Goal: Task Accomplishment & Management: Manage account settings

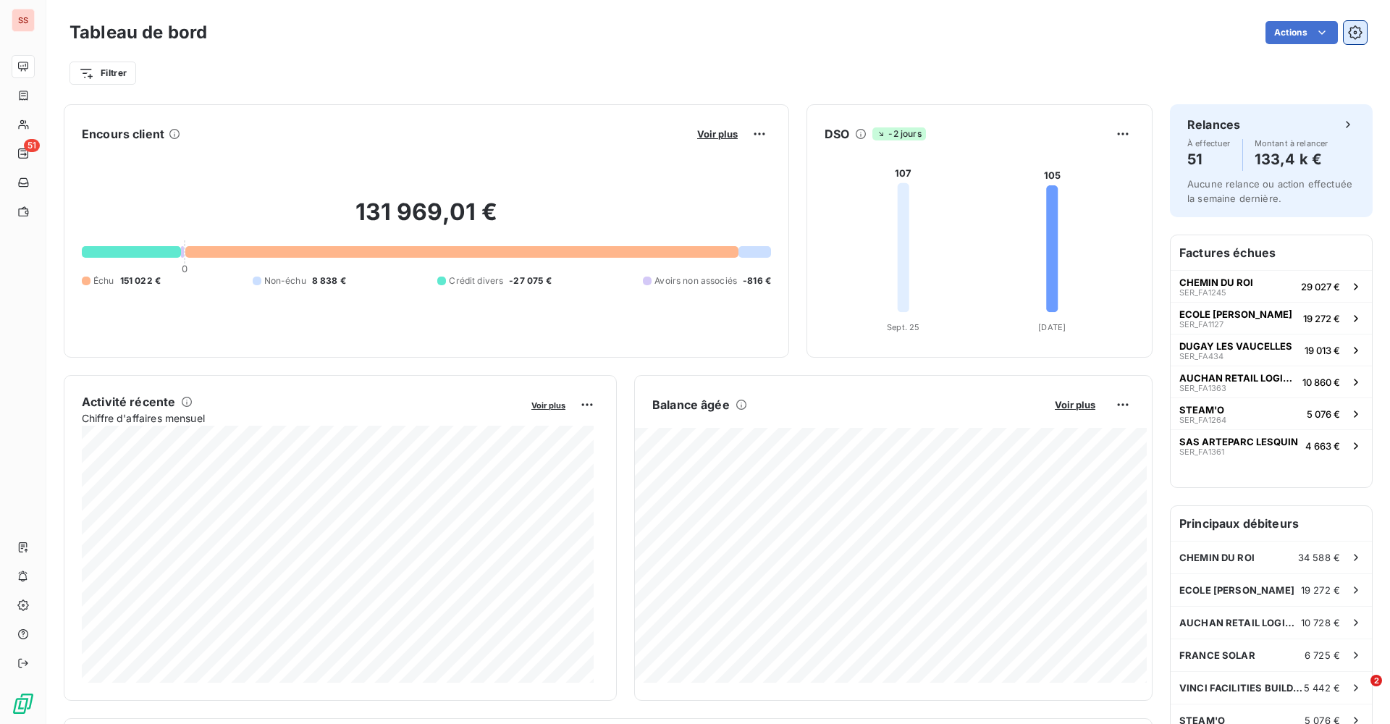
click at [1344, 26] on button "button" at bounding box center [1355, 32] width 23 height 23
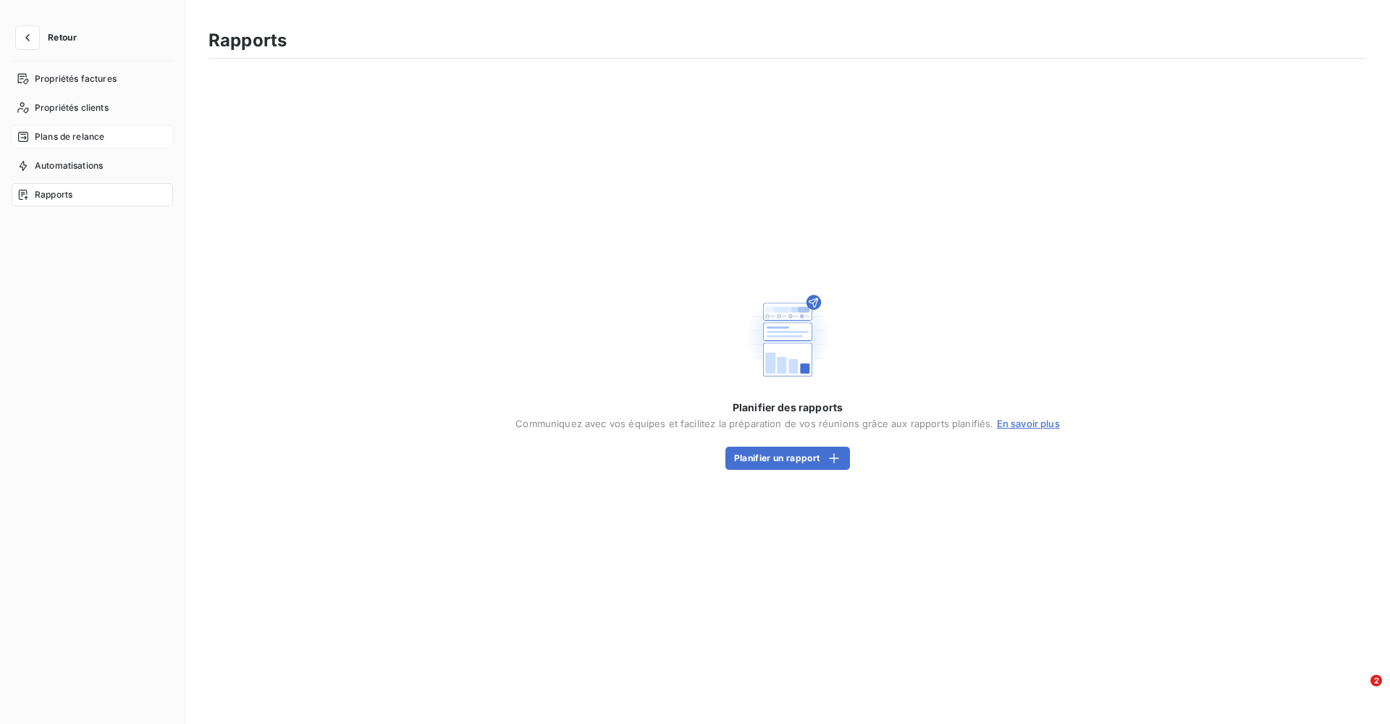
click at [44, 137] on span "Plans de relance" at bounding box center [70, 136] width 70 height 13
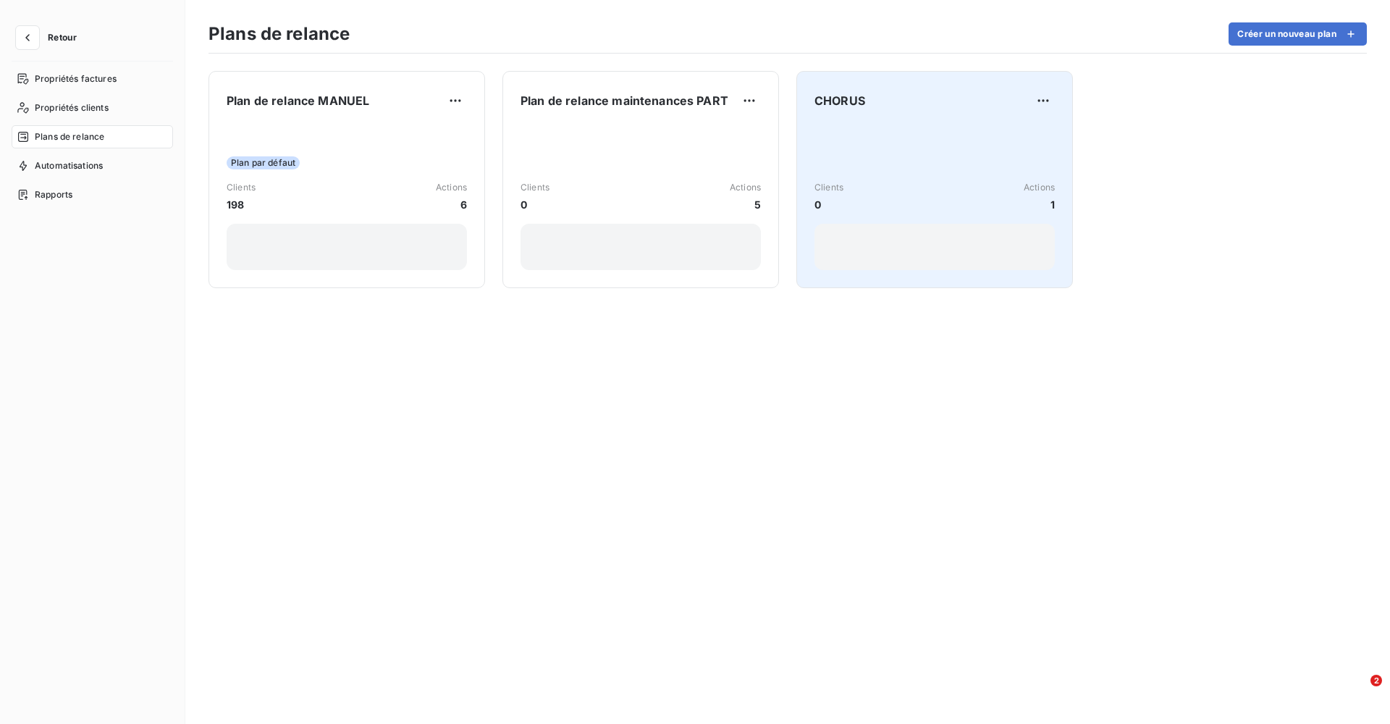
click at [870, 182] on div "Clients 0 Actions 1" at bounding box center [935, 196] width 240 height 31
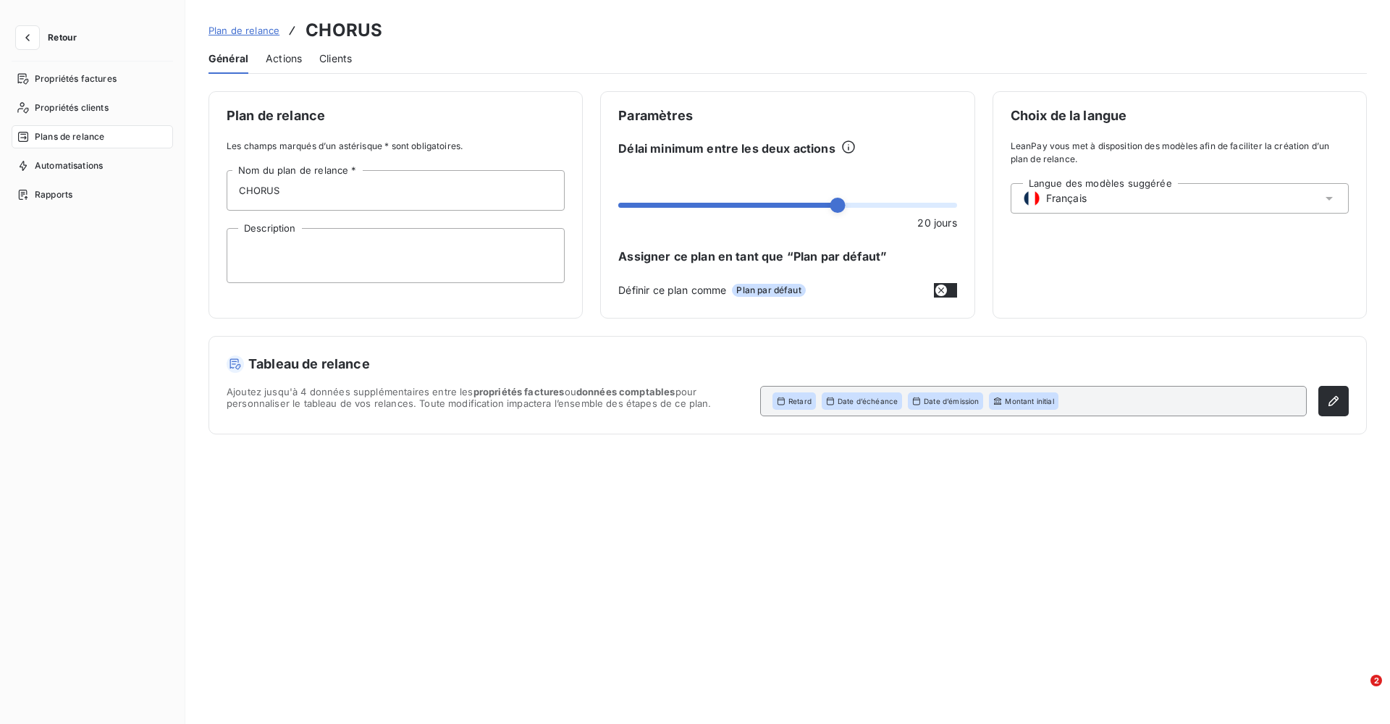
click at [282, 56] on span "Actions" at bounding box center [284, 58] width 36 height 14
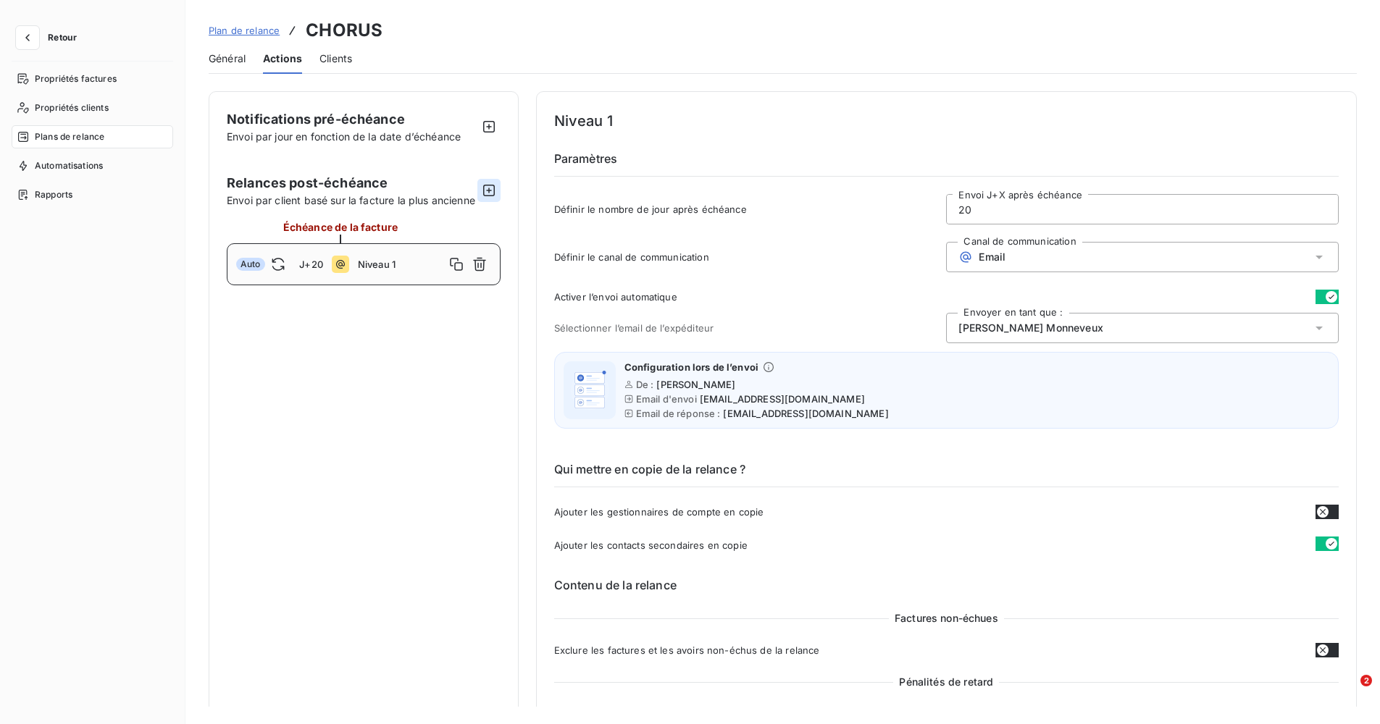
click at [486, 197] on icon "button" at bounding box center [489, 190] width 14 height 14
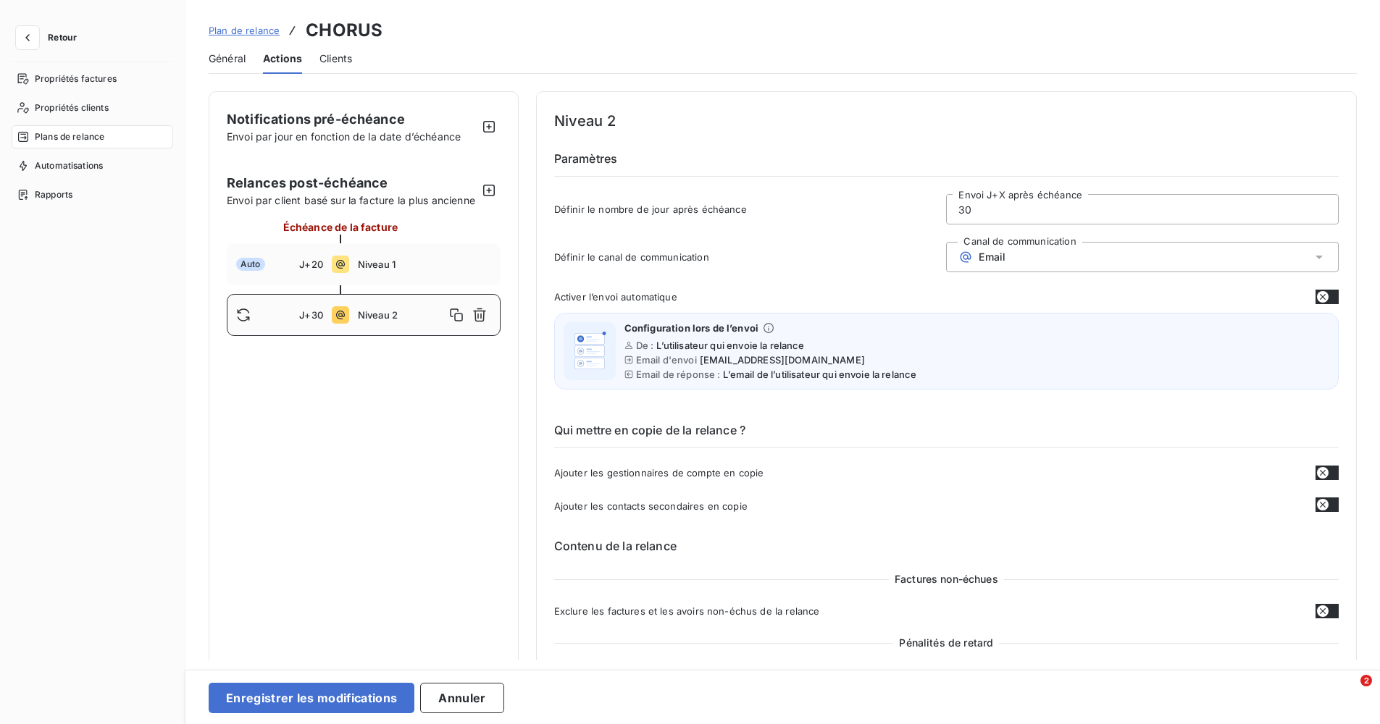
click at [994, 259] on span "Email" at bounding box center [991, 257] width 27 height 12
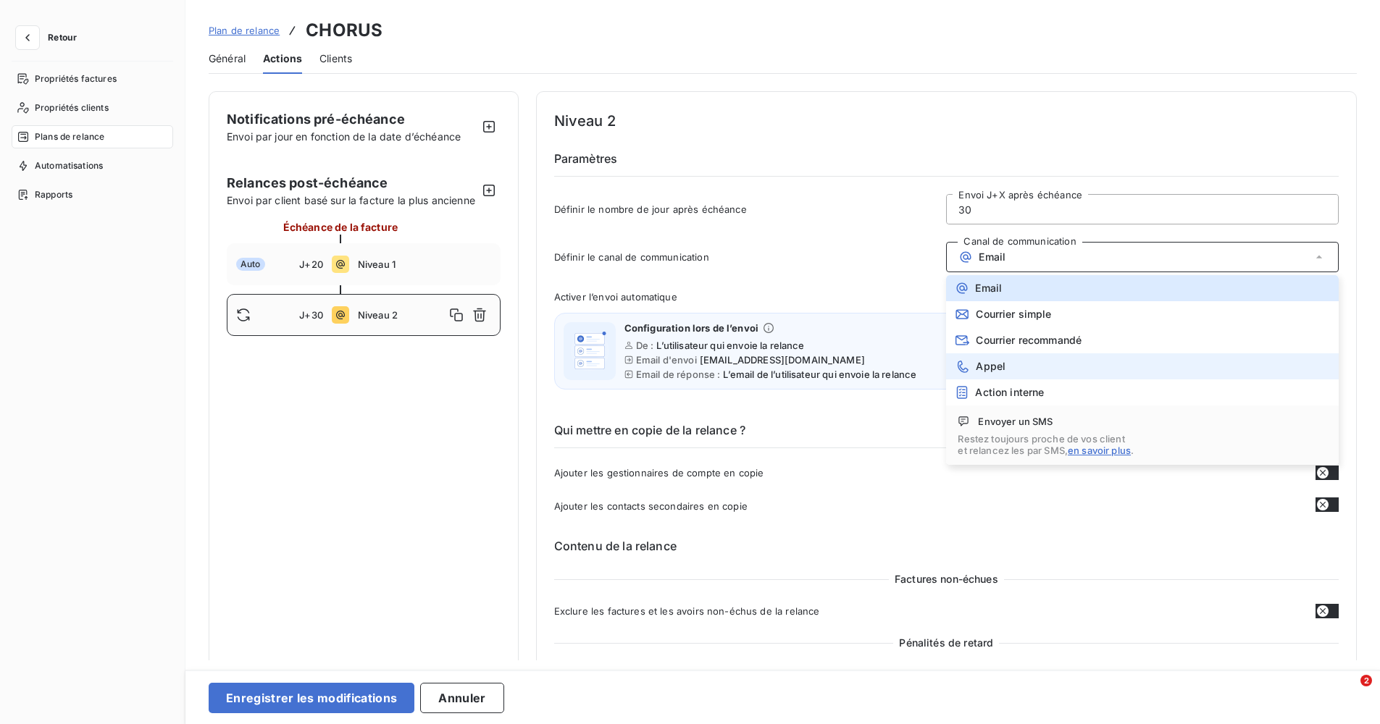
click at [983, 361] on span "Appel" at bounding box center [990, 367] width 30 height 12
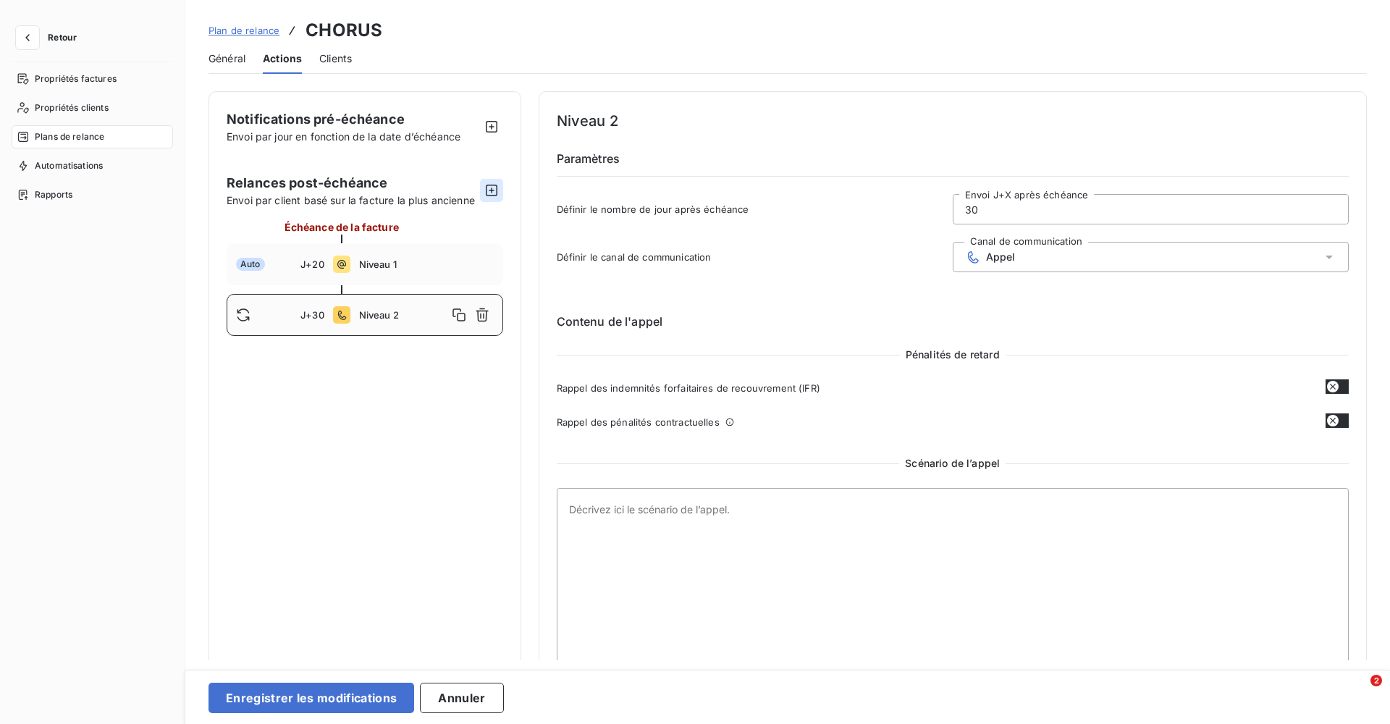
click at [486, 192] on icon "button" at bounding box center [492, 191] width 12 height 12
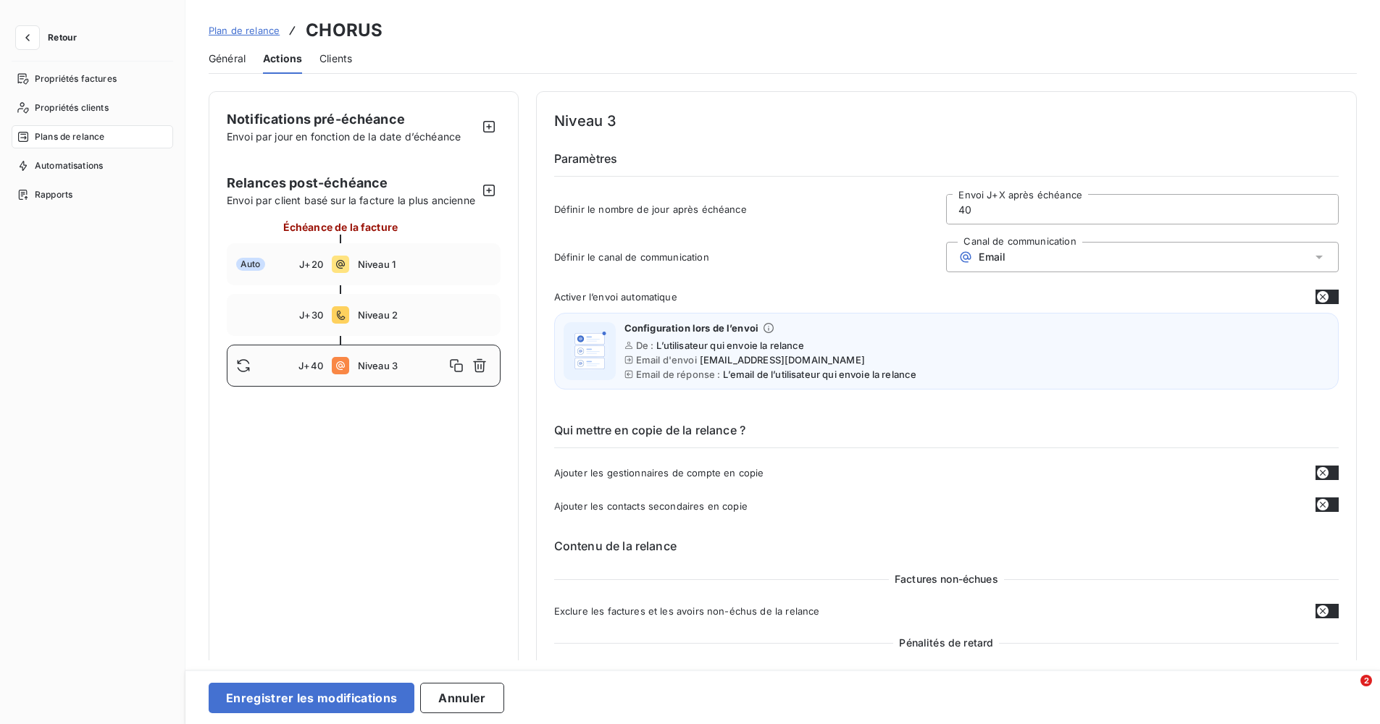
click at [961, 211] on input "40" at bounding box center [1141, 209] width 391 height 29
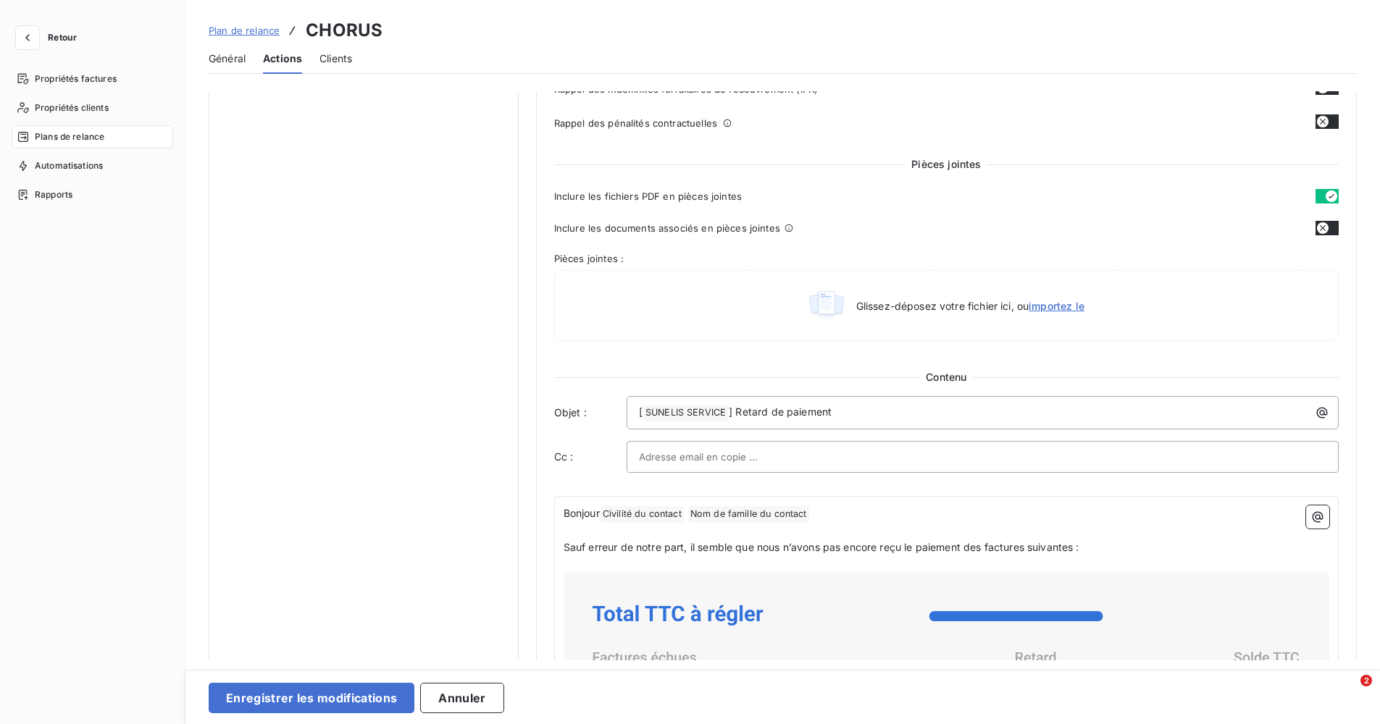
scroll to position [652, 0]
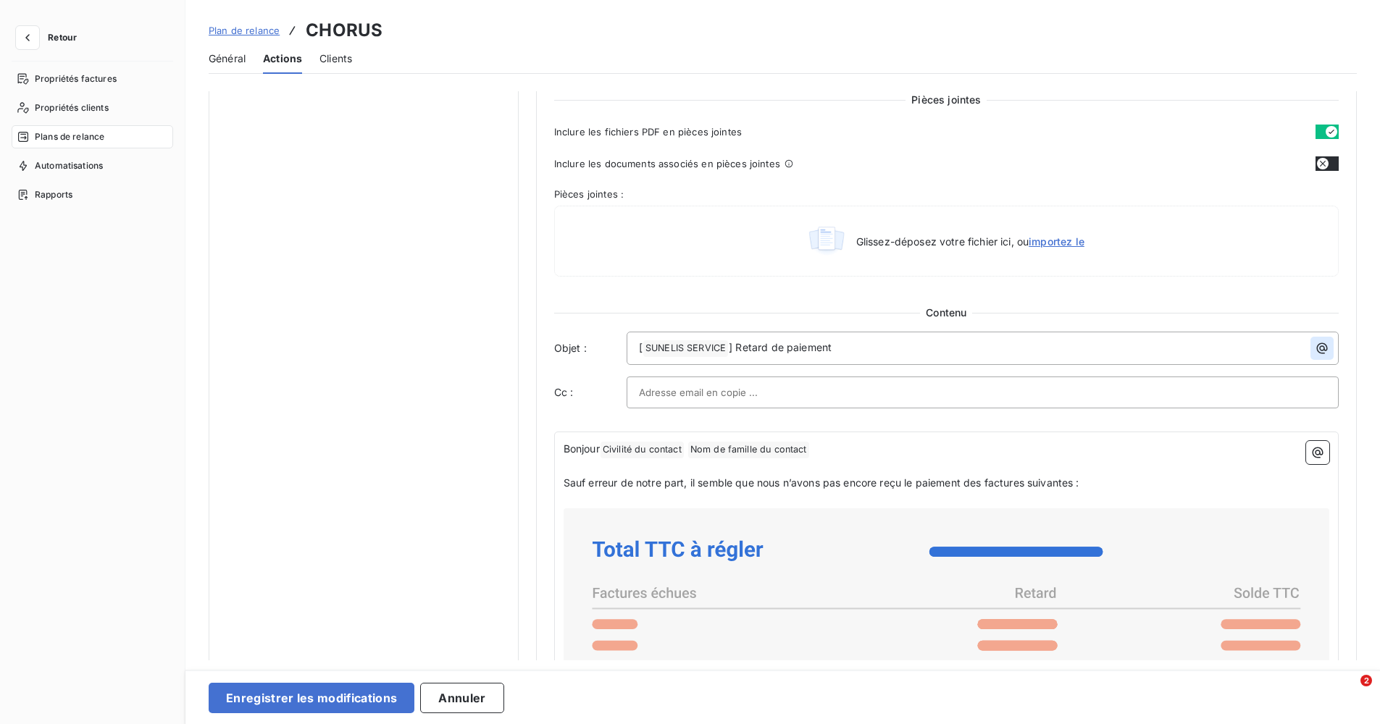
click at [1310, 343] on button "button" at bounding box center [1321, 348] width 23 height 23
type input "50"
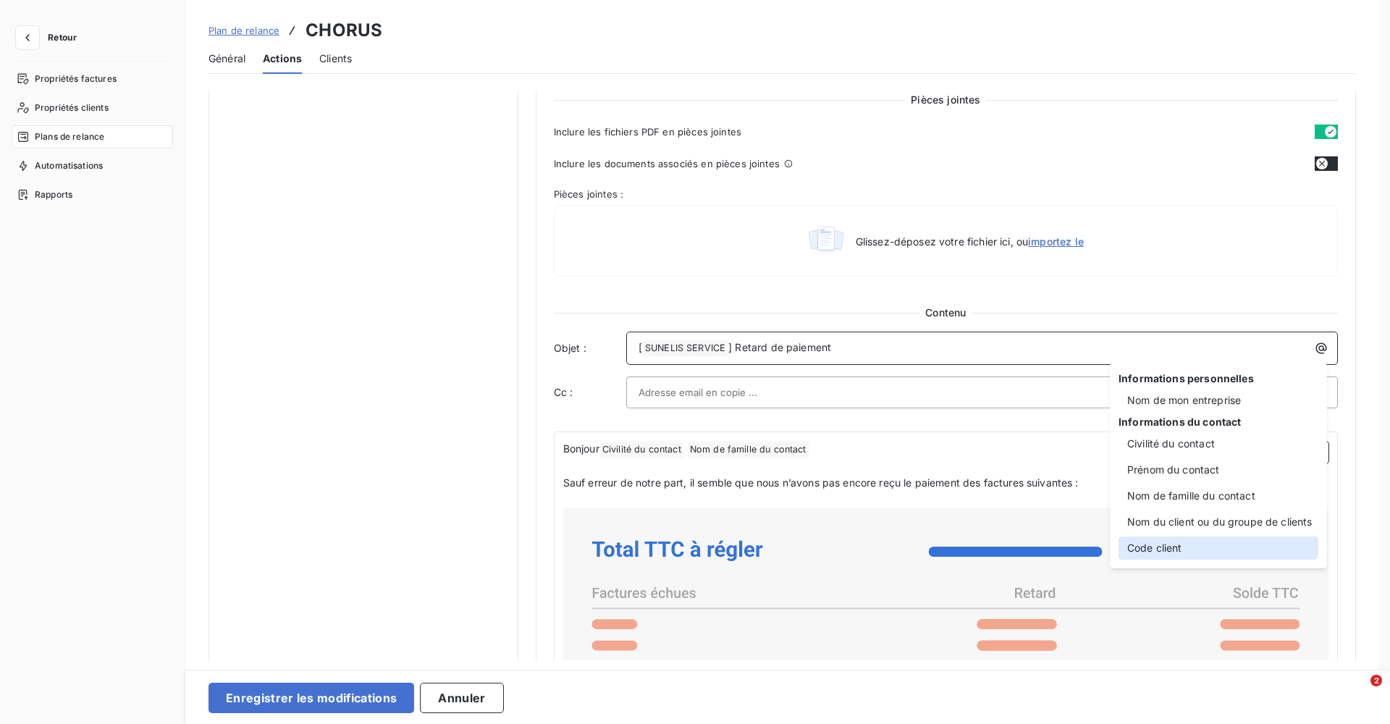
click at [1169, 538] on div "Code client" at bounding box center [1219, 548] width 200 height 23
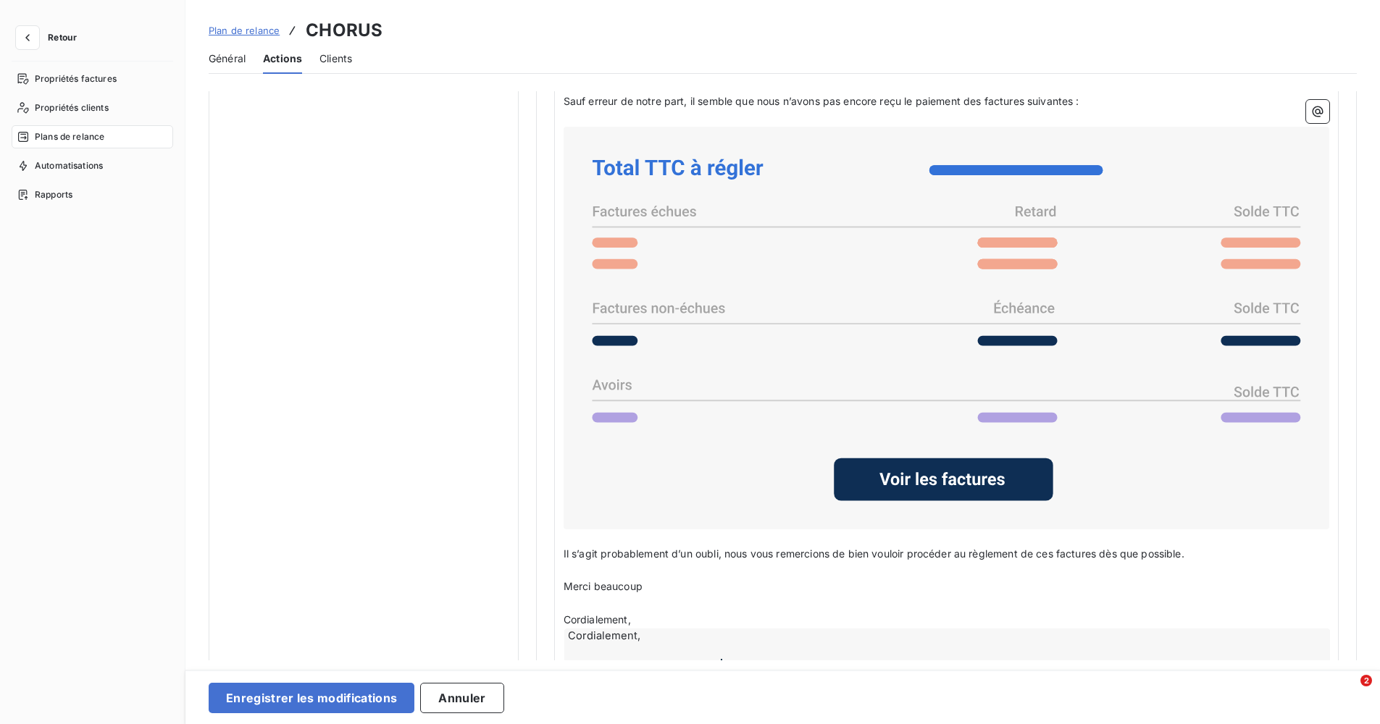
scroll to position [1086, 0]
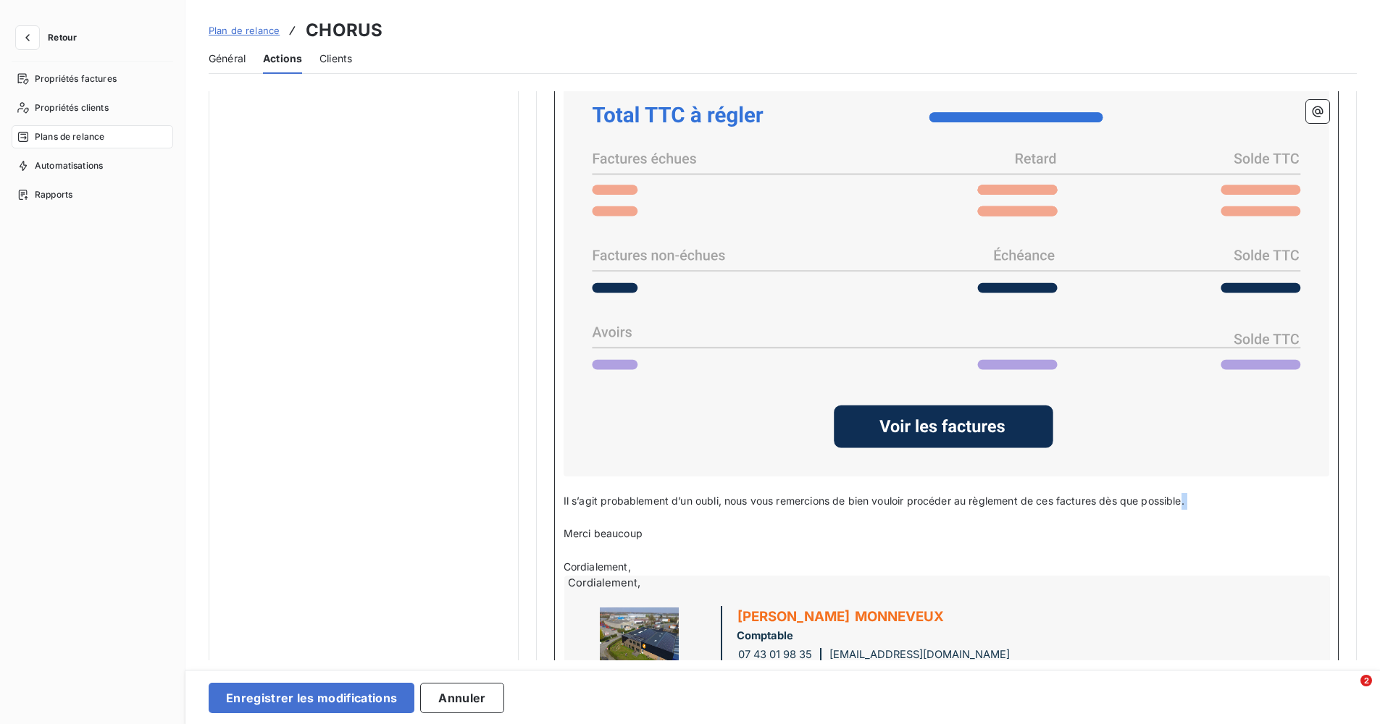
drag, startPoint x: 1187, startPoint y: 497, endPoint x: 1084, endPoint y: 511, distance: 103.7
click at [1084, 511] on div "Bonjour Civilité du contact ﻿ Nom de famille du contact ﻿ ﻿ ﻿ Sauf erreur de no…" at bounding box center [945, 385] width 765 height 757
click at [1196, 498] on p "Il s’agit probablement d’un oubli, nous vous remercions de bien vouloir procéde…" at bounding box center [945, 501] width 765 height 17
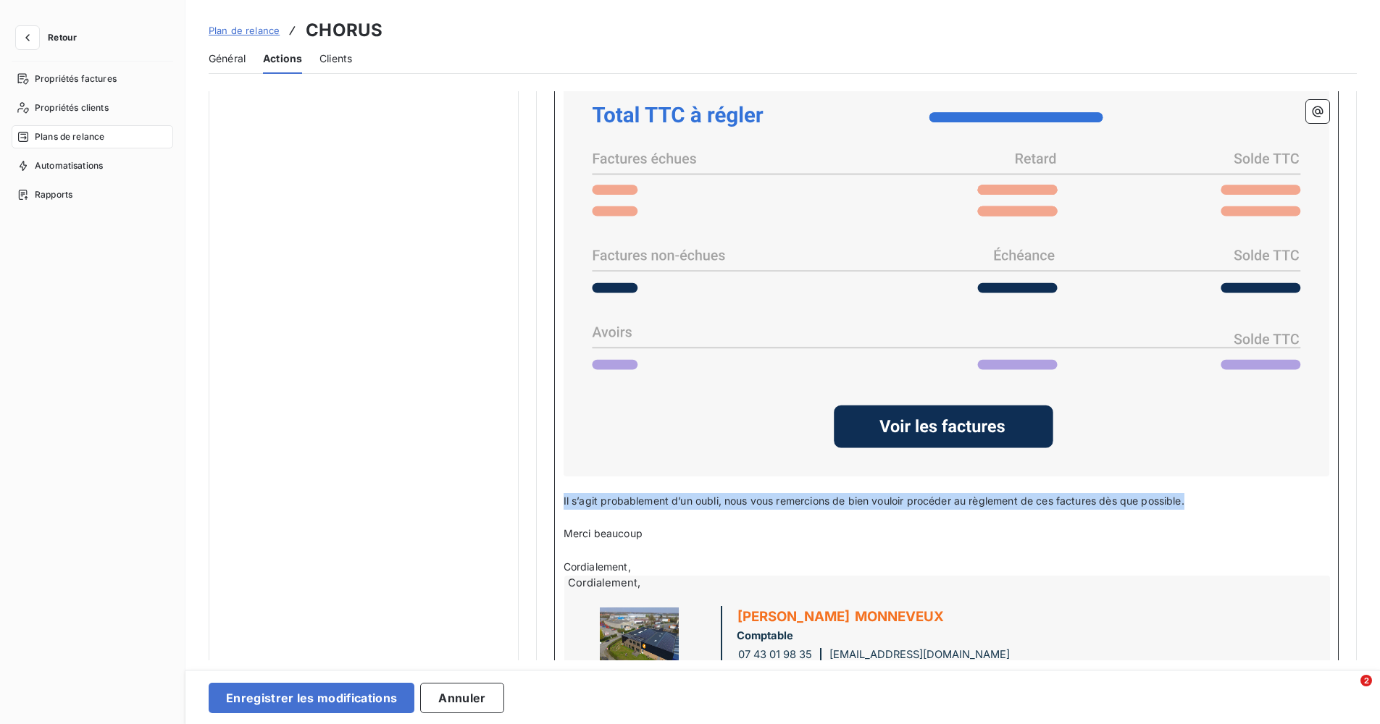
drag, startPoint x: 1189, startPoint y: 499, endPoint x: 558, endPoint y: 505, distance: 630.8
click at [558, 505] on div "Bonjour Civilité du contact ﻿ Nom de famille du contact ﻿ ﻿ ﻿ Sauf erreur de no…" at bounding box center [946, 393] width 784 height 793
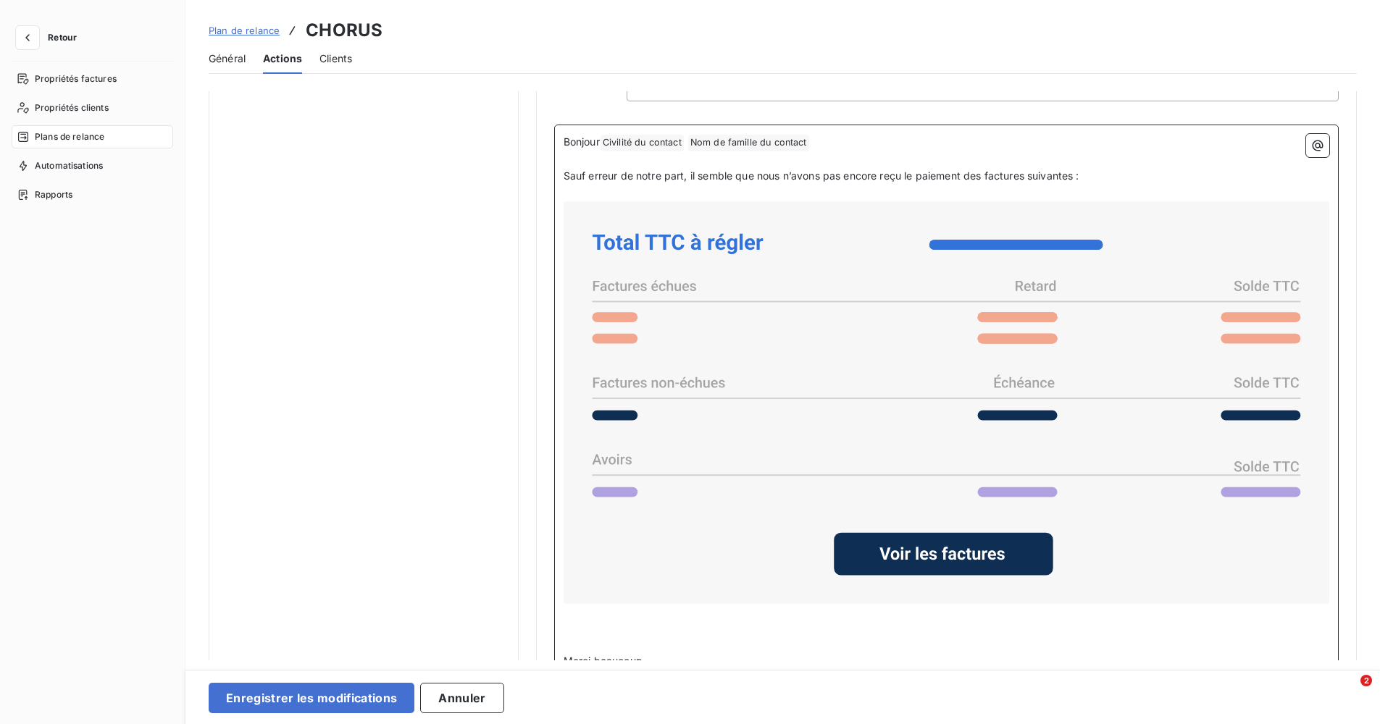
scroll to position [1159, 0]
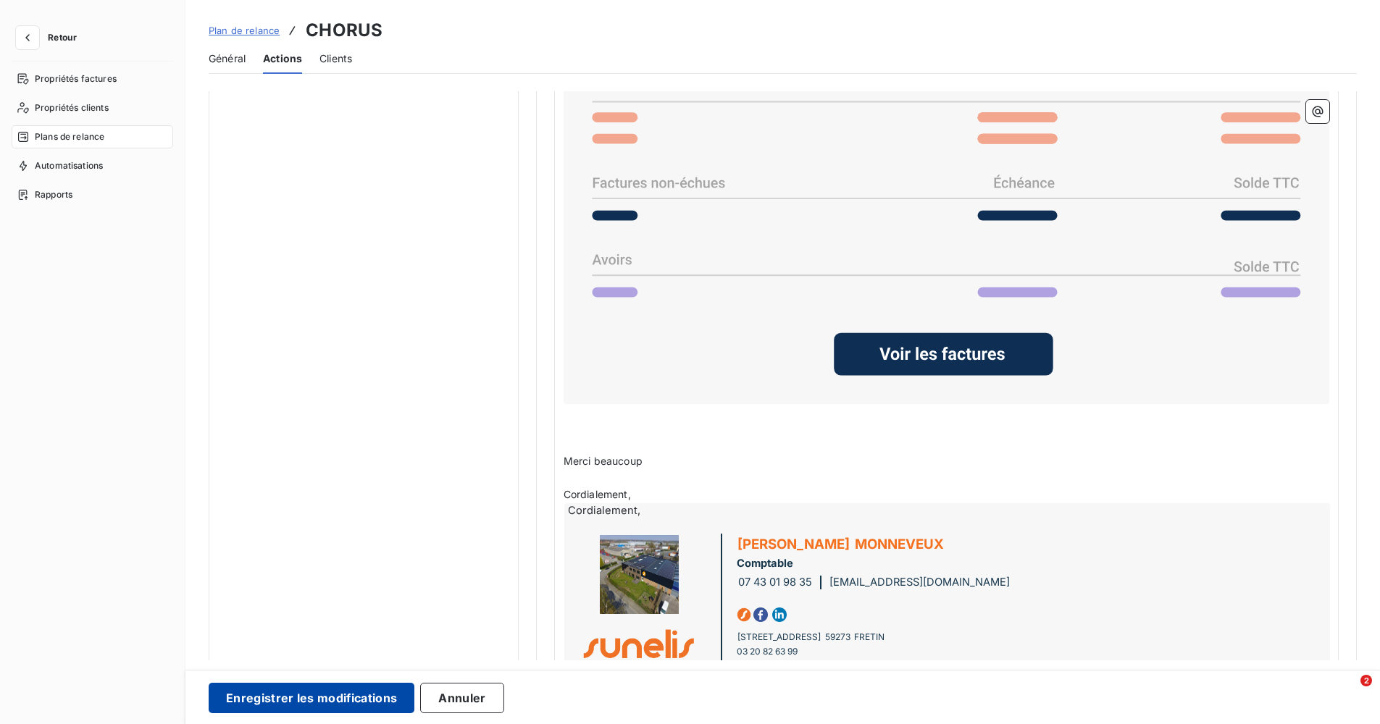
click at [395, 683] on button "Enregistrer les modifications" at bounding box center [312, 698] width 206 height 30
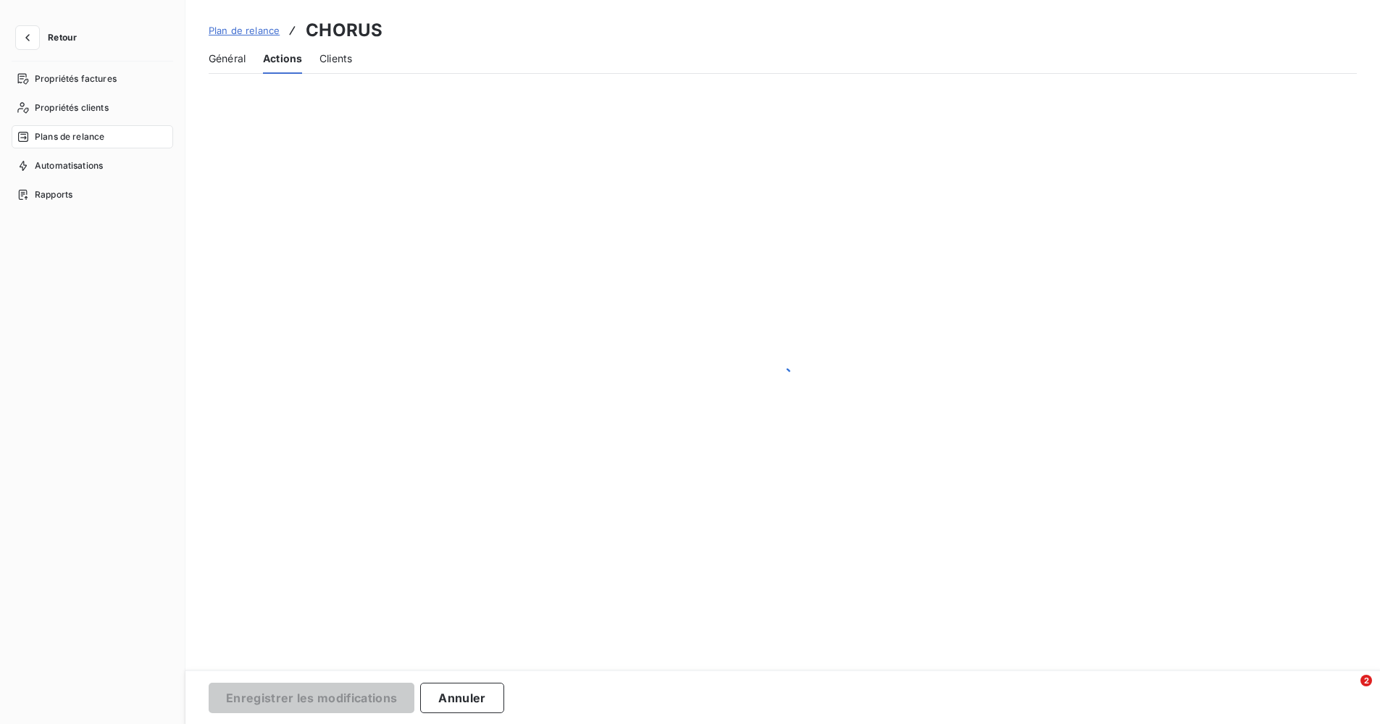
scroll to position [0, 0]
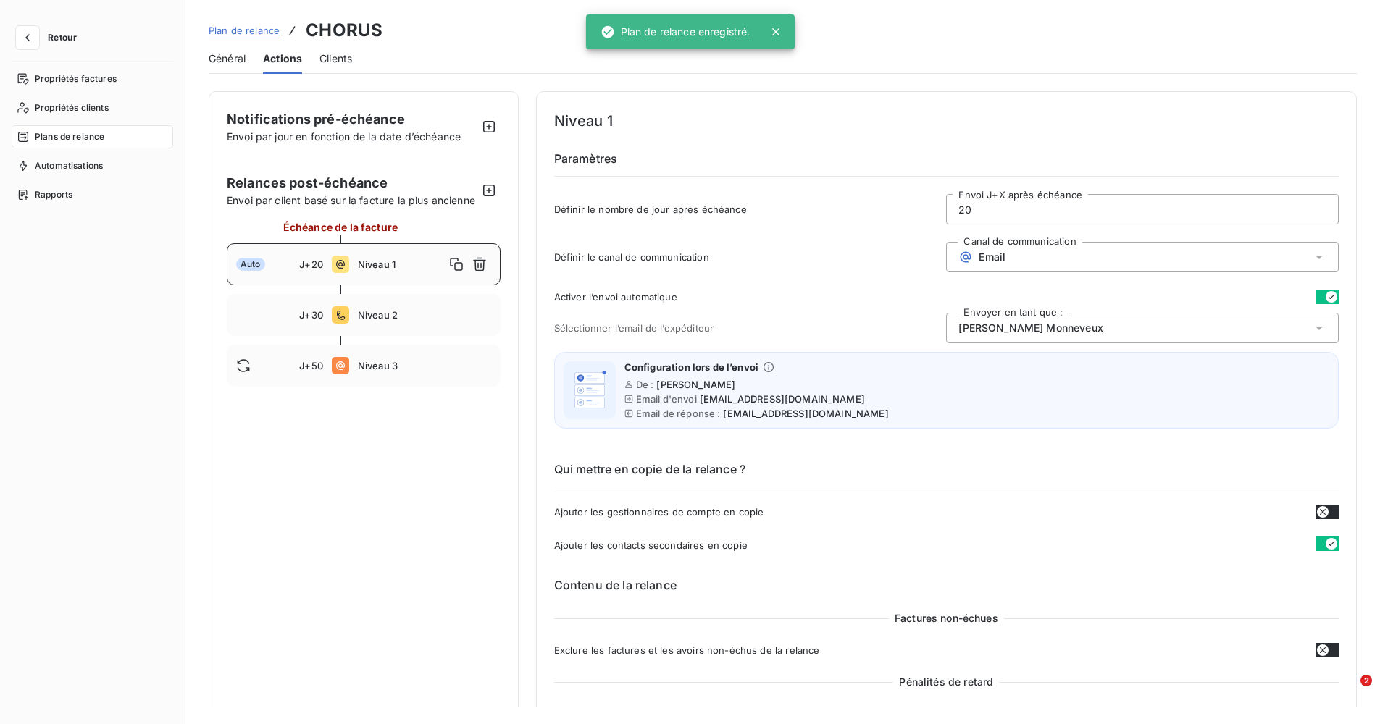
click at [229, 28] on span "Plan de relance" at bounding box center [244, 31] width 71 height 12
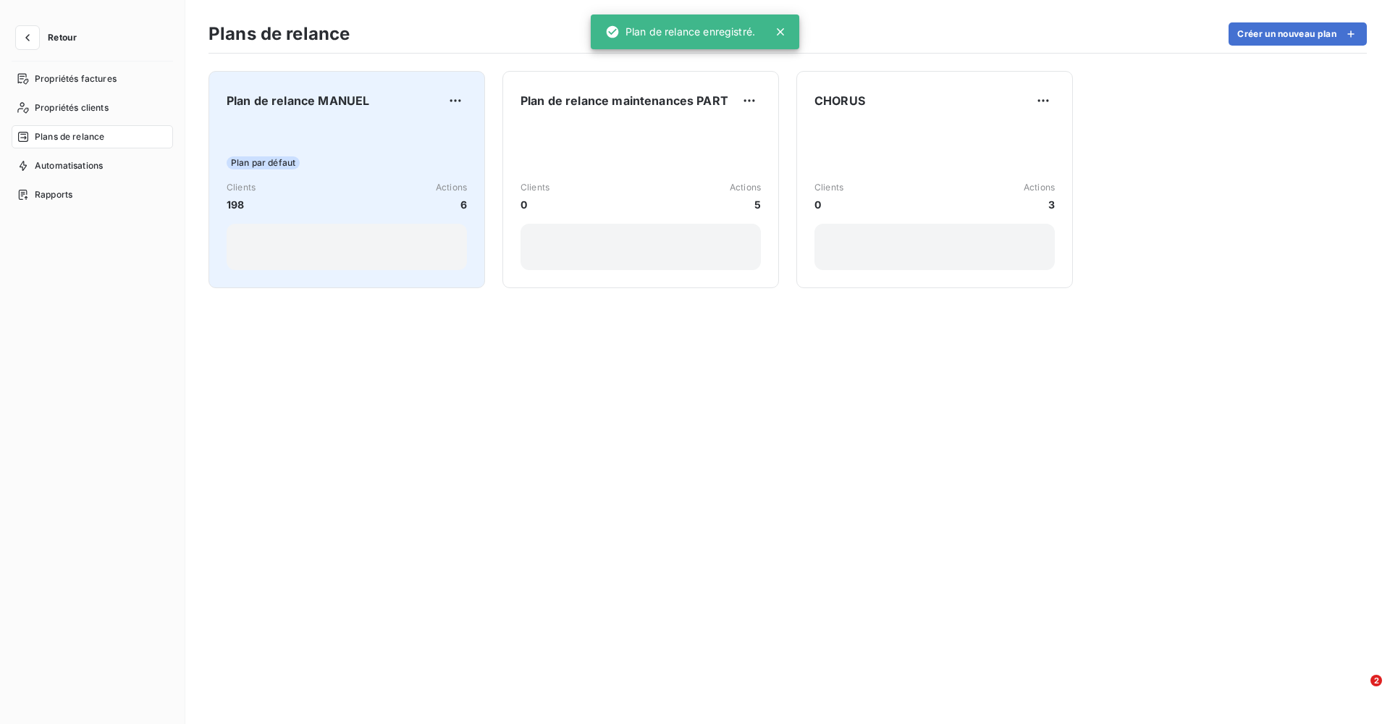
click at [361, 215] on div "Plan par défaut Clients 198 Actions 6" at bounding box center [347, 197] width 240 height 146
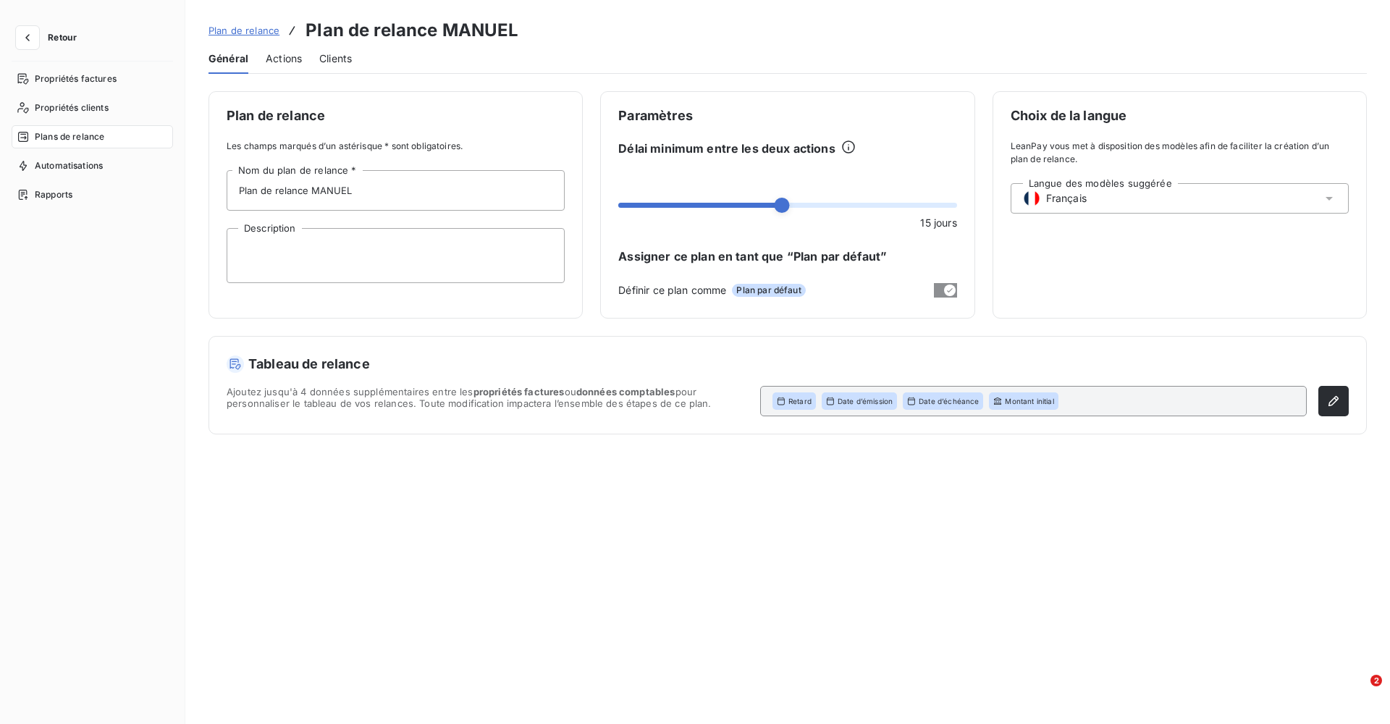
click at [286, 62] on span "Actions" at bounding box center [284, 58] width 36 height 14
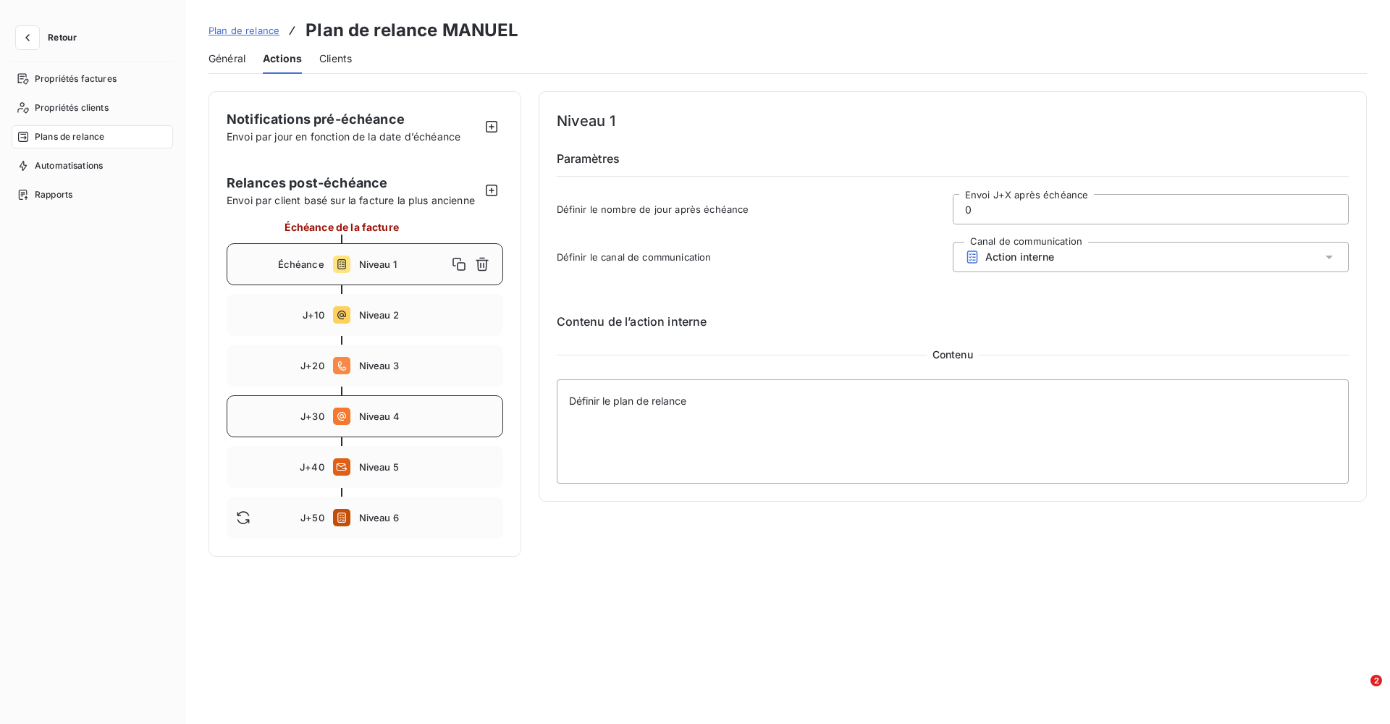
click at [379, 413] on span "Niveau 4" at bounding box center [426, 417] width 135 height 12
type input "30"
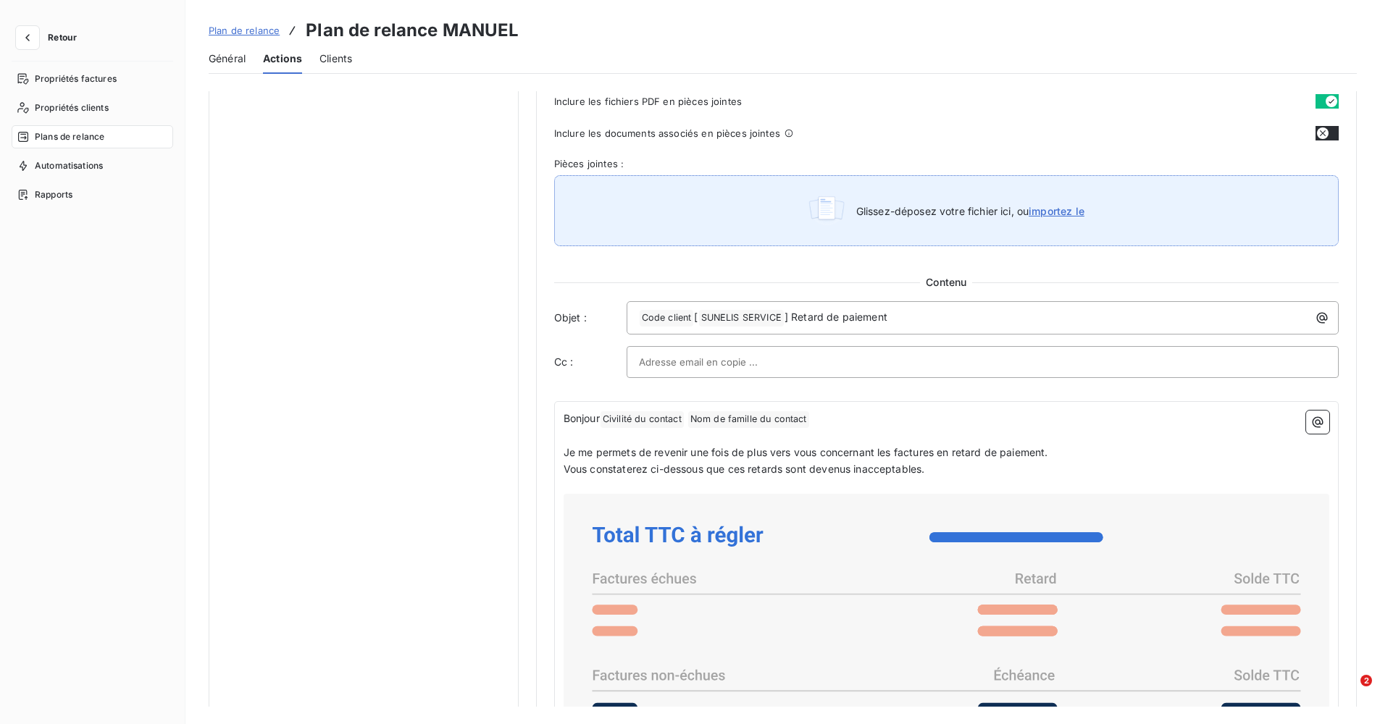
scroll to position [869, 0]
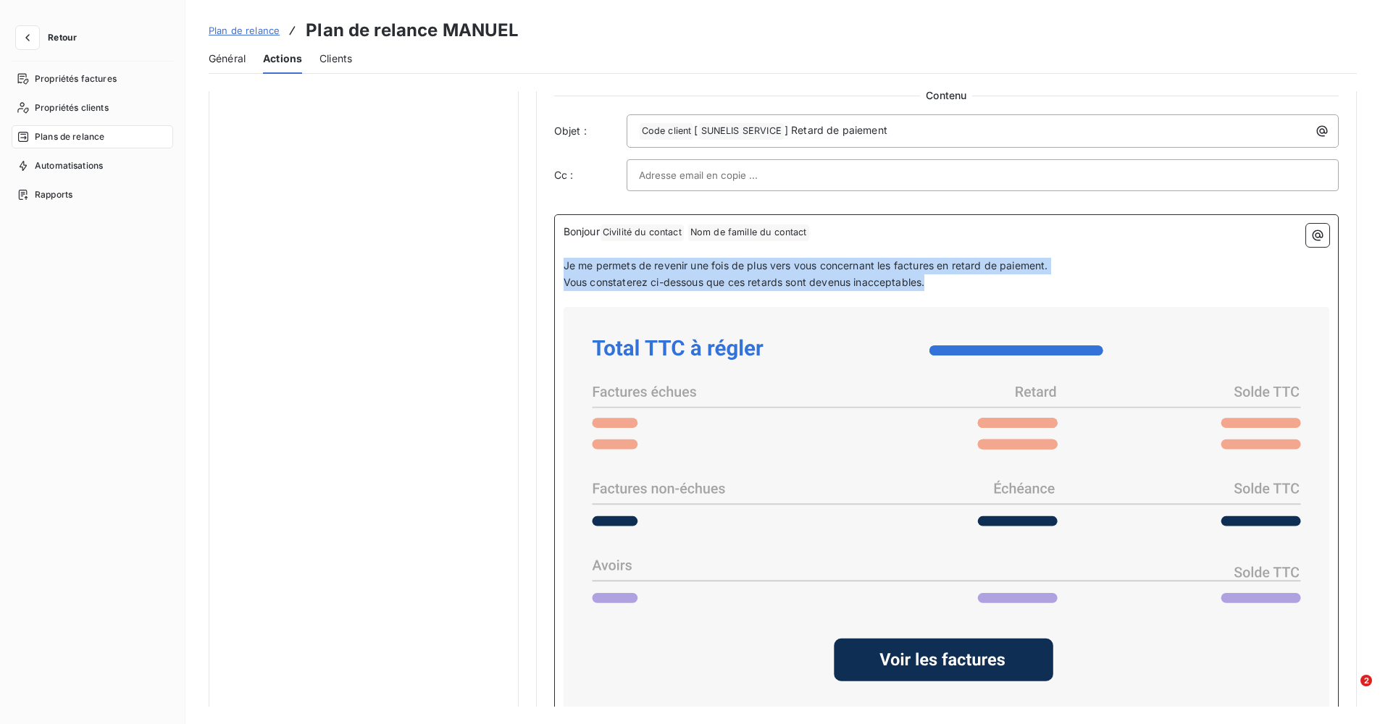
drag, startPoint x: 562, startPoint y: 261, endPoint x: 942, endPoint y: 280, distance: 380.7
click at [942, 280] on div "Bonjour Civilité du contact ﻿ Nom de famille du contact ﻿ ﻿ ﻿ Je me permets de …" at bounding box center [945, 627] width 765 height 807
copy div "Je me permets de revenir une fois de plus vers vous concernant les factures en …"
click at [251, 31] on span "Plan de relance" at bounding box center [244, 31] width 71 height 12
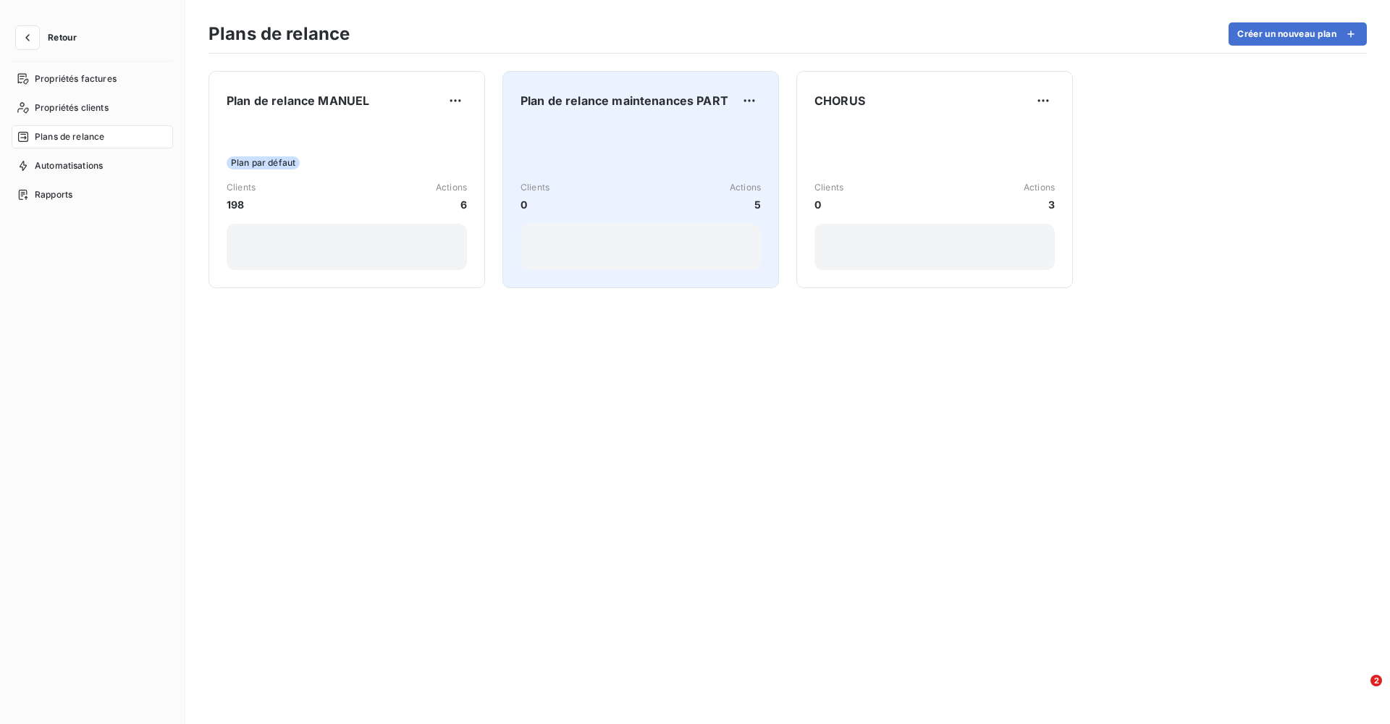
click at [595, 214] on div "Clients 0 Actions 5" at bounding box center [641, 197] width 240 height 146
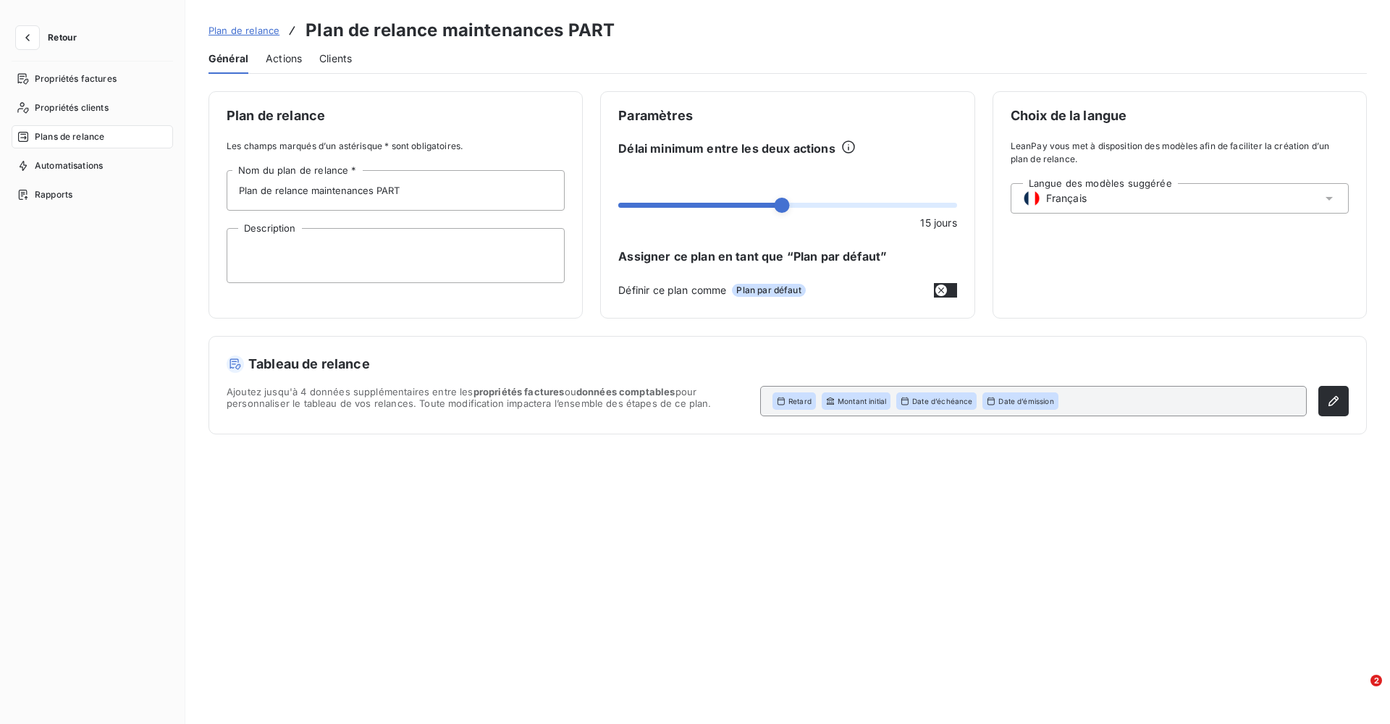
click at [291, 58] on span "Actions" at bounding box center [284, 58] width 36 height 14
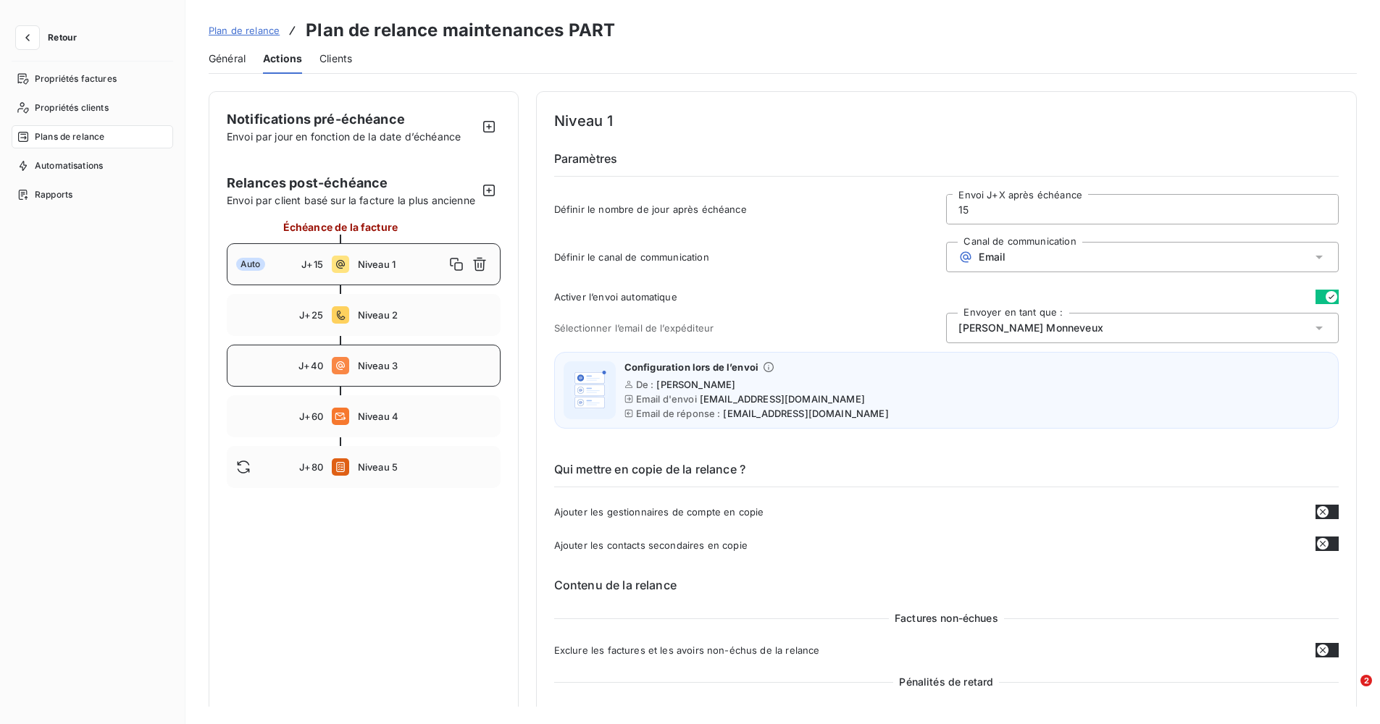
click at [377, 371] on span "Niveau 3" at bounding box center [424, 366] width 133 height 12
type input "40"
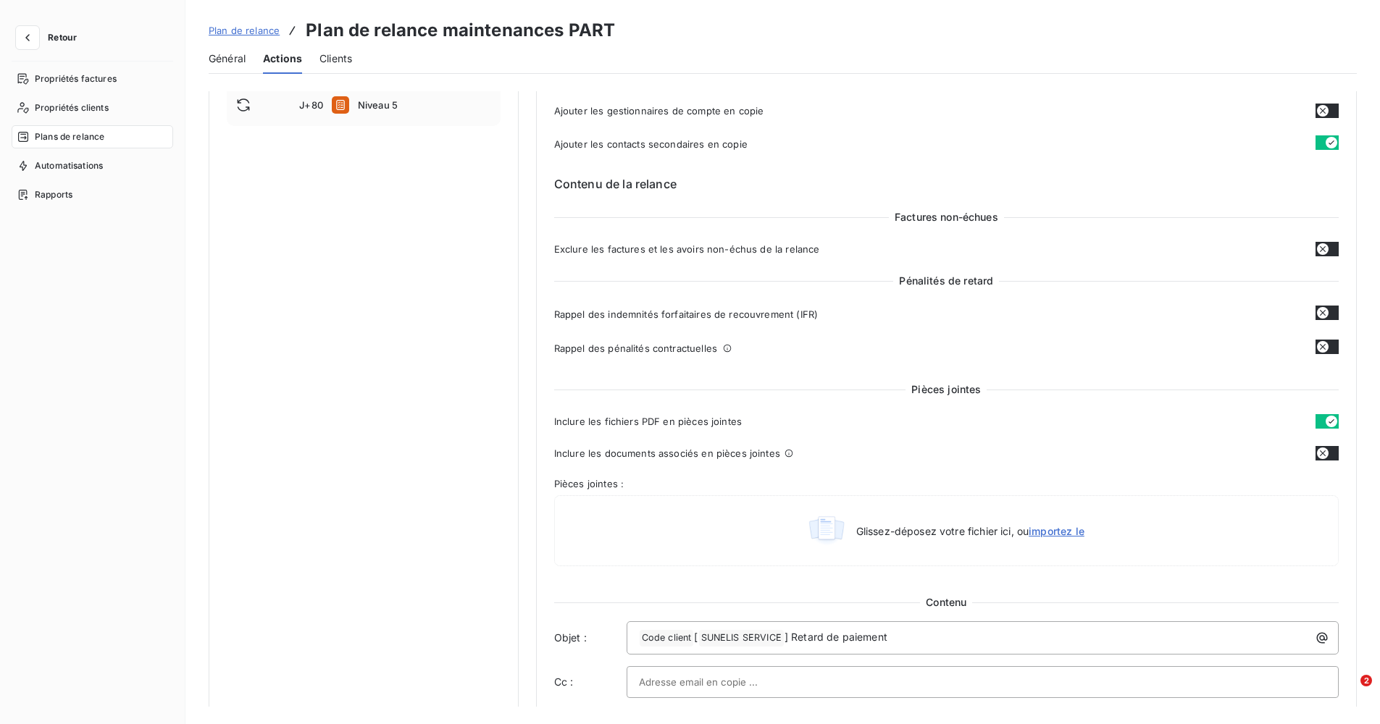
scroll to position [579, 0]
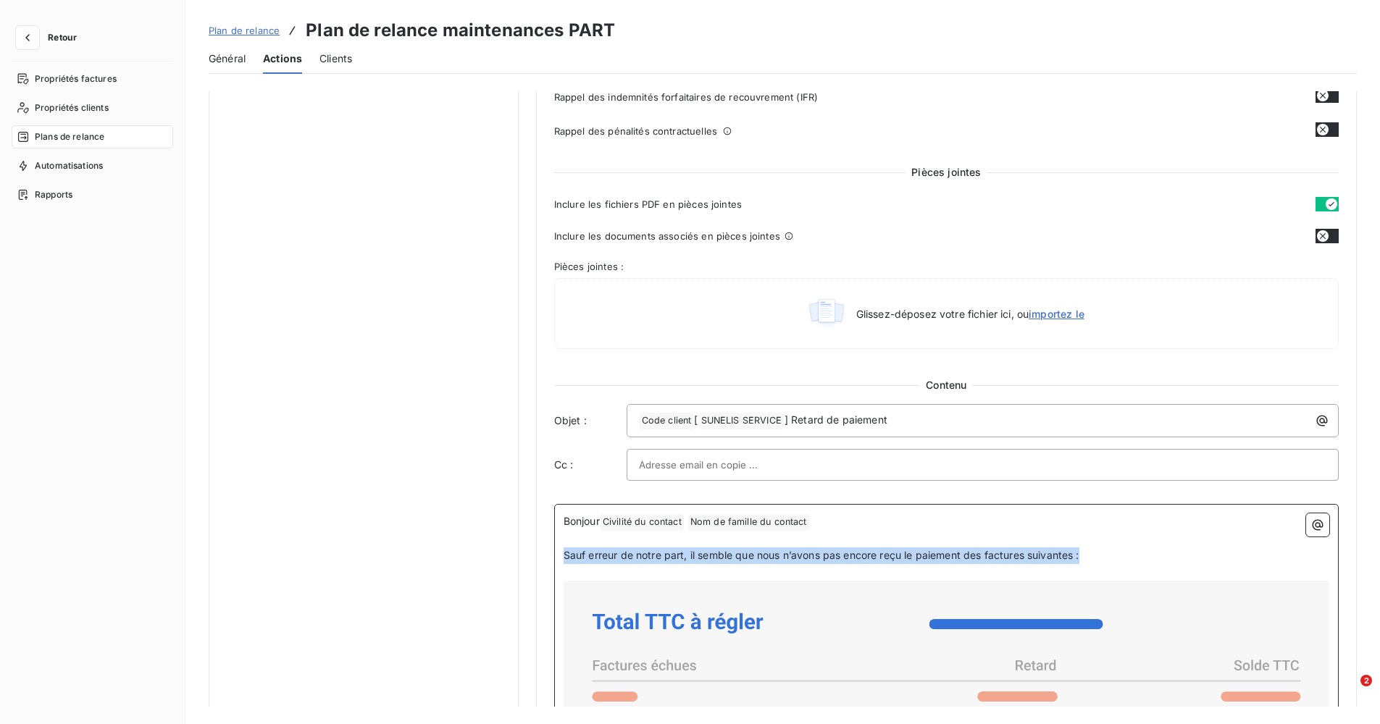
drag, startPoint x: 563, startPoint y: 552, endPoint x: 1094, endPoint y: 557, distance: 531.6
click at [1094, 557] on p "Sauf erreur de notre part, il semble que nous n’avons pas encore reçu le paieme…" at bounding box center [945, 555] width 765 height 17
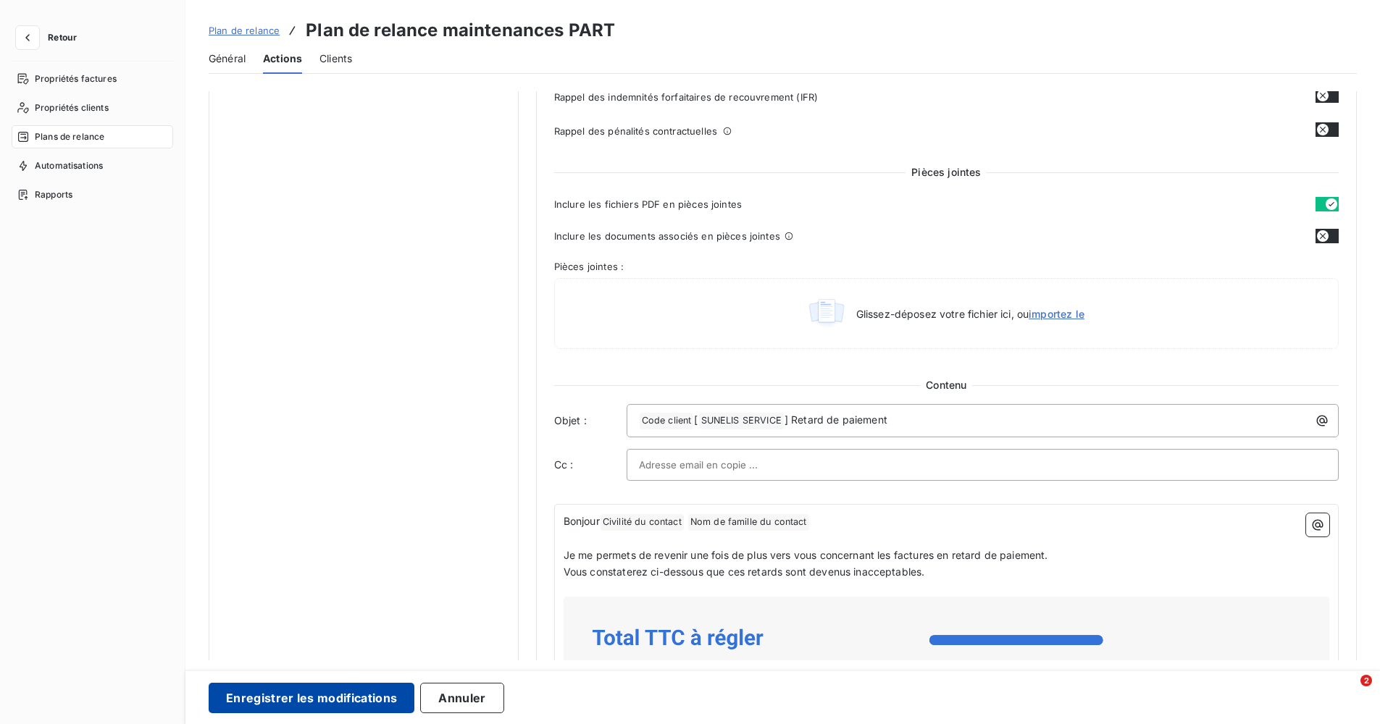
click at [352, 685] on button "Enregistrer les modifications" at bounding box center [312, 698] width 206 height 30
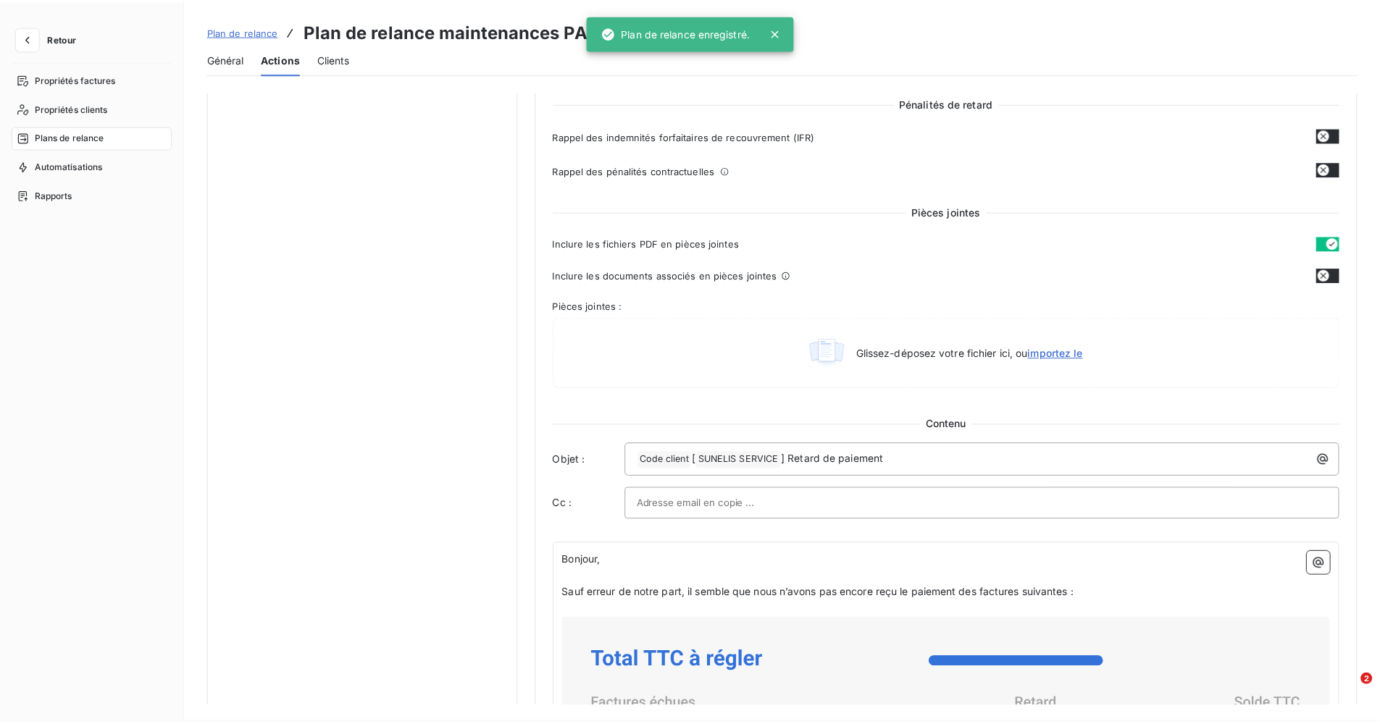
scroll to position [0, 0]
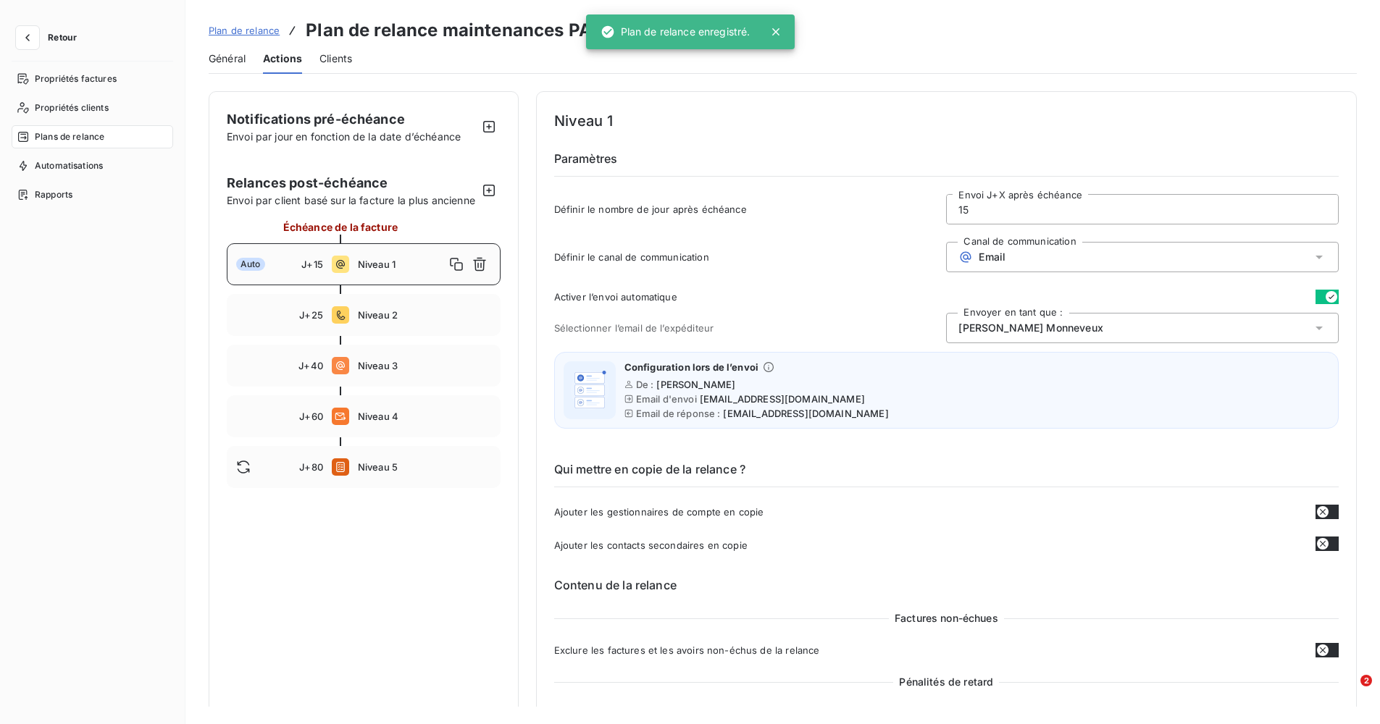
click at [238, 35] on span "Plan de relance" at bounding box center [244, 31] width 71 height 12
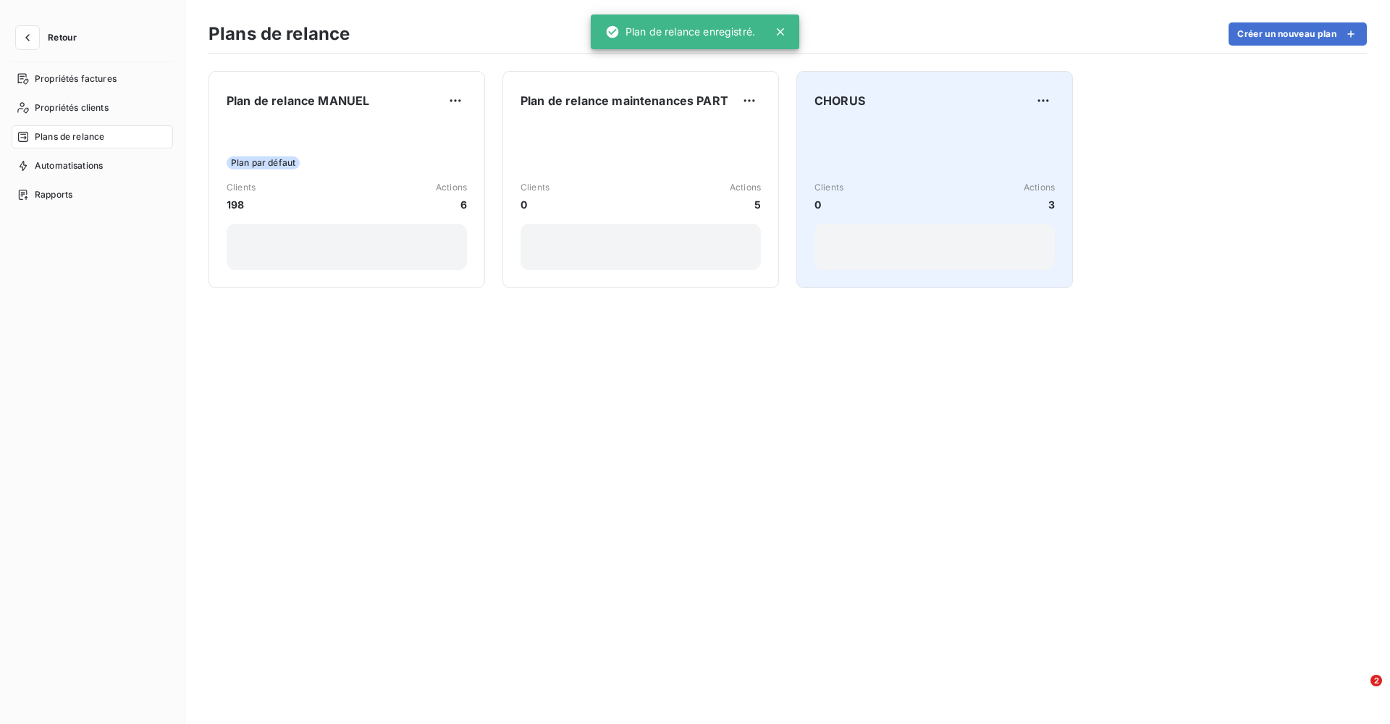
click at [920, 176] on div "Clients 0 Actions 3" at bounding box center [935, 197] width 240 height 146
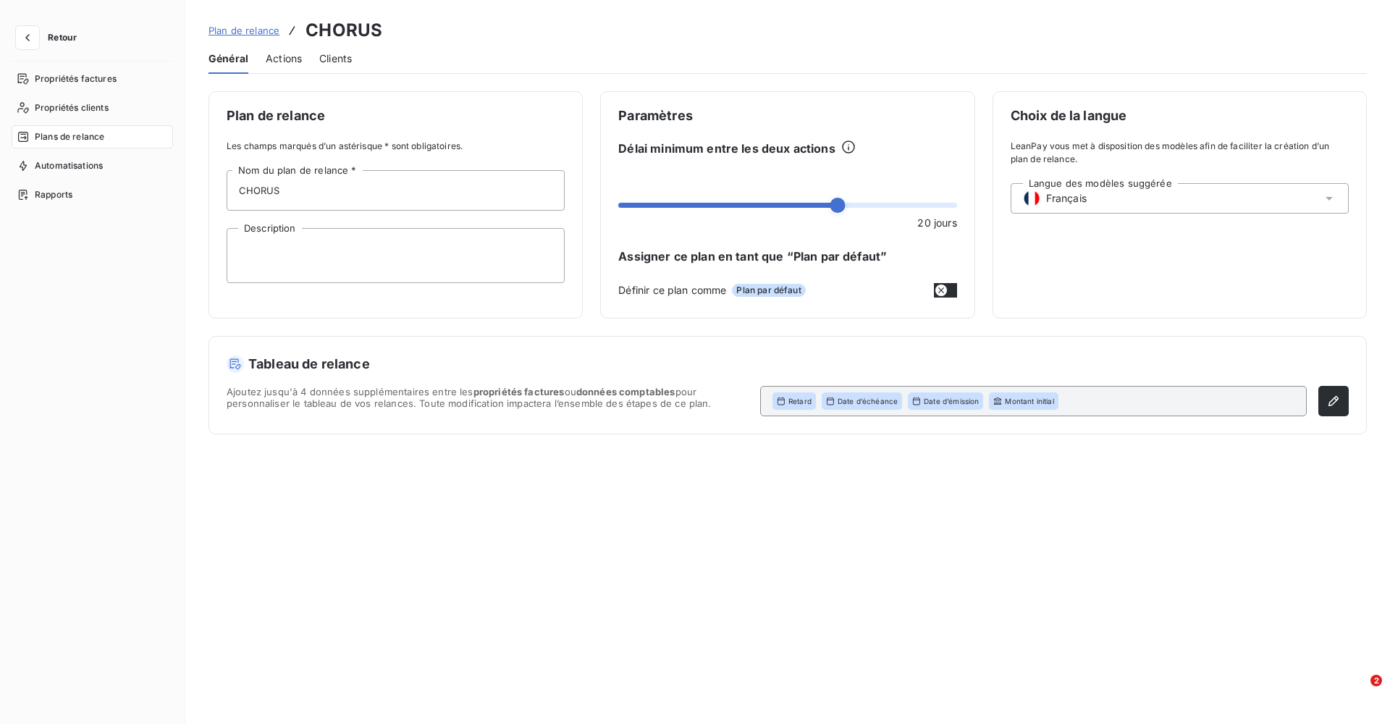
click at [287, 55] on span "Actions" at bounding box center [284, 58] width 36 height 14
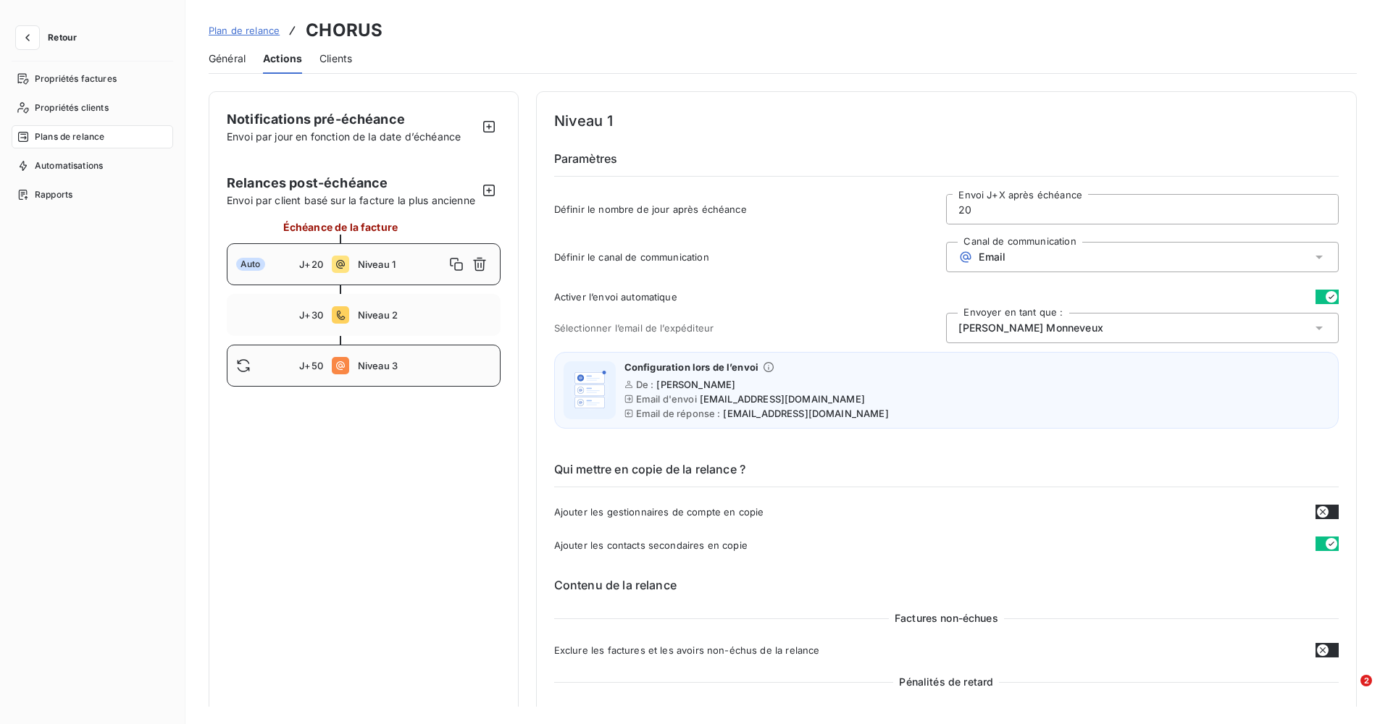
click at [366, 371] on span "Niveau 3" at bounding box center [424, 366] width 133 height 12
type input "50"
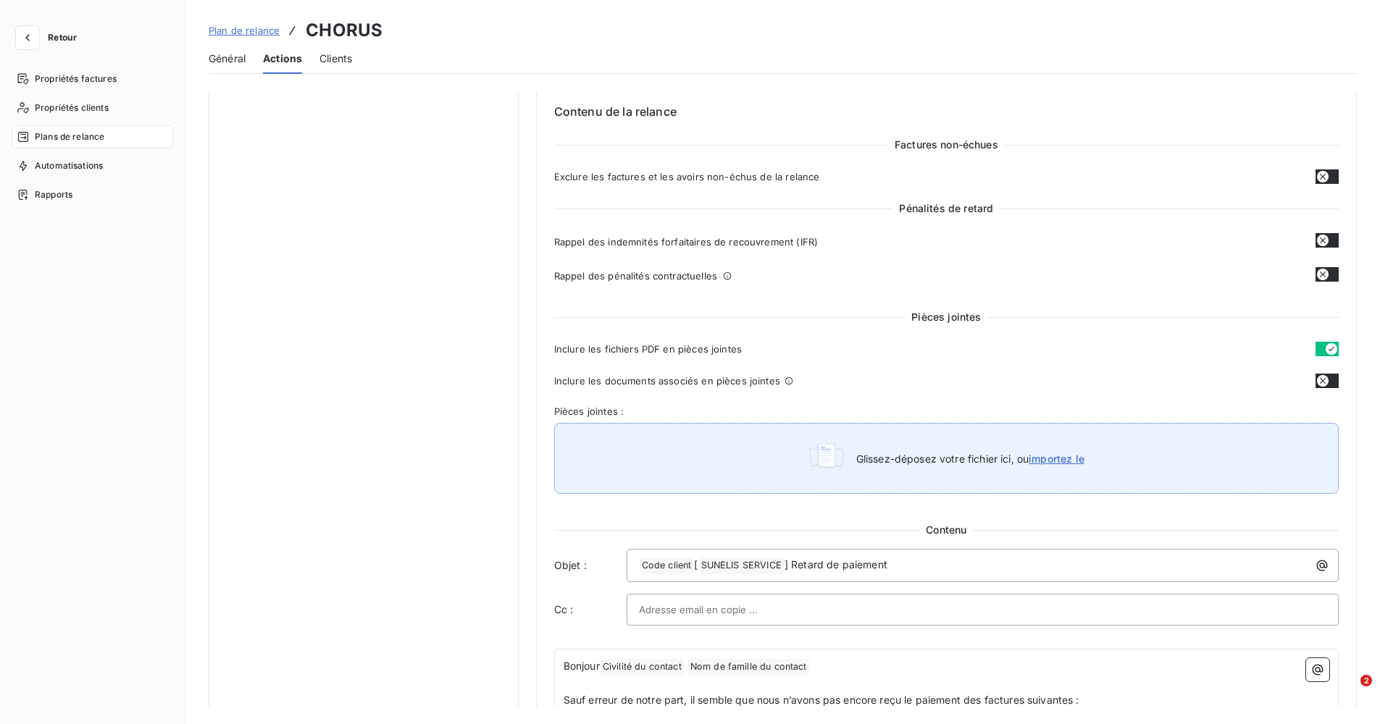
scroll to position [869, 0]
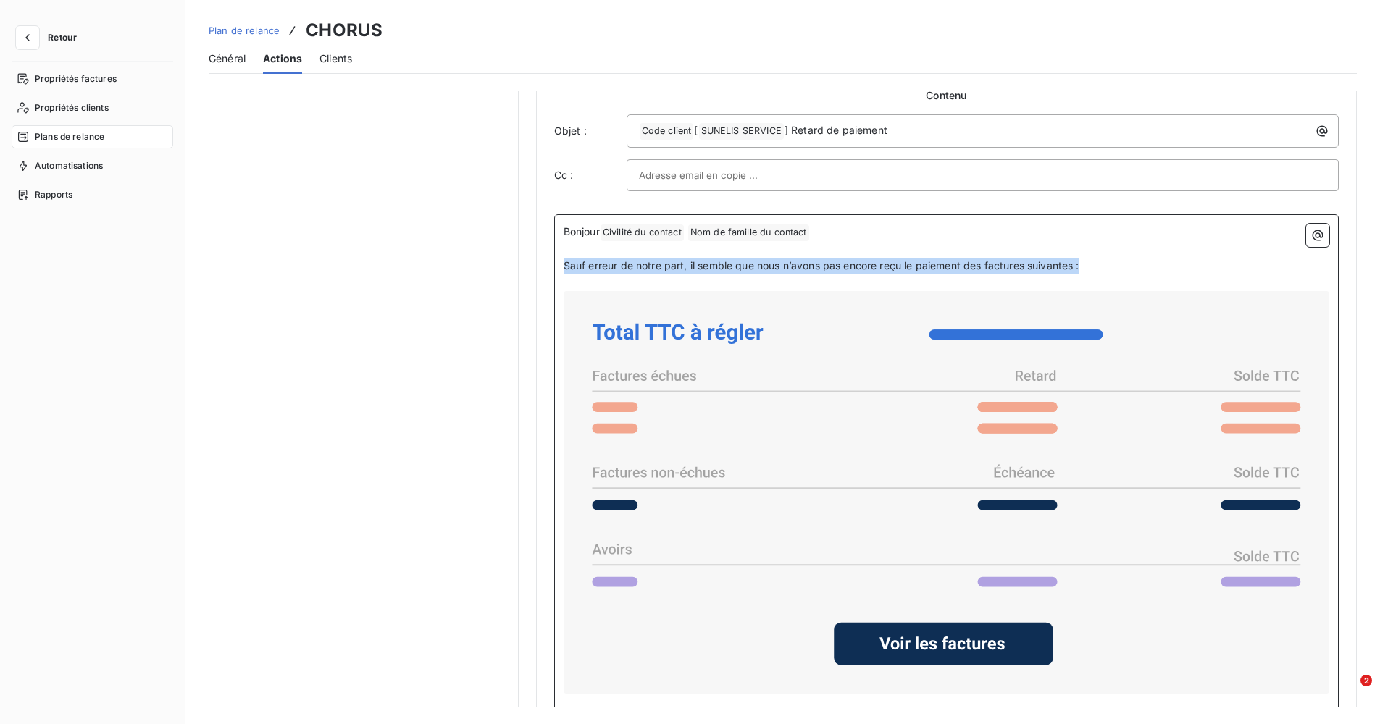
drag, startPoint x: 563, startPoint y: 265, endPoint x: 1084, endPoint y: 264, distance: 521.4
click at [1084, 264] on p "Sauf erreur de notre part, il semble que nous n’avons pas encore reçu le paieme…" at bounding box center [945, 266] width 765 height 17
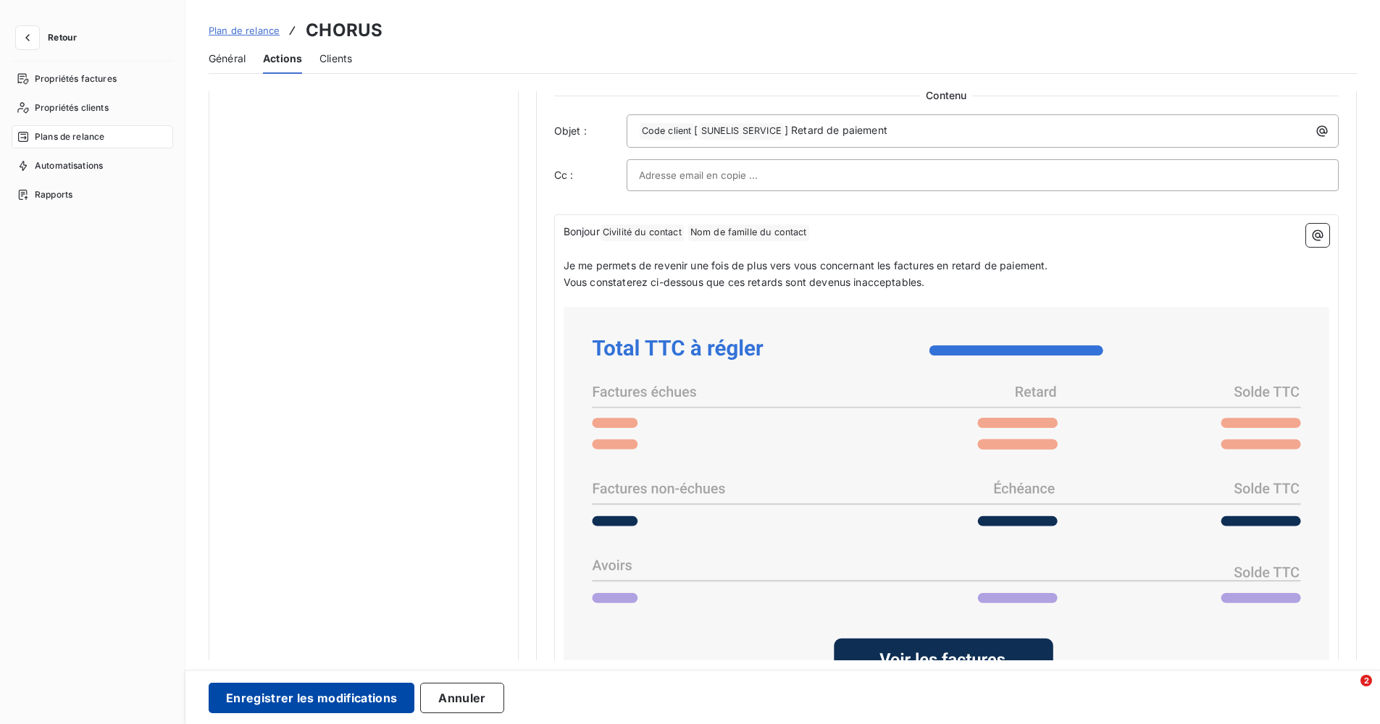
click at [350, 697] on button "Enregistrer les modifications" at bounding box center [312, 698] width 206 height 30
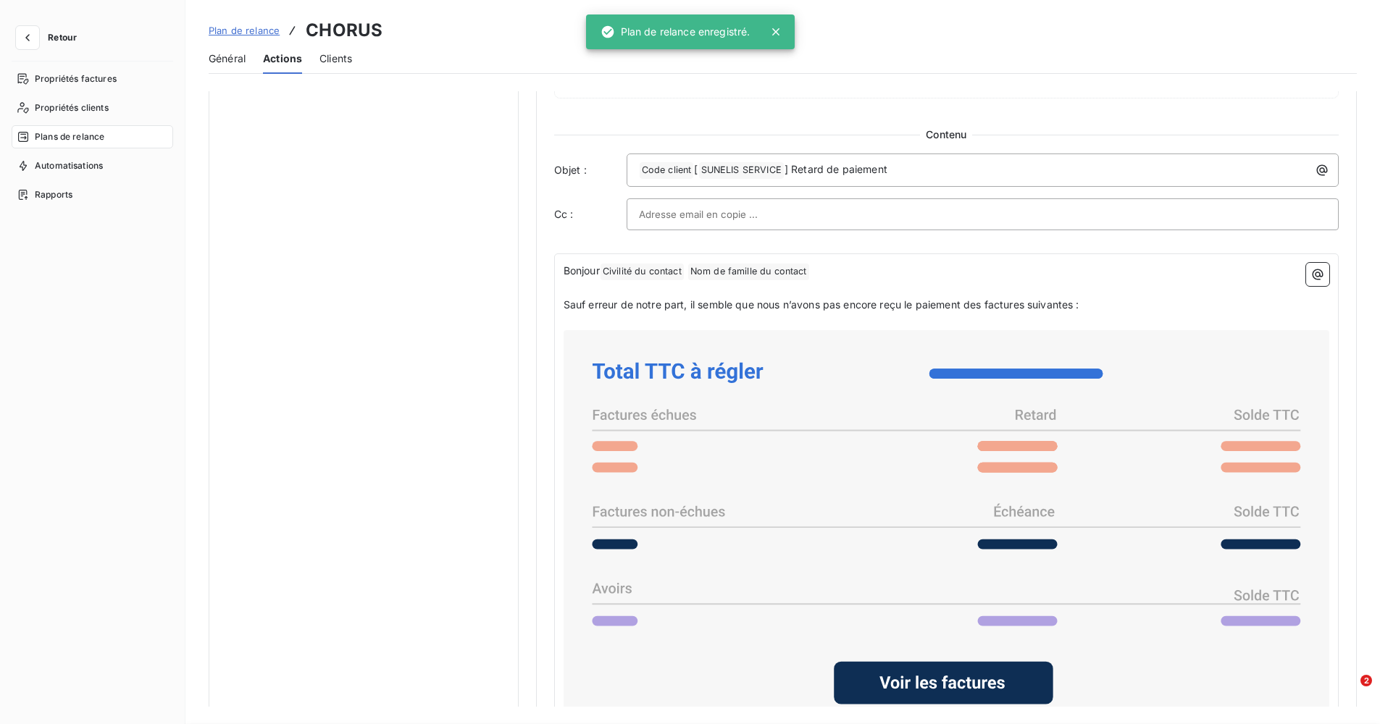
scroll to position [0, 0]
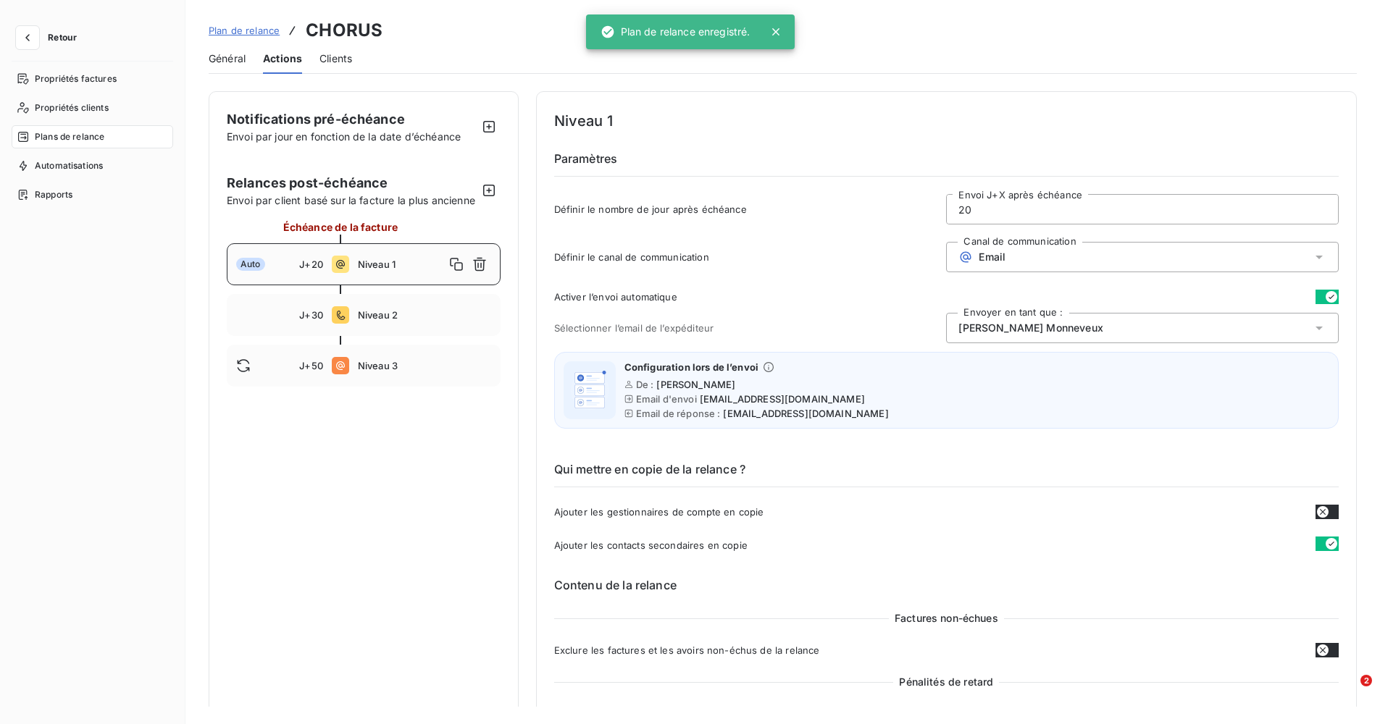
click at [222, 51] on span "Général" at bounding box center [227, 58] width 37 height 14
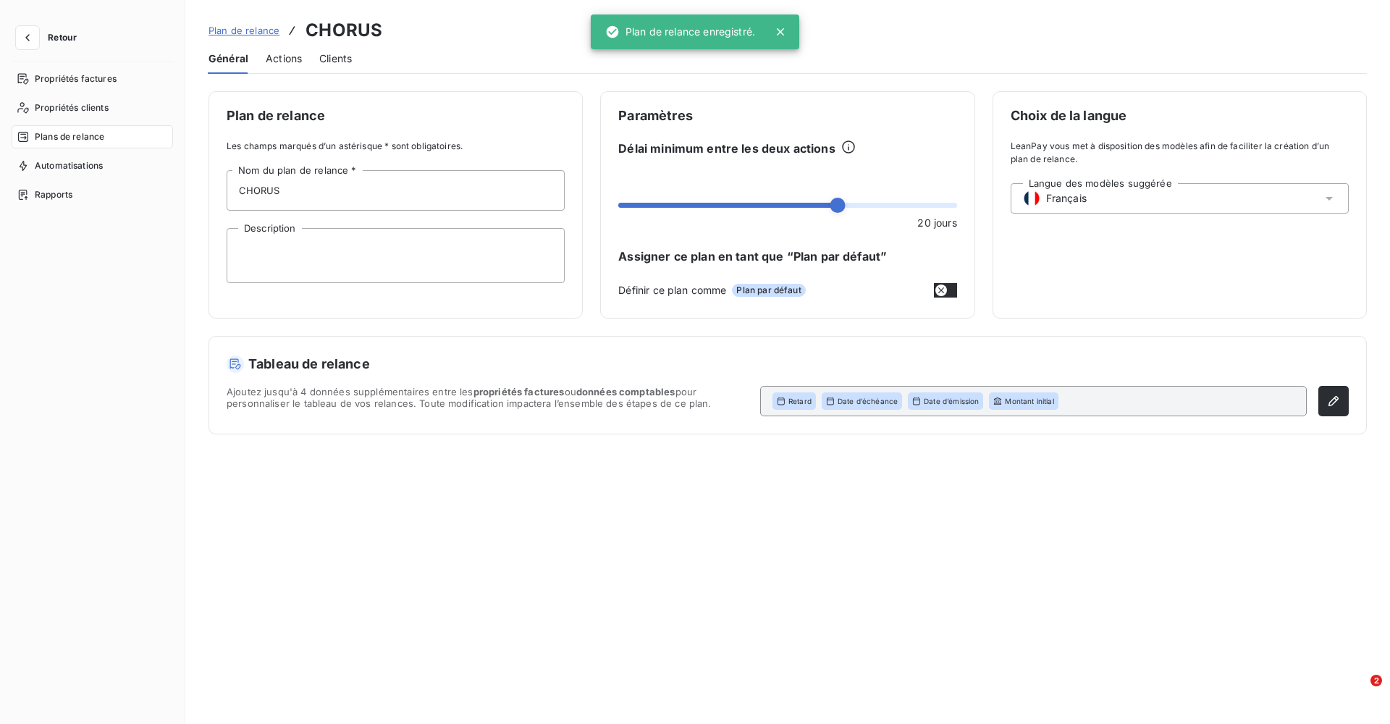
click at [246, 33] on span "Plan de relance" at bounding box center [244, 31] width 71 height 12
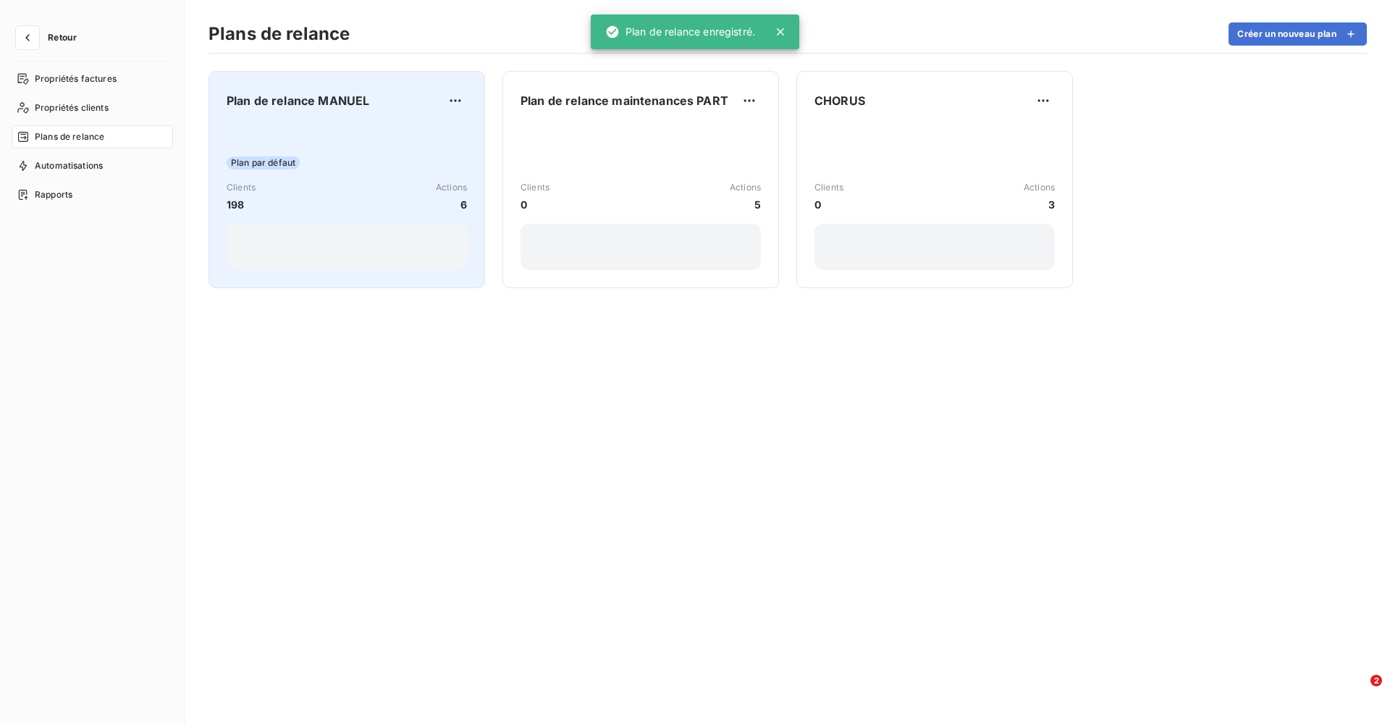
click at [318, 215] on div "Plan par défaut Clients 198 Actions 6" at bounding box center [347, 197] width 240 height 146
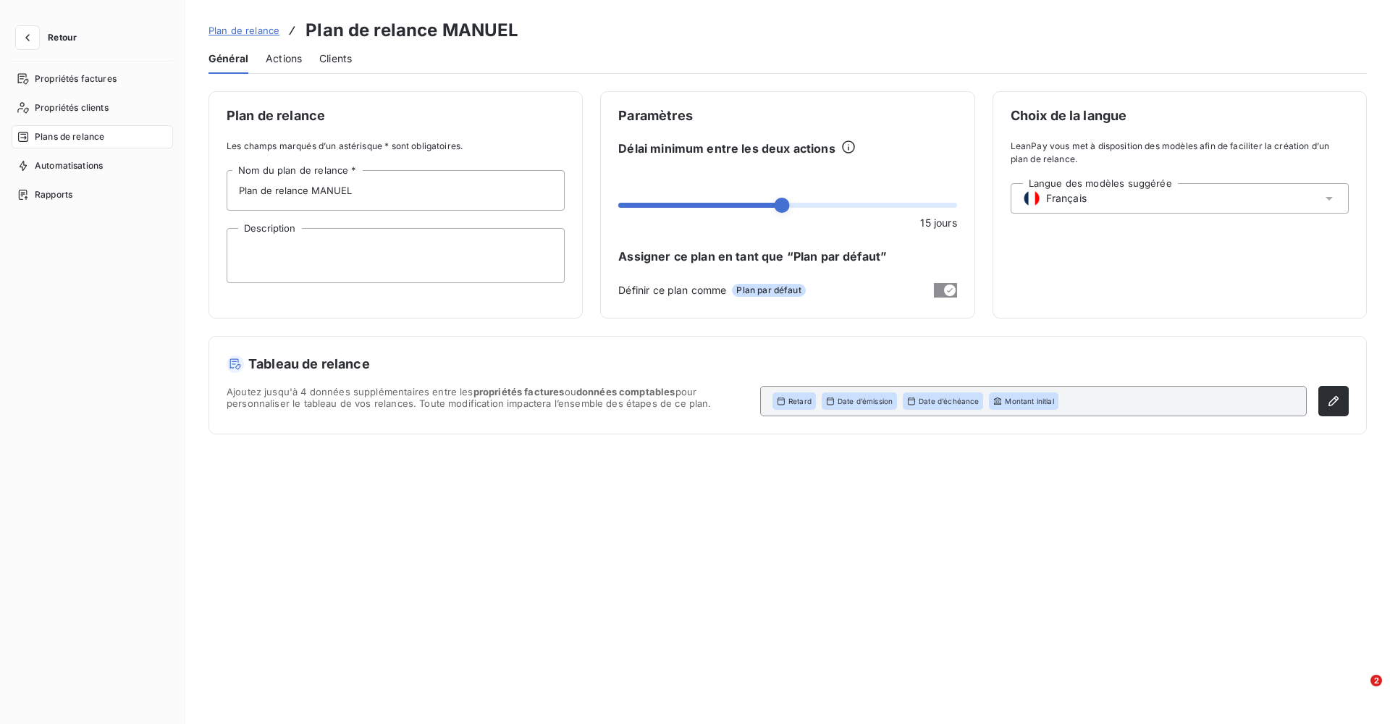
click at [298, 62] on span "Actions" at bounding box center [284, 58] width 36 height 14
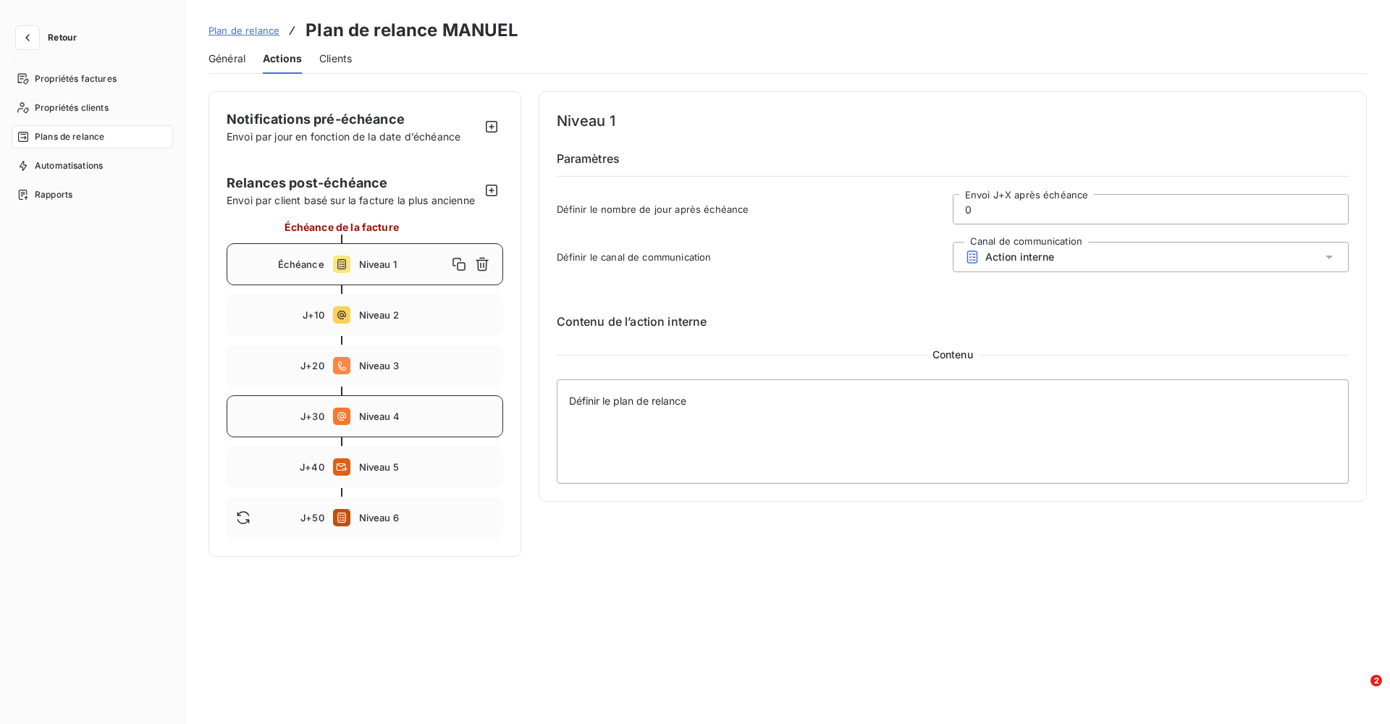
click at [381, 428] on div "J+30 Niveau 4" at bounding box center [365, 416] width 277 height 42
type input "30"
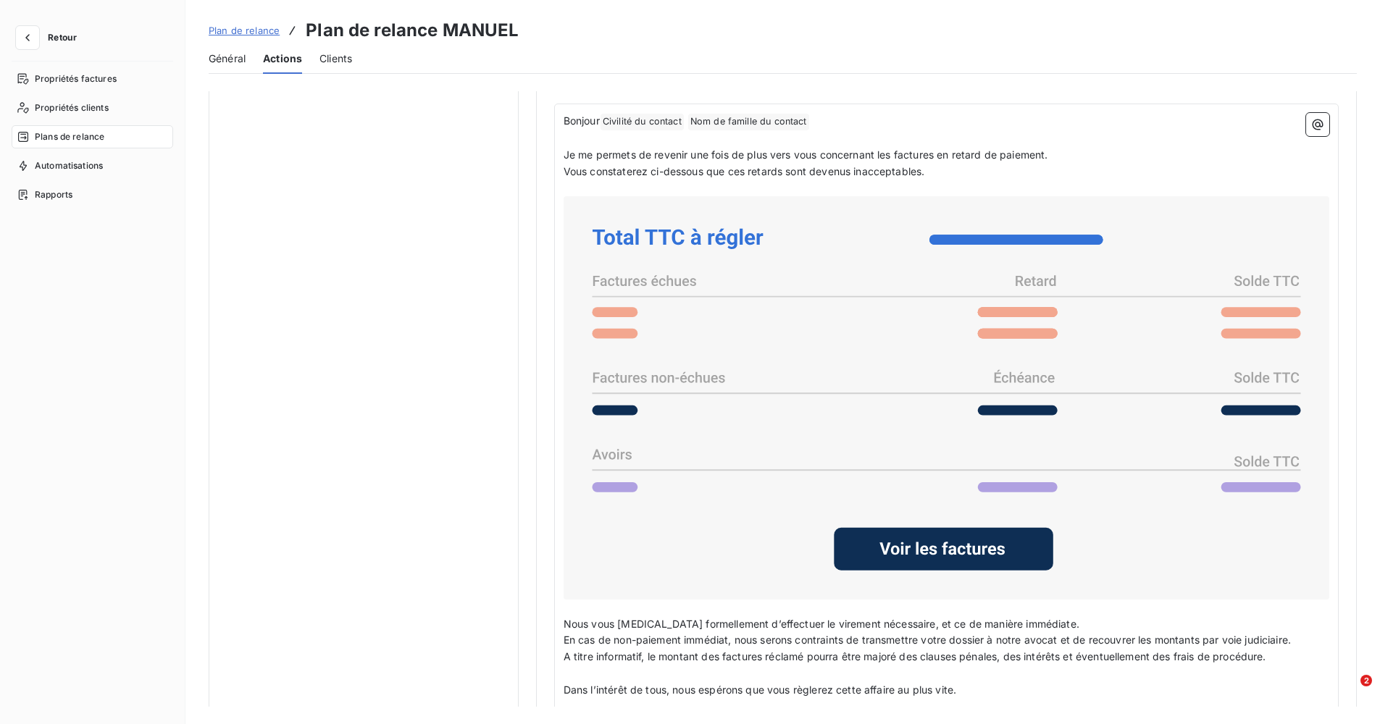
scroll to position [1235, 0]
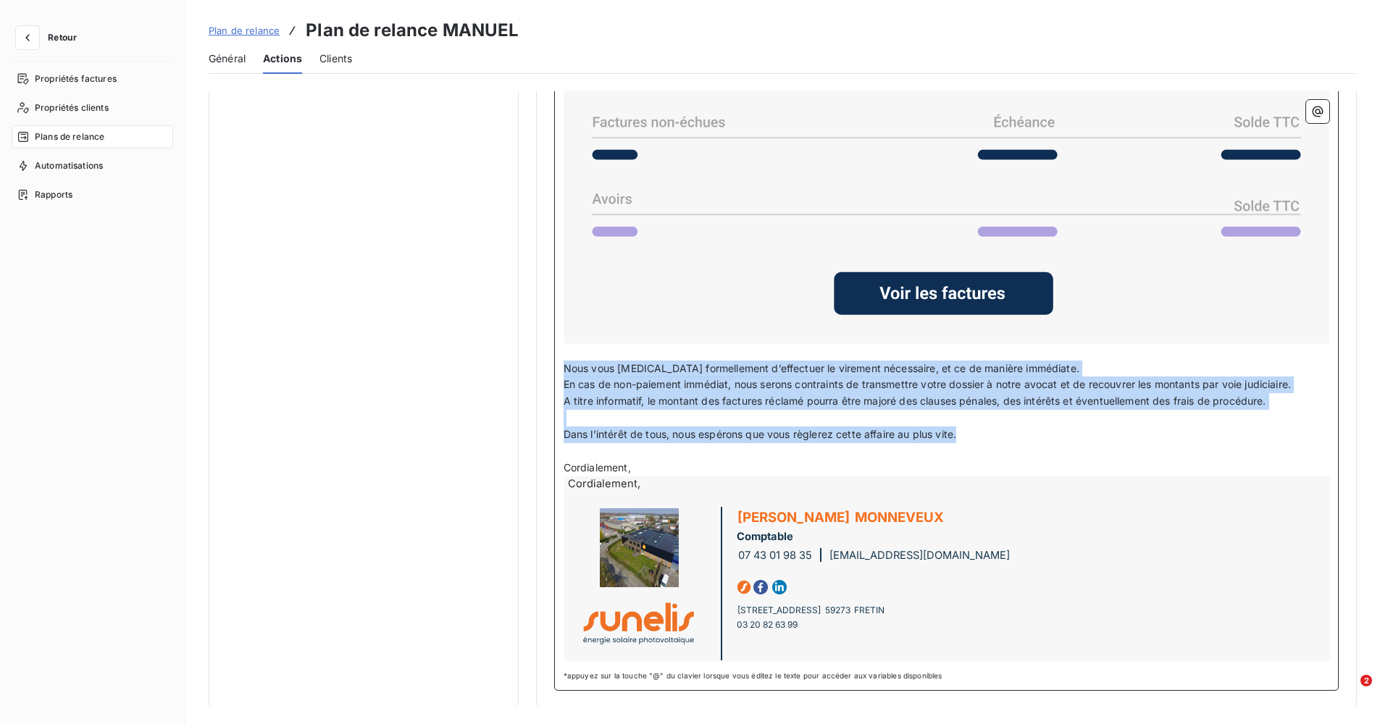
drag, startPoint x: 562, startPoint y: 358, endPoint x: 976, endPoint y: 425, distance: 419.5
click at [976, 425] on div "Bonjour Civilité du contact ﻿ Nom de famille du contact ﻿ ﻿ ﻿ Je me permets de …" at bounding box center [945, 260] width 765 height 807
copy div "Nous vous [MEDICAL_DATA] formellement d’effectuer le virement nécessaire, et ce…"
click at [256, 30] on span "Plan de relance" at bounding box center [244, 31] width 71 height 12
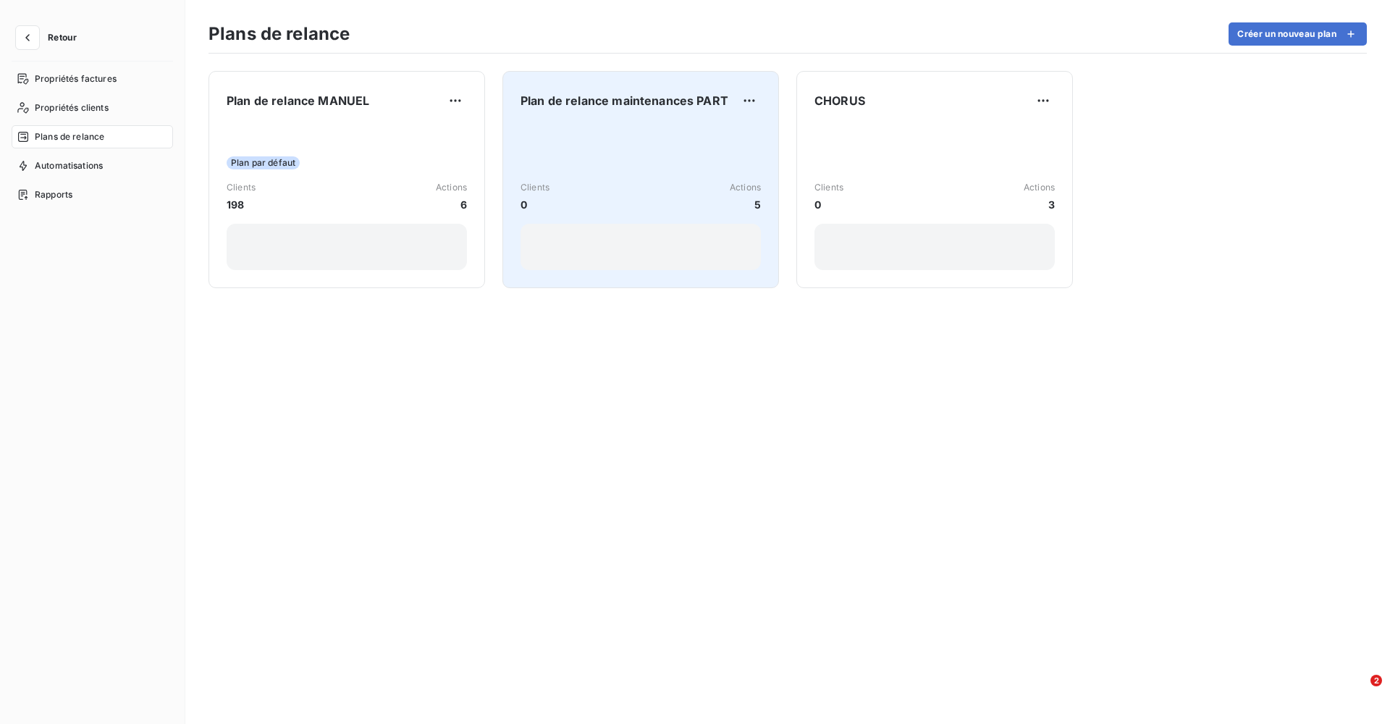
click at [564, 163] on div "Clients 0 Actions 5" at bounding box center [641, 197] width 240 height 146
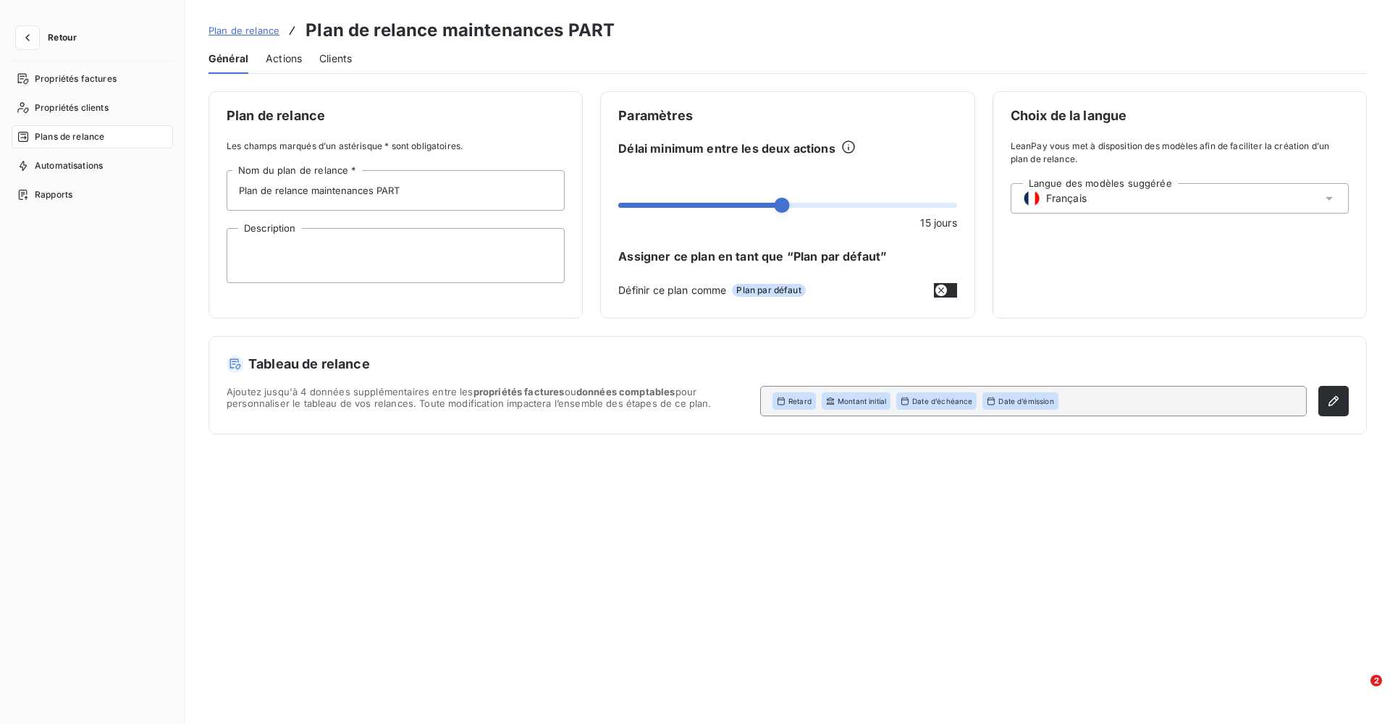
click at [278, 59] on span "Actions" at bounding box center [284, 58] width 36 height 14
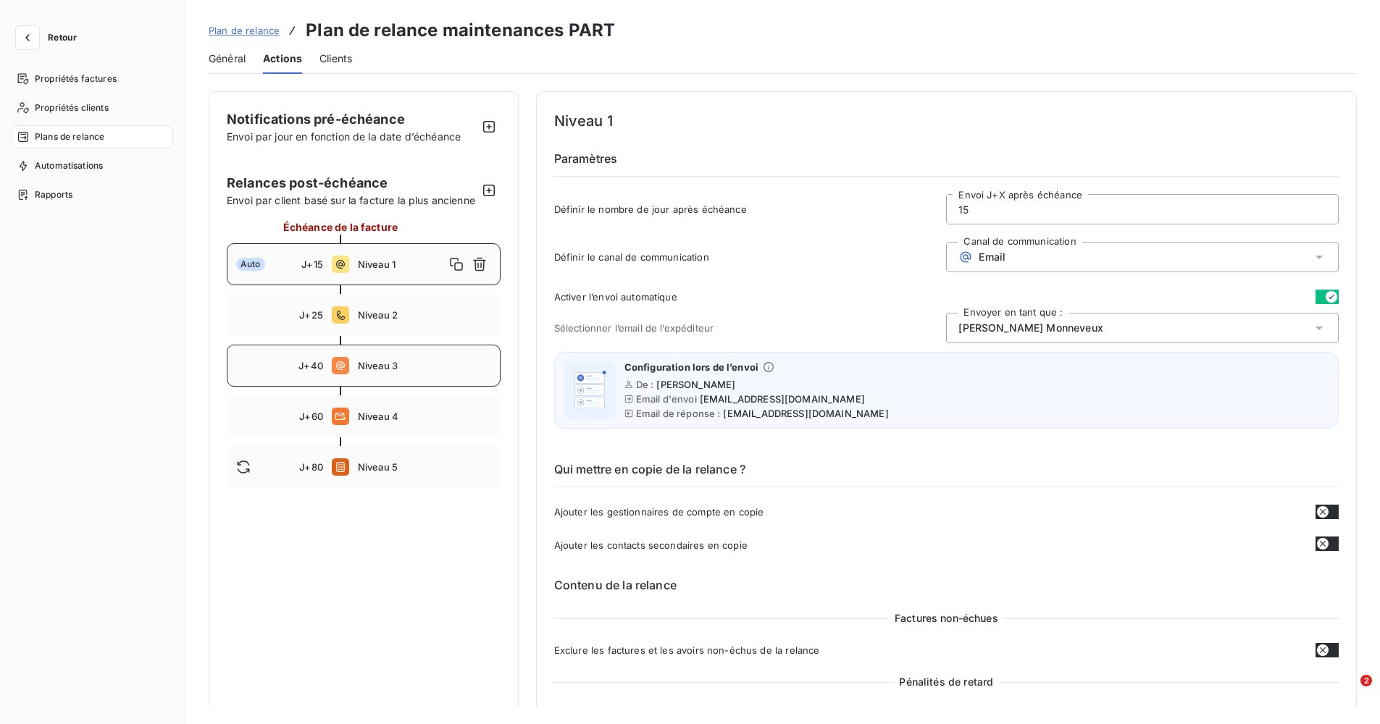
click at [385, 387] on div "J+40 Niveau 3" at bounding box center [364, 366] width 274 height 42
type input "40"
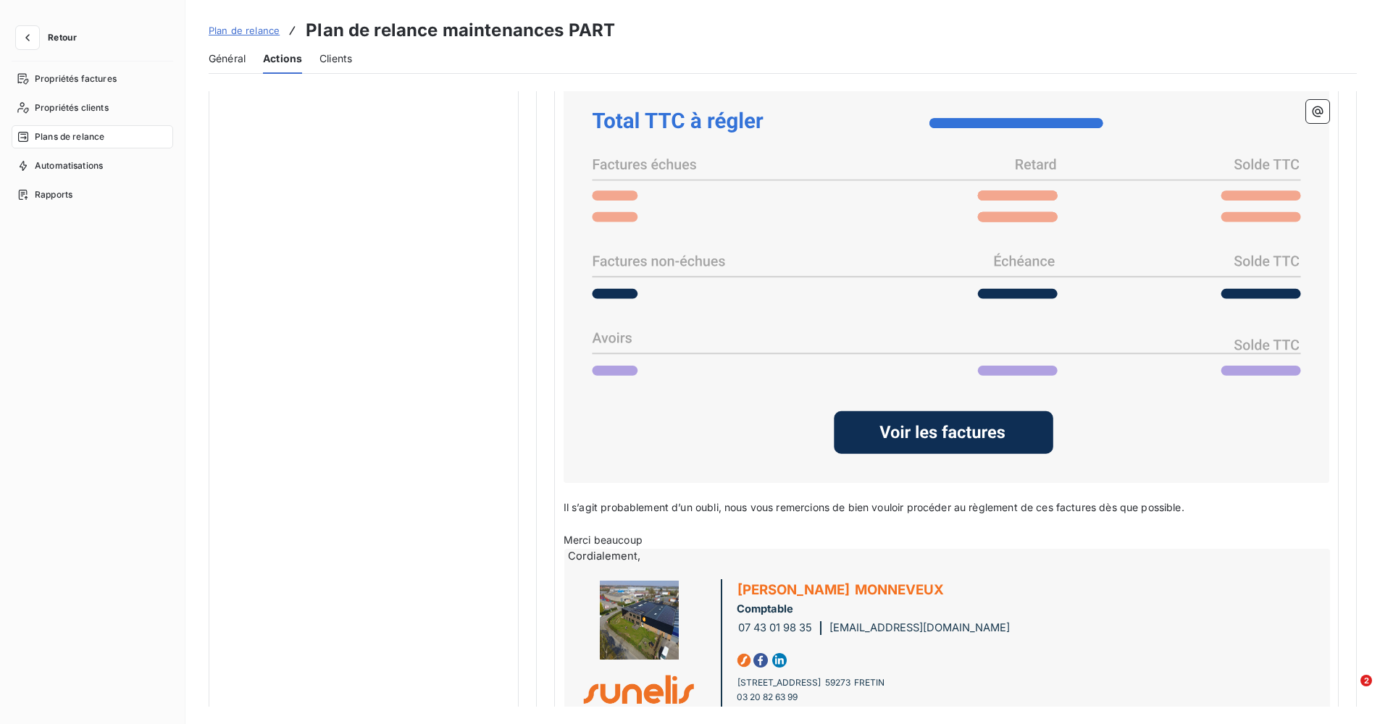
scroll to position [1169, 0]
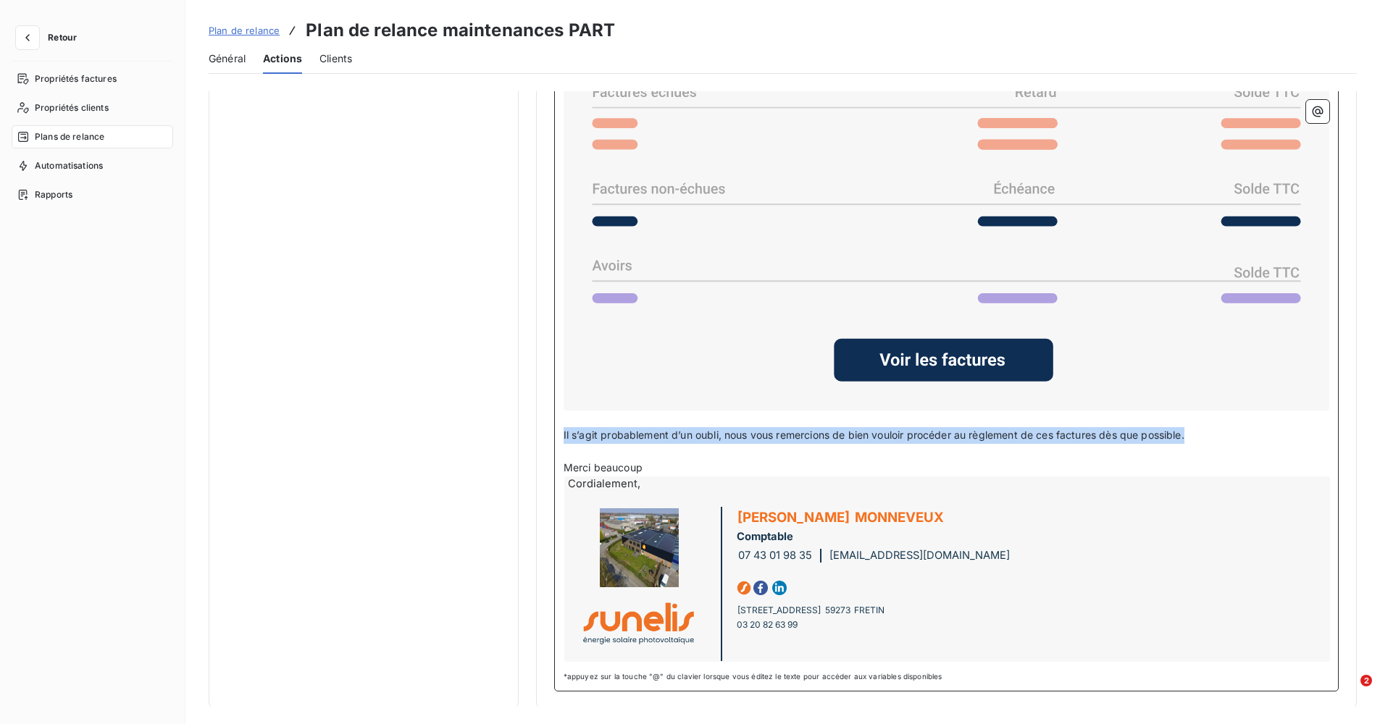
drag, startPoint x: 562, startPoint y: 430, endPoint x: 1190, endPoint y: 439, distance: 627.9
click at [1190, 439] on p "Il s’agit probablement d’un oubli, nous vous remercions de bien vouloir procéde…" at bounding box center [945, 435] width 765 height 17
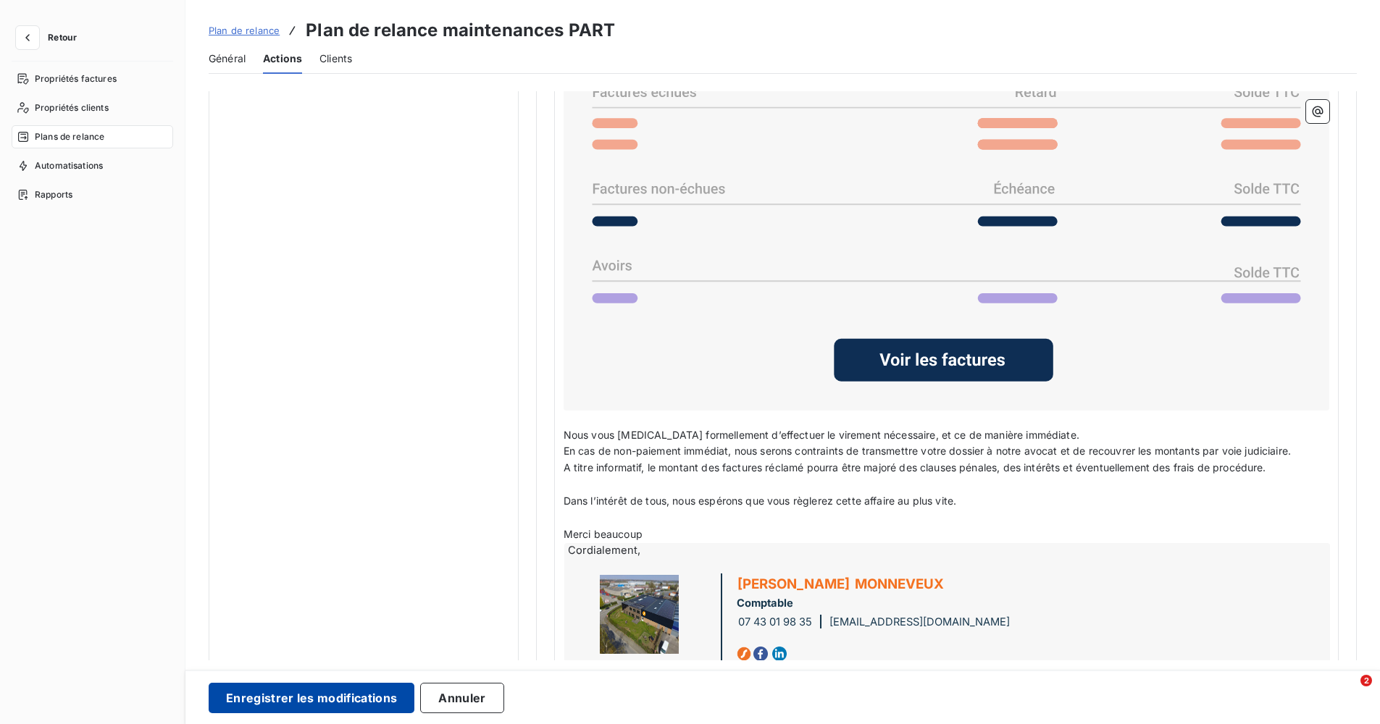
click at [356, 692] on button "Enregistrer les modifications" at bounding box center [312, 698] width 206 height 30
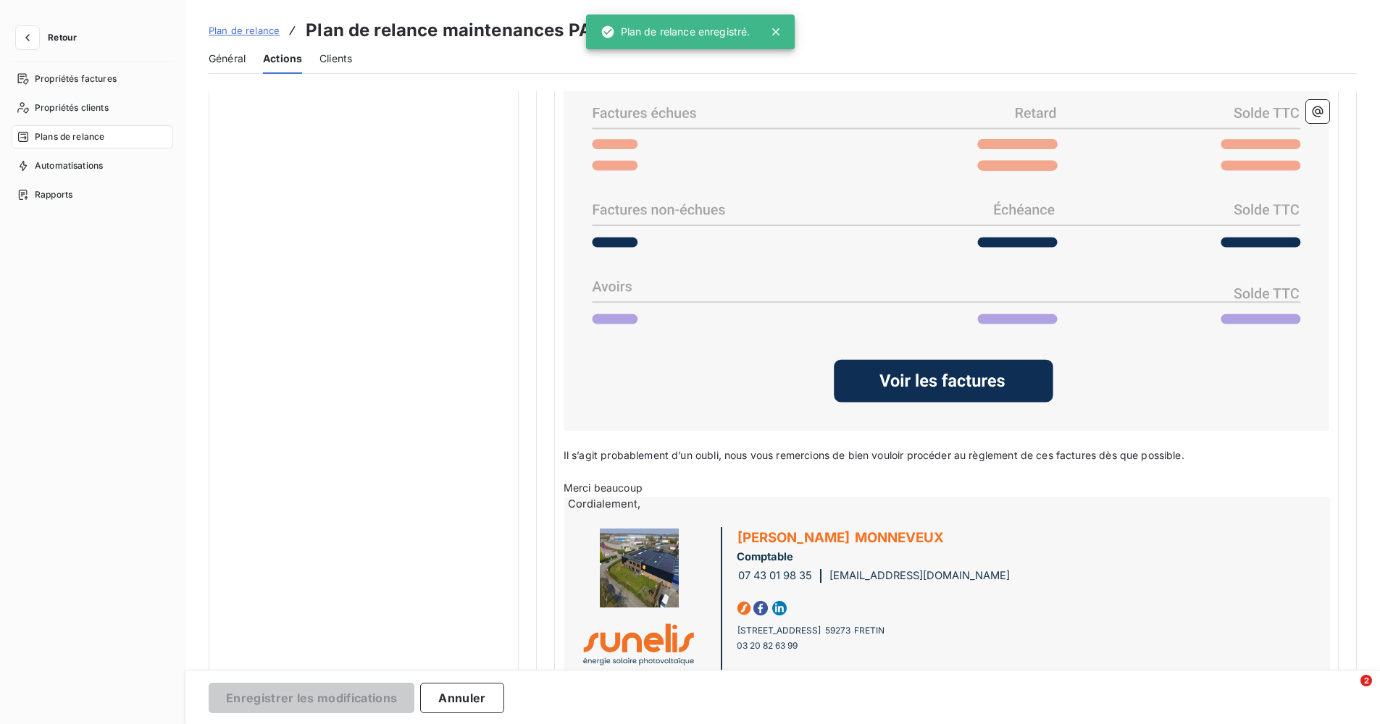
scroll to position [0, 0]
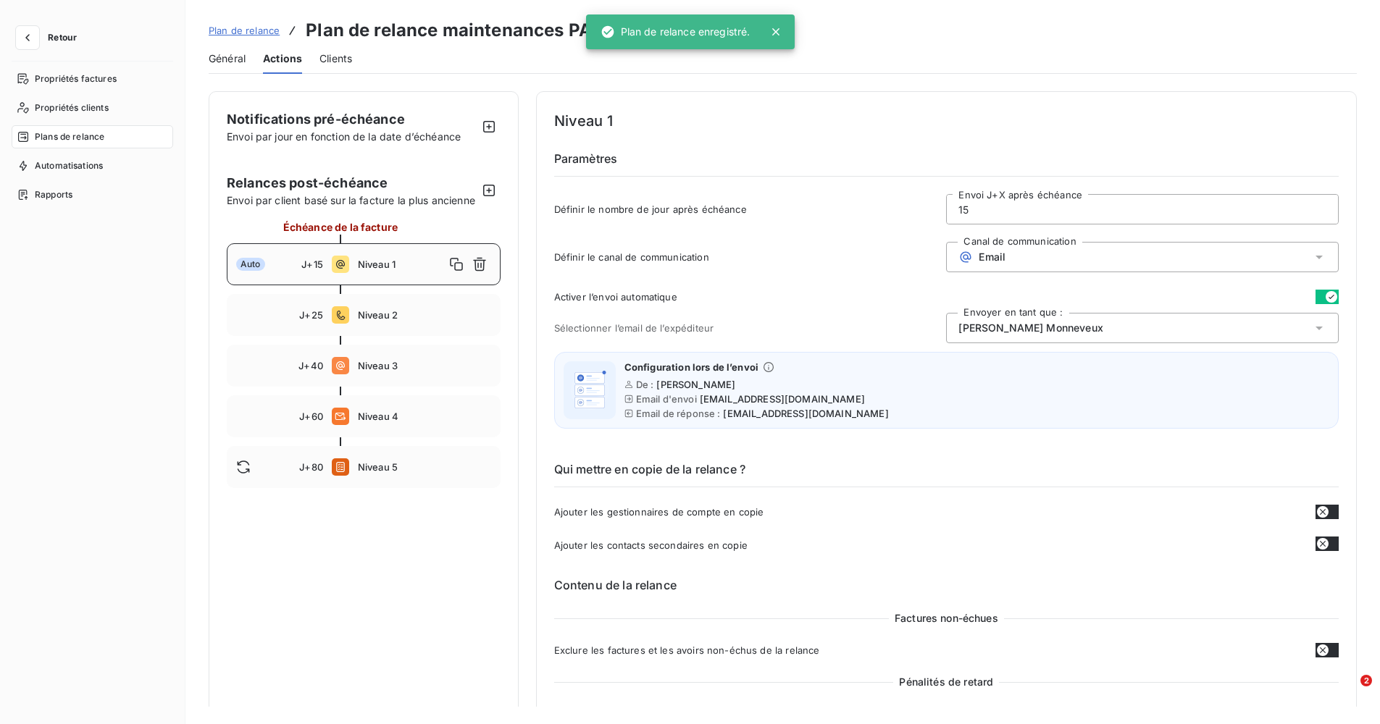
click at [253, 23] on link "Plan de relance" at bounding box center [244, 30] width 71 height 14
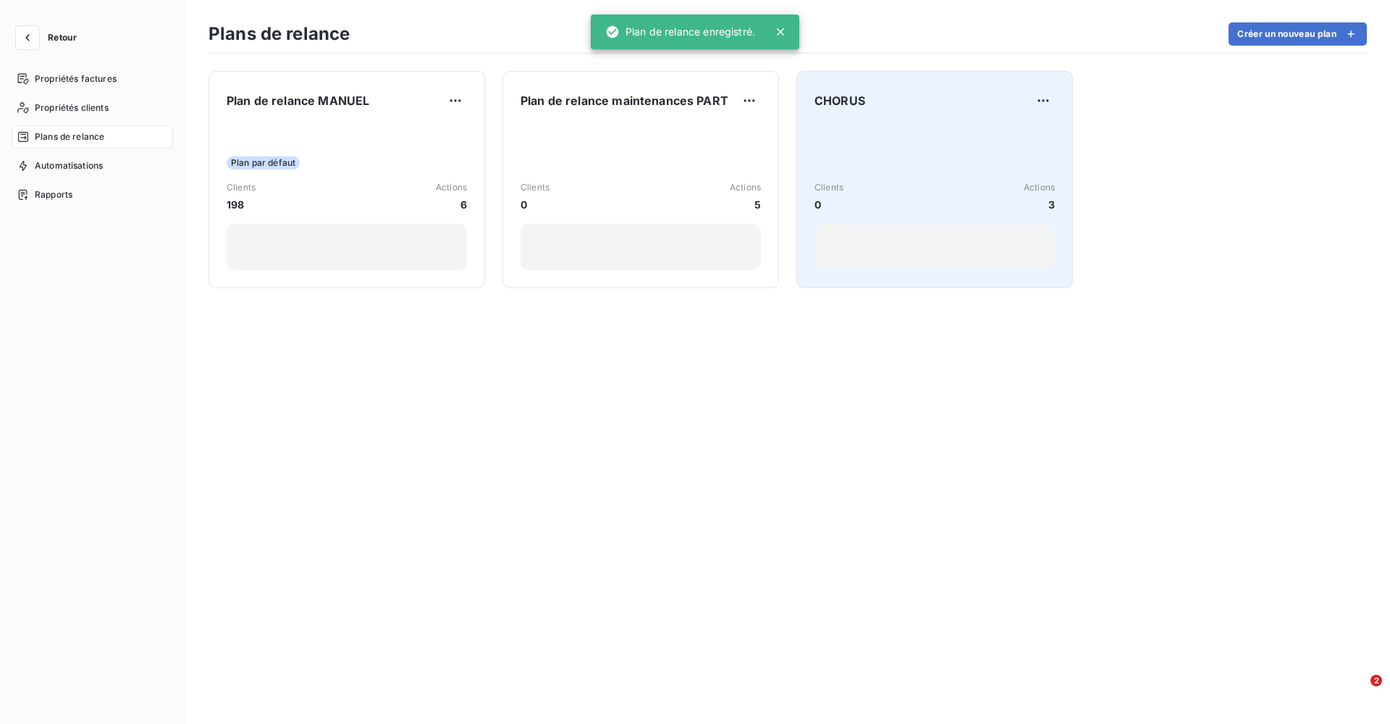
click at [922, 153] on div "Clients 0 Actions 3" at bounding box center [935, 197] width 240 height 146
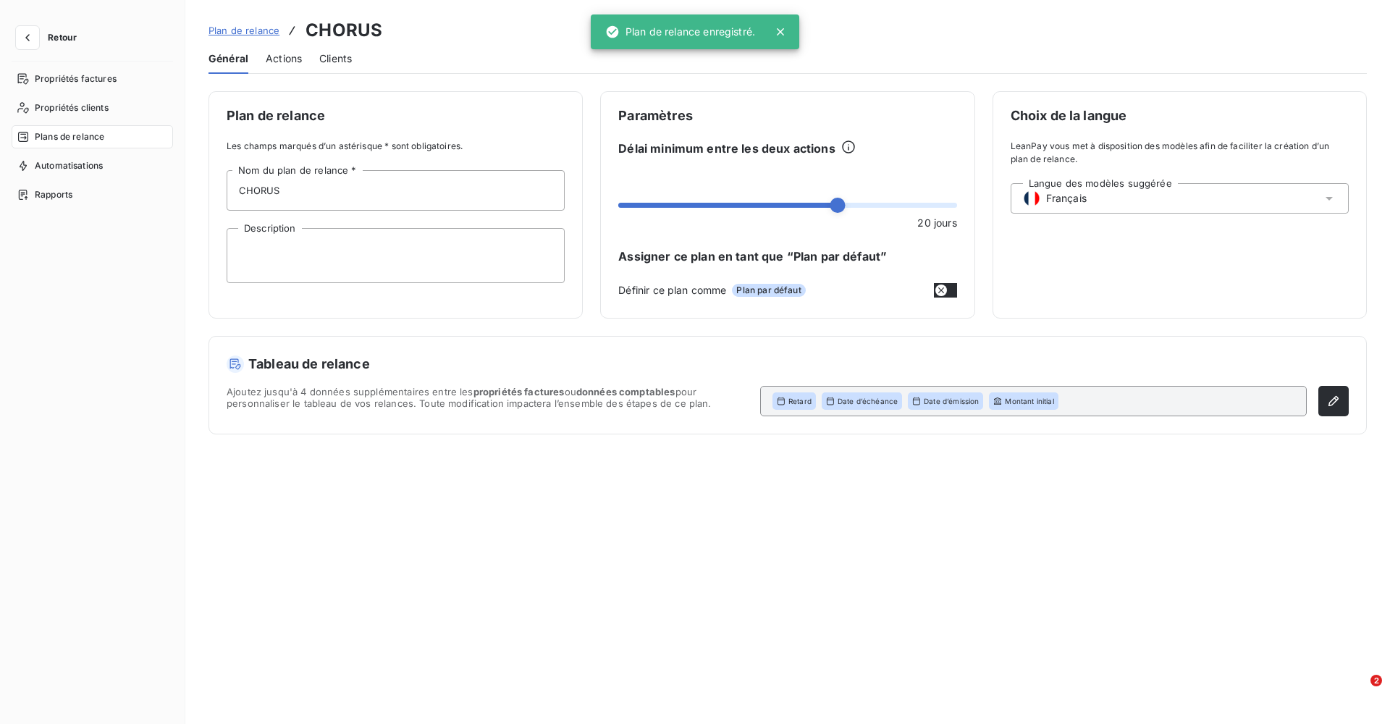
click at [284, 58] on span "Actions" at bounding box center [284, 58] width 36 height 14
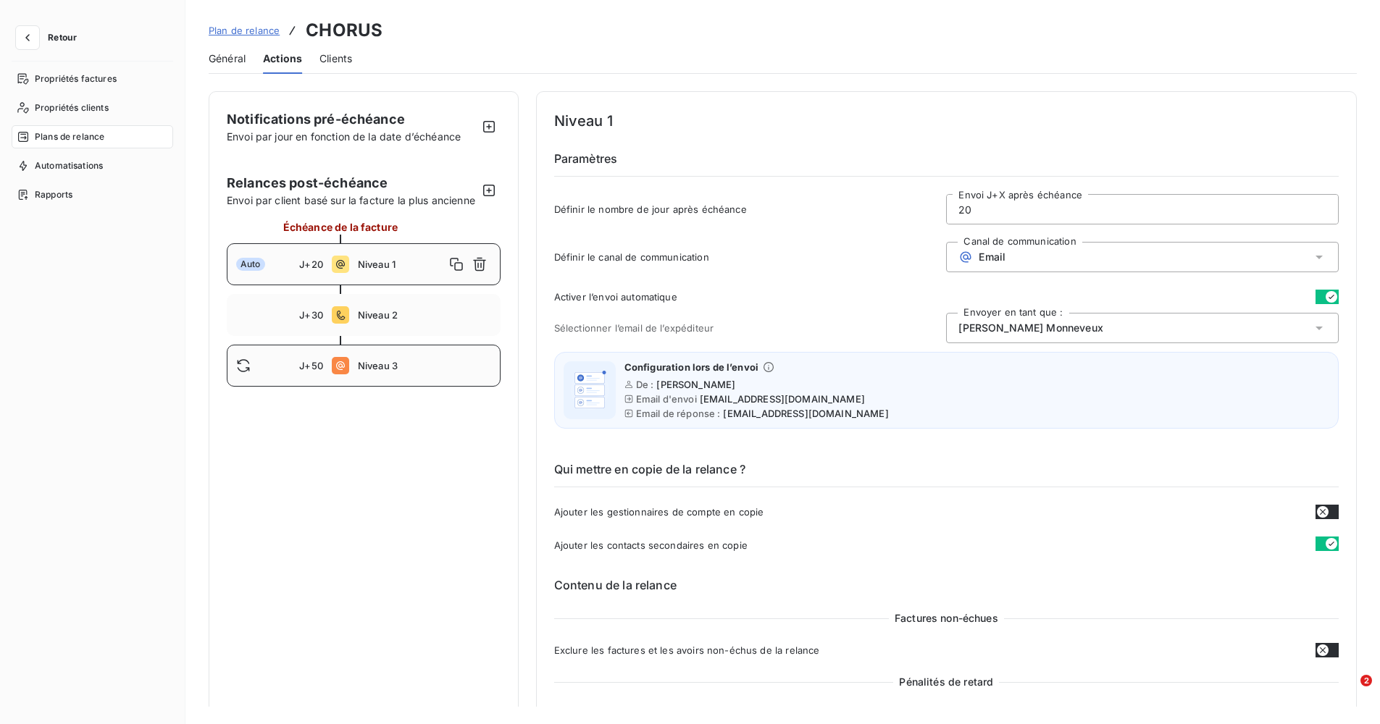
click at [354, 383] on div "J+50 Niveau 3" at bounding box center [364, 366] width 274 height 42
type input "50"
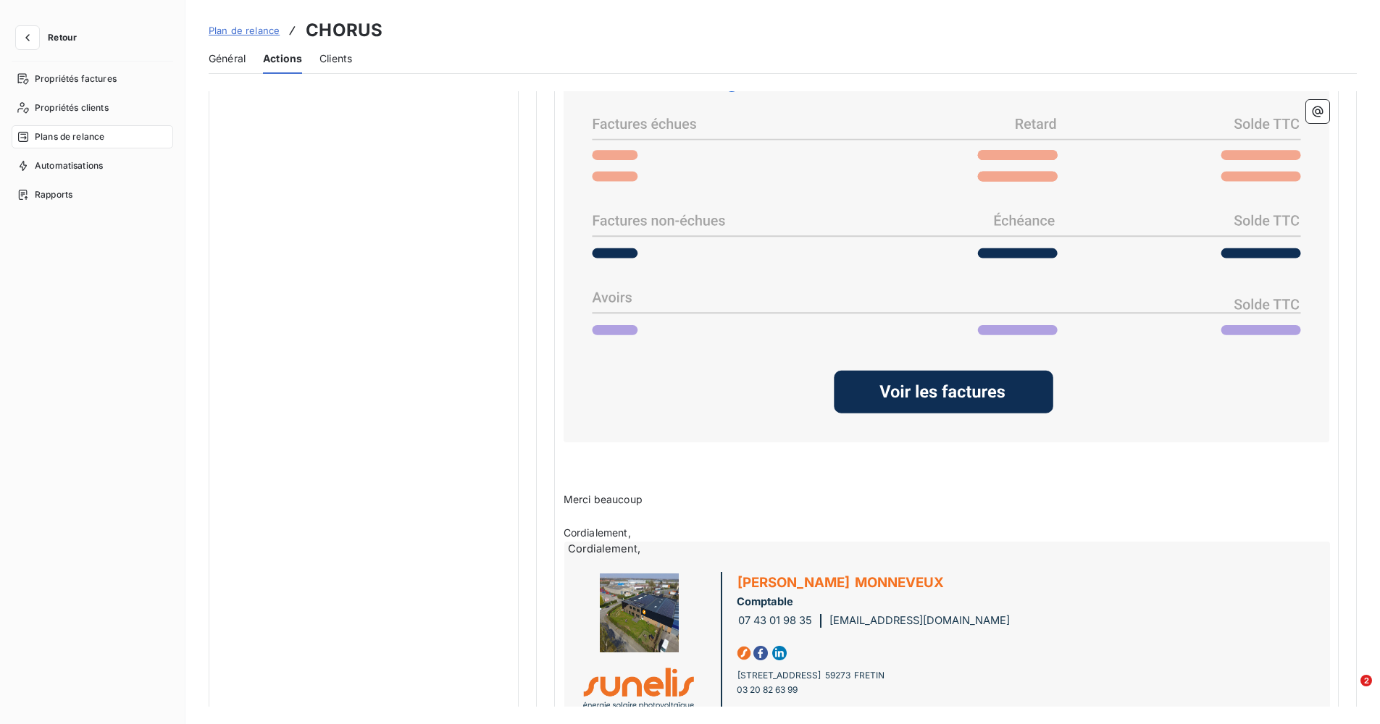
scroll to position [1202, 0]
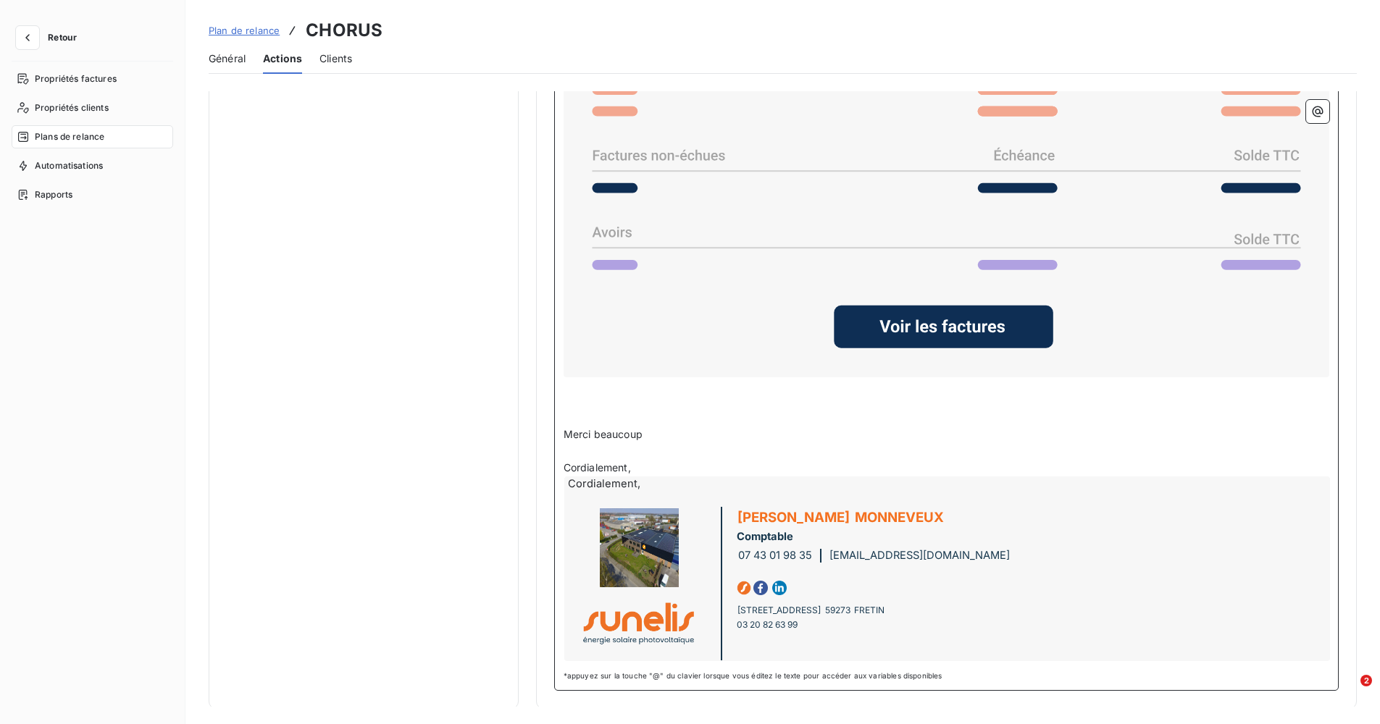
click at [580, 394] on p "﻿" at bounding box center [945, 402] width 765 height 17
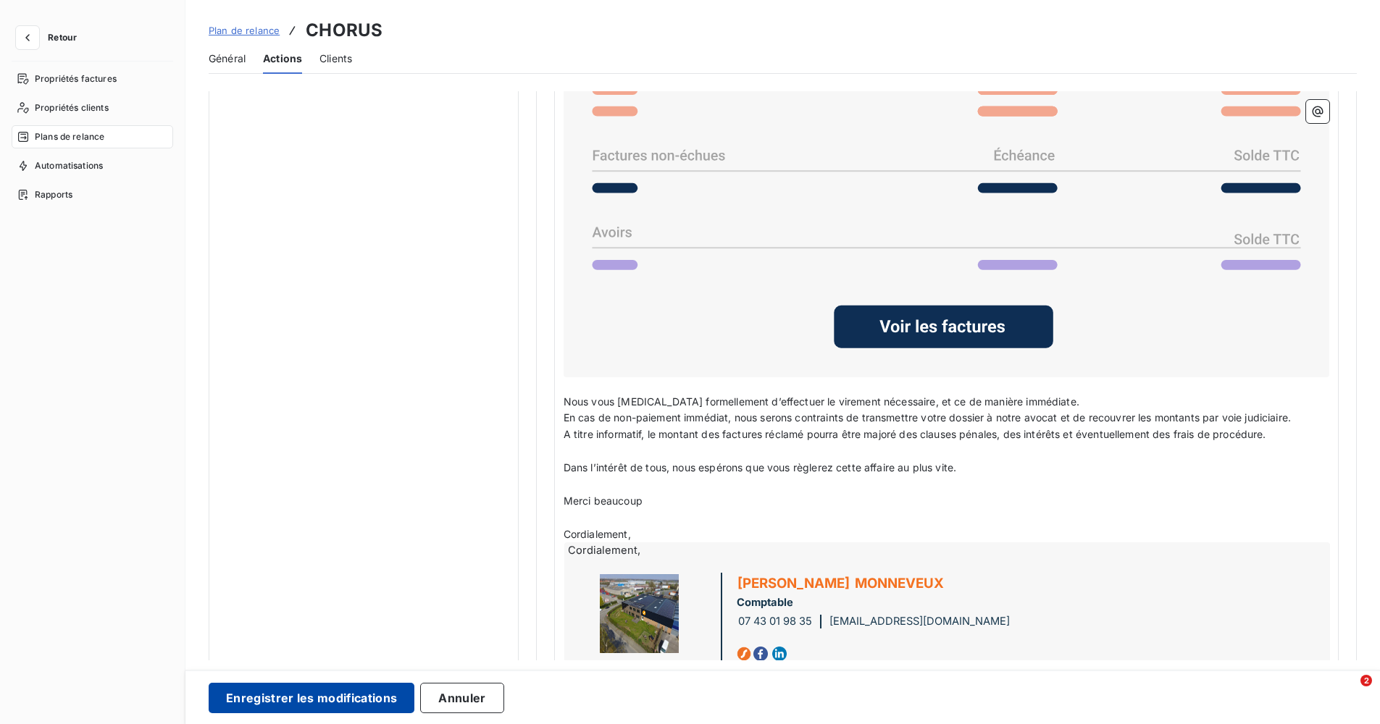
click at [330, 699] on button "Enregistrer les modifications" at bounding box center [312, 698] width 206 height 30
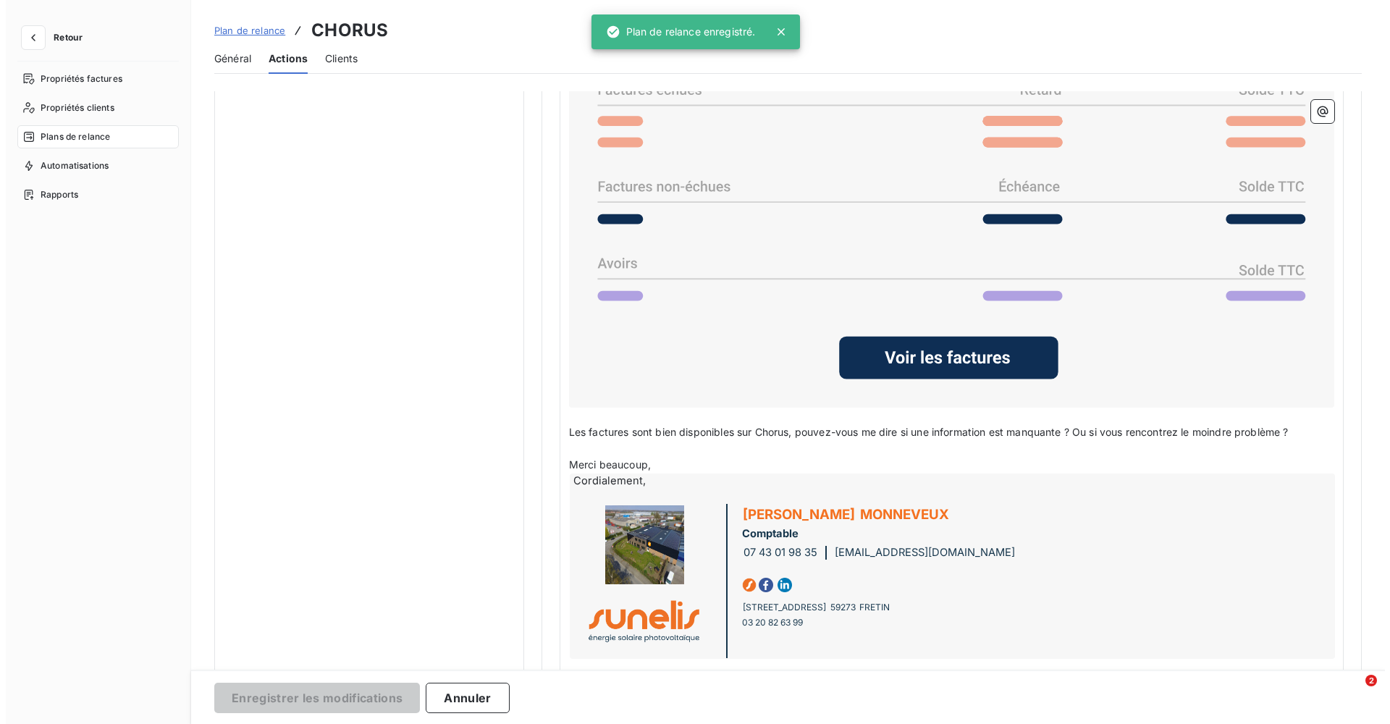
scroll to position [0, 0]
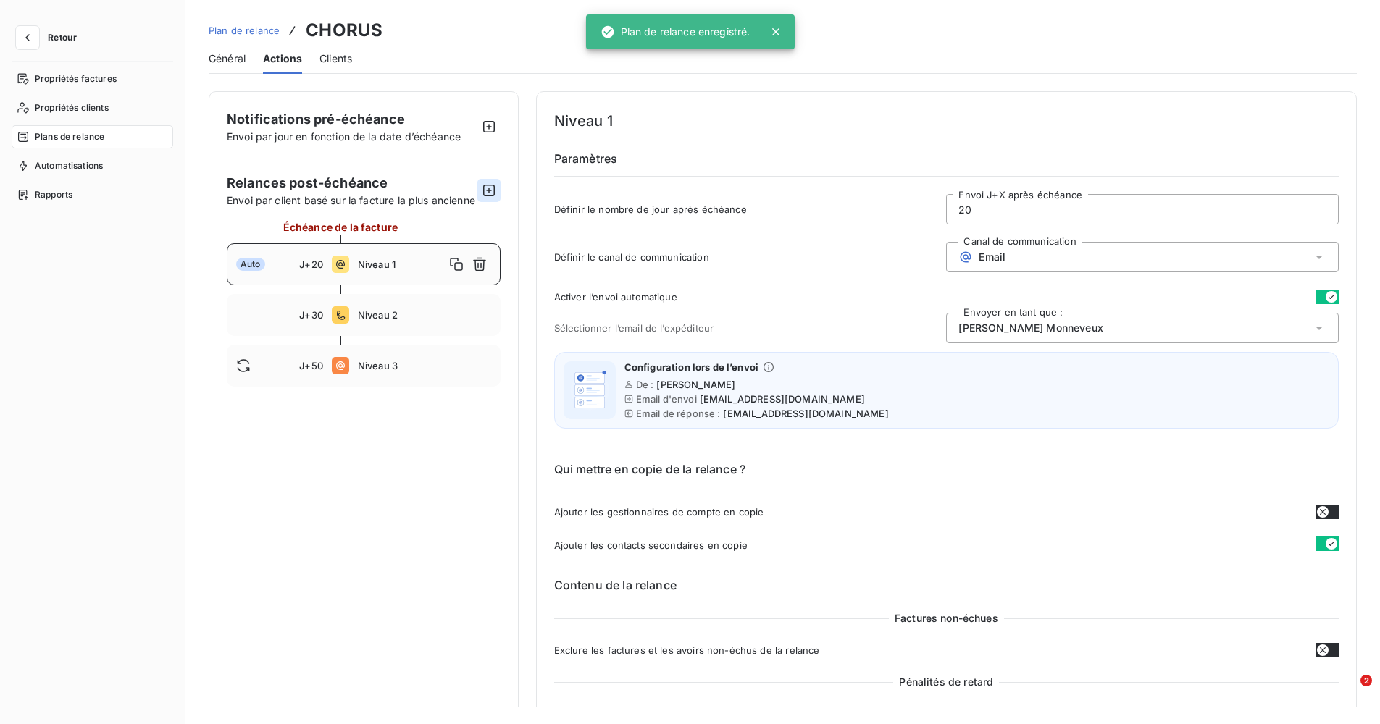
click at [477, 200] on button "button" at bounding box center [488, 190] width 23 height 23
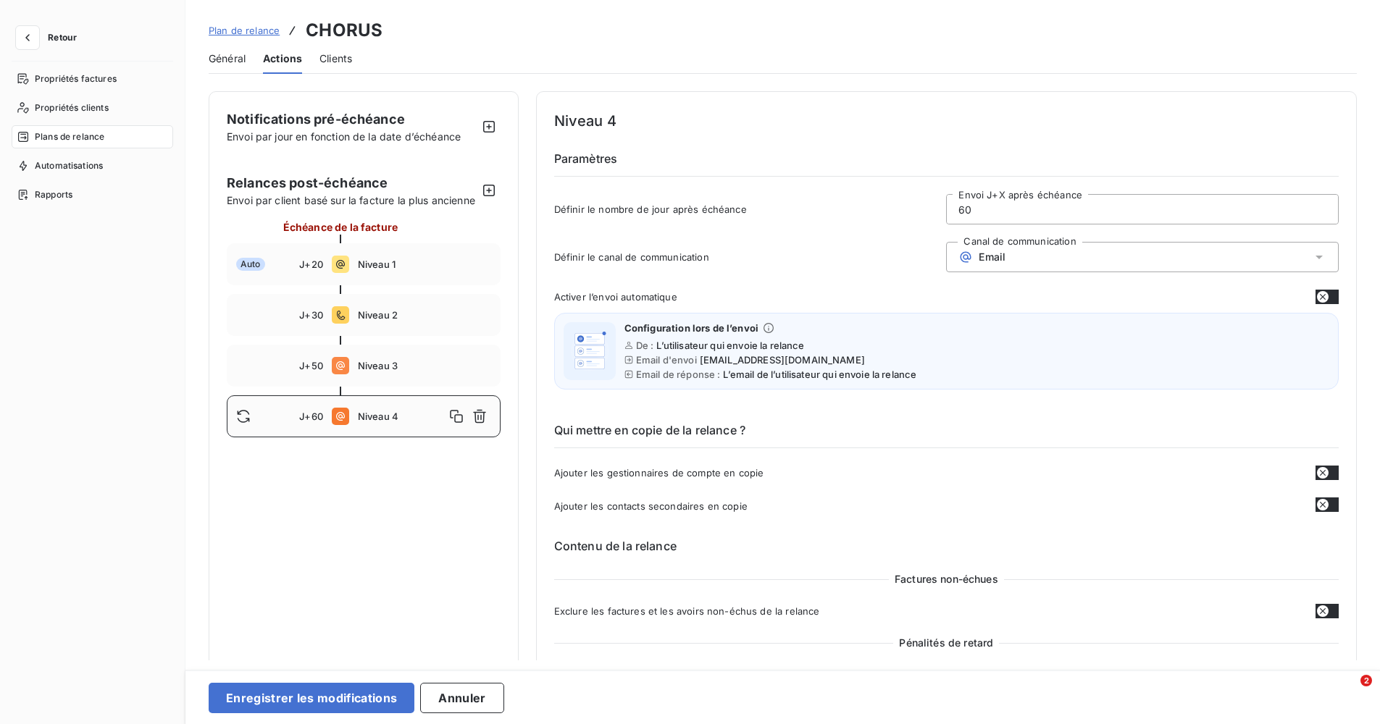
click at [1054, 258] on div "Email" at bounding box center [1142, 257] width 392 height 30
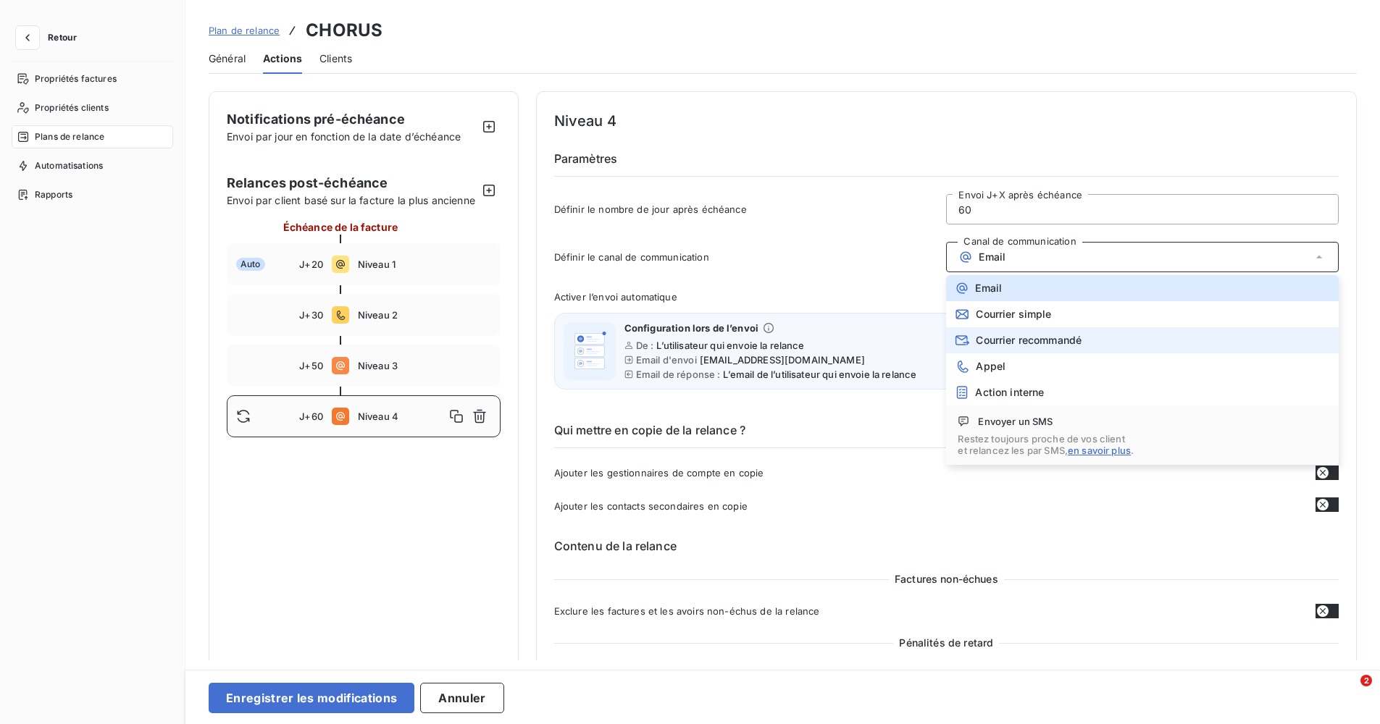
click at [1034, 332] on li "Courrier recommandé" at bounding box center [1142, 340] width 392 height 26
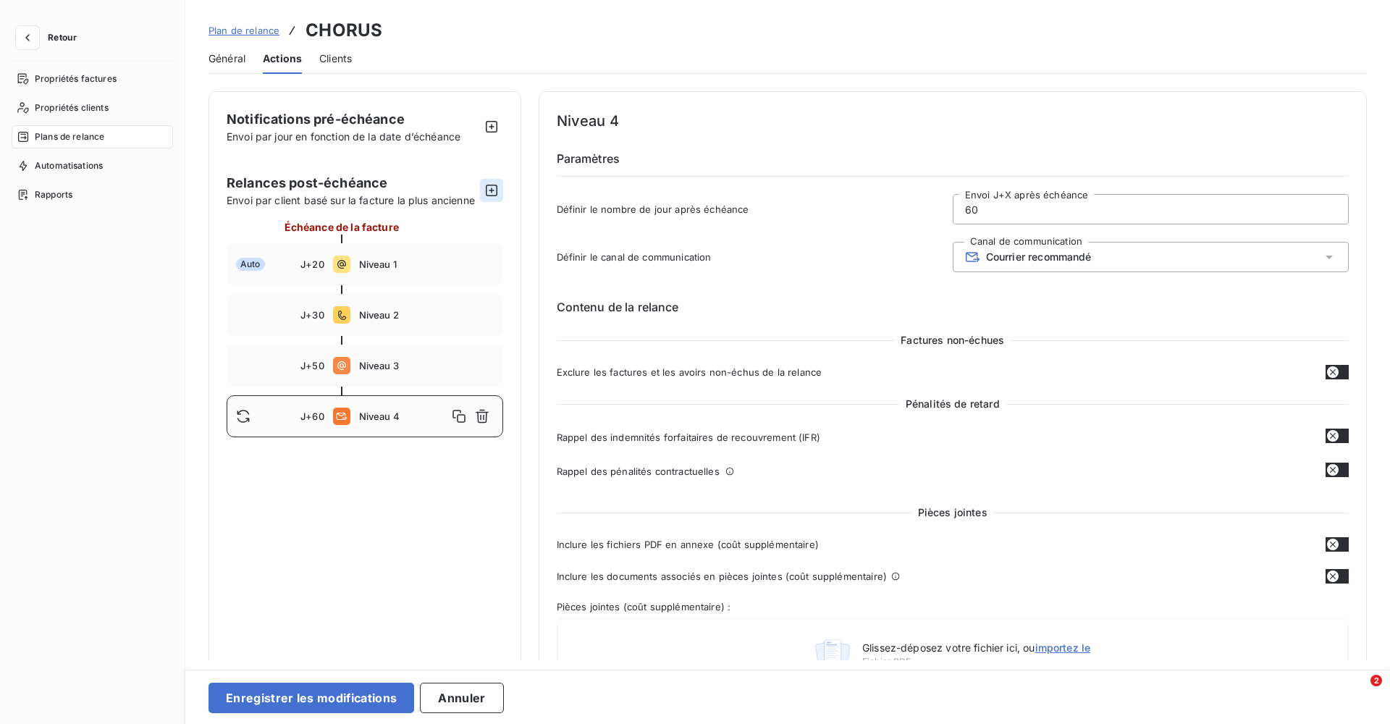
click at [486, 191] on icon "button" at bounding box center [491, 190] width 14 height 14
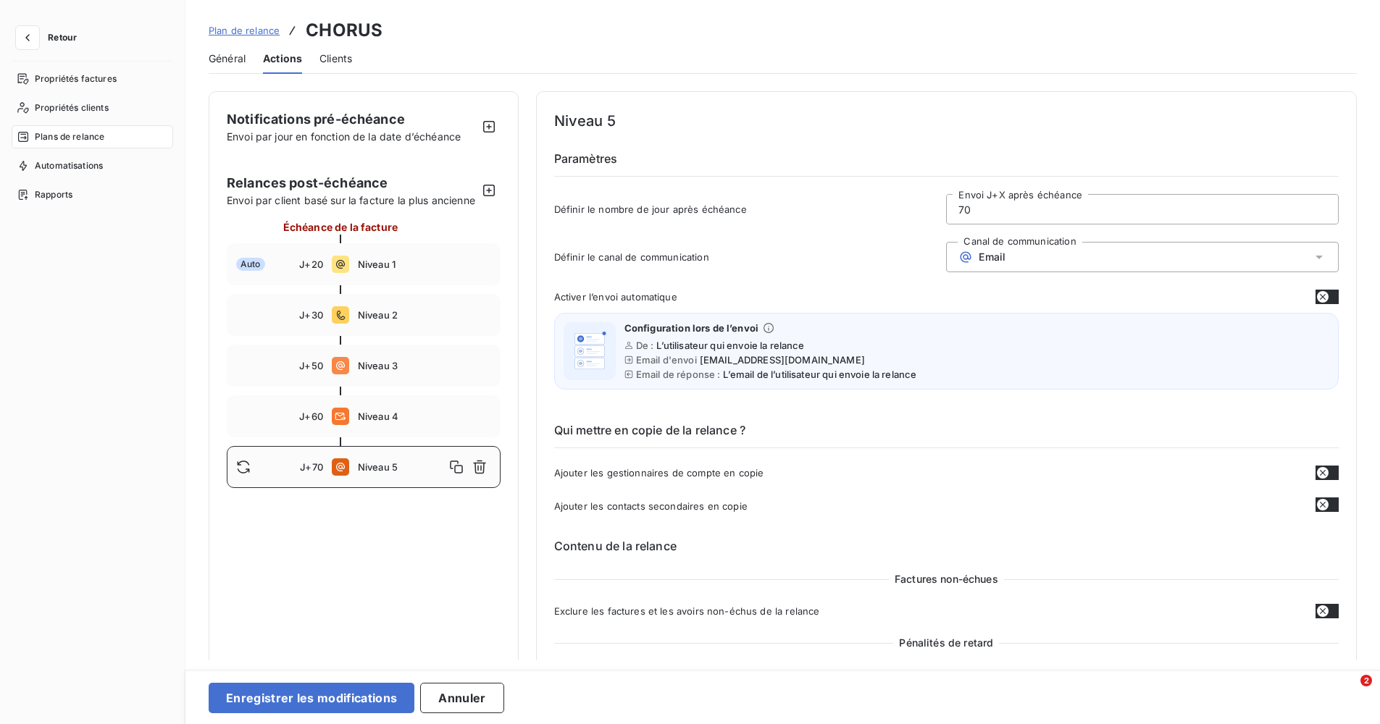
drag, startPoint x: 984, startPoint y: 209, endPoint x: 900, endPoint y: 218, distance: 84.5
click at [900, 218] on div "Définir le nombre de jour après échéance 70 Envoi J+X après échéance" at bounding box center [946, 213] width 784 height 39
type input "80"
click at [971, 253] on div "Email" at bounding box center [981, 257] width 47 height 14
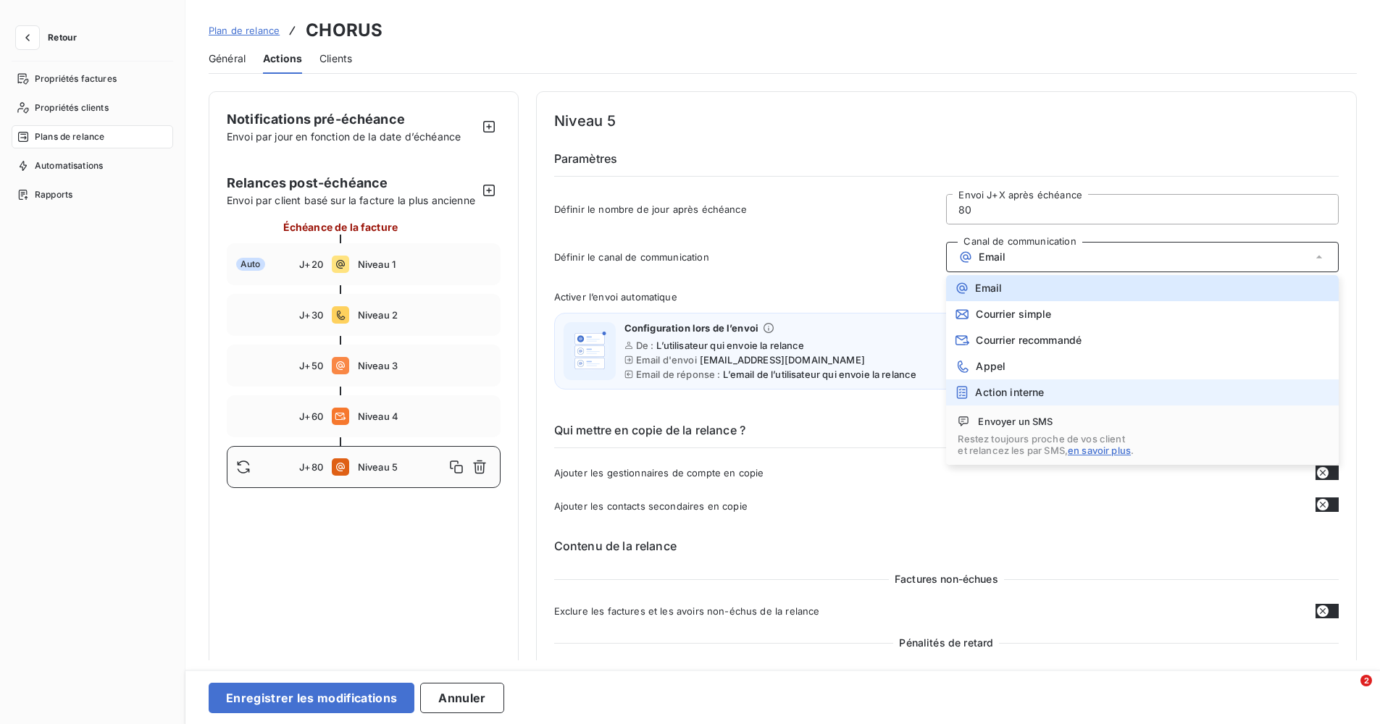
click at [1010, 394] on span "Action interne" at bounding box center [1009, 393] width 69 height 12
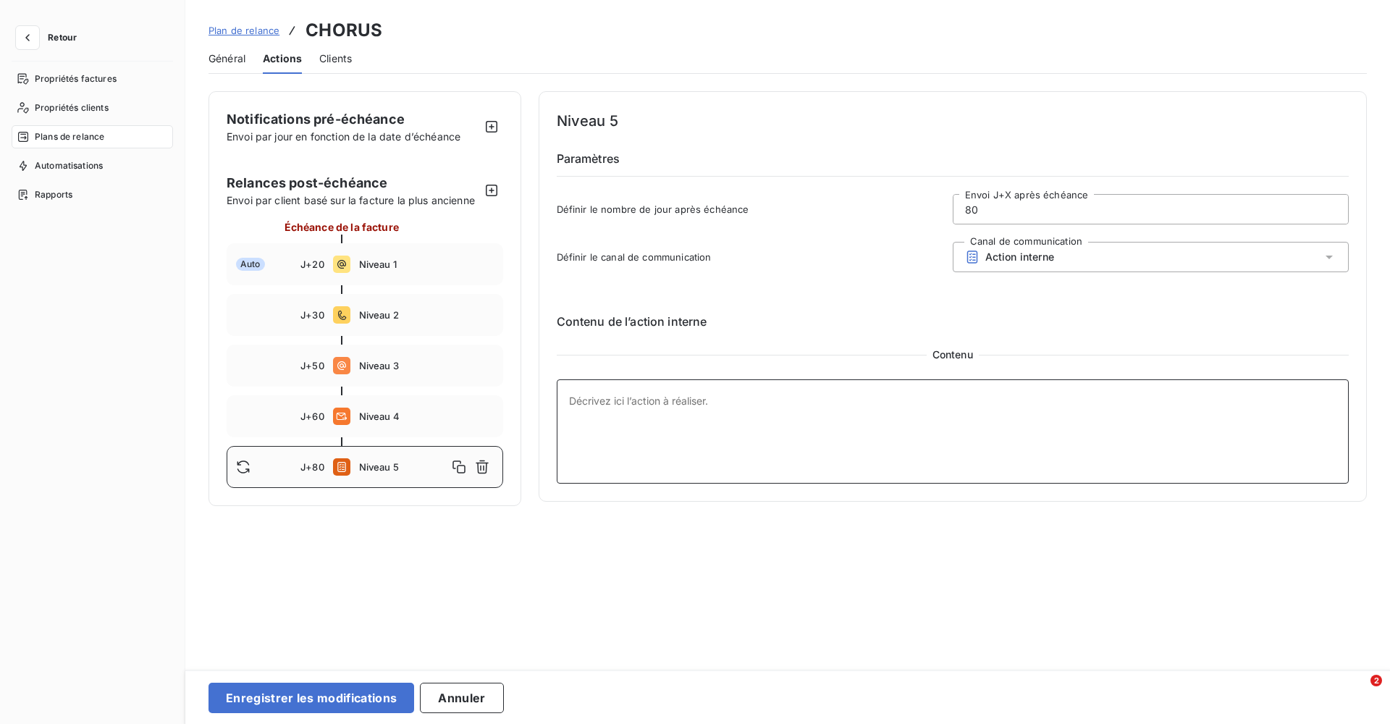
click at [671, 433] on textarea at bounding box center [953, 431] width 793 height 104
type textarea "[PERSON_NAME] ou appel dirigeant"
click at [344, 702] on button "Enregistrer les modifications" at bounding box center [312, 698] width 206 height 30
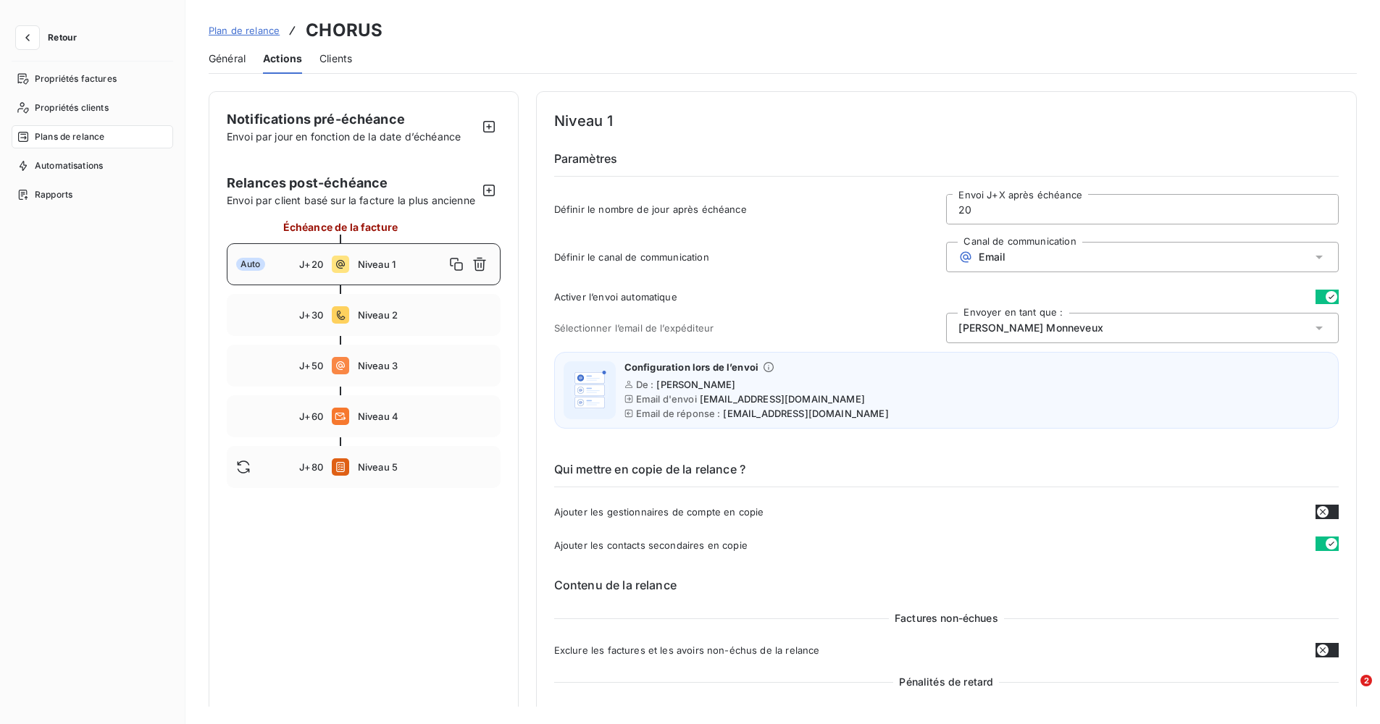
click at [235, 64] on span "Général" at bounding box center [227, 58] width 37 height 14
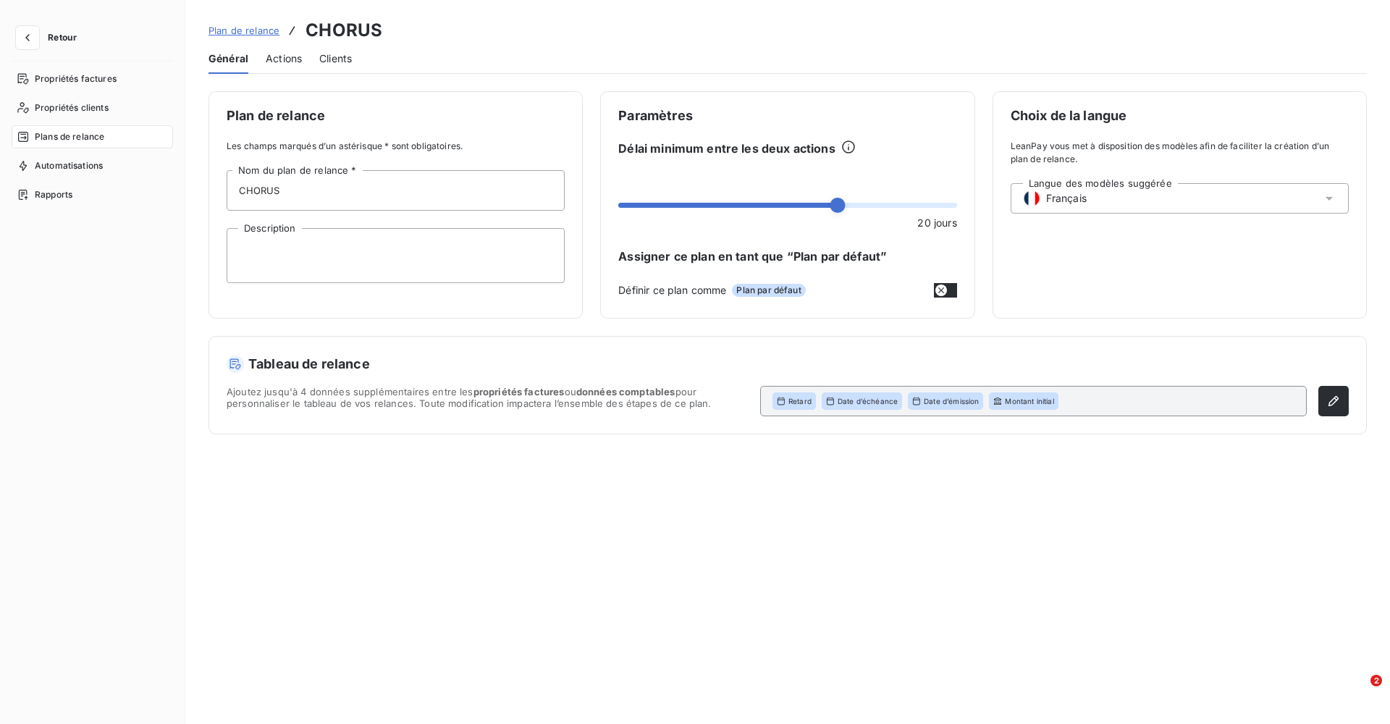
click at [253, 33] on span "Plan de relance" at bounding box center [244, 31] width 71 height 12
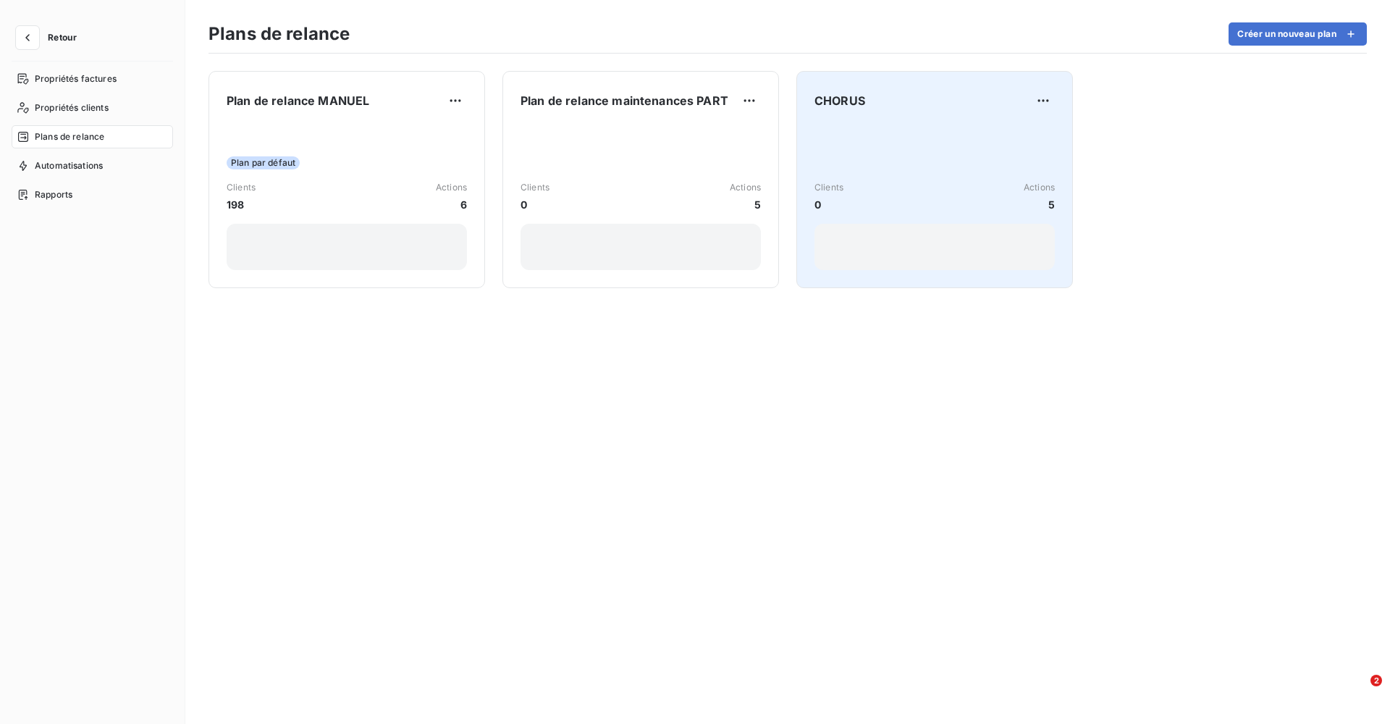
click at [873, 171] on div "Clients 0 Actions 5" at bounding box center [935, 197] width 240 height 146
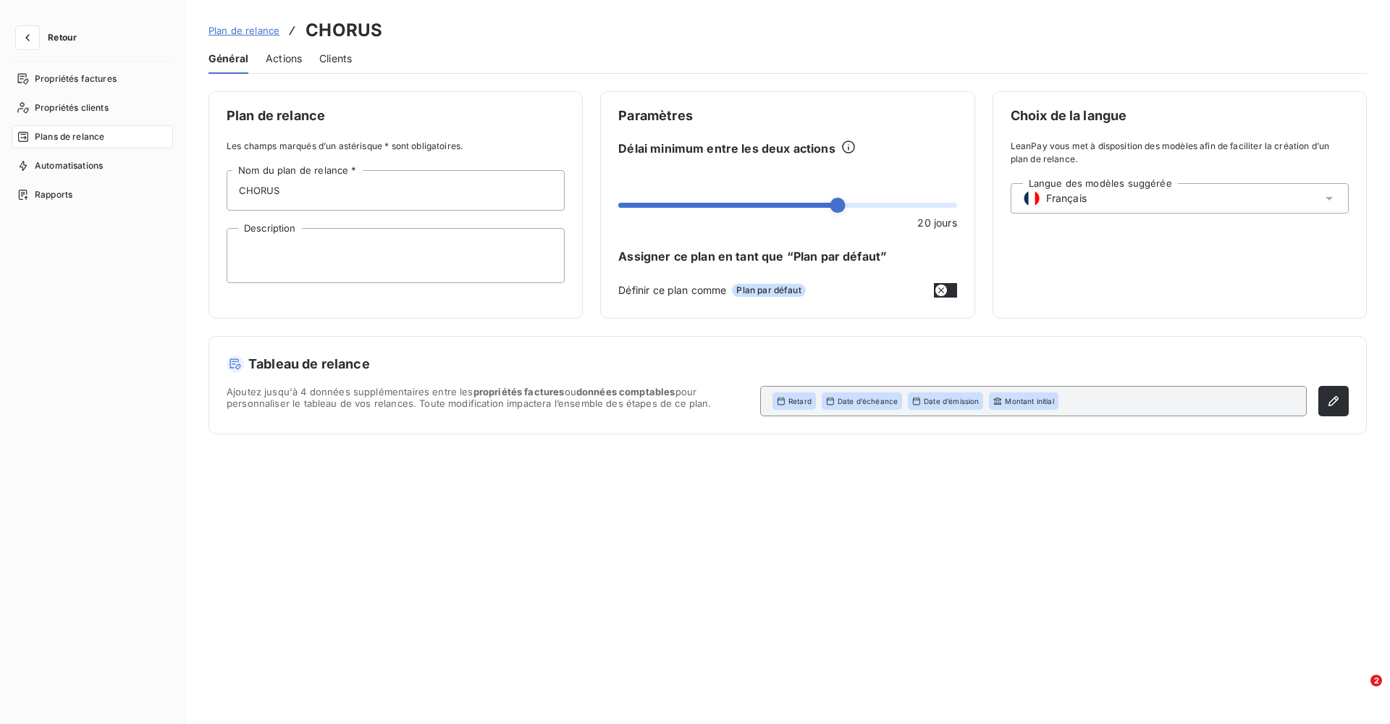
click at [240, 33] on span "Plan de relance" at bounding box center [244, 31] width 71 height 12
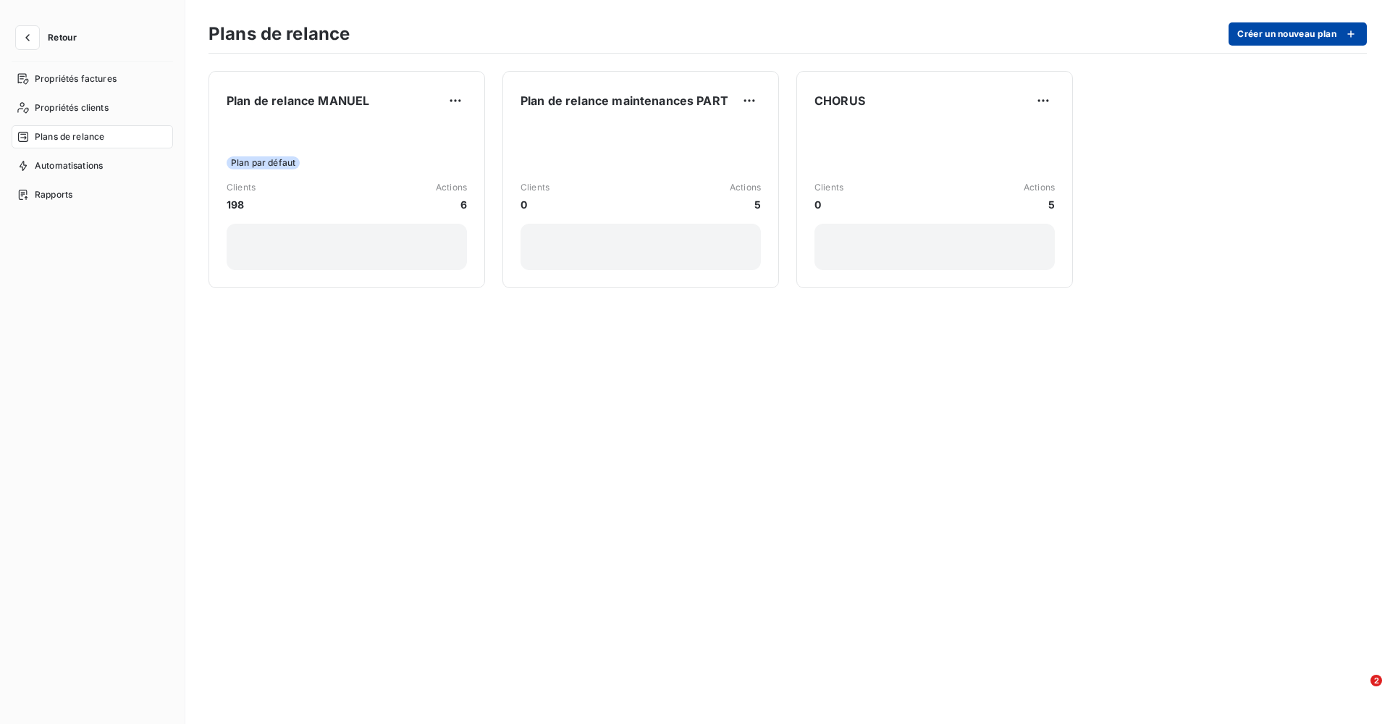
click at [1259, 41] on button "Créer un nouveau plan" at bounding box center [1298, 33] width 138 height 23
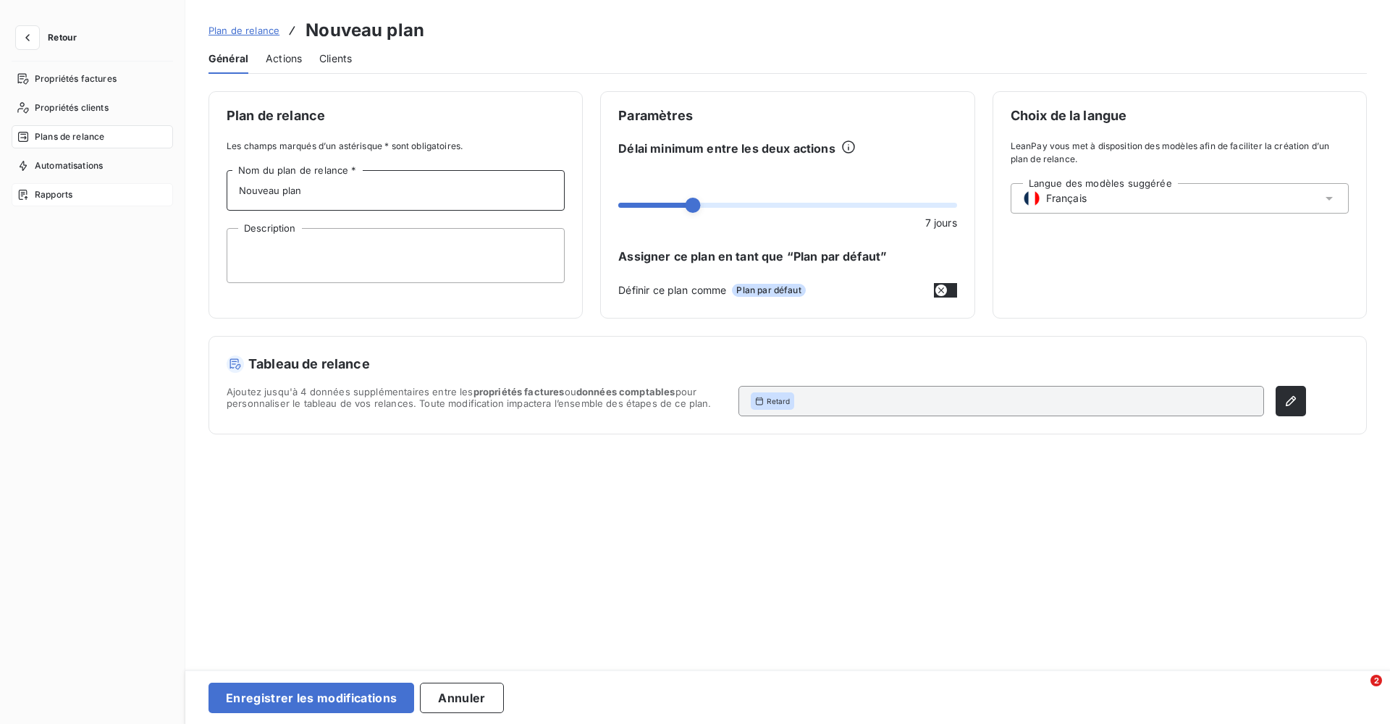
drag, startPoint x: 403, startPoint y: 189, endPoint x: 123, endPoint y: 193, distance: 279.6
click at [123, 193] on div "Retour Propriétés factures Propriétés clients Plans de relance Automatisations …" at bounding box center [695, 362] width 1390 height 724
type input "PROS"
click at [778, 206] on span at bounding box center [782, 205] width 15 height 15
click at [1276, 411] on button "button" at bounding box center [1291, 401] width 30 height 30
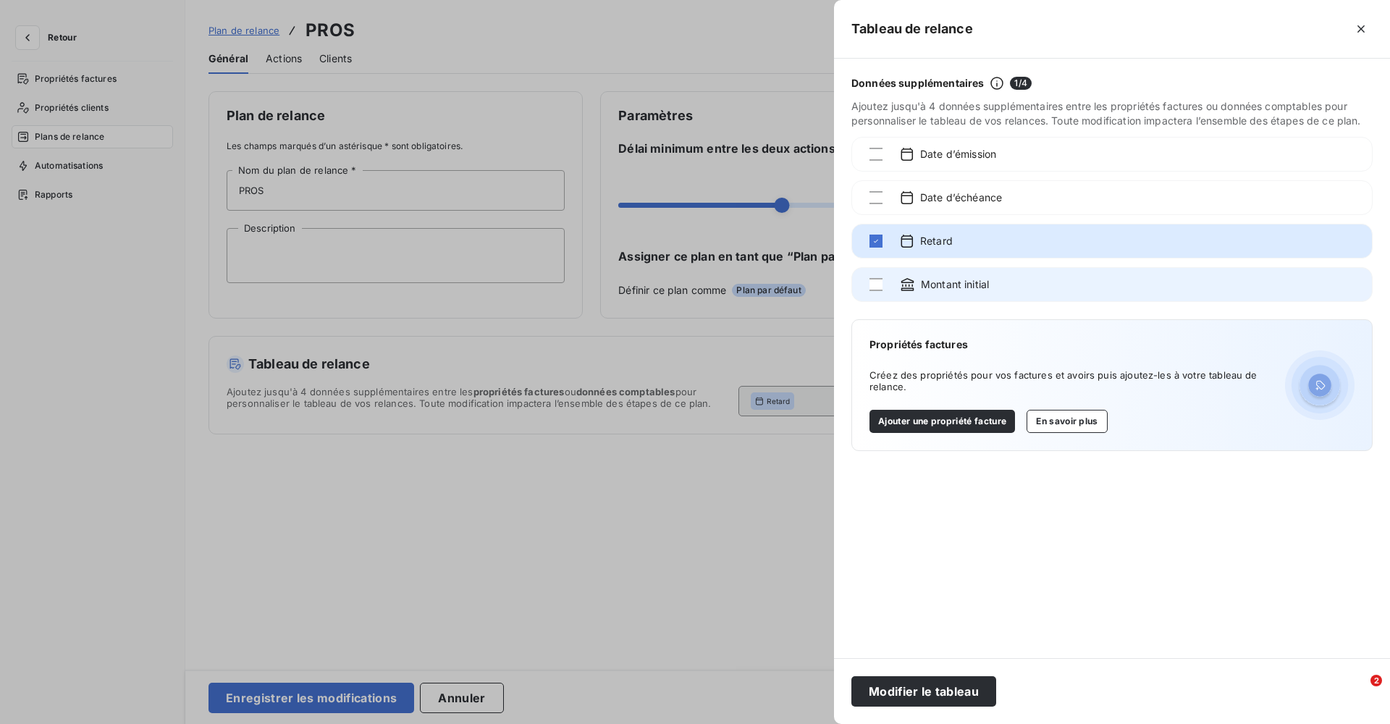
click at [869, 286] on div "Montant initial" at bounding box center [1112, 284] width 521 height 35
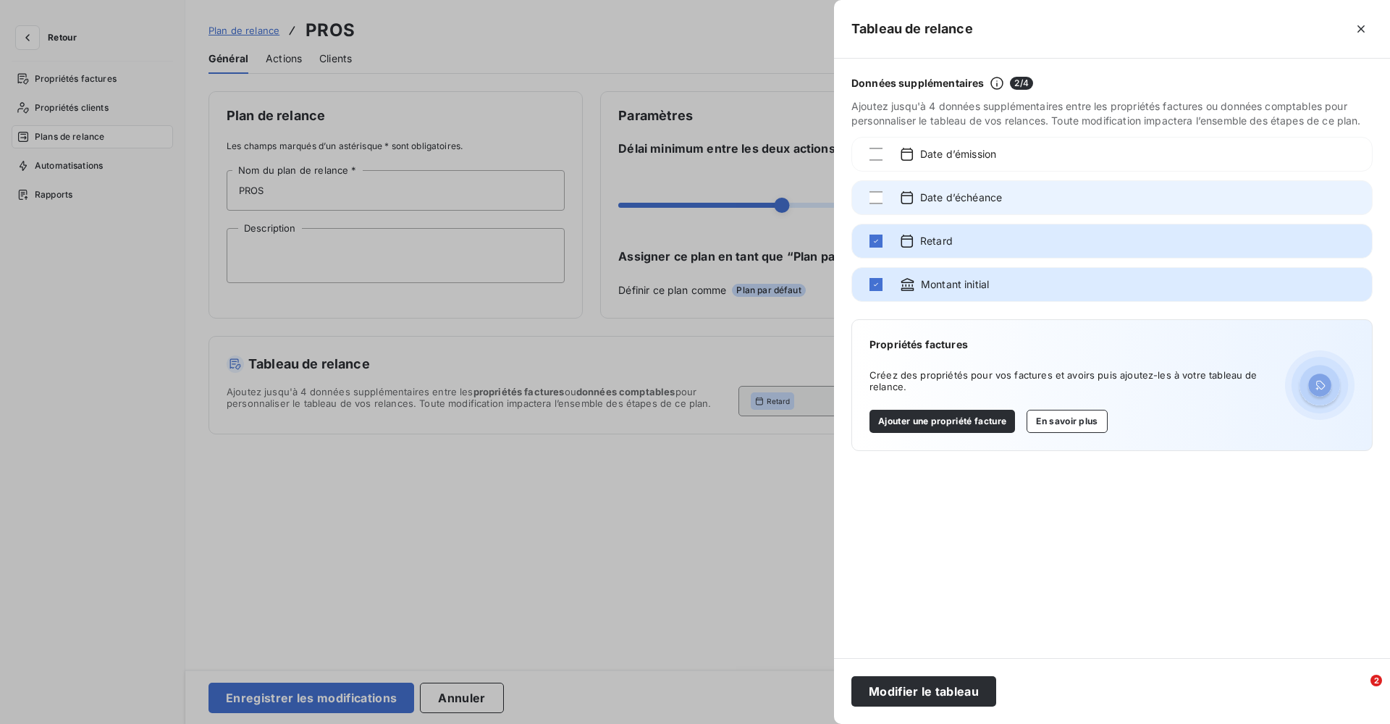
click at [876, 206] on div "Date d’échéance" at bounding box center [1112, 197] width 521 height 35
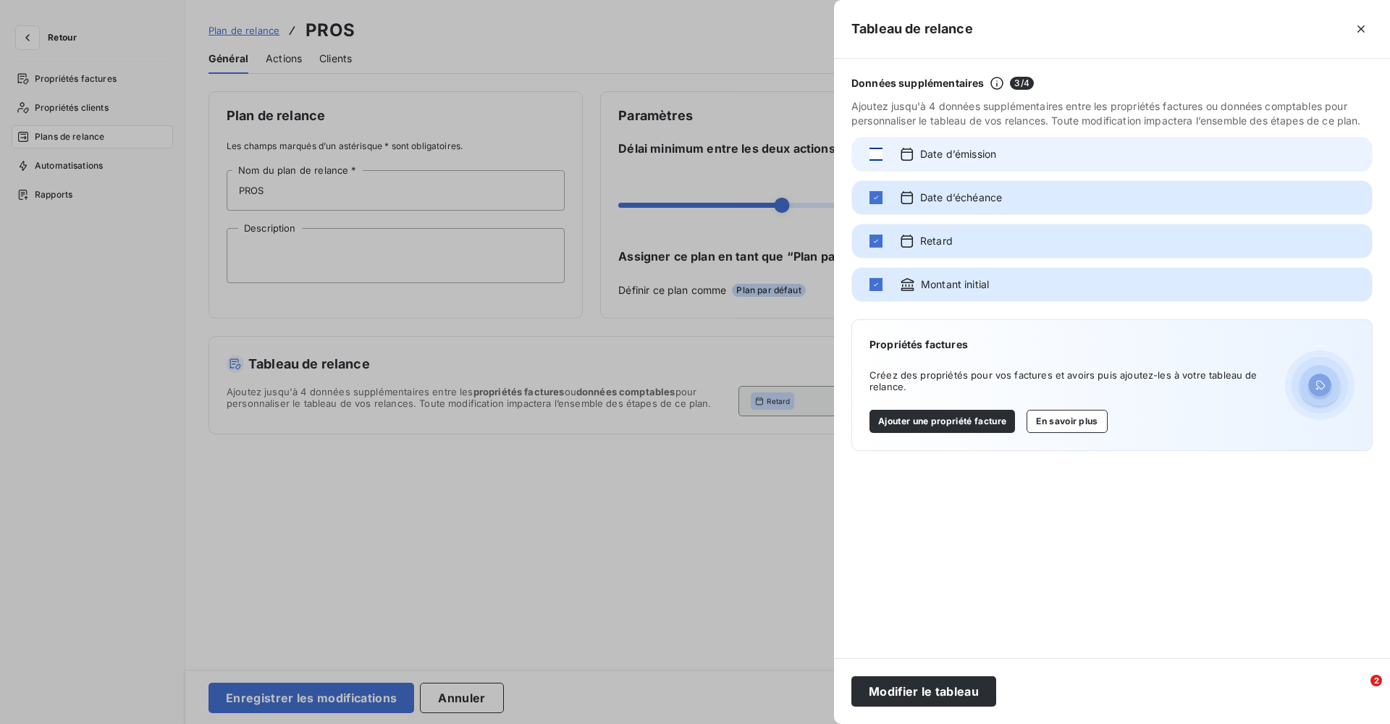
click at [870, 158] on div at bounding box center [876, 154] width 13 height 13
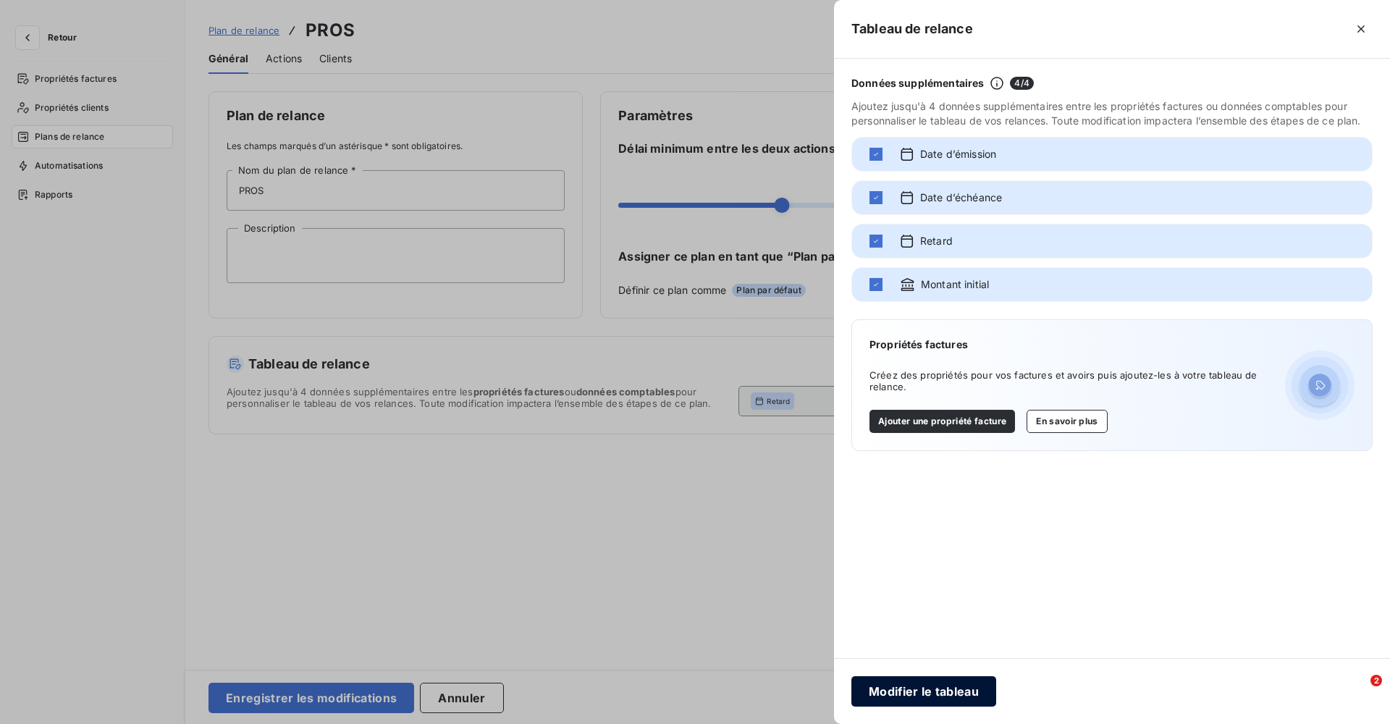
click at [925, 685] on button "Modifier le tableau" at bounding box center [924, 691] width 145 height 30
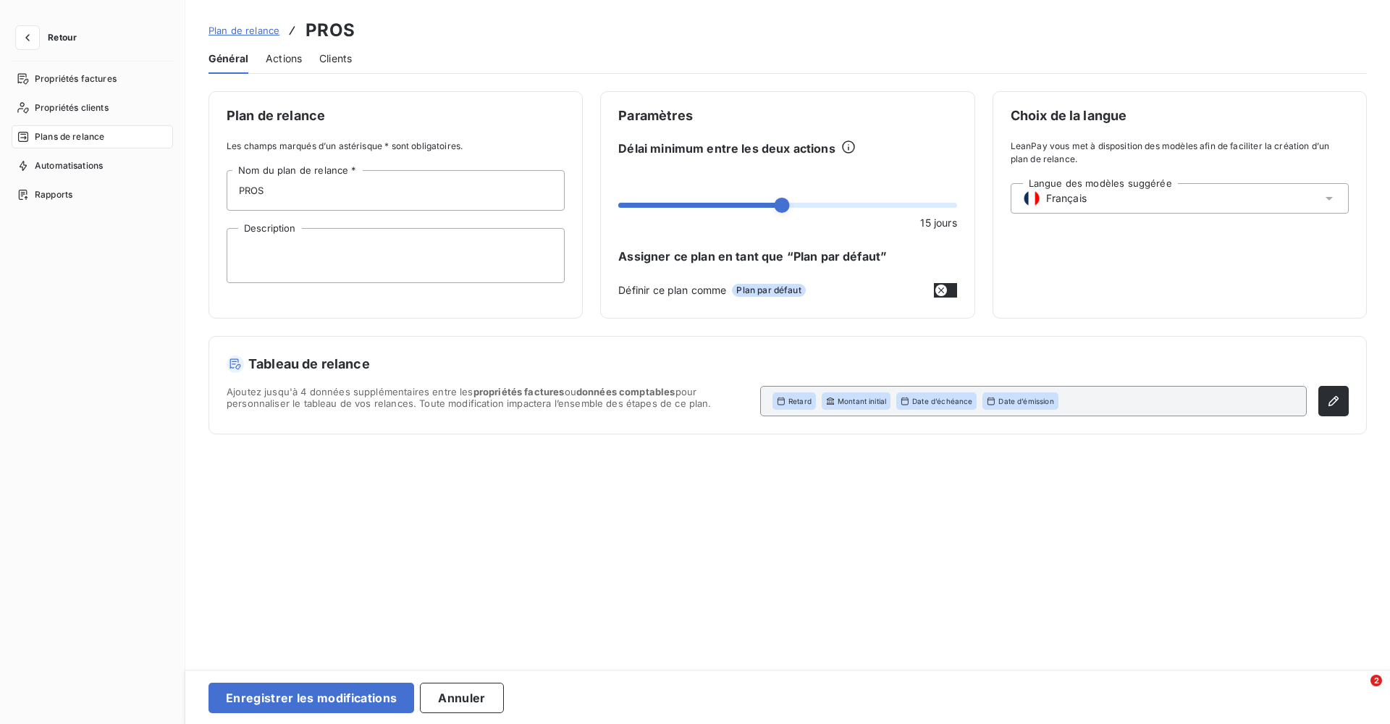
click at [290, 63] on span "Actions" at bounding box center [284, 58] width 36 height 14
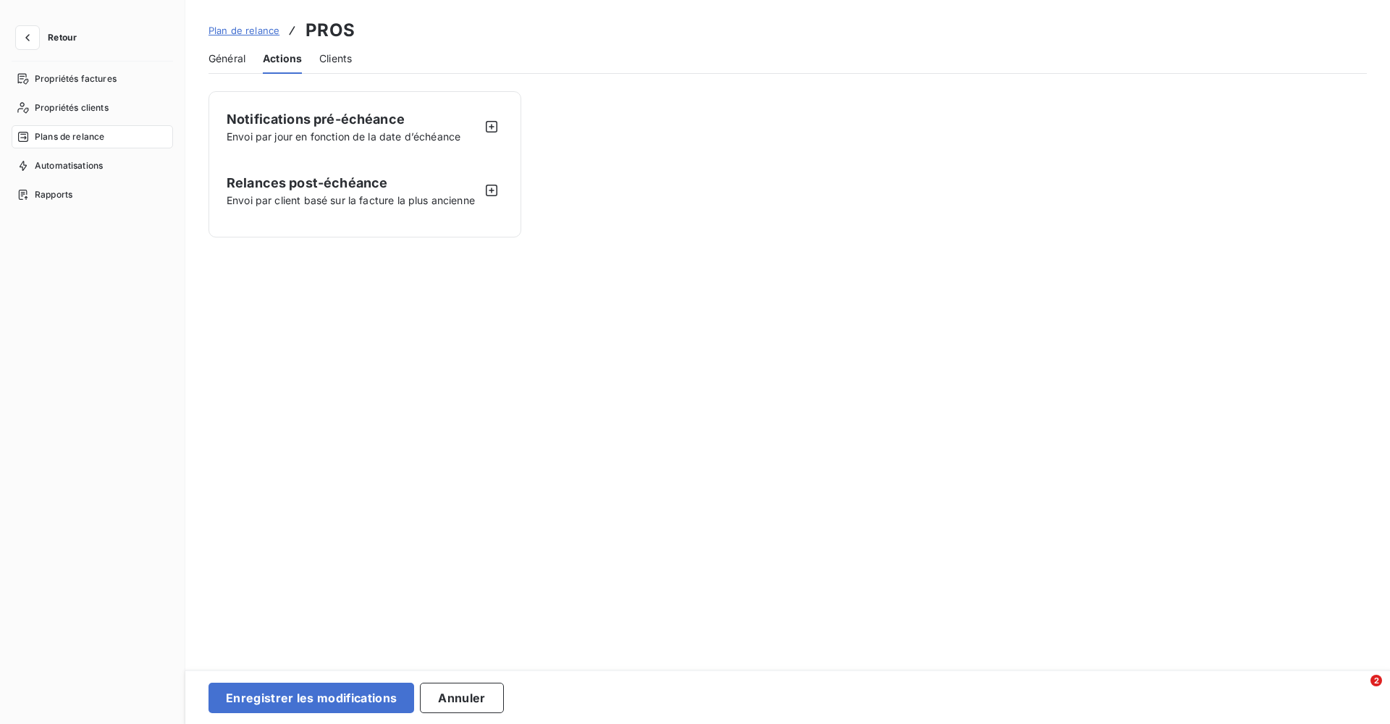
click at [233, 28] on span "Plan de relance" at bounding box center [244, 31] width 71 height 12
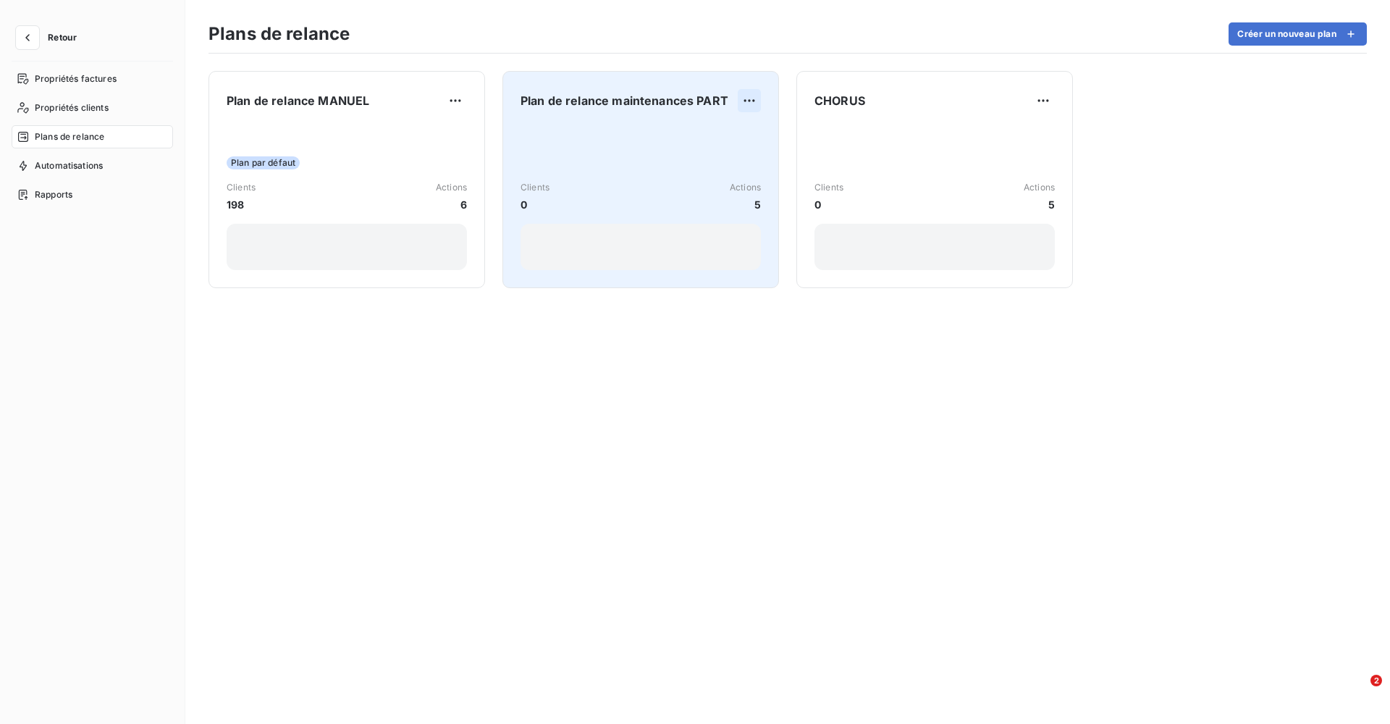
click at [751, 102] on html "Retour Propriétés factures Propriétés clients Plans de relance Automatisations …" at bounding box center [695, 362] width 1390 height 724
click at [716, 129] on div "Dupliquer" at bounding box center [712, 132] width 83 height 23
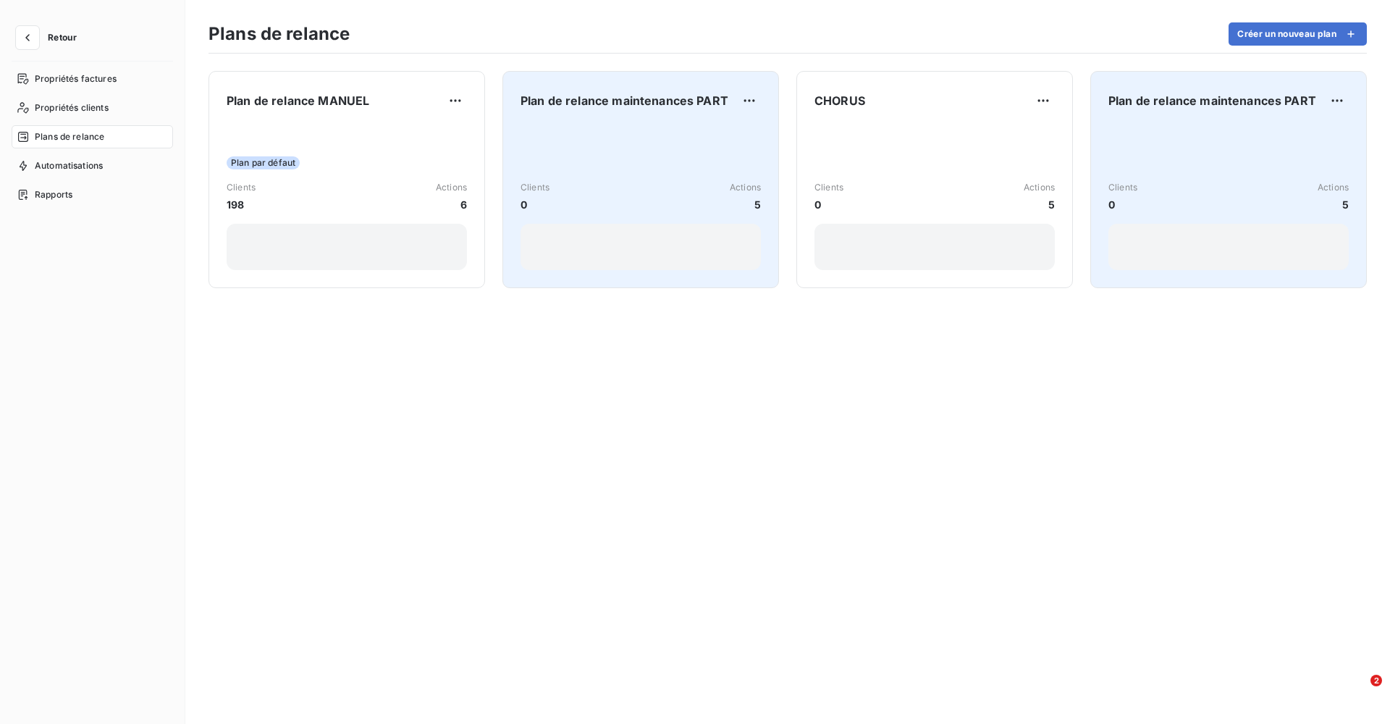
click at [1176, 97] on span "Plan de relance maintenances PART" at bounding box center [1213, 100] width 208 height 17
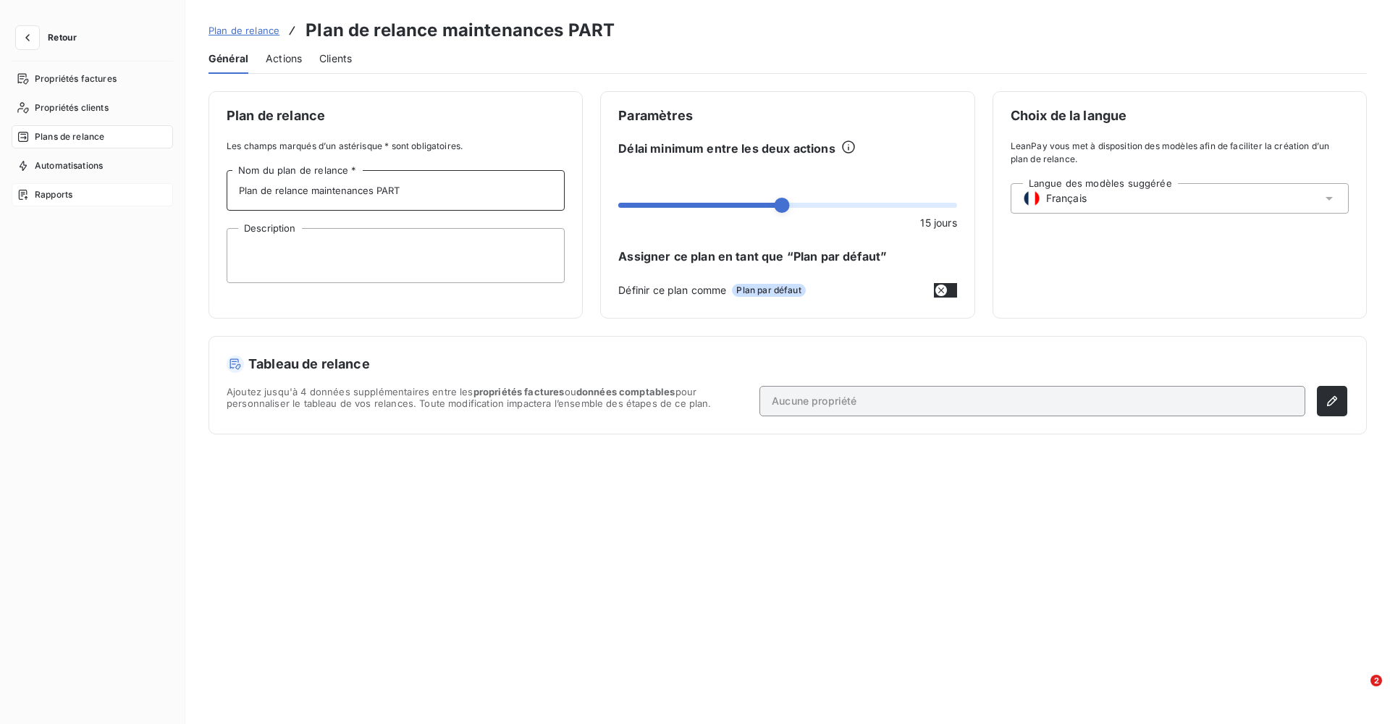
drag, startPoint x: 419, startPoint y: 193, endPoint x: 96, endPoint y: 201, distance: 322.4
click at [105, 201] on div "Retour Propriétés factures Propriétés clients Plans de relance Automatisations …" at bounding box center [695, 362] width 1390 height 724
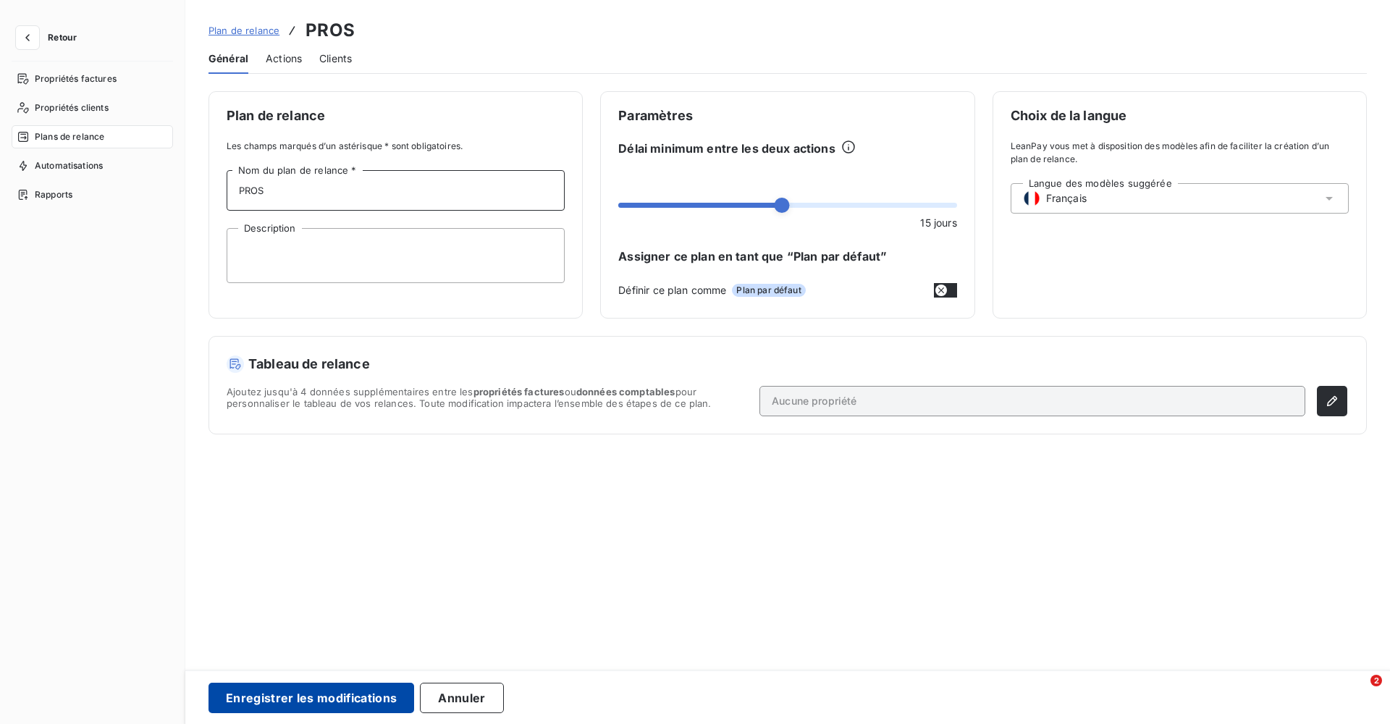
type input "PROS"
click at [324, 689] on button "Enregistrer les modifications" at bounding box center [312, 698] width 206 height 30
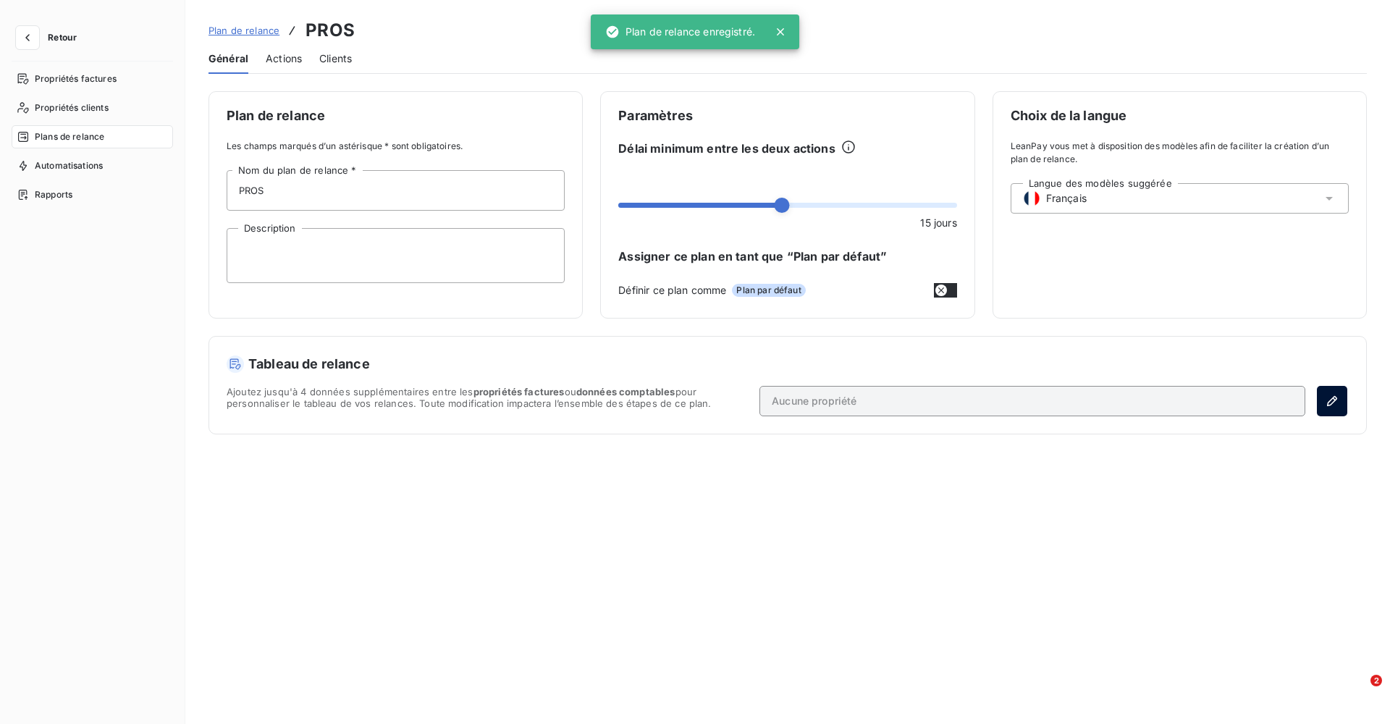
click at [1325, 402] on icon "button" at bounding box center [1332, 401] width 14 height 14
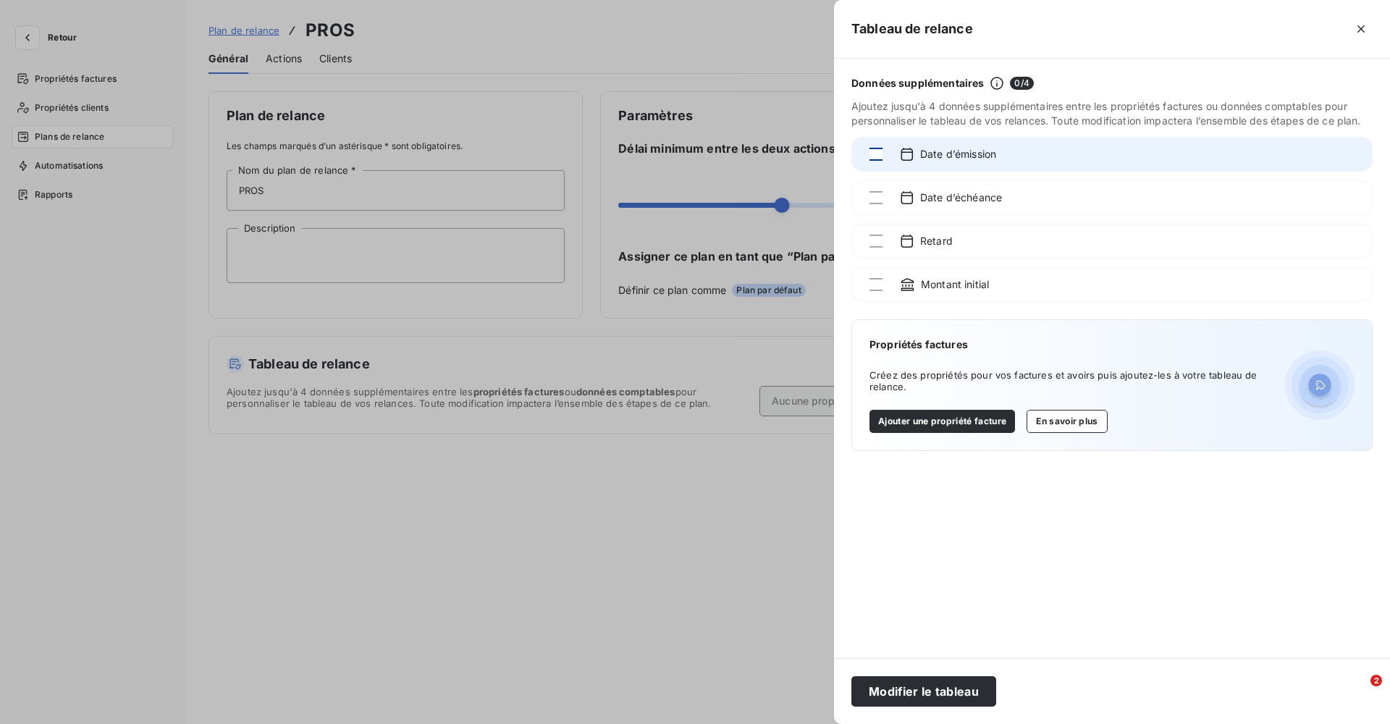
click at [873, 154] on div at bounding box center [876, 154] width 13 height 13
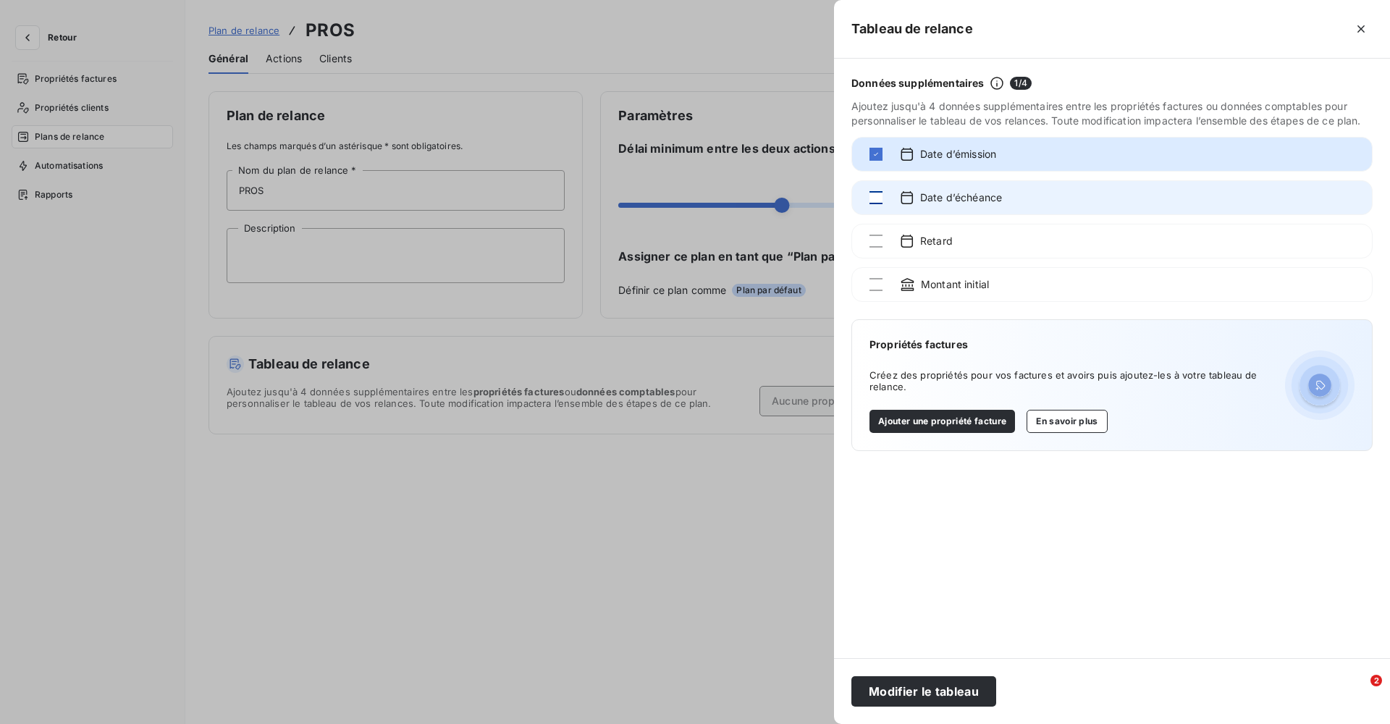
click at [873, 193] on div at bounding box center [876, 197] width 13 height 13
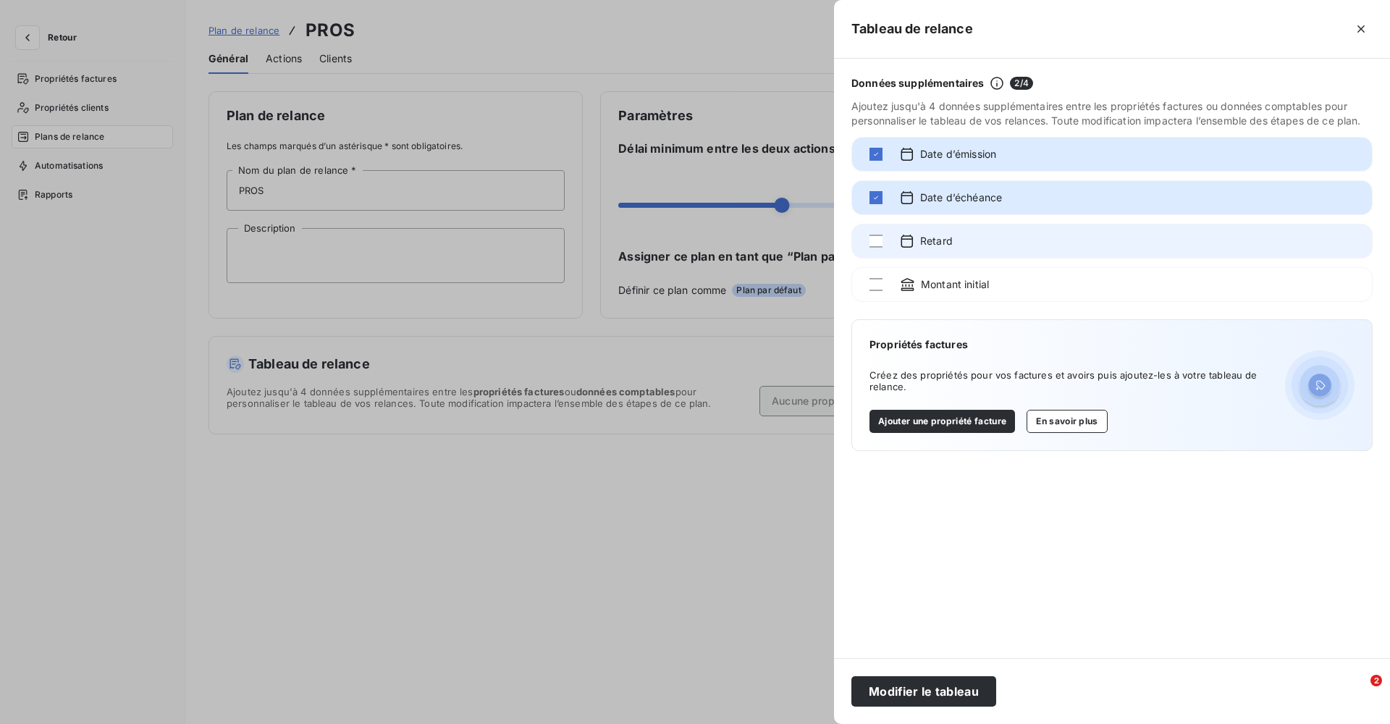
click at [876, 253] on div "Retard" at bounding box center [1112, 241] width 521 height 35
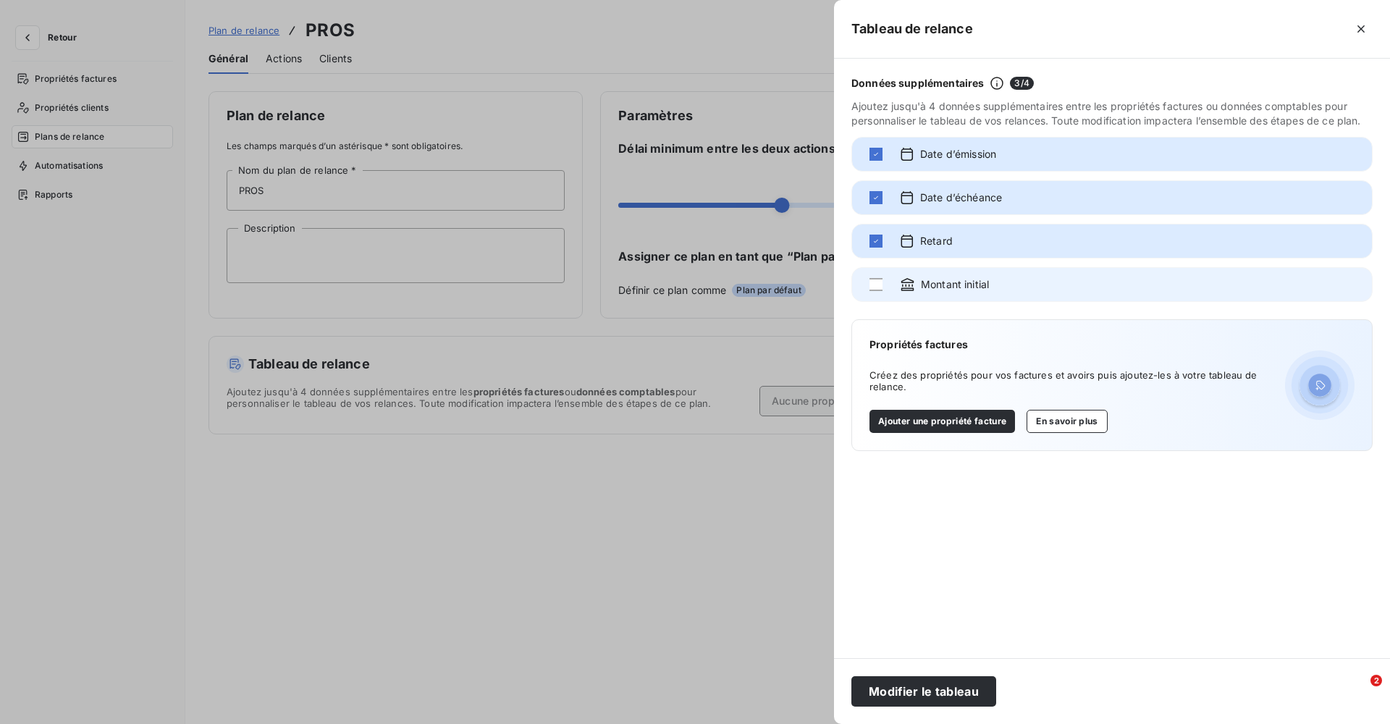
click at [870, 293] on div "Montant initial" at bounding box center [1112, 284] width 521 height 35
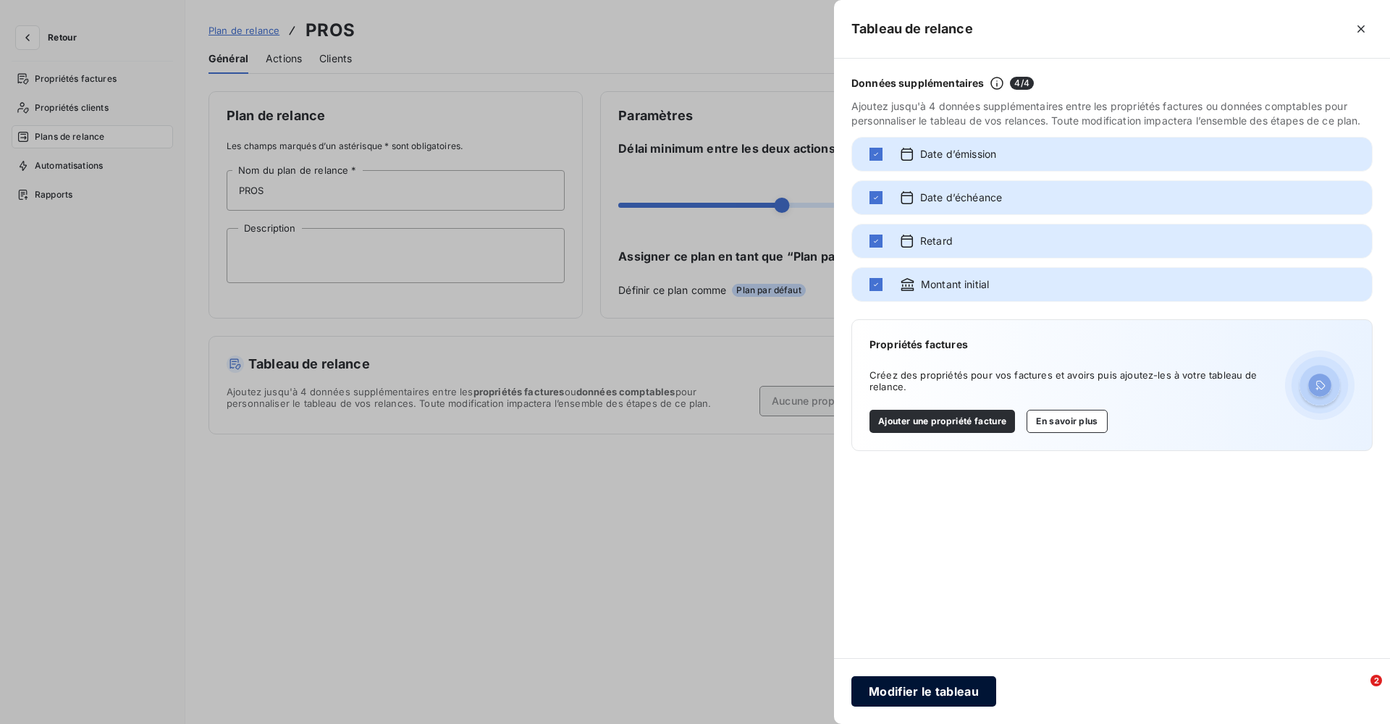
click at [938, 697] on button "Modifier le tableau" at bounding box center [924, 691] width 145 height 30
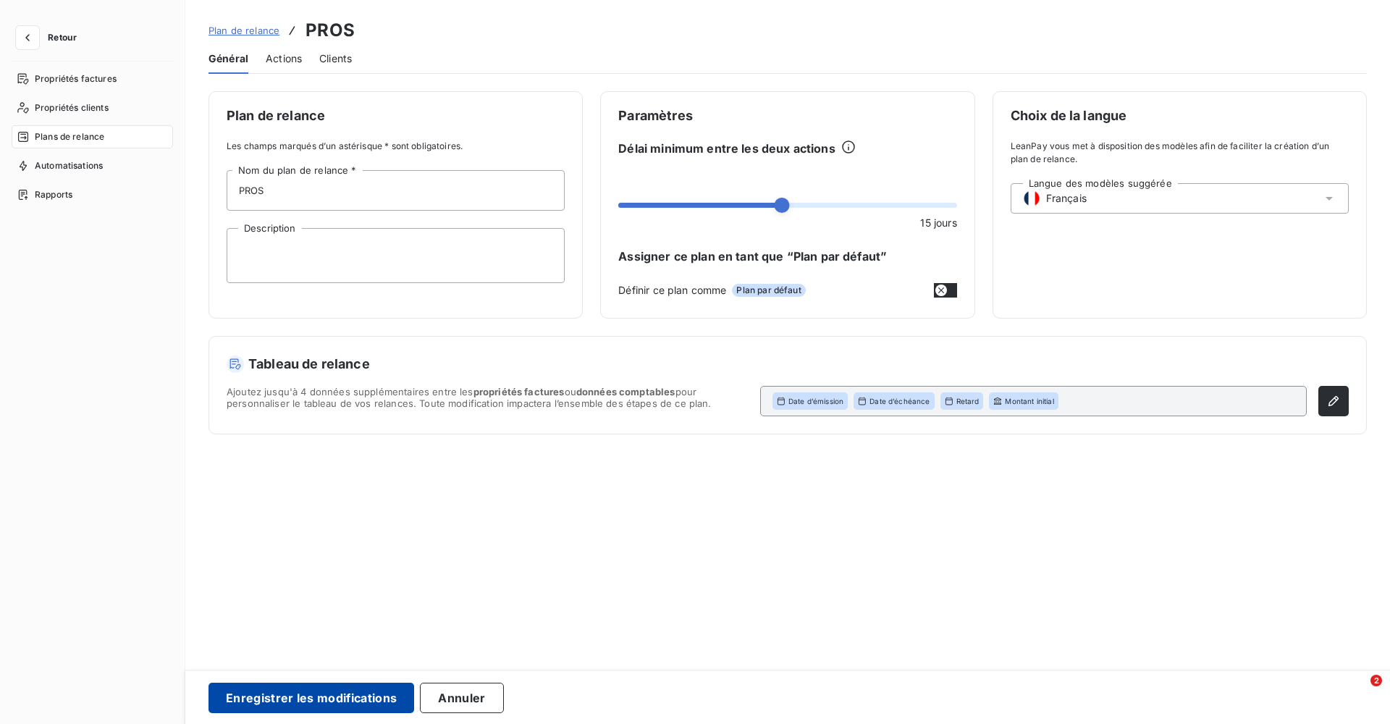
click at [386, 700] on button "Enregistrer les modifications" at bounding box center [312, 698] width 206 height 30
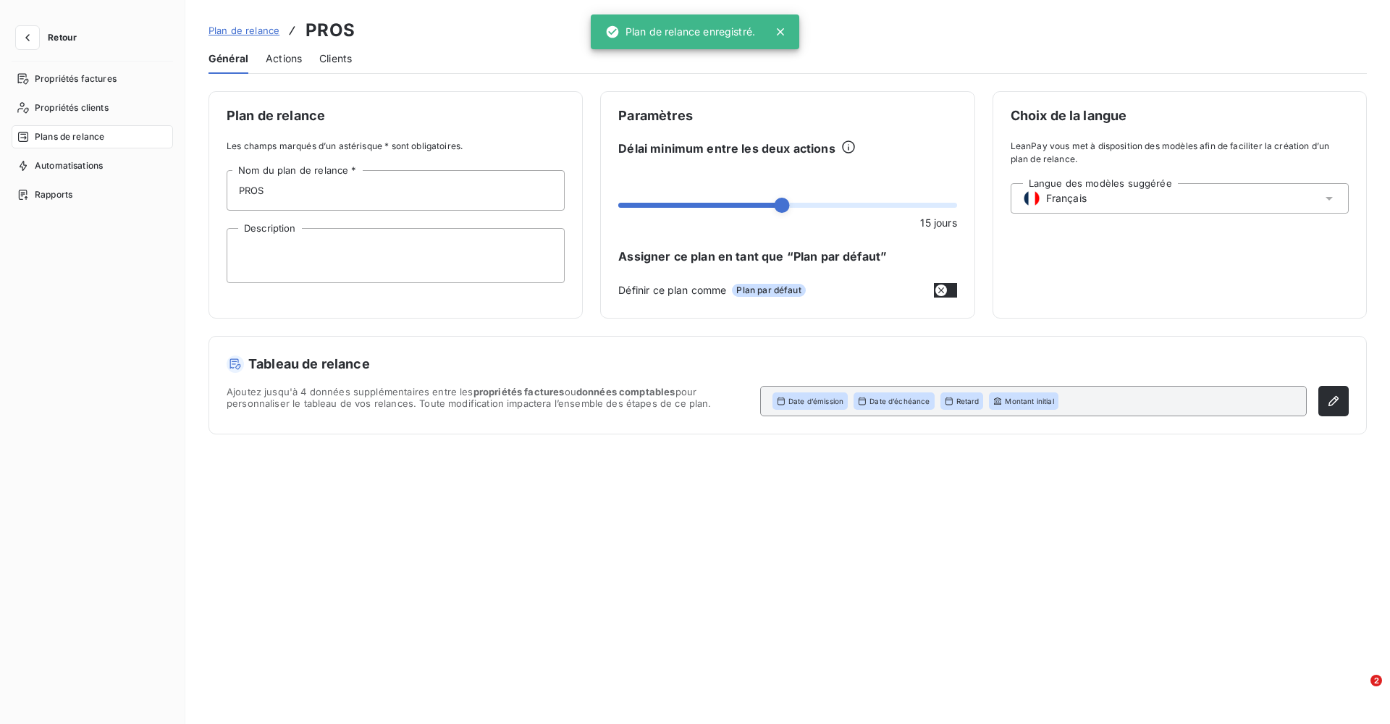
click at [240, 30] on span "Plan de relance" at bounding box center [244, 31] width 71 height 12
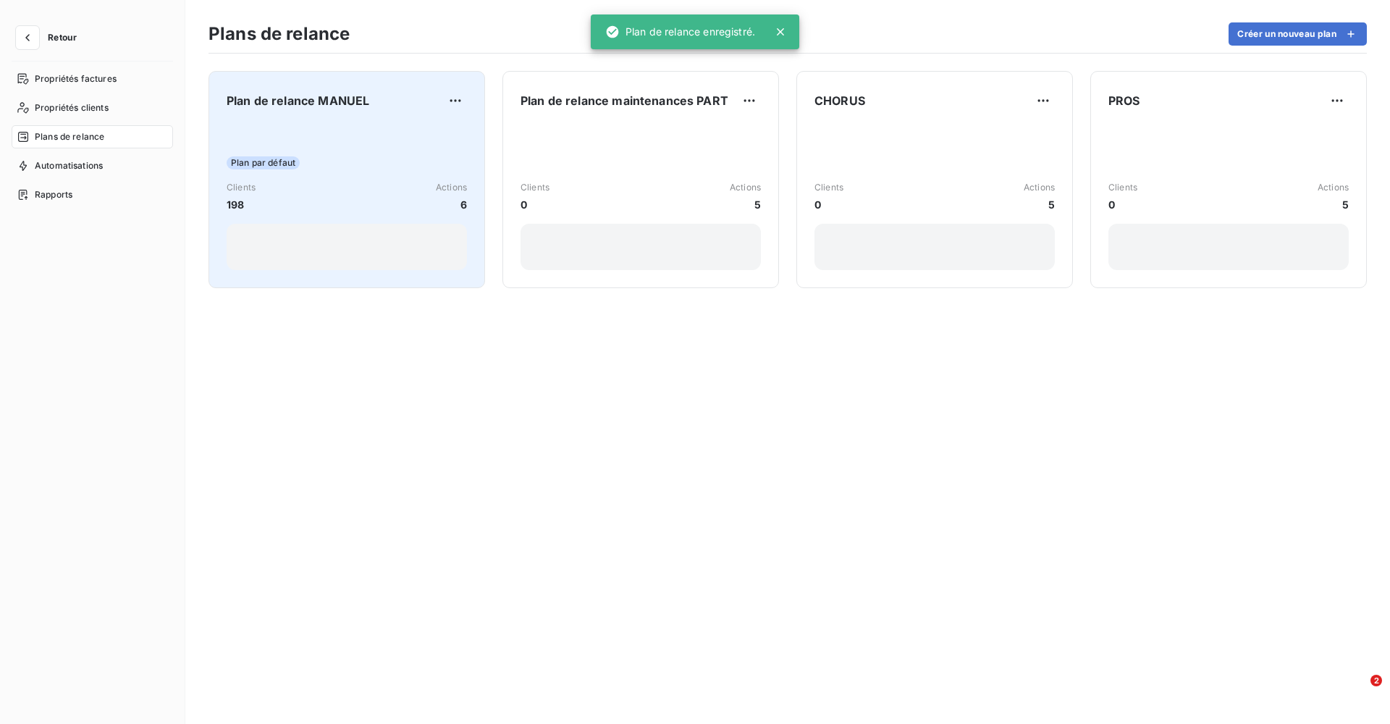
click at [353, 179] on div "Plan par défaut Clients 198 Actions 6" at bounding box center [347, 197] width 240 height 146
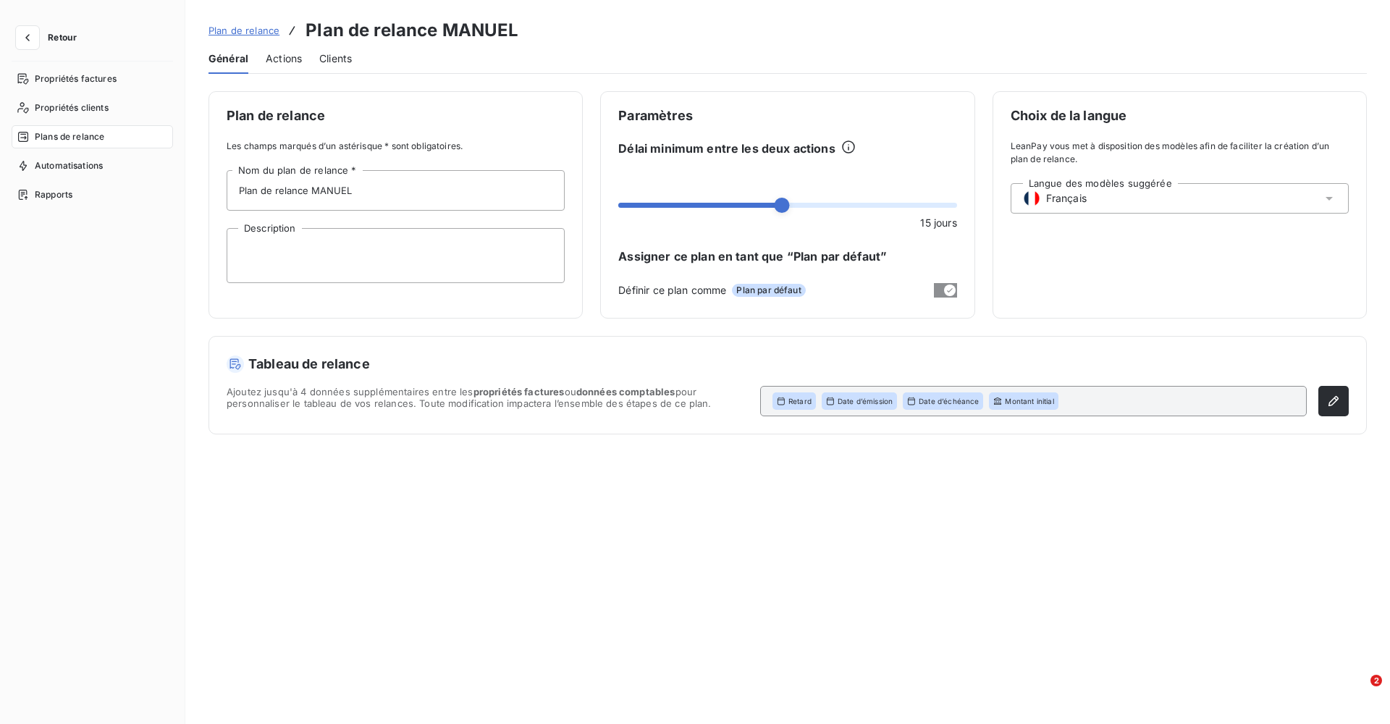
click at [259, 30] on span "Plan de relance" at bounding box center [244, 31] width 71 height 12
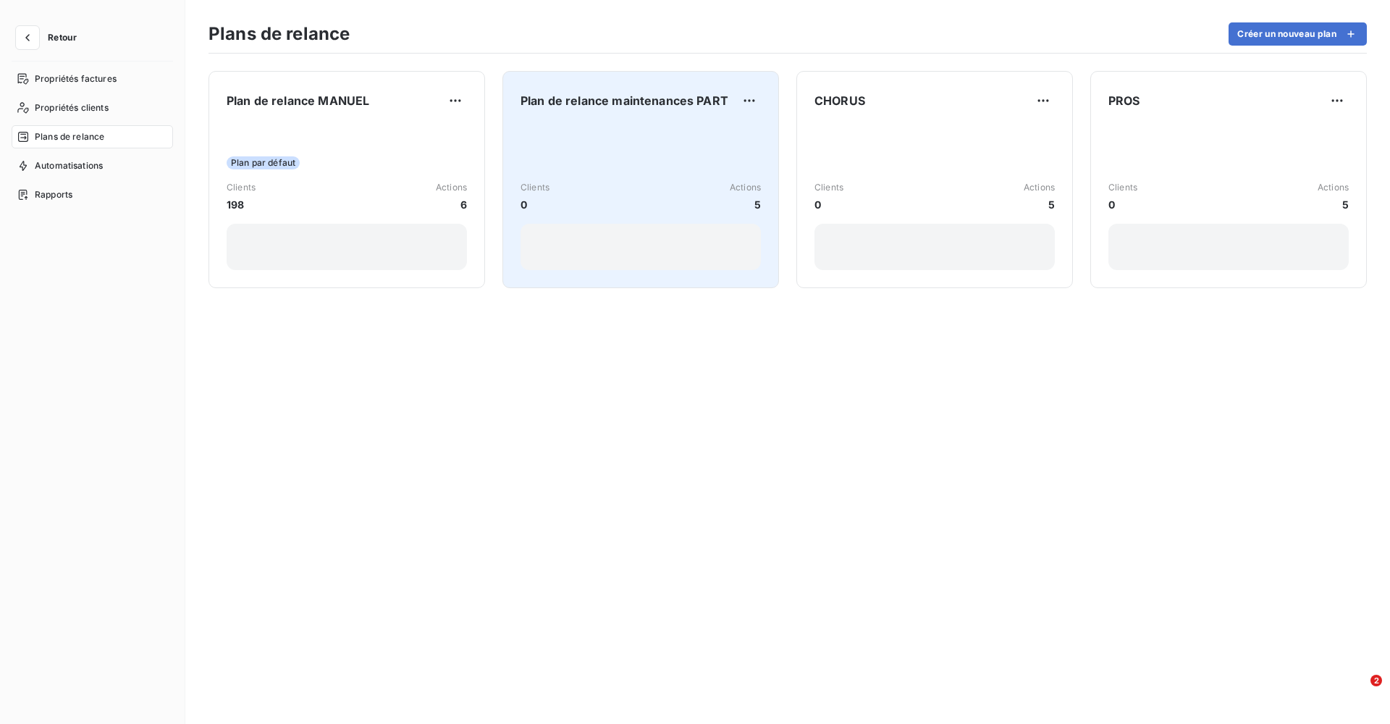
click at [575, 128] on div "Clients 0 Actions 5" at bounding box center [641, 197] width 240 height 146
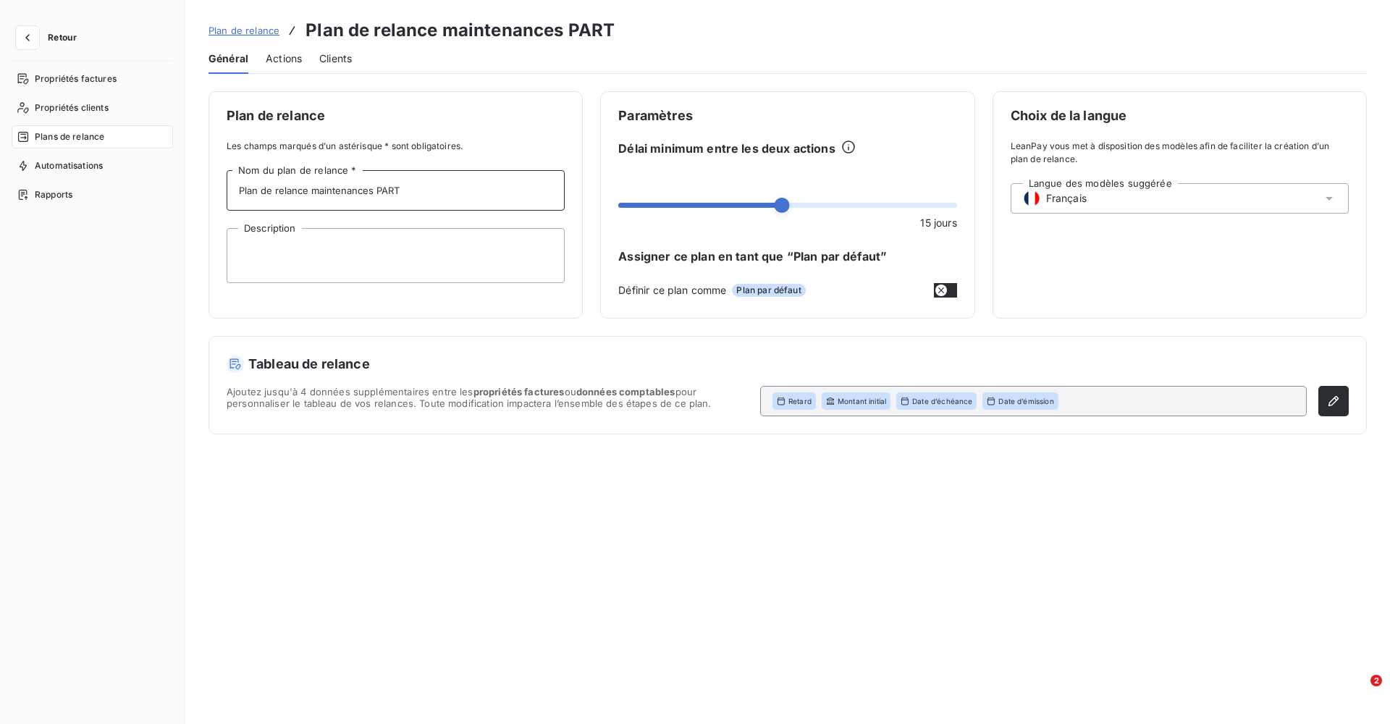
drag, startPoint x: 378, startPoint y: 190, endPoint x: 227, endPoint y: 201, distance: 151.0
click at [227, 201] on input "Plan de relance maintenances PART" at bounding box center [396, 190] width 338 height 41
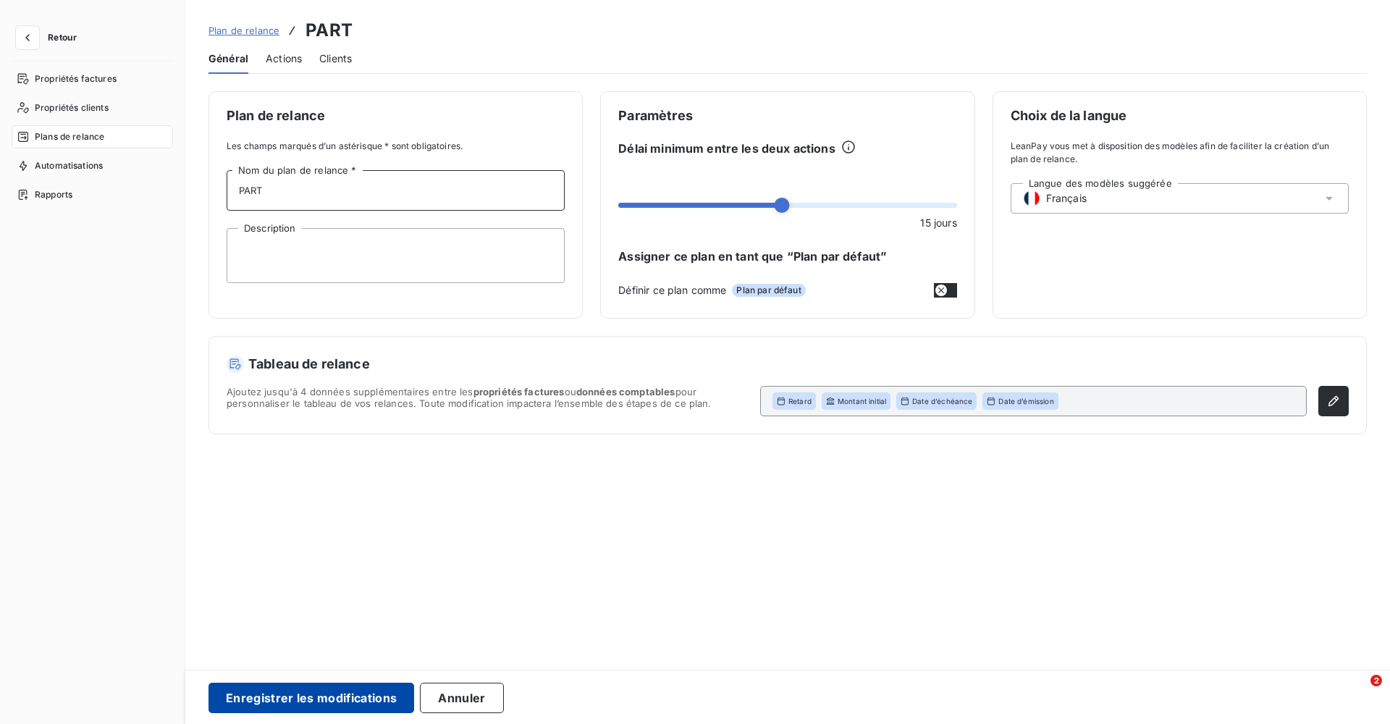
type input "PART"
click at [325, 710] on button "Enregistrer les modifications" at bounding box center [312, 698] width 206 height 30
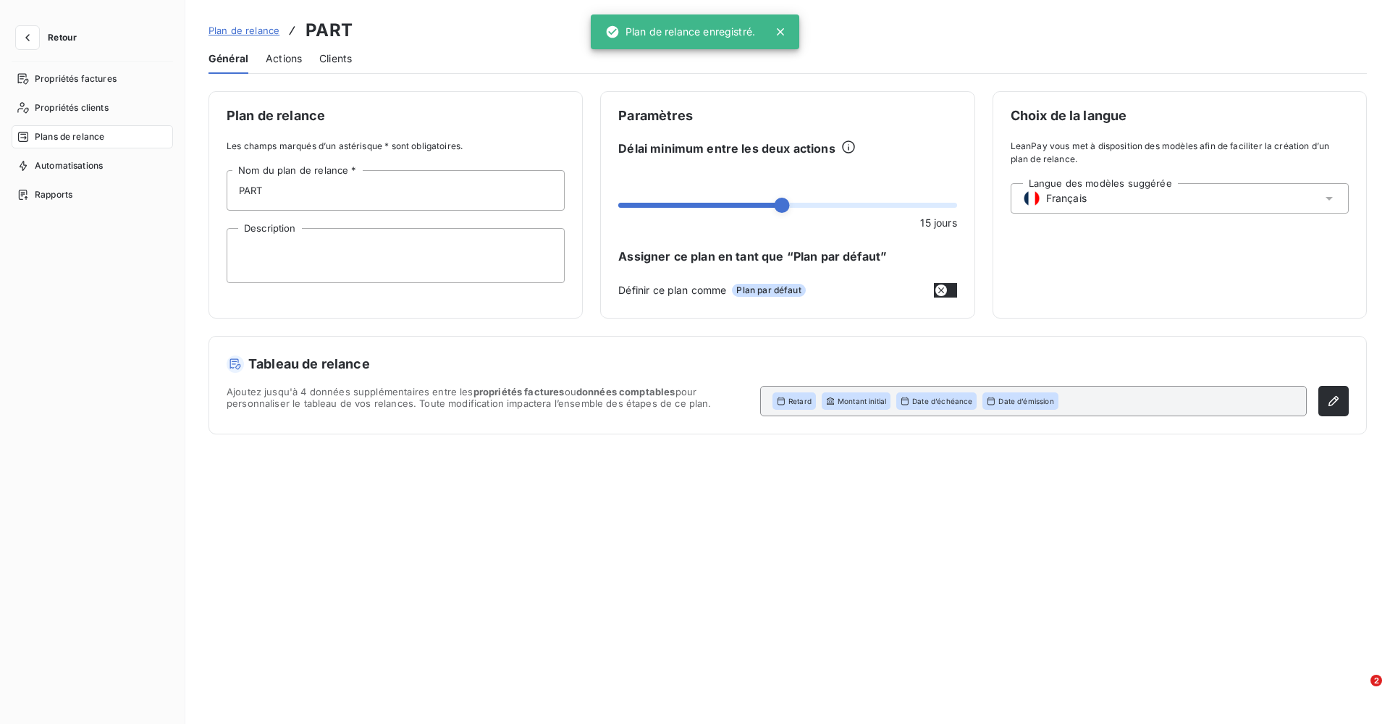
click at [261, 33] on span "Plan de relance" at bounding box center [244, 31] width 71 height 12
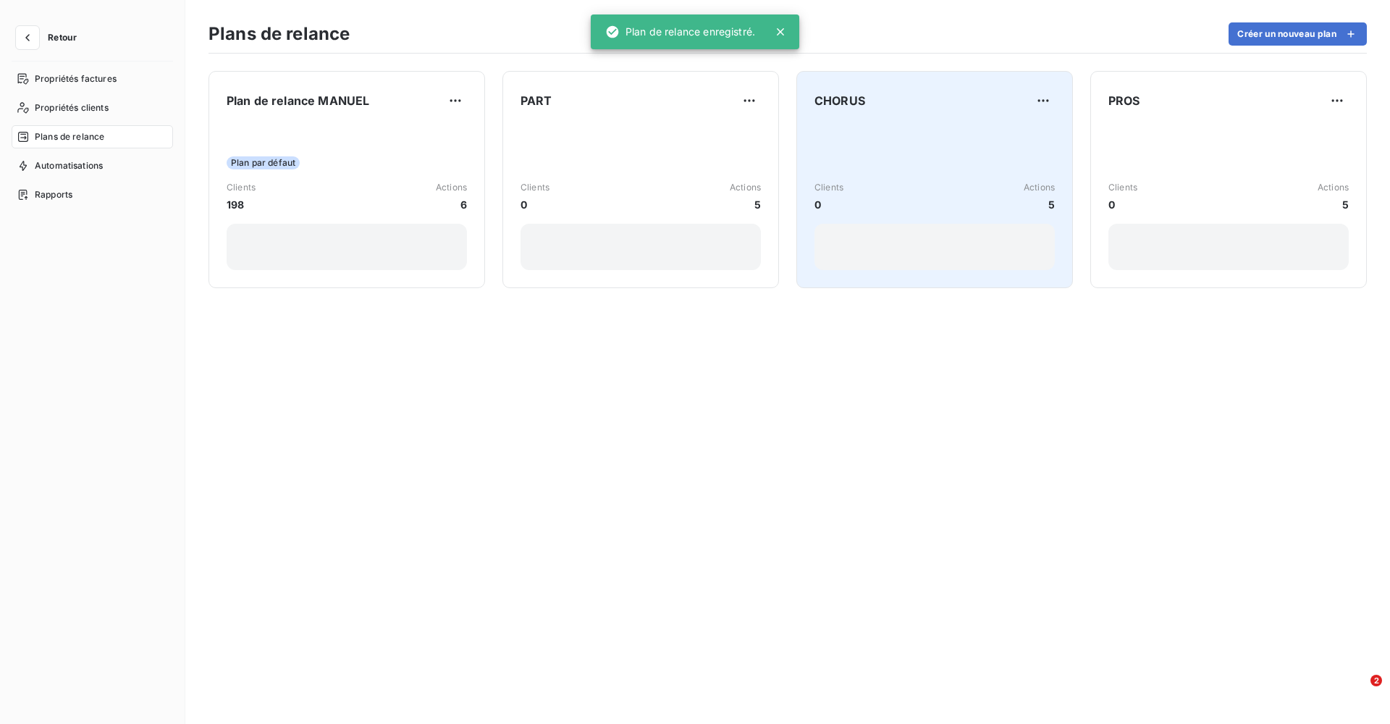
click at [910, 154] on div "Clients 0 Actions 5" at bounding box center [935, 197] width 240 height 146
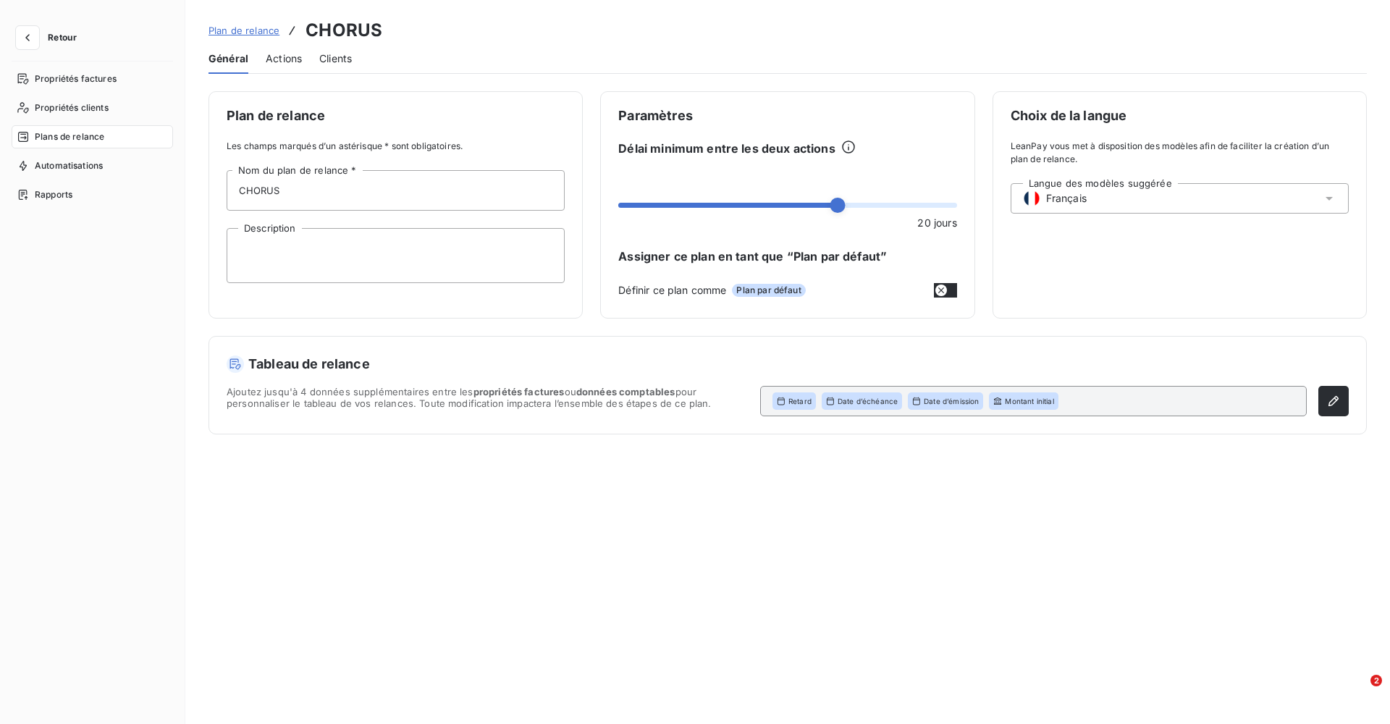
click at [235, 33] on span "Plan de relance" at bounding box center [244, 31] width 71 height 12
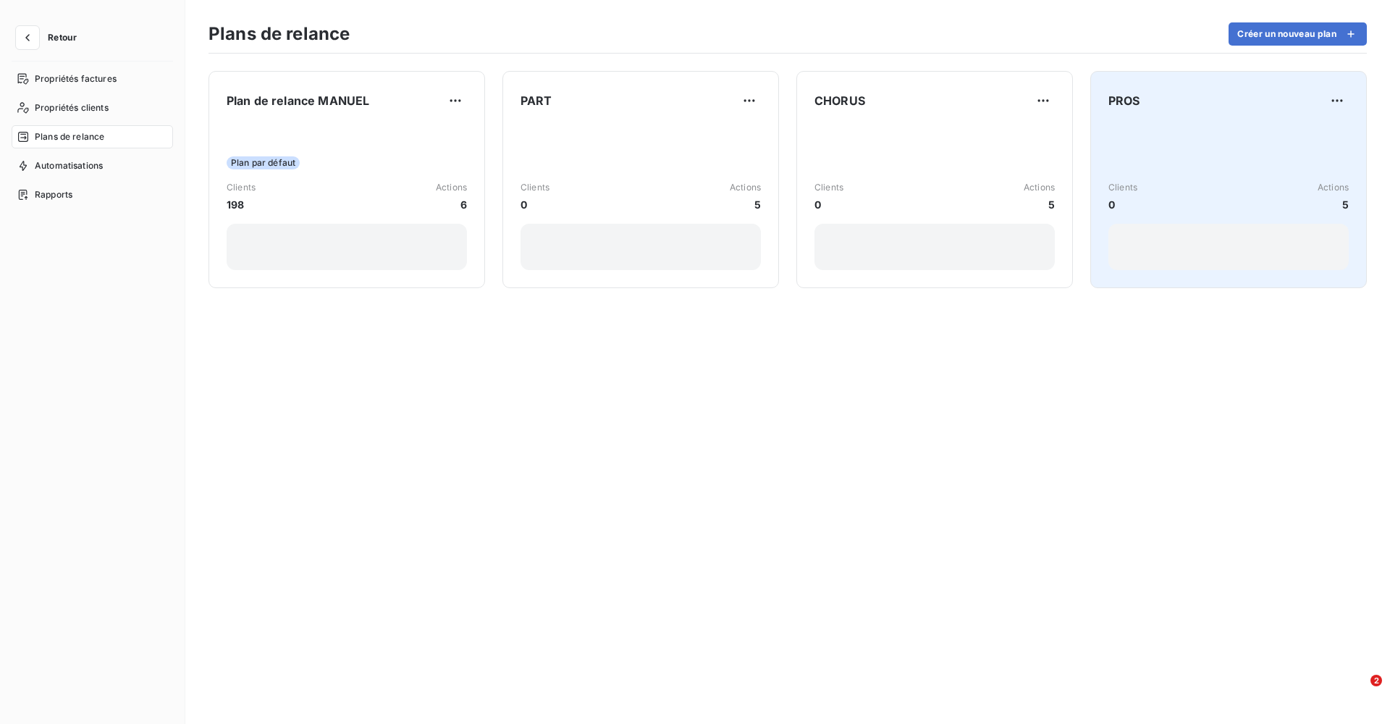
click at [1242, 151] on div "Clients 0 Actions 5" at bounding box center [1229, 197] width 240 height 146
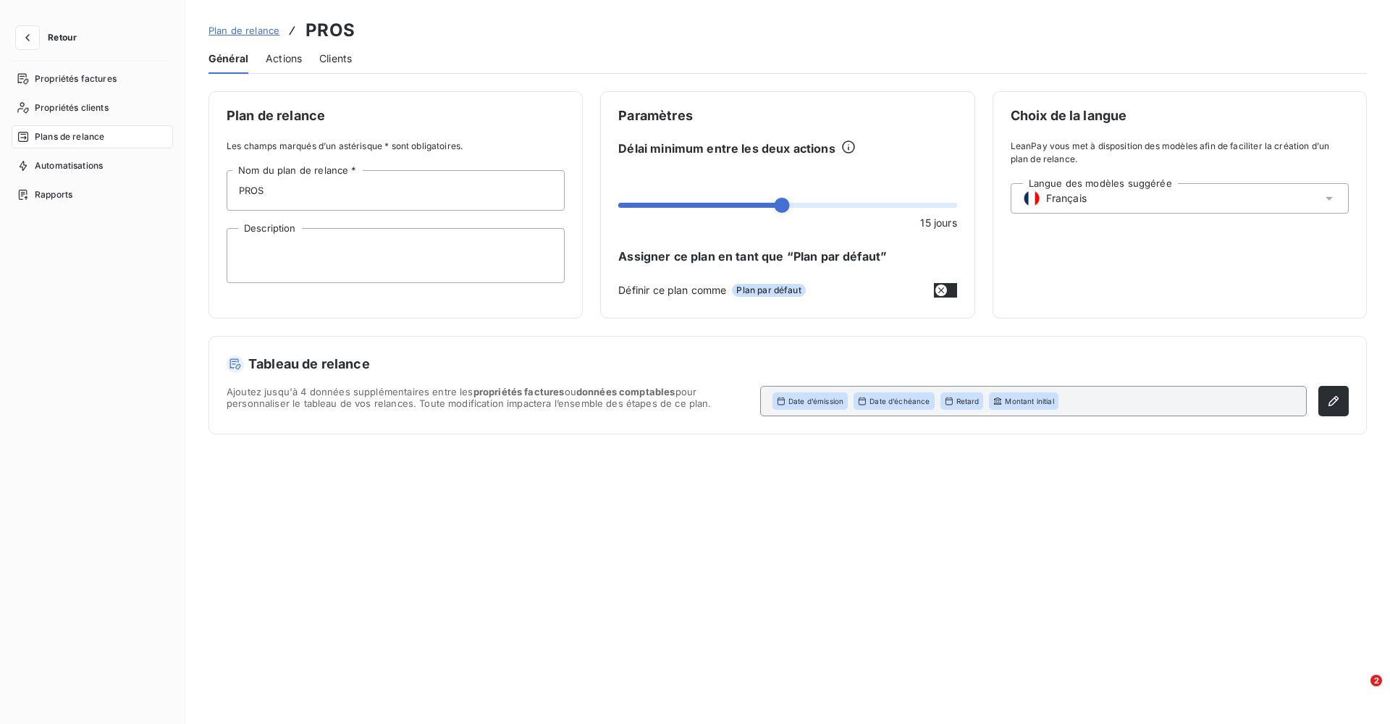
click at [275, 58] on span "Actions" at bounding box center [284, 58] width 36 height 14
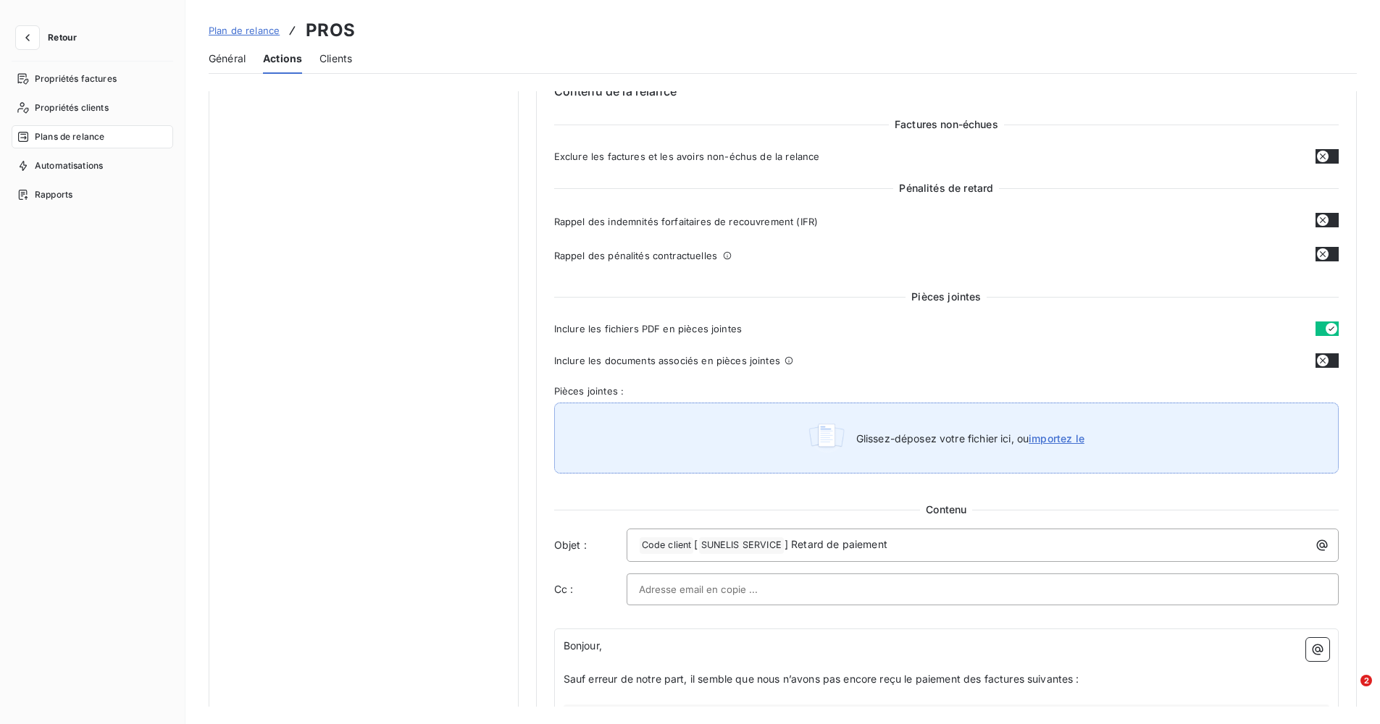
scroll to position [652, 0]
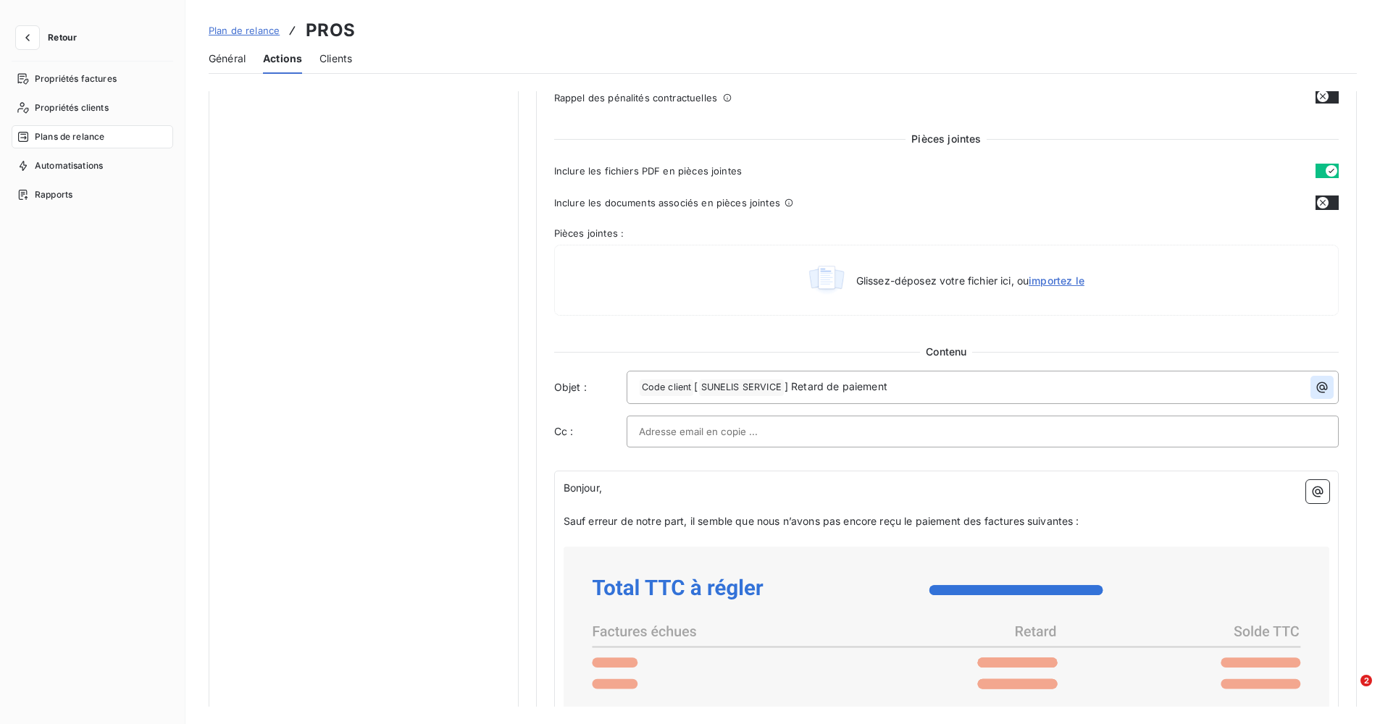
click at [1317, 381] on icon "button" at bounding box center [1321, 387] width 14 height 14
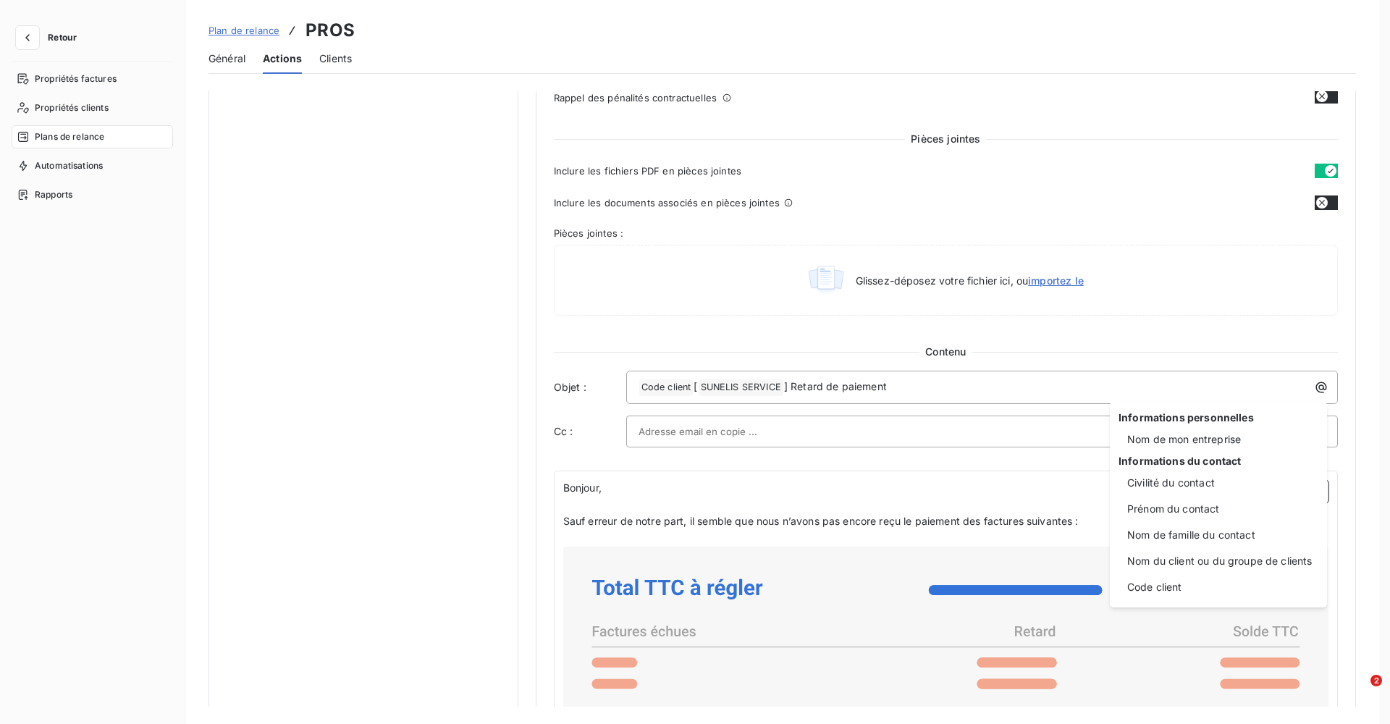
click at [1185, 311] on html "Retour Propriétés factures Propriétés clients Plans de relance Automatisations …" at bounding box center [695, 362] width 1390 height 724
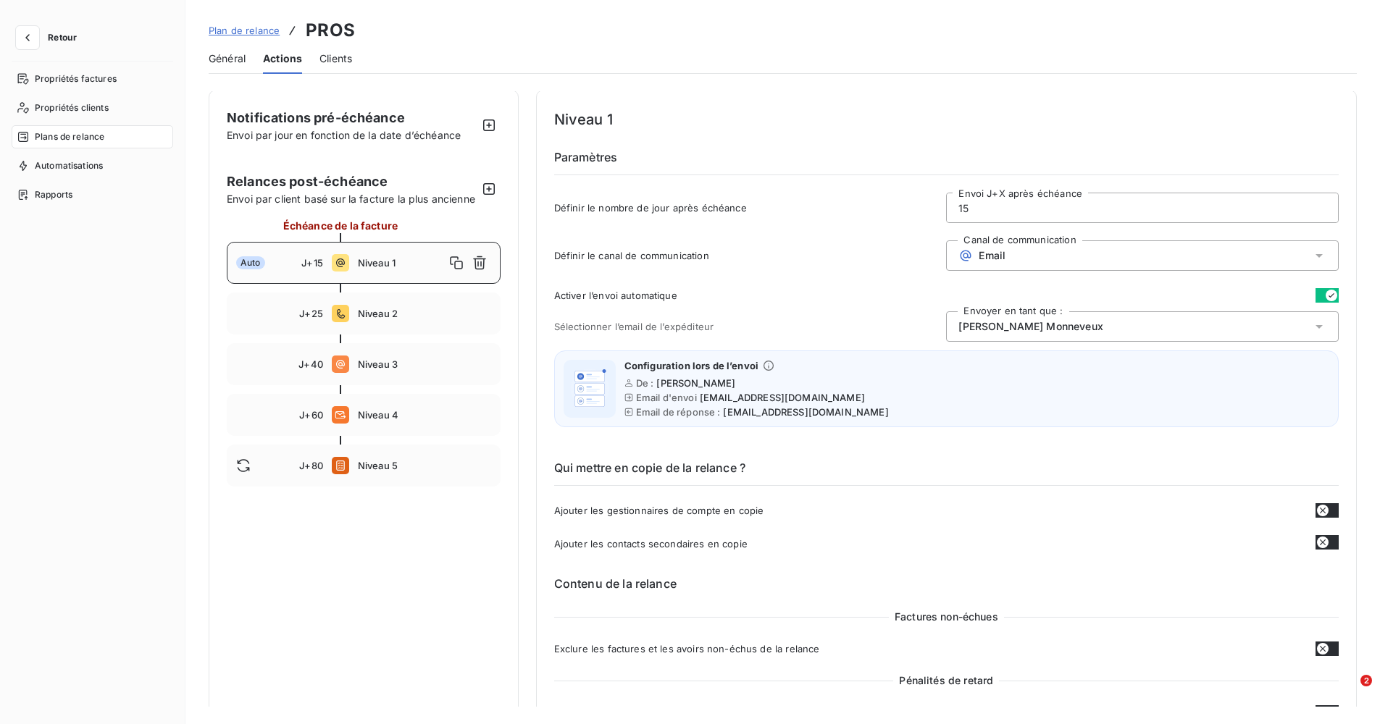
scroll to position [0, 0]
click at [411, 323] on div "J+25 Niveau 2" at bounding box center [364, 315] width 274 height 42
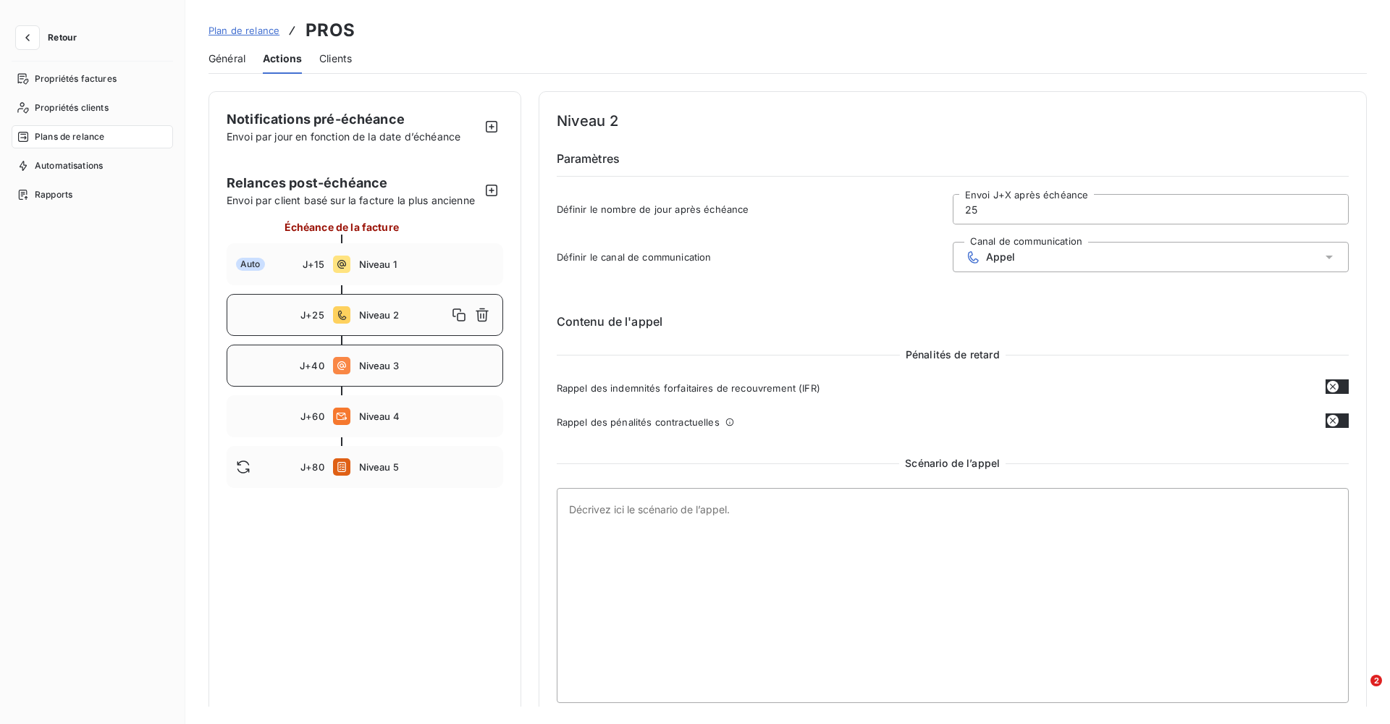
click at [377, 375] on div "J+40 Niveau 3" at bounding box center [365, 366] width 277 height 42
type input "40"
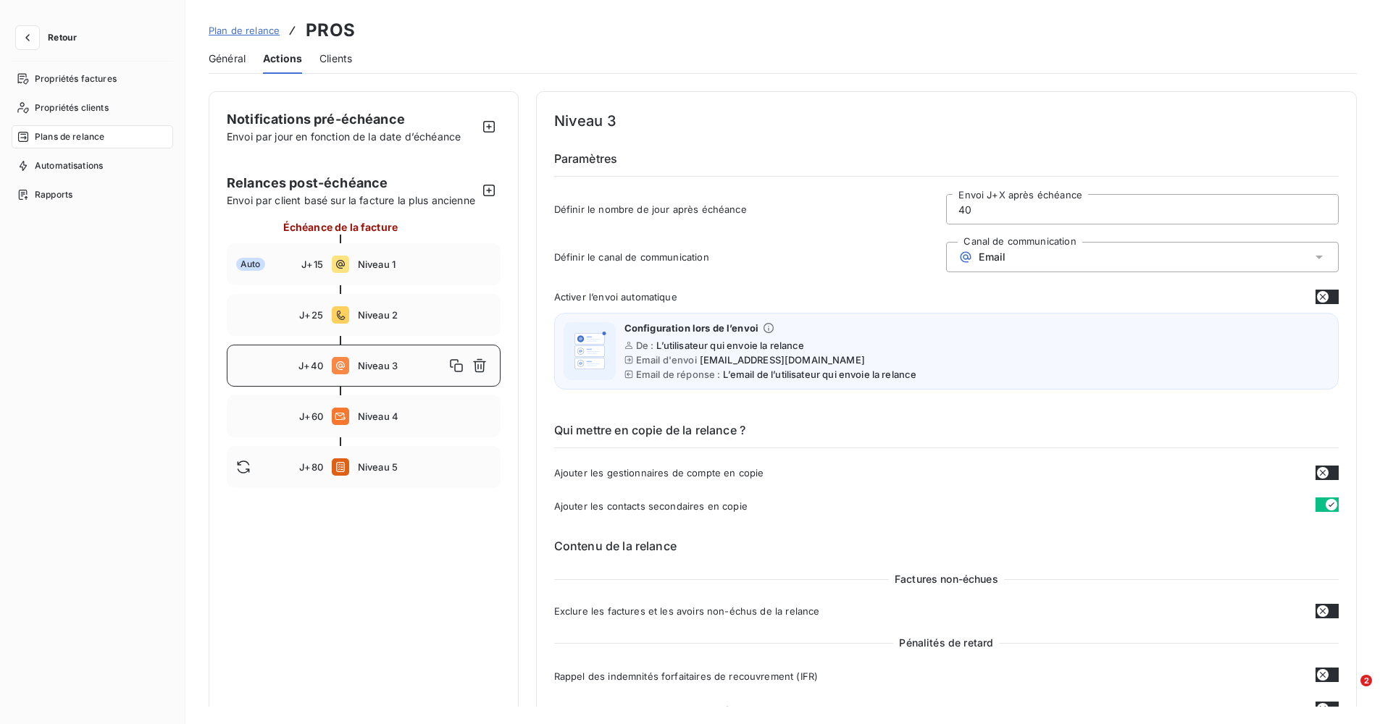
click at [206, 25] on div "Plan de relance PROS Général Actions Clients" at bounding box center [782, 37] width 1194 height 74
click at [219, 29] on span "Plan de relance" at bounding box center [244, 31] width 71 height 12
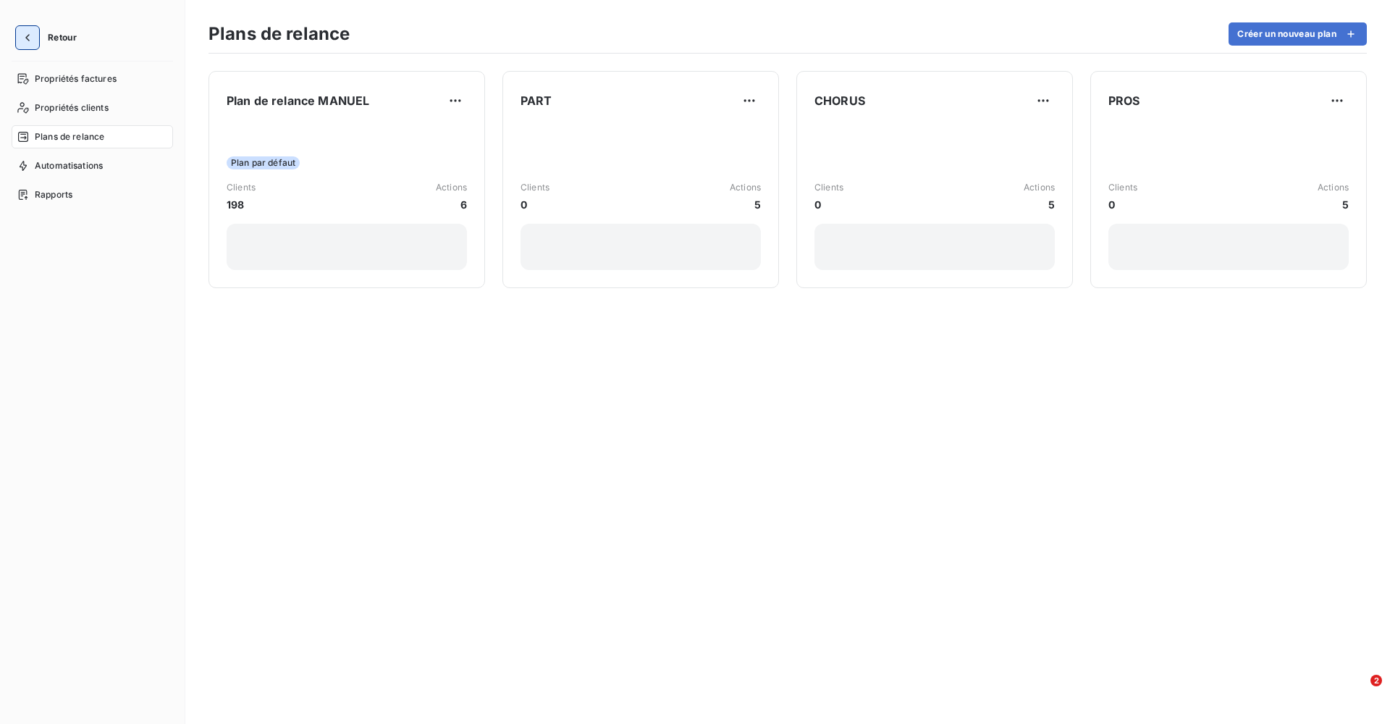
click at [35, 42] on button "button" at bounding box center [27, 37] width 23 height 23
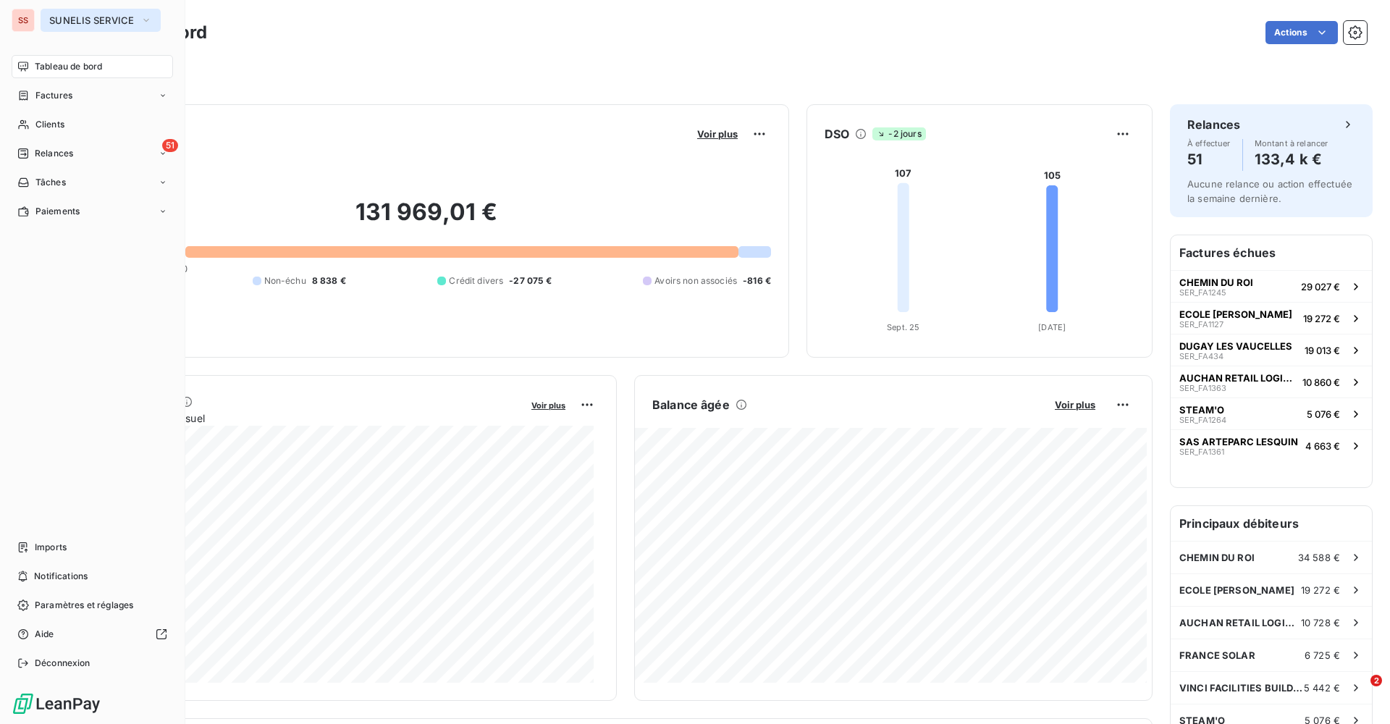
click at [127, 17] on span "SUNELIS SERVICE" at bounding box center [91, 20] width 85 height 12
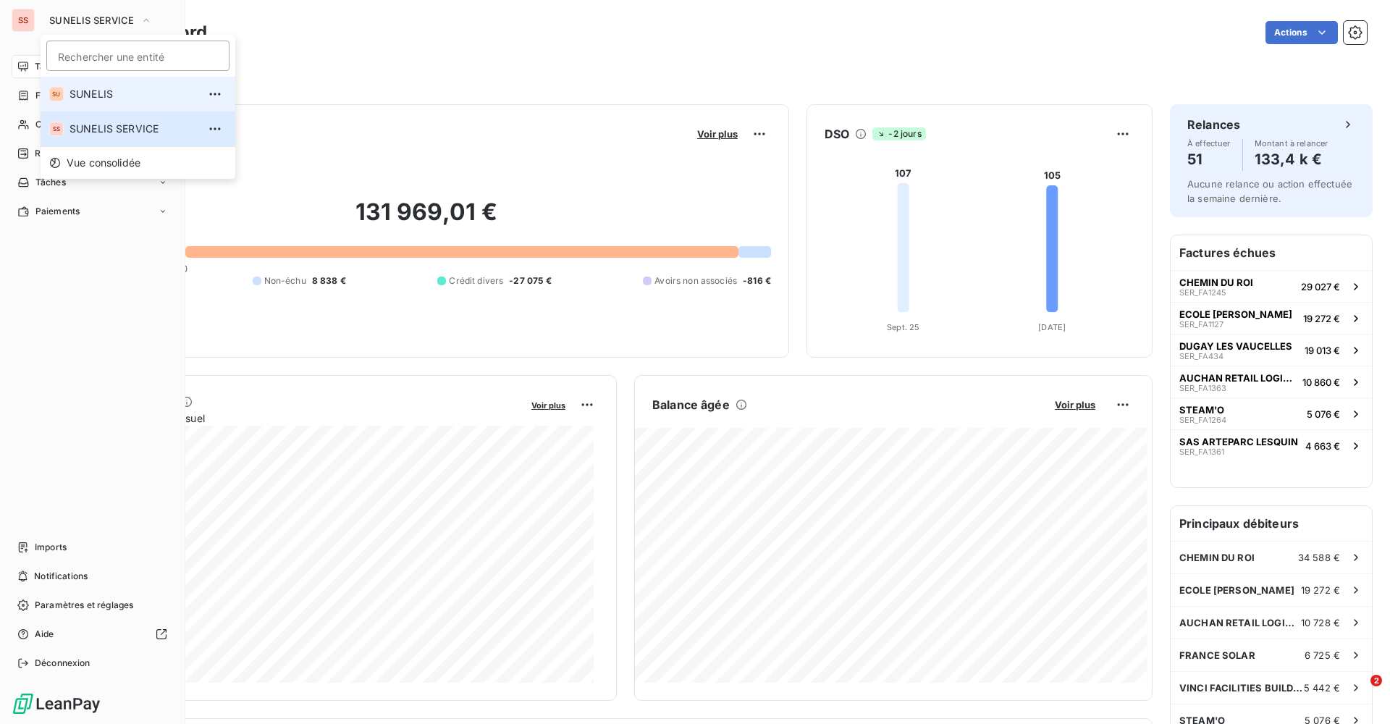
click at [119, 86] on li "SU SUNELIS" at bounding box center [138, 94] width 195 height 35
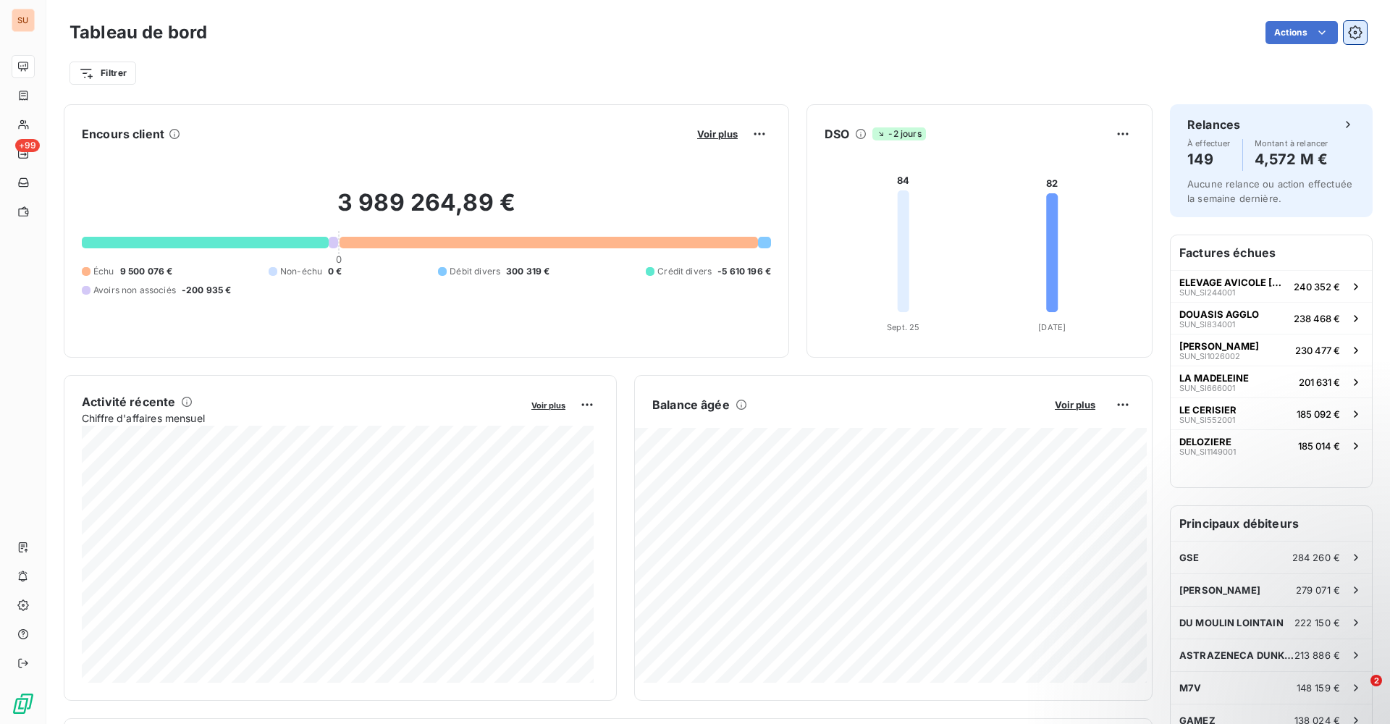
click at [1351, 36] on icon "button" at bounding box center [1355, 32] width 14 height 14
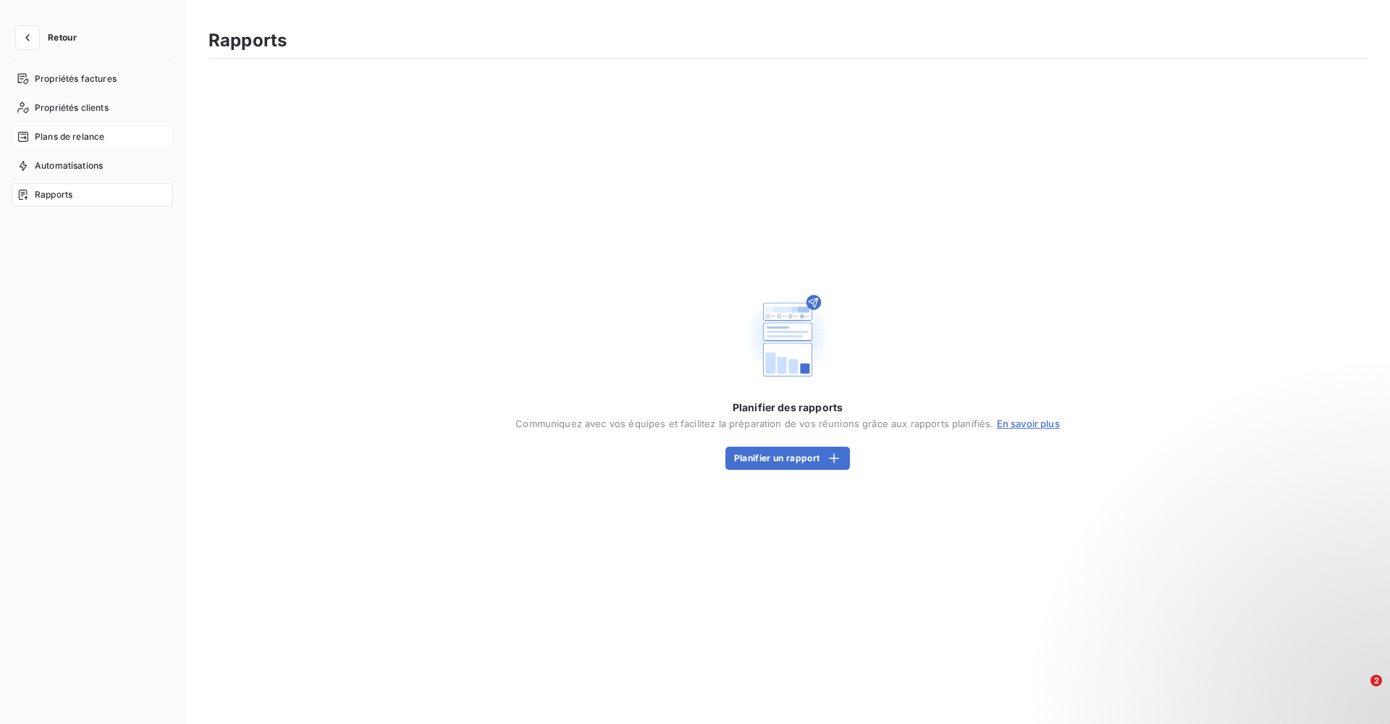
click at [75, 134] on span "Plans de relance" at bounding box center [70, 136] width 70 height 13
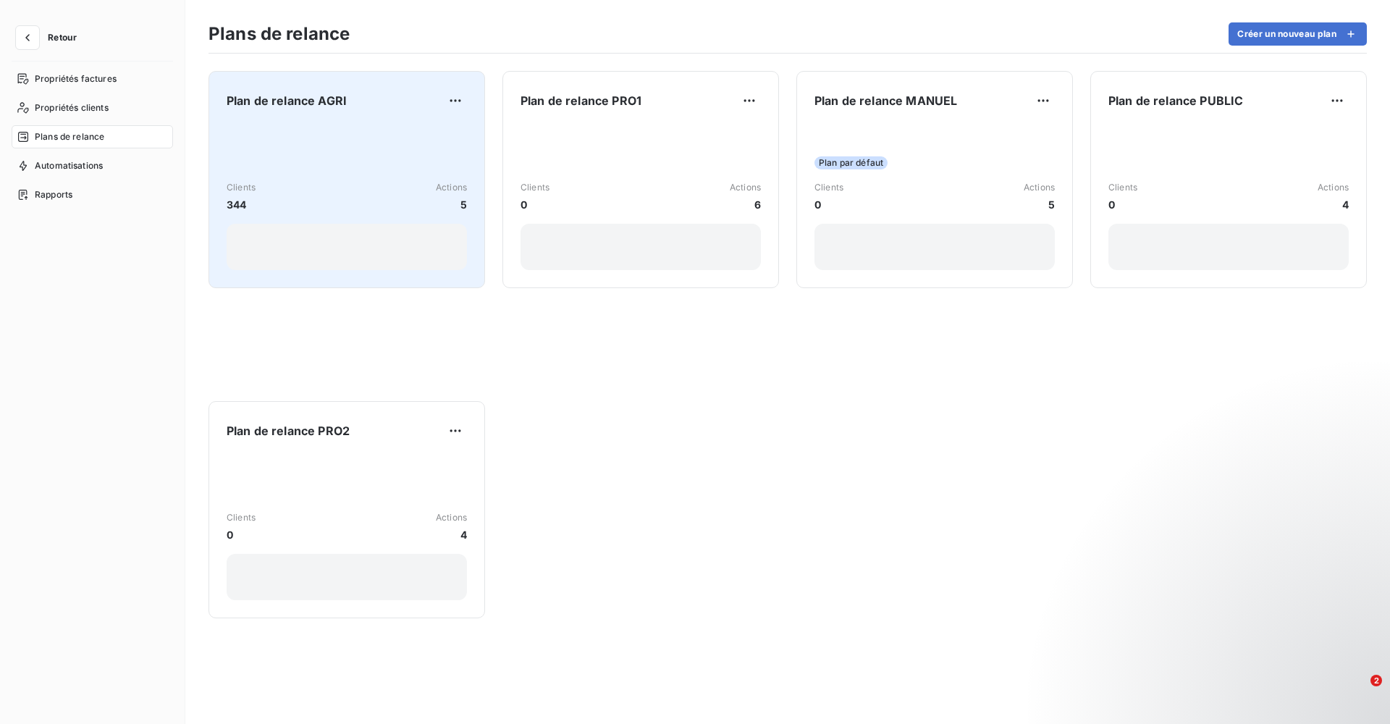
click at [332, 133] on div "Clients 344 Actions 5" at bounding box center [347, 197] width 240 height 146
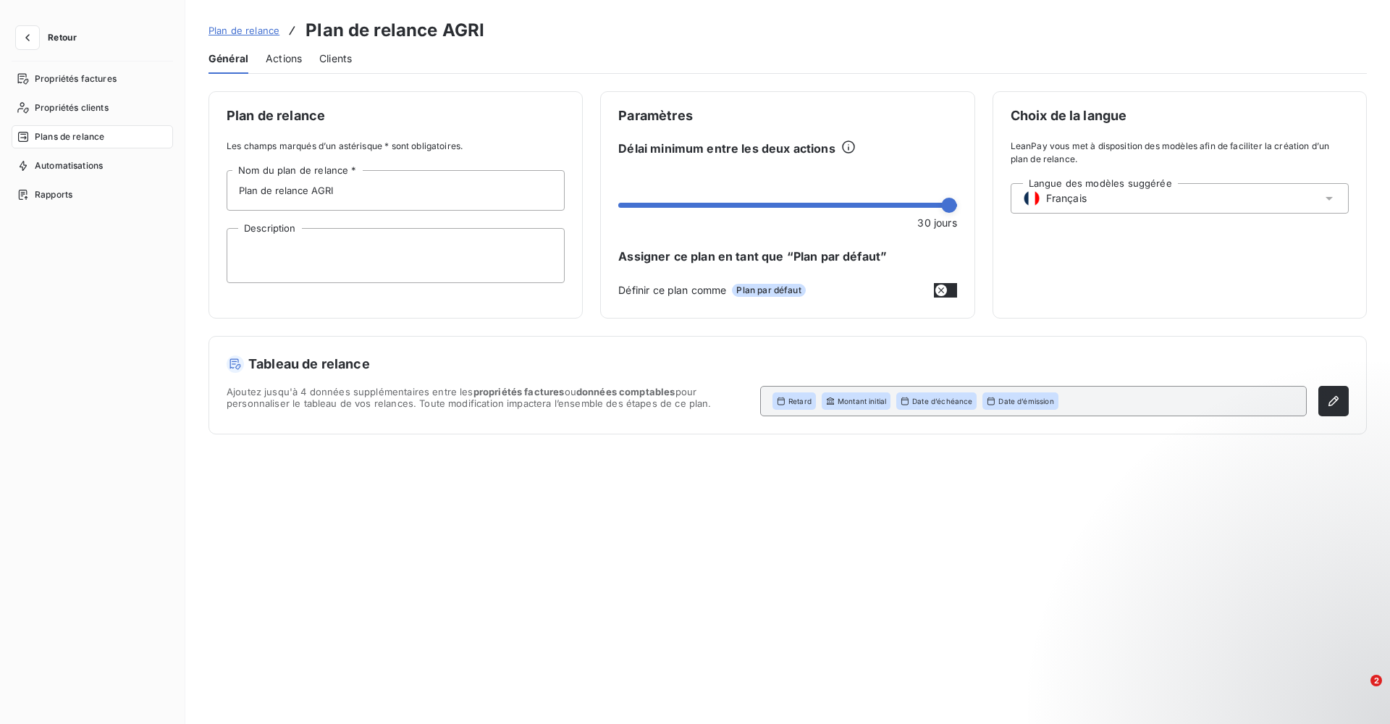
click at [293, 61] on span "Actions" at bounding box center [284, 58] width 36 height 14
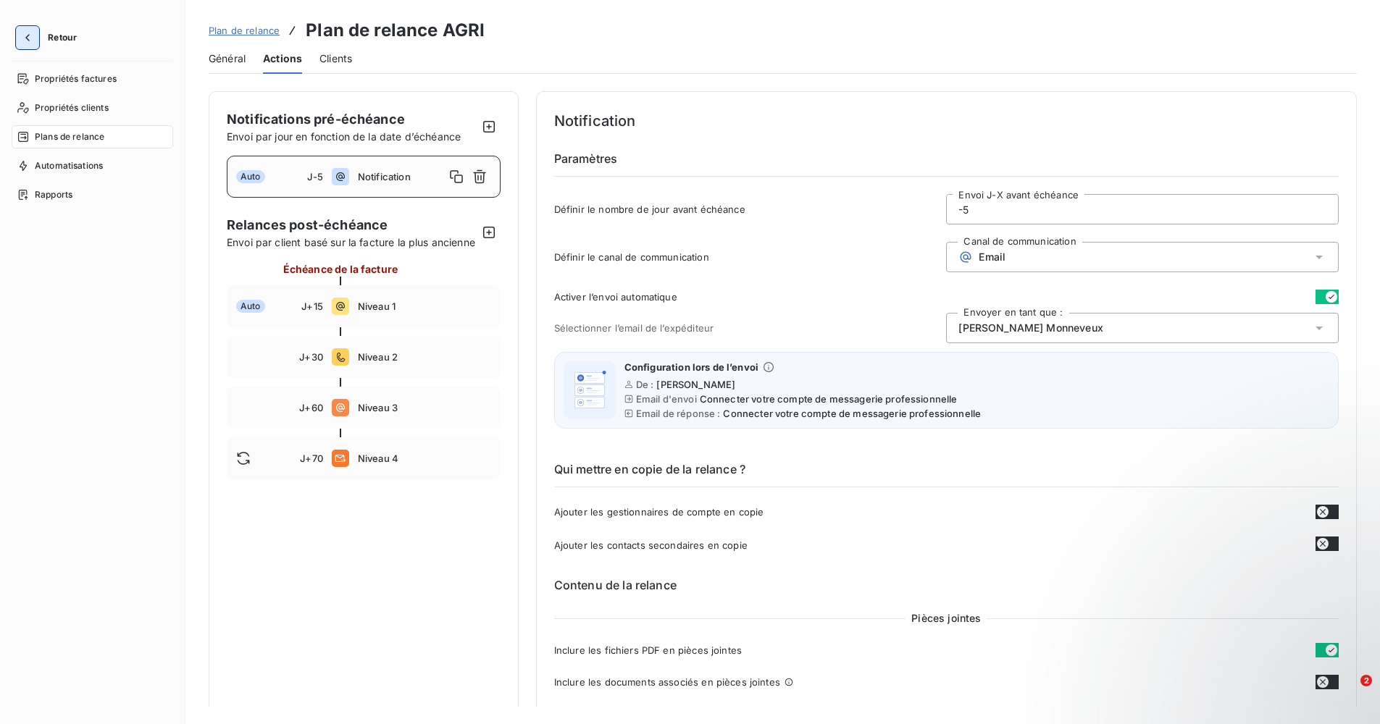
click at [35, 30] on button "button" at bounding box center [27, 37] width 23 height 23
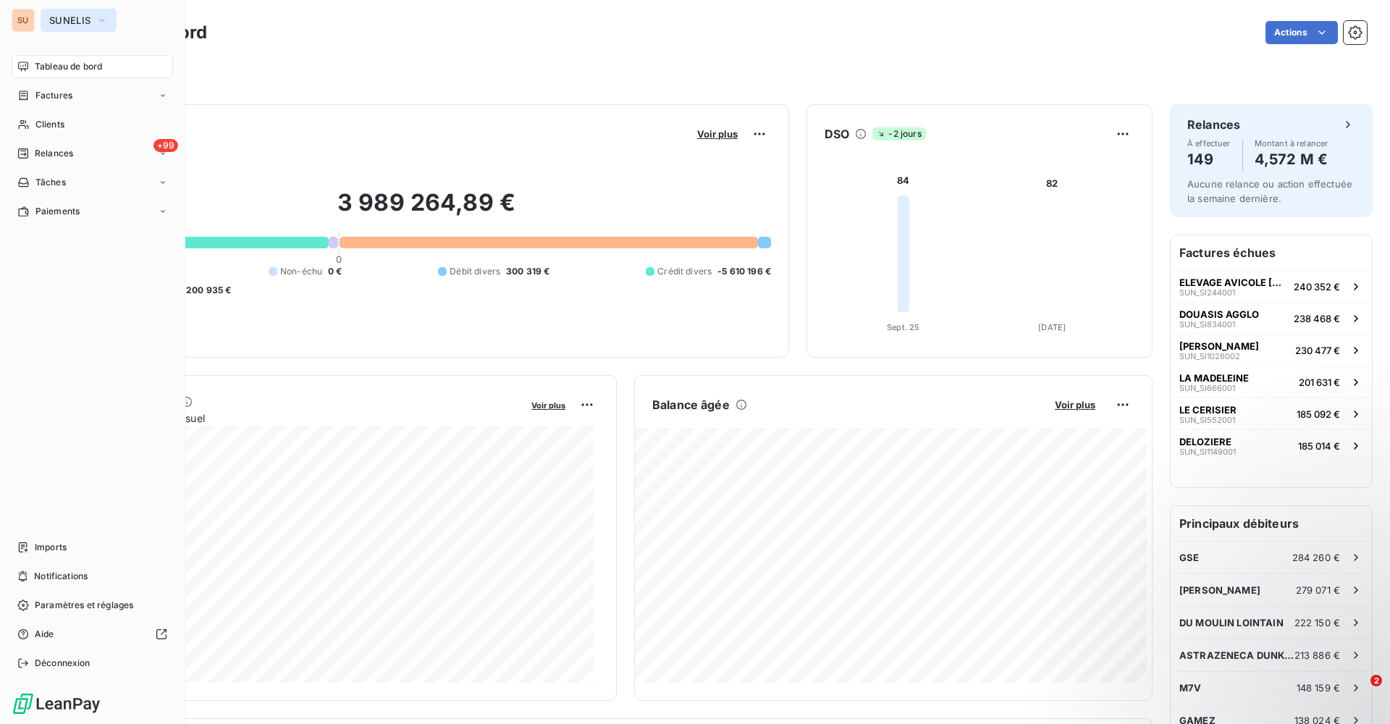
click at [55, 26] on button "SUNELIS" at bounding box center [79, 20] width 76 height 23
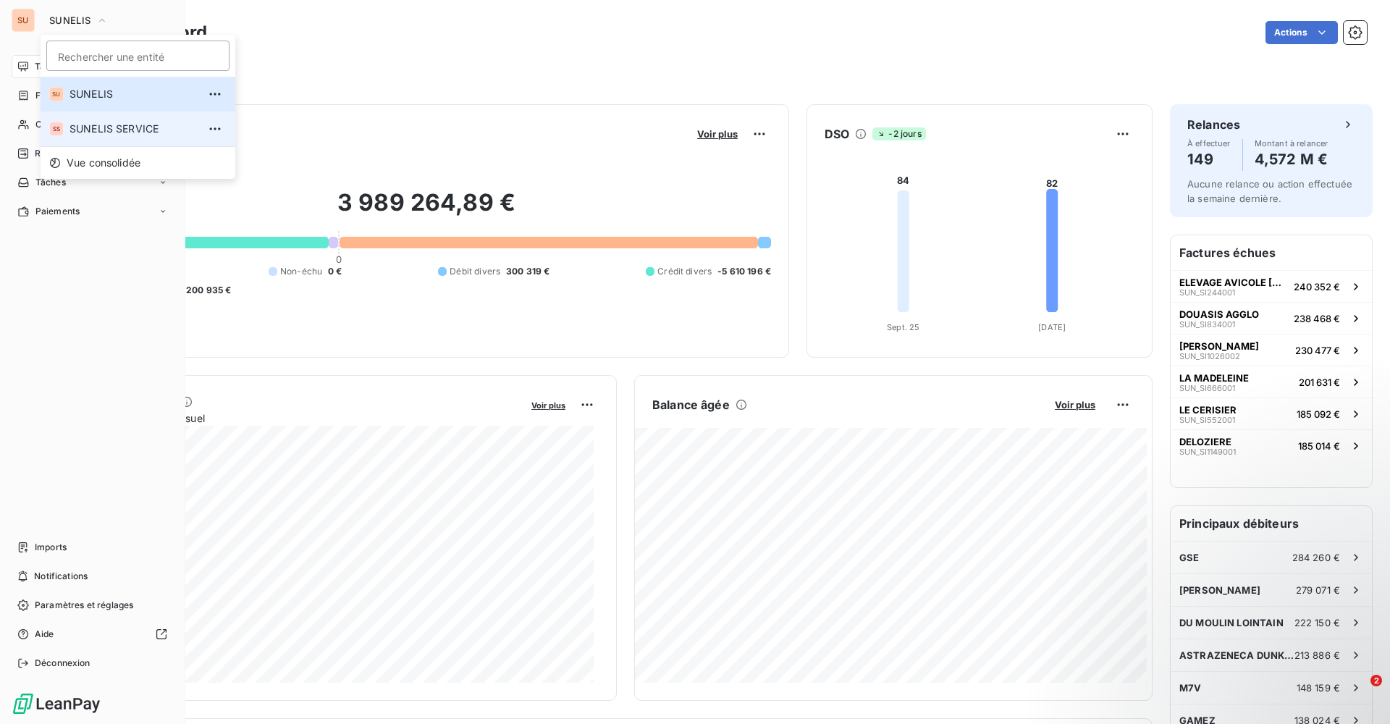
click at [88, 135] on span "SUNELIS SERVICE" at bounding box center [134, 129] width 128 height 14
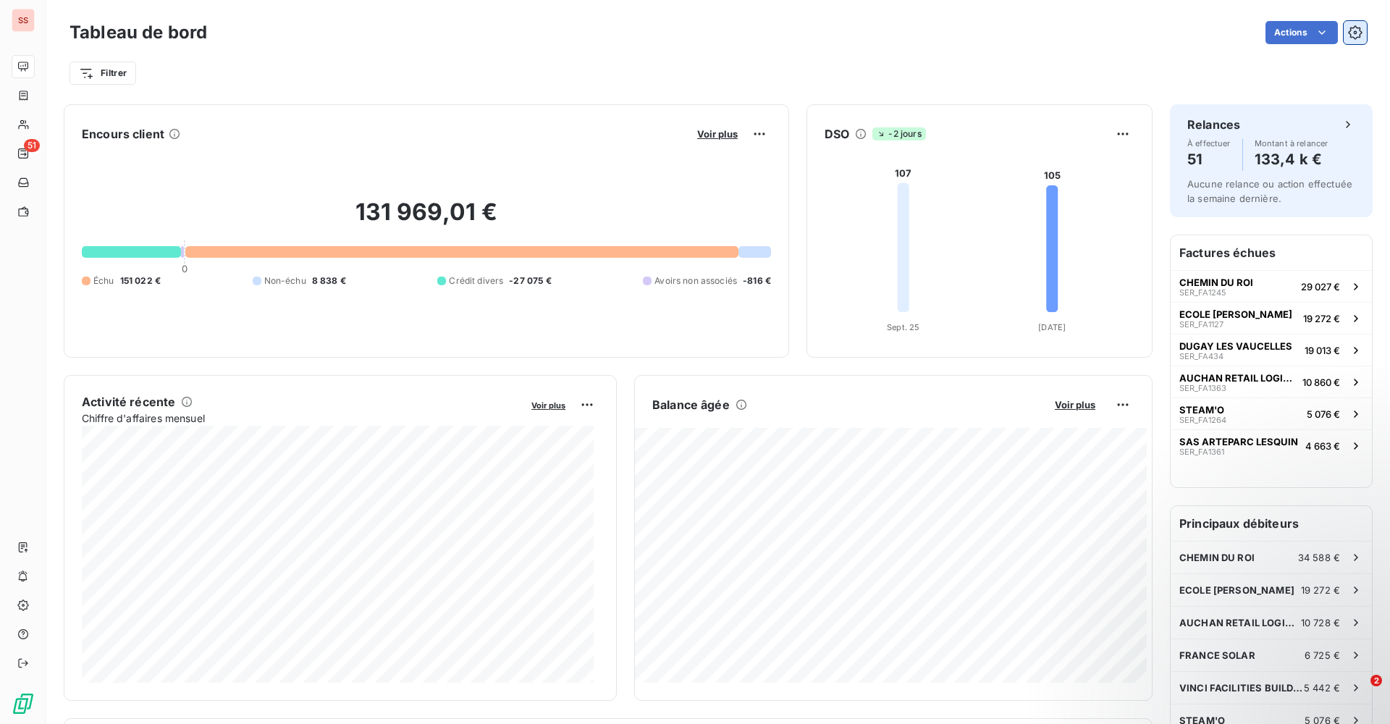
click at [1348, 29] on icon "button" at bounding box center [1355, 32] width 14 height 14
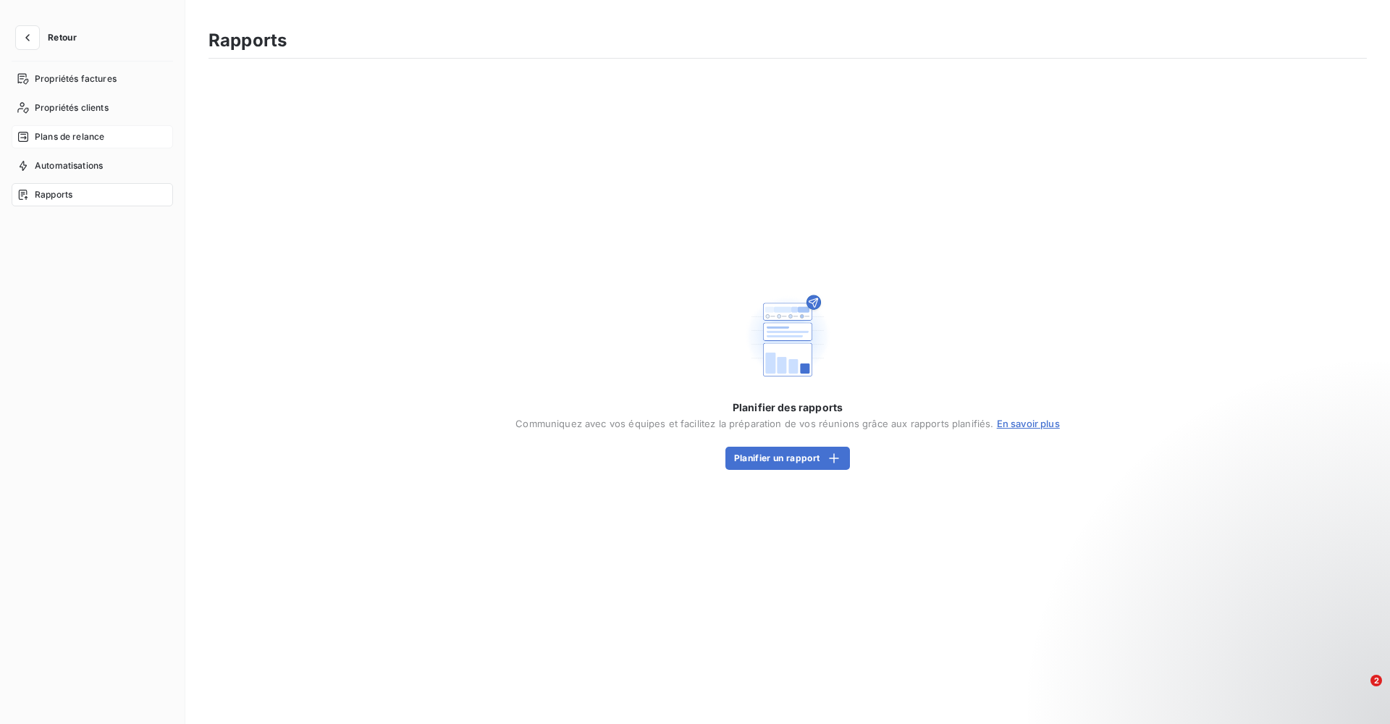
click at [67, 136] on span "Plans de relance" at bounding box center [70, 136] width 70 height 13
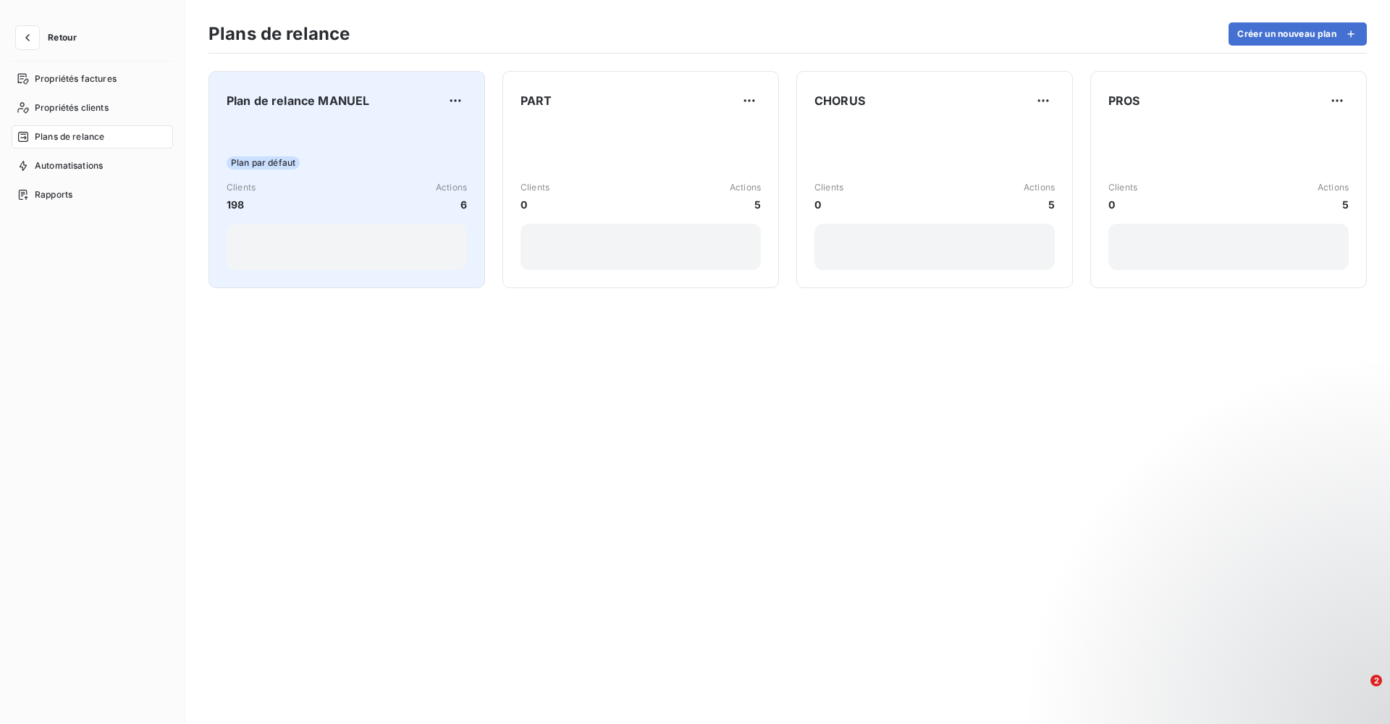
click at [342, 158] on div "Plan par défaut" at bounding box center [347, 162] width 240 height 13
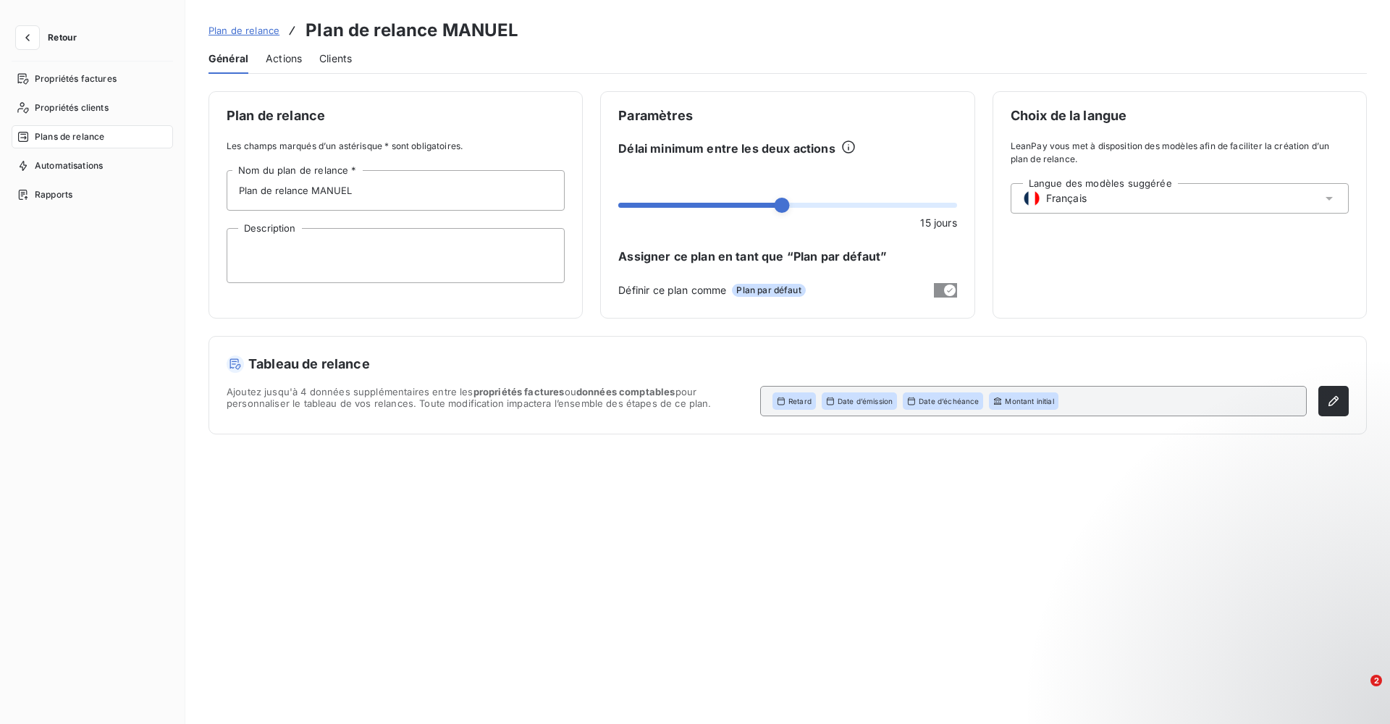
click at [280, 55] on span "Actions" at bounding box center [284, 58] width 36 height 14
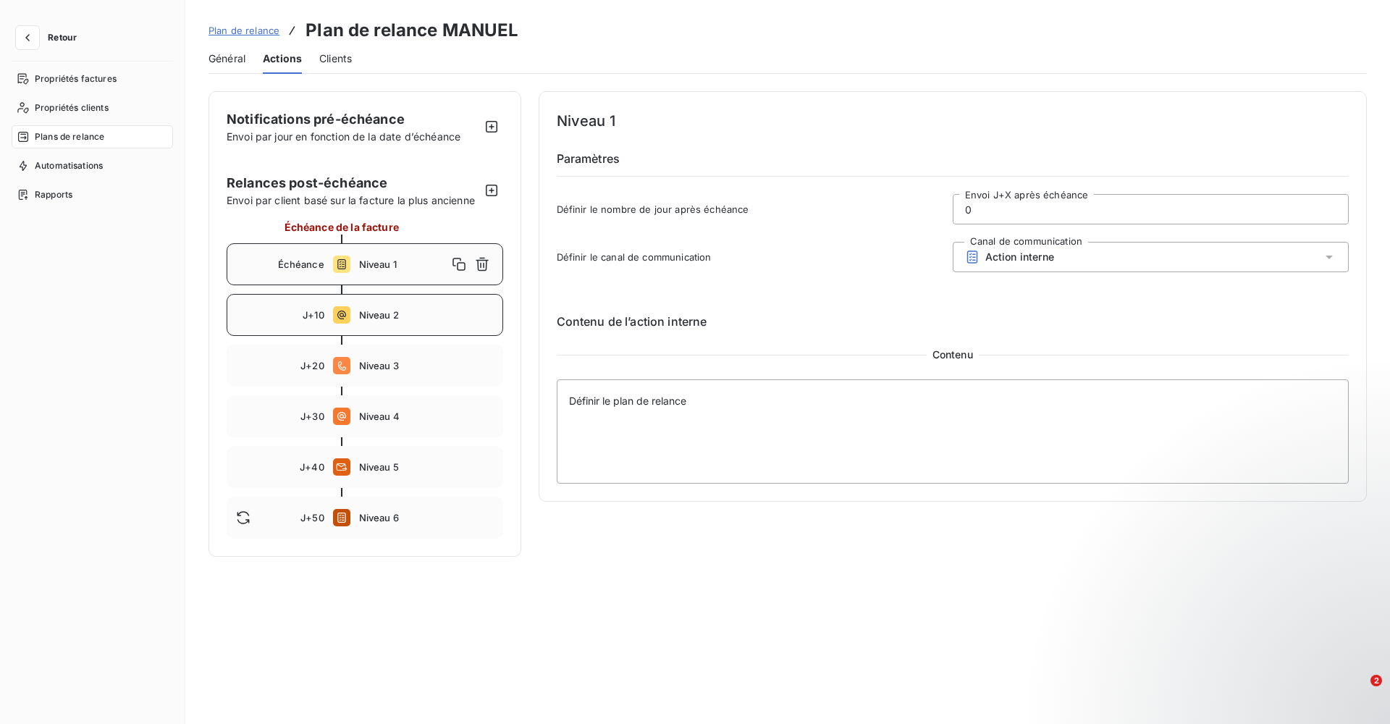
click at [351, 319] on div "J+10 Niveau 2" at bounding box center [365, 315] width 277 height 42
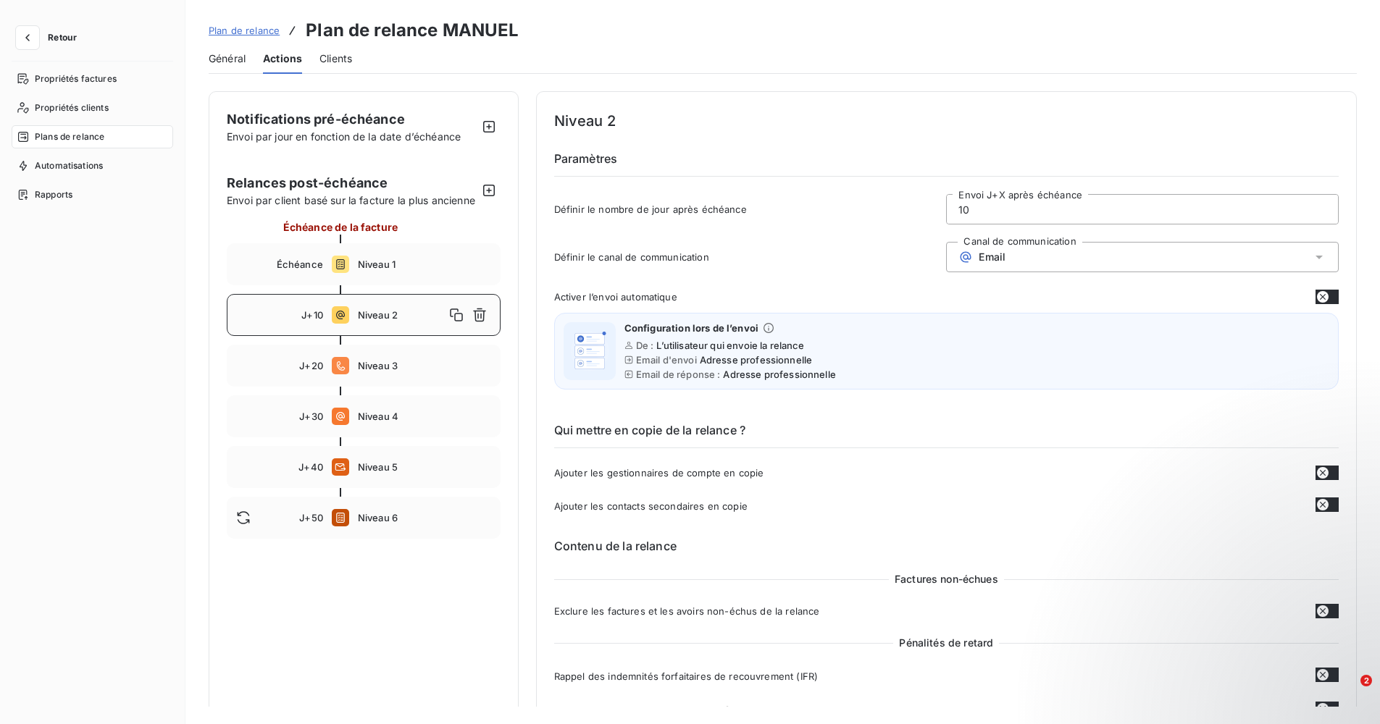
drag, startPoint x: 963, startPoint y: 211, endPoint x: 915, endPoint y: 213, distance: 47.8
click at [915, 213] on div "Définir le nombre de jour après échéance 10 Envoi J+X après échéance" at bounding box center [946, 213] width 784 height 39
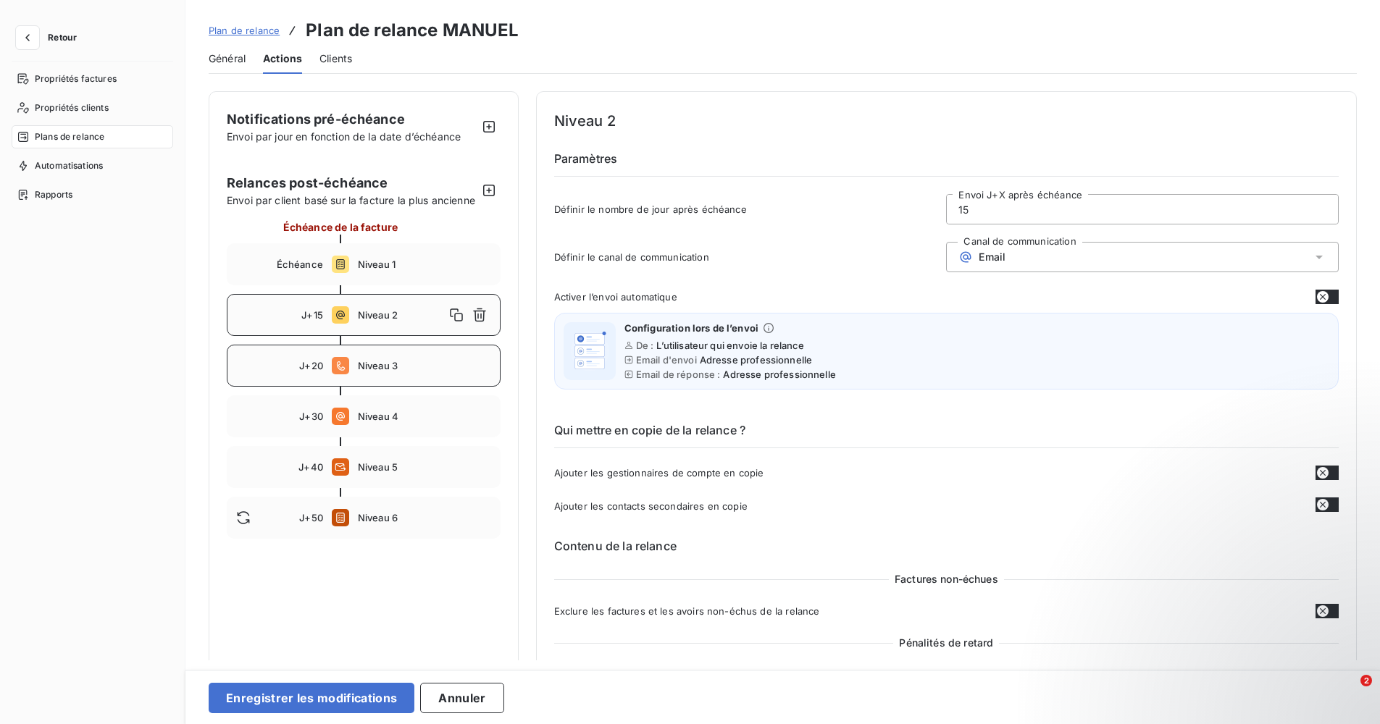
click at [372, 374] on div "J+20 Niveau 3" at bounding box center [364, 366] width 274 height 42
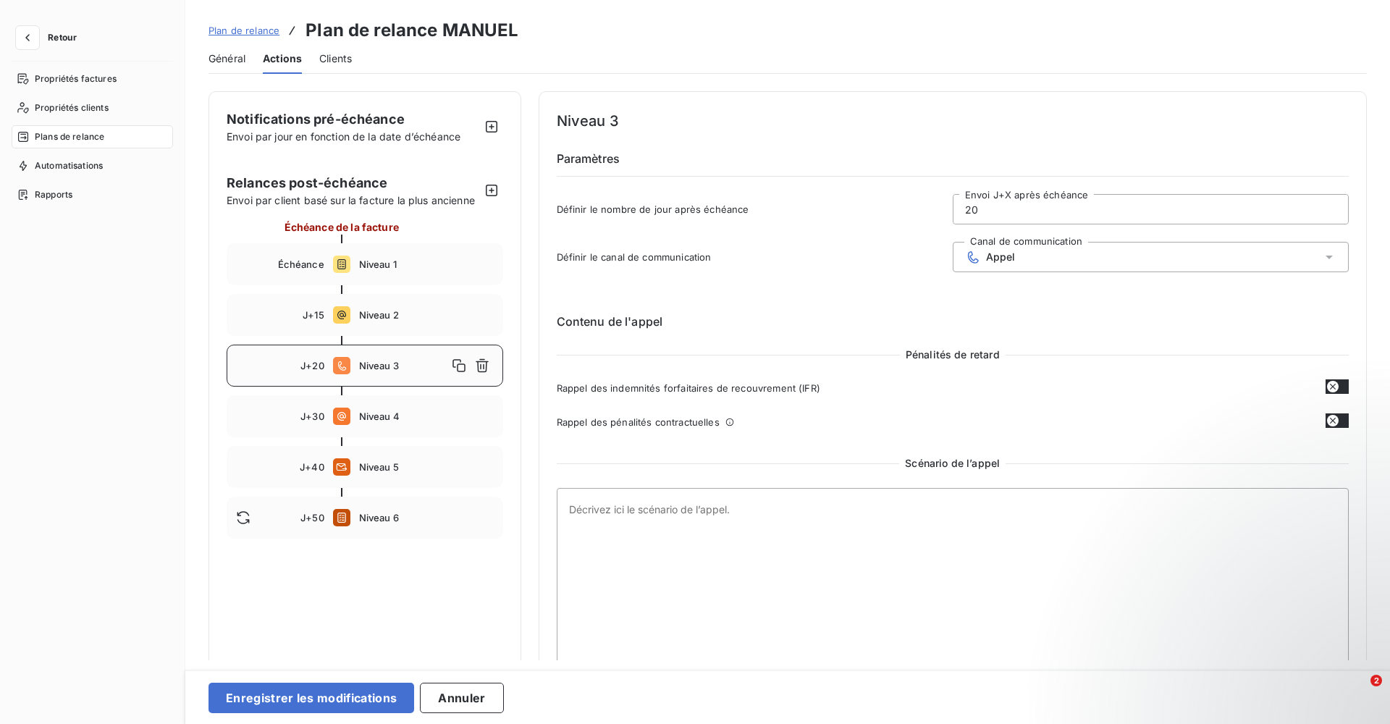
drag, startPoint x: 999, startPoint y: 204, endPoint x: 863, endPoint y: 201, distance: 135.4
click at [863, 201] on div "Définir le nombre de jour après échéance 20 Envoi J+X après échéance" at bounding box center [953, 213] width 793 height 39
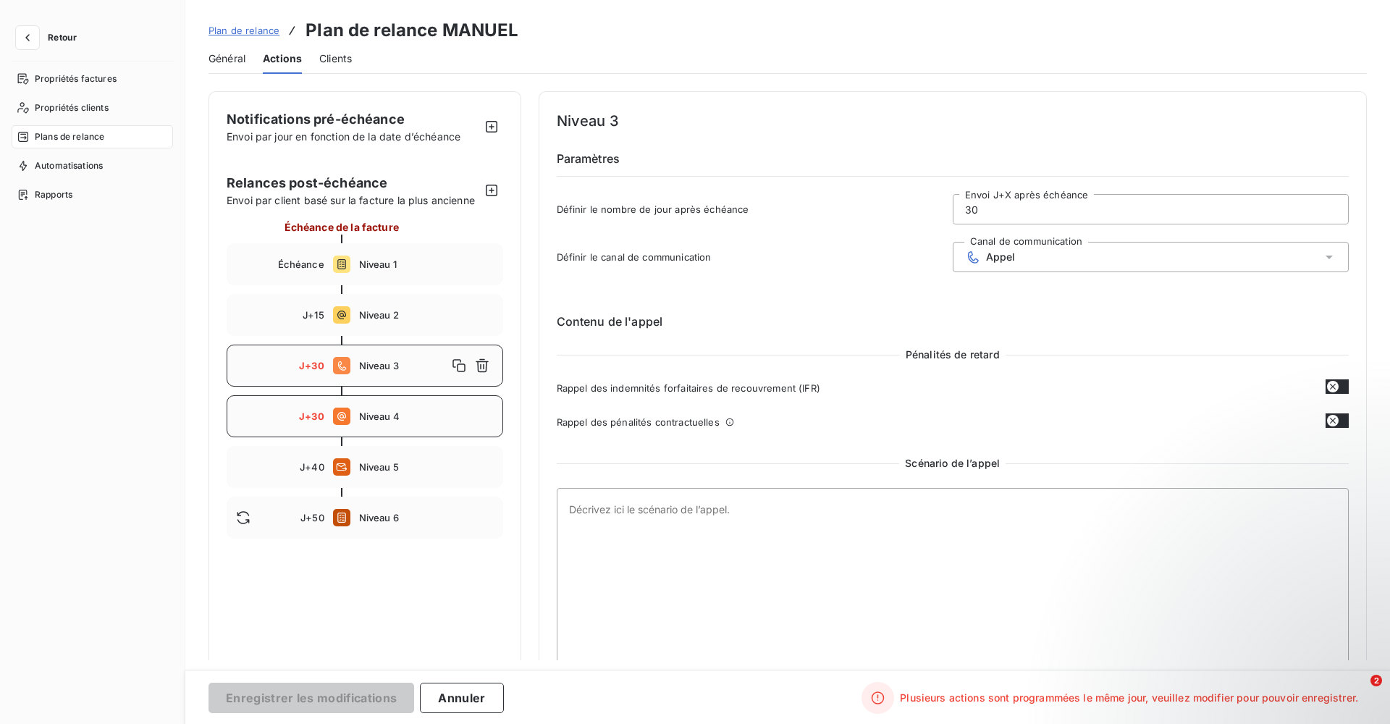
click at [346, 403] on div "J+30 Niveau 4" at bounding box center [365, 416] width 277 height 42
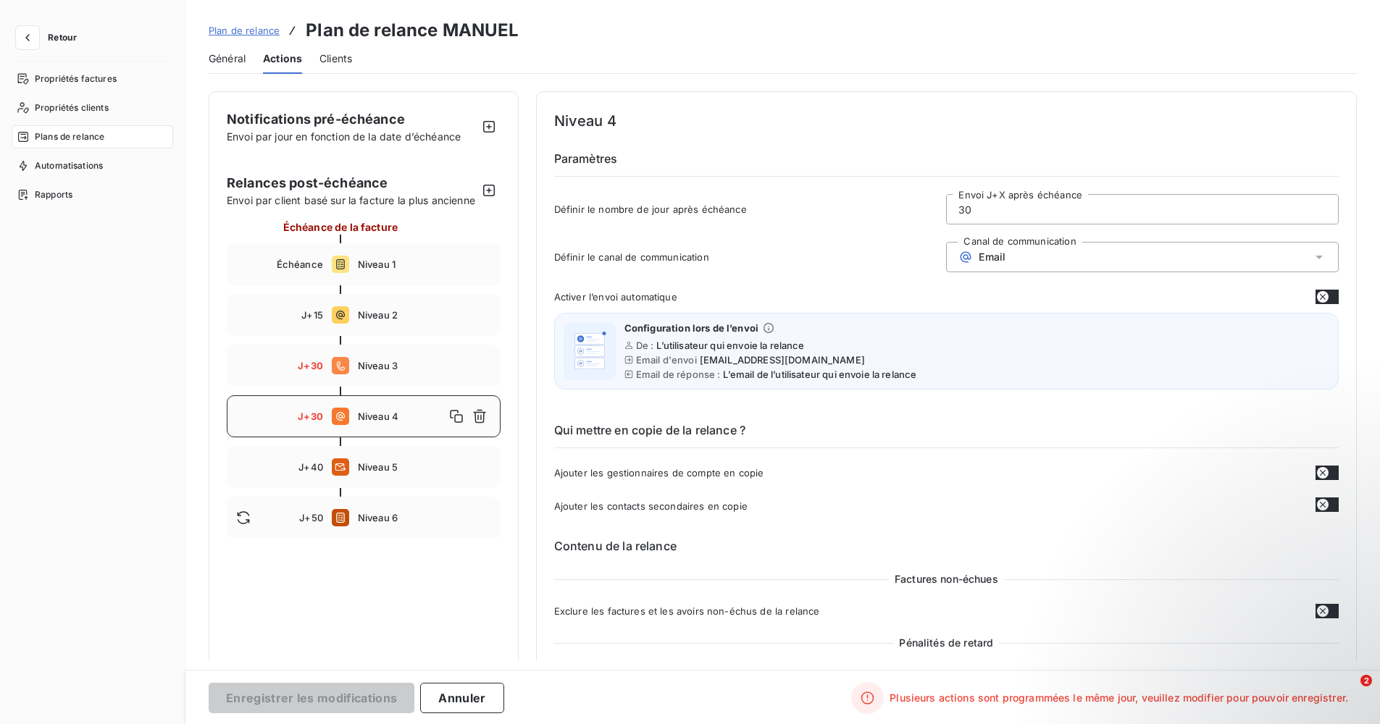
drag, startPoint x: 1002, startPoint y: 216, endPoint x: 832, endPoint y: 203, distance: 170.6
click at [832, 203] on div "Définir le nombre de jour après échéance 30 Envoi J+X après échéance" at bounding box center [946, 213] width 784 height 39
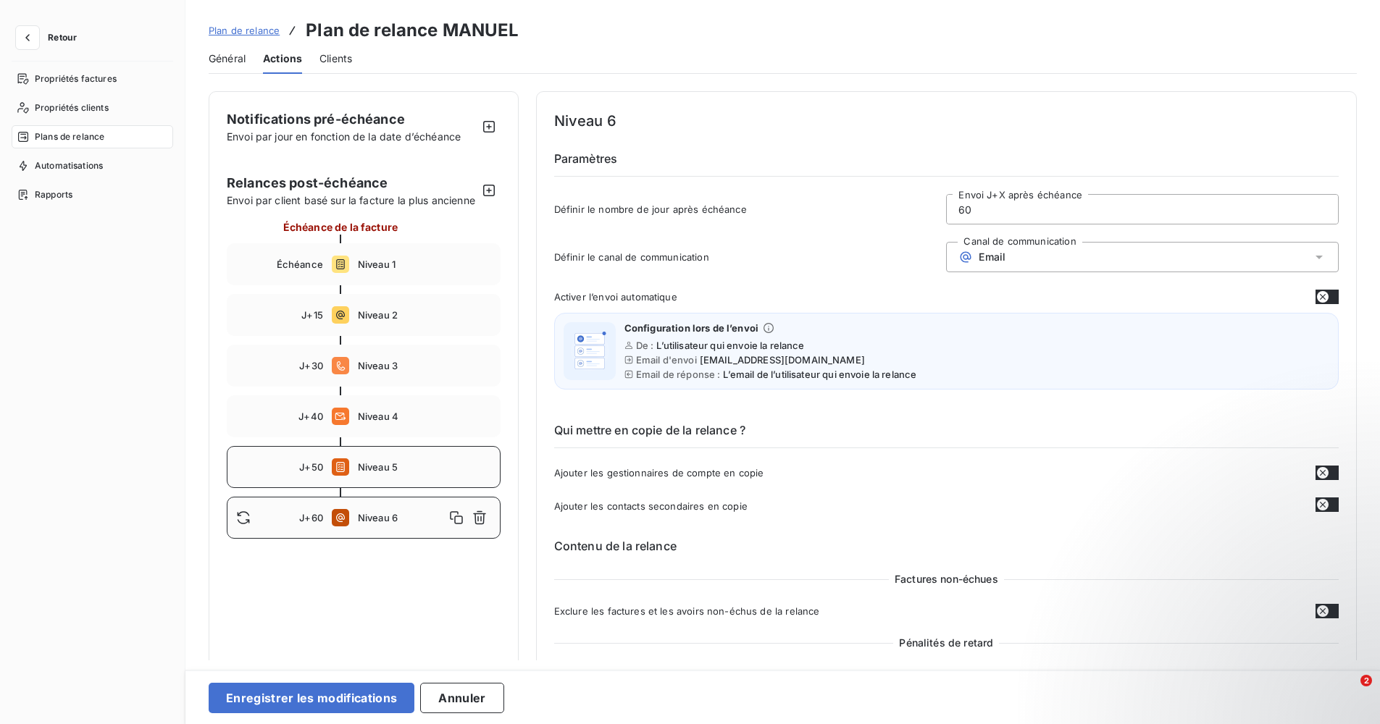
click at [378, 466] on div "J+50 Niveau 5" at bounding box center [364, 467] width 274 height 42
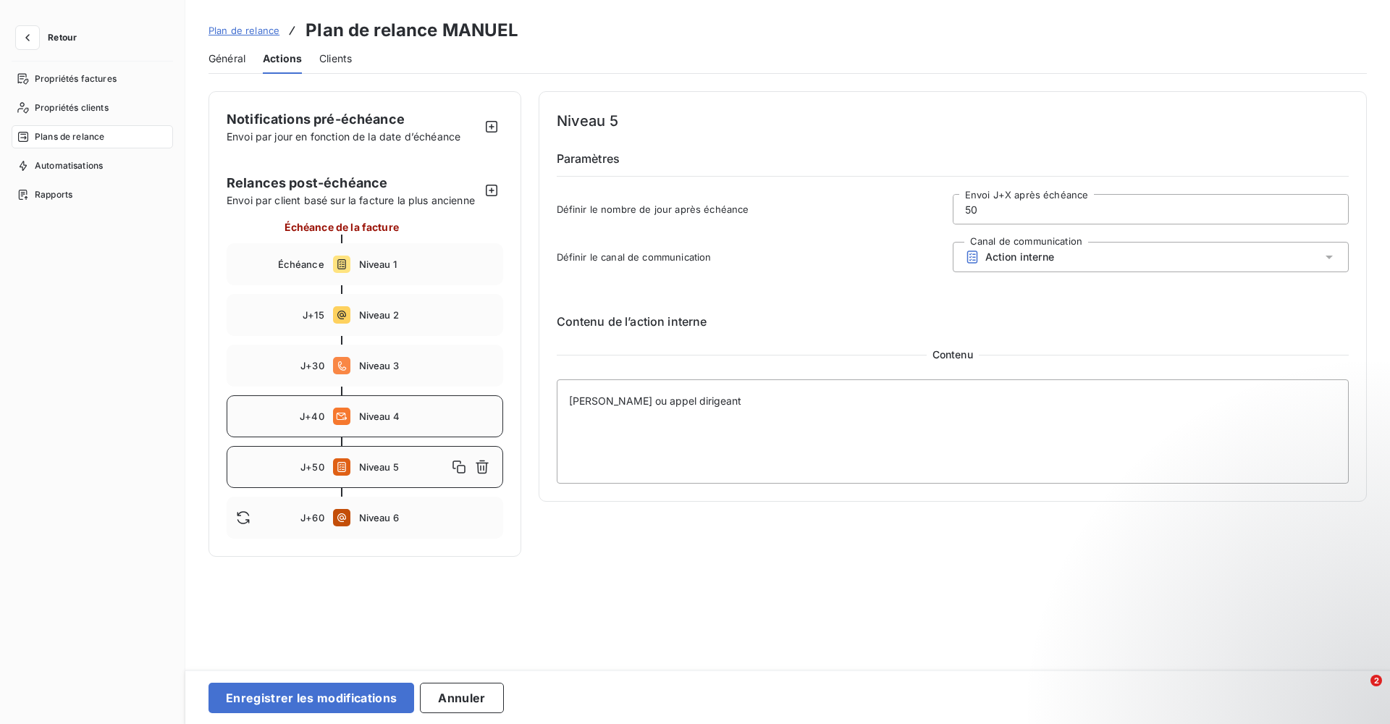
click at [369, 428] on div "J+40 Niveau 4" at bounding box center [365, 416] width 277 height 42
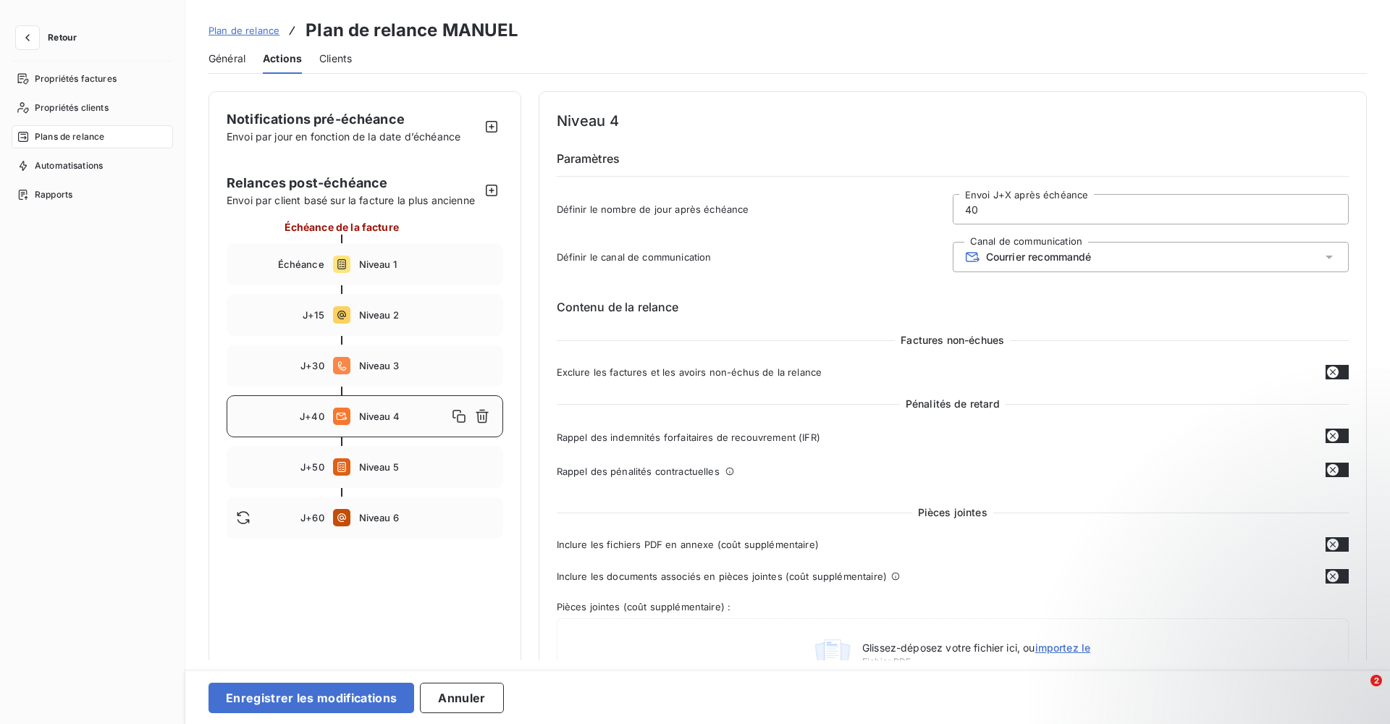
drag, startPoint x: 1003, startPoint y: 207, endPoint x: 834, endPoint y: 211, distance: 169.5
click at [834, 211] on div "Définir le nombre de jour après échéance 40 Envoi J+X après échéance" at bounding box center [953, 213] width 793 height 39
click at [385, 453] on div "J+60 Niveau 5" at bounding box center [365, 467] width 277 height 42
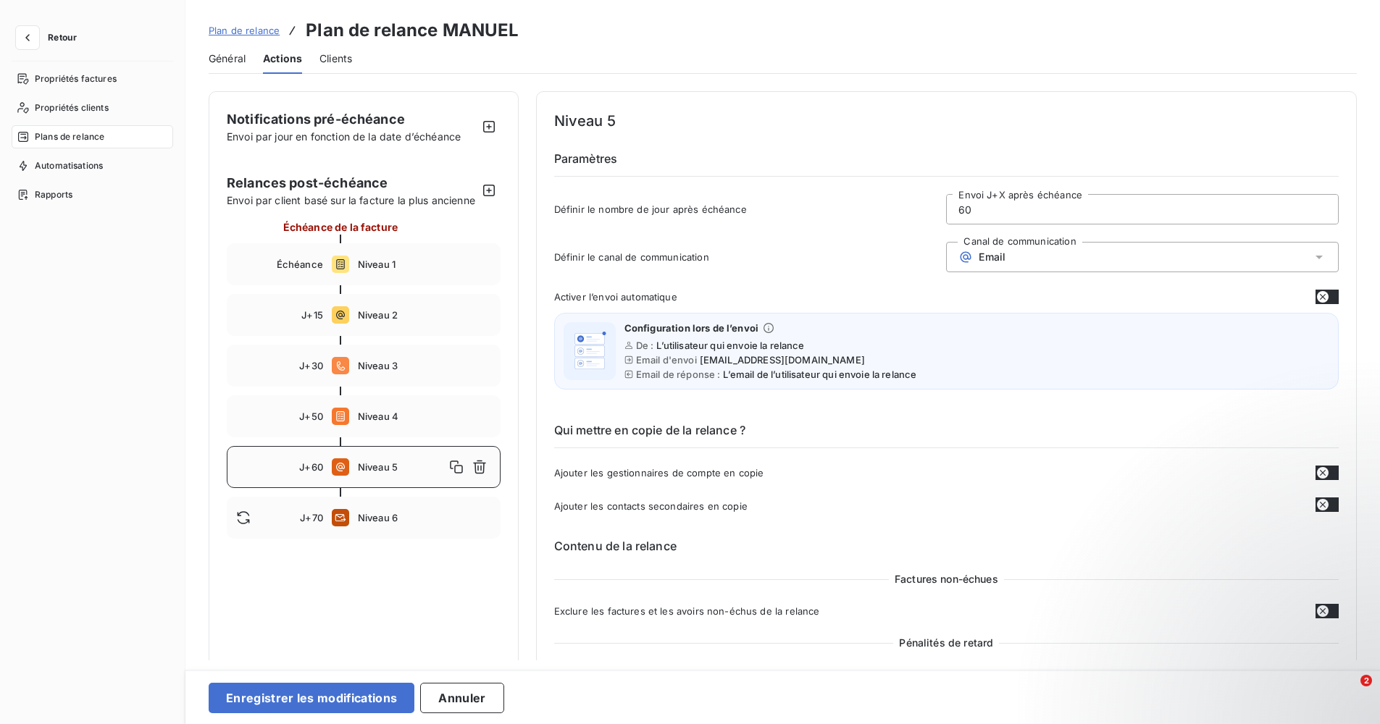
drag, startPoint x: 977, startPoint y: 204, endPoint x: 858, endPoint y: 226, distance: 120.7
click at [863, 224] on div "Définir le nombre de jour après échéance 60 Envoi J+X après échéance" at bounding box center [946, 213] width 784 height 39
click at [383, 469] on div "J+70 Niveau 5" at bounding box center [364, 467] width 274 height 42
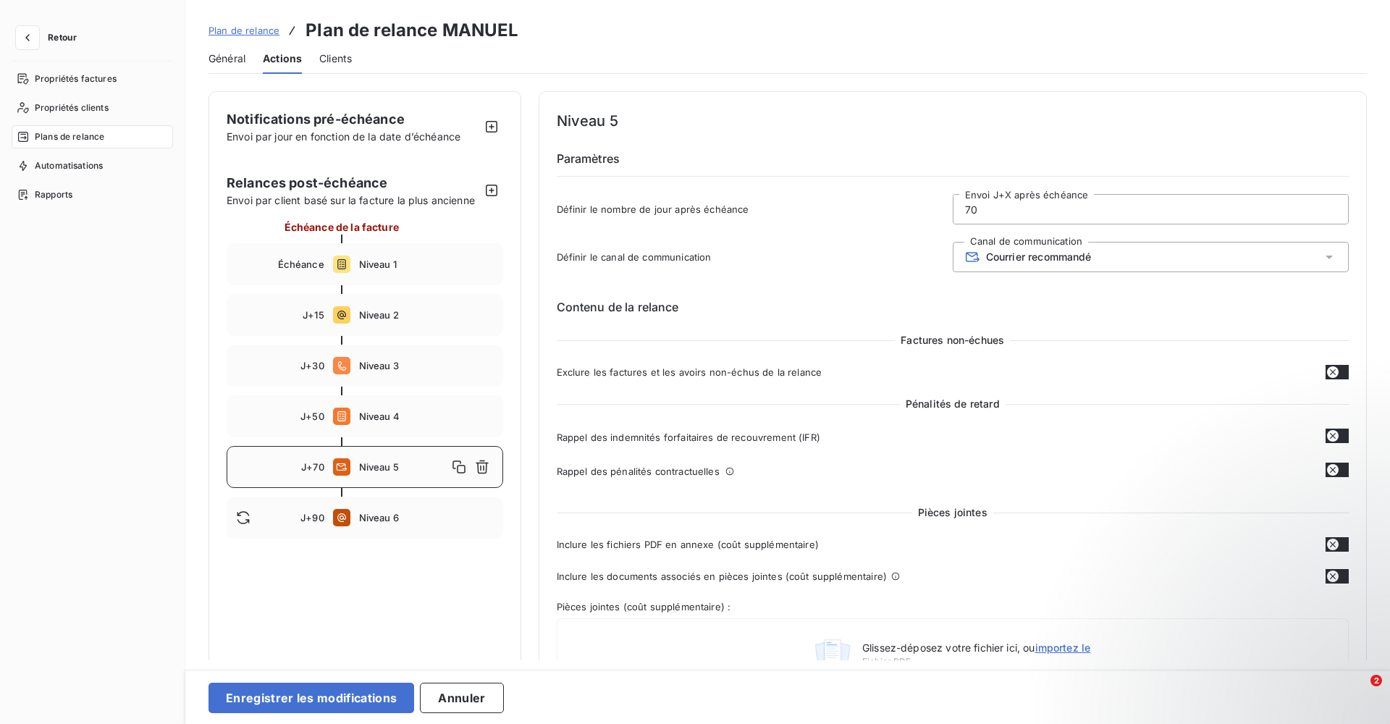
drag, startPoint x: 1002, startPoint y: 201, endPoint x: 813, endPoint y: 243, distance: 192.8
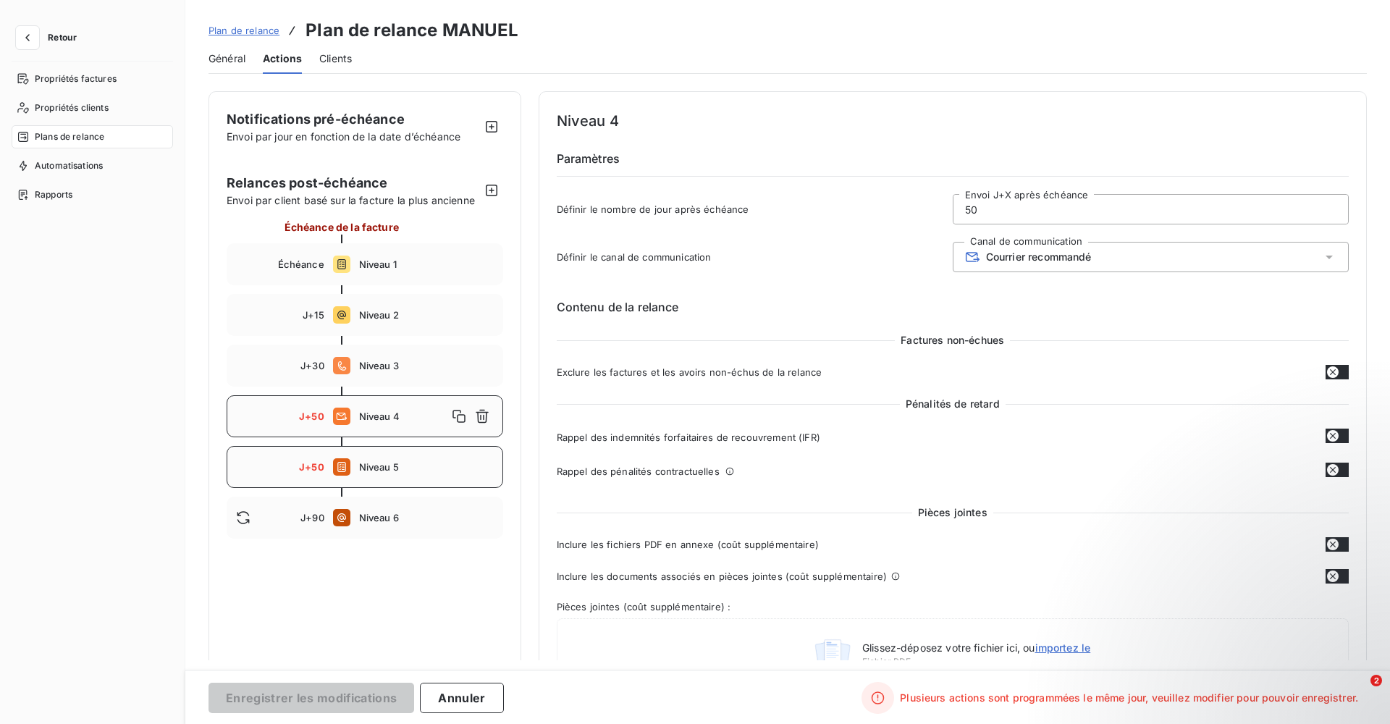
click at [339, 452] on div "J+50 Niveau 5" at bounding box center [365, 467] width 277 height 42
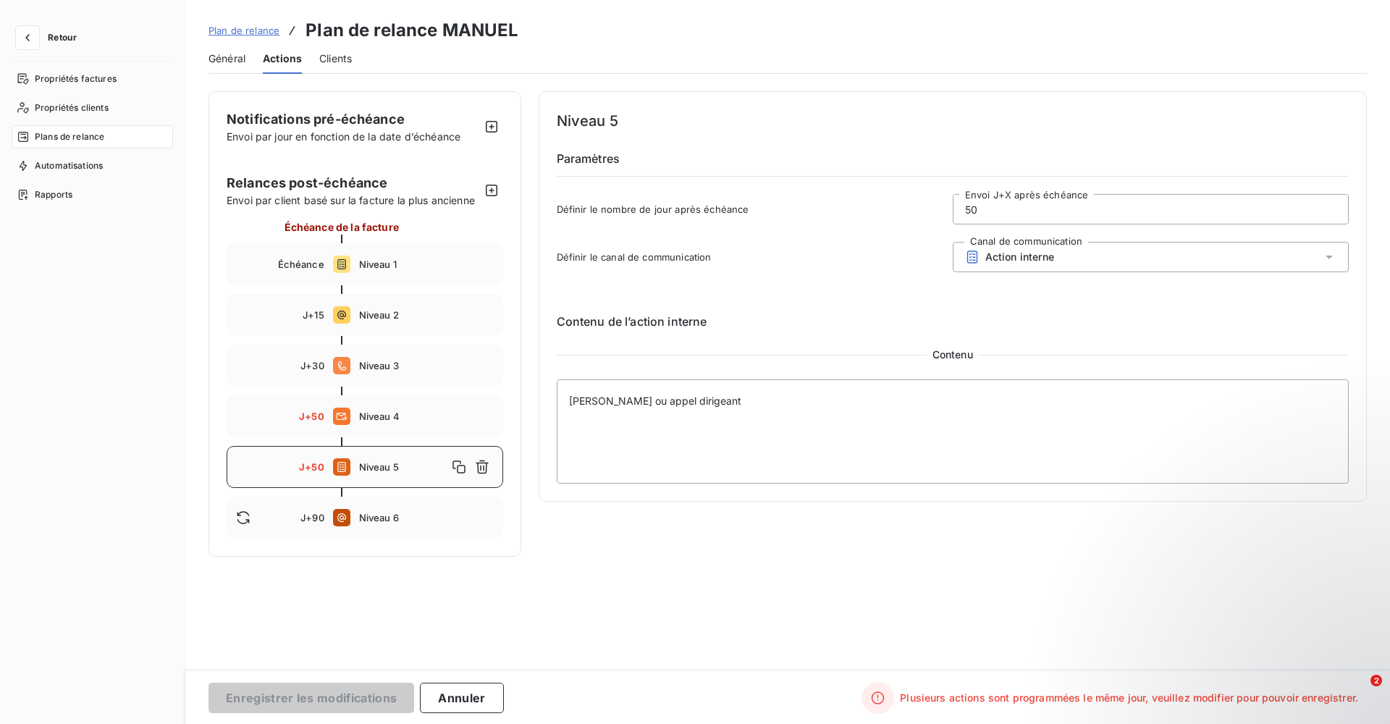
drag, startPoint x: 1002, startPoint y: 206, endPoint x: 789, endPoint y: 226, distance: 213.9
click at [794, 225] on div "Définir le nombre de jour après échéance 50 Envoi J+X après échéance" at bounding box center [953, 213] width 793 height 39
click at [396, 510] on div "J+90 Niveau 6" at bounding box center [365, 518] width 277 height 42
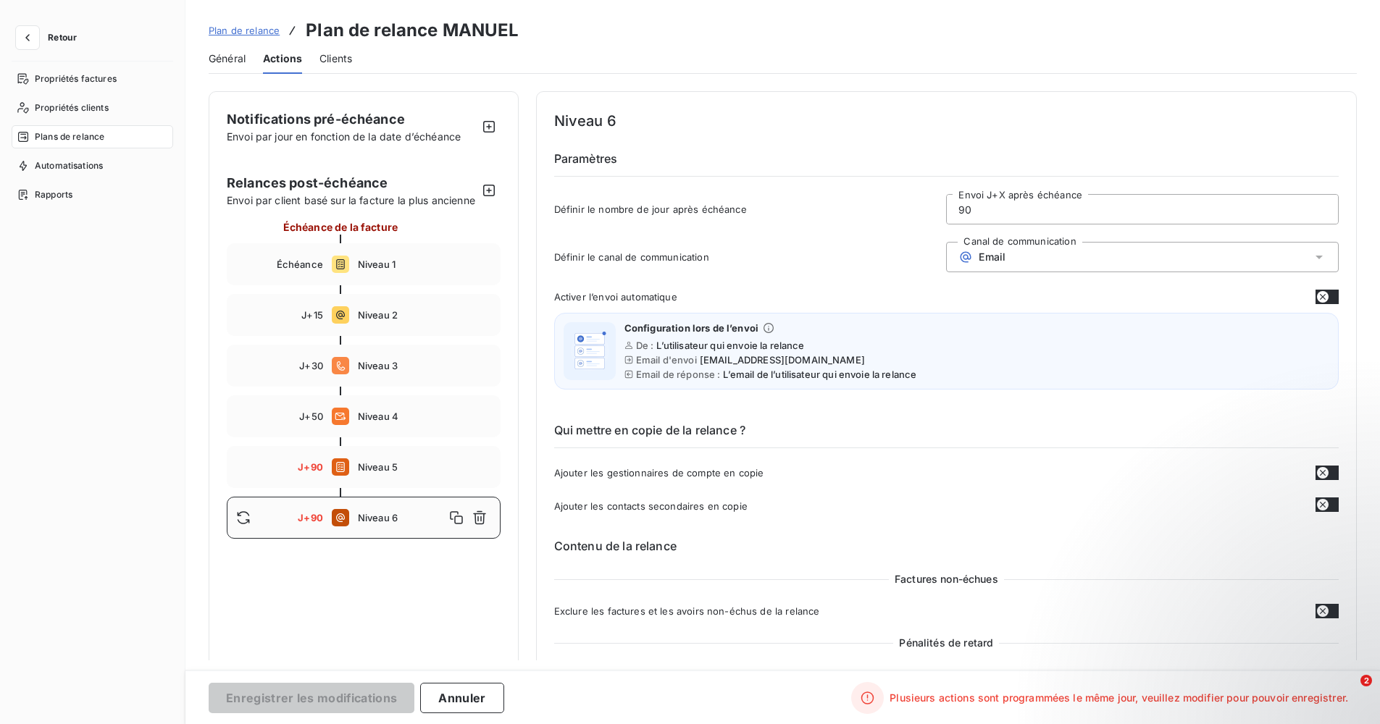
drag, startPoint x: 982, startPoint y: 208, endPoint x: 868, endPoint y: 235, distance: 117.7
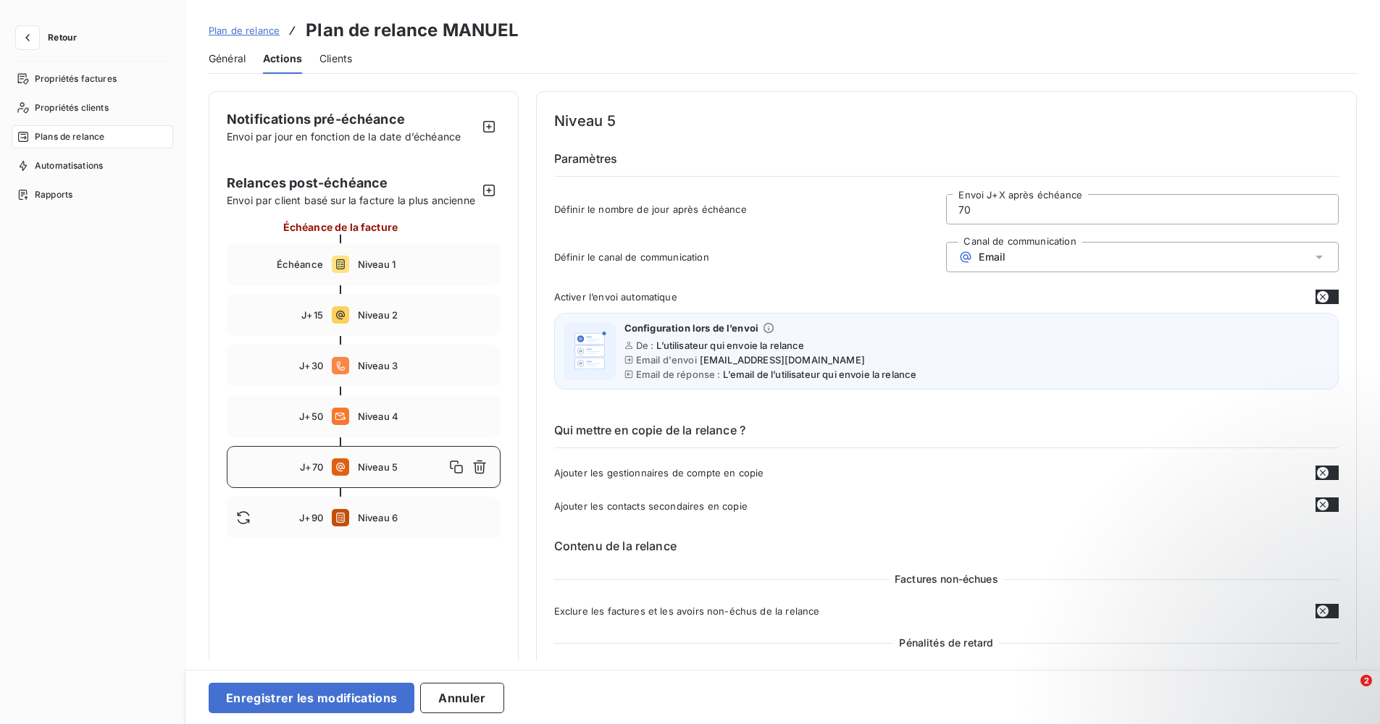
type input "70"
click at [338, 689] on button "Enregistrer les modifications" at bounding box center [312, 698] width 206 height 30
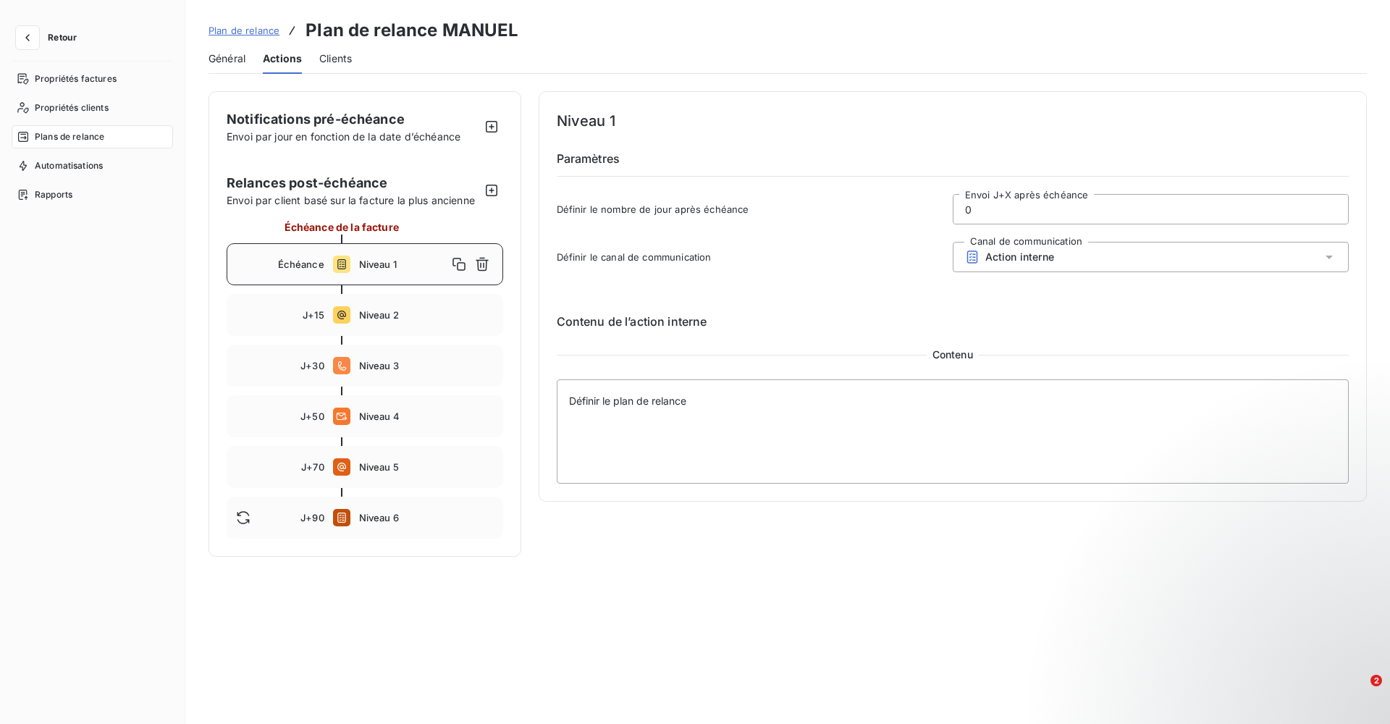
click at [211, 30] on span "Plan de relance" at bounding box center [244, 31] width 71 height 12
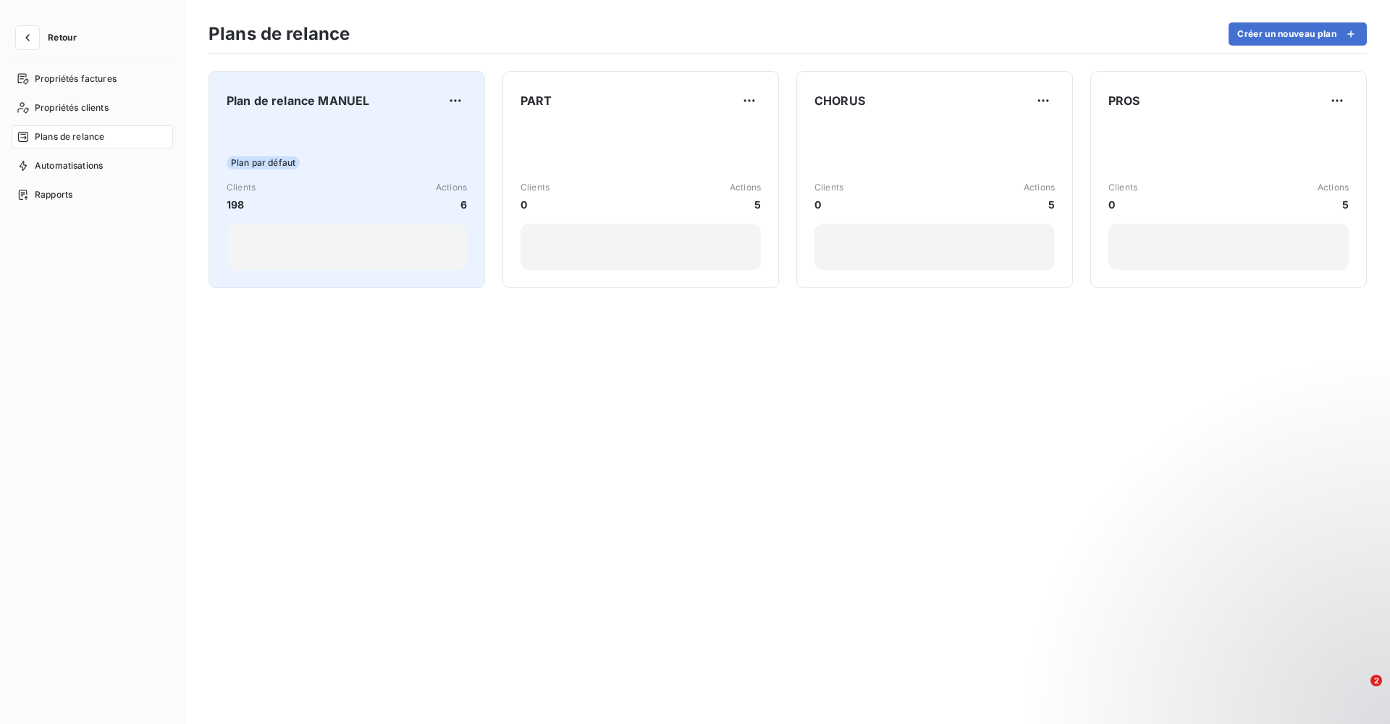
click at [393, 147] on div "Plan par défaut Clients 198 Actions 6" at bounding box center [347, 197] width 240 height 146
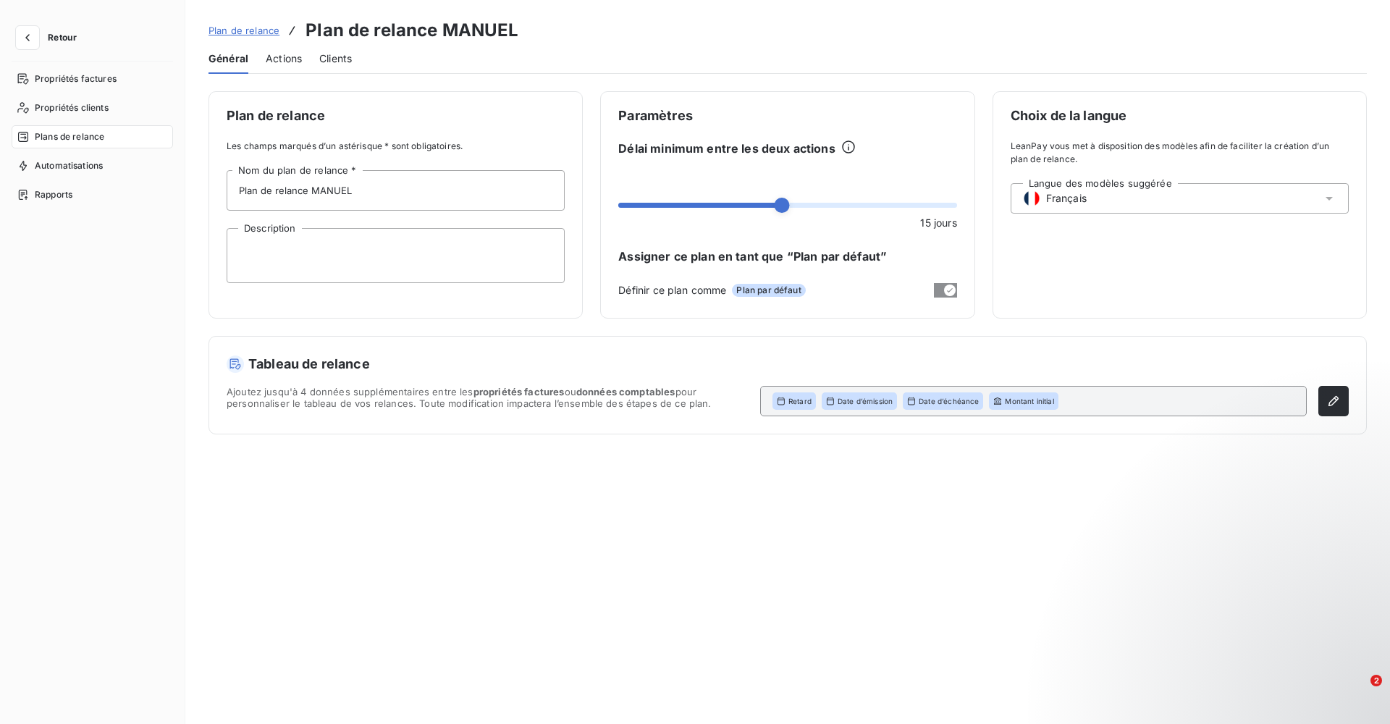
click at [280, 66] on div "Actions" at bounding box center [284, 58] width 36 height 30
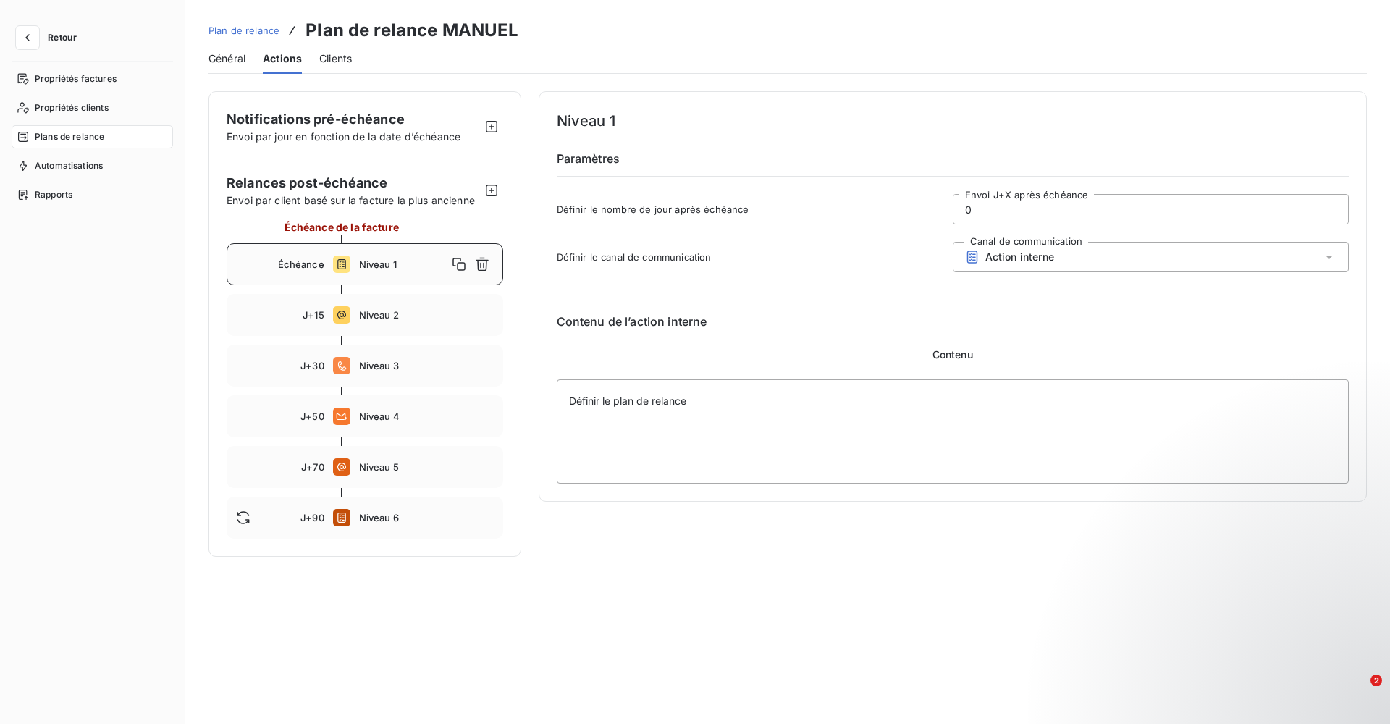
click at [248, 33] on span "Plan de relance" at bounding box center [244, 31] width 71 height 12
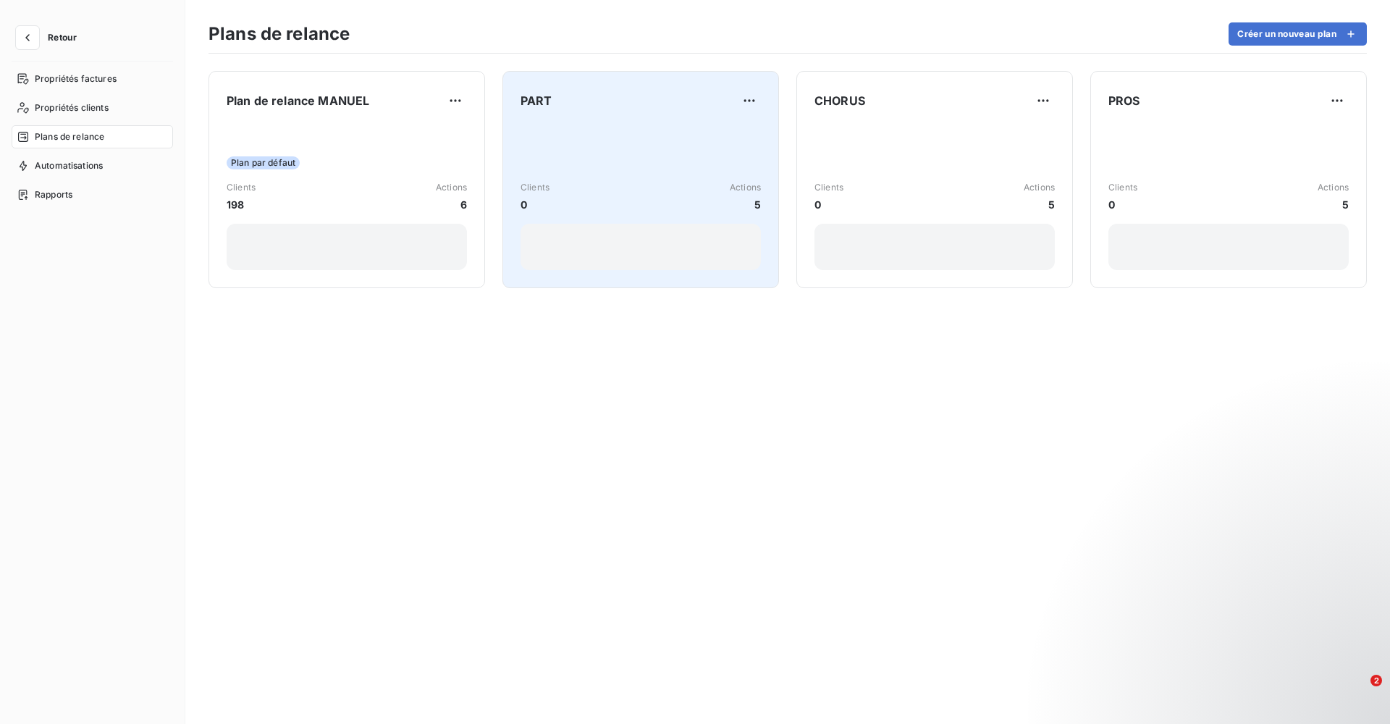
click at [605, 195] on div "Clients 0 Actions 5" at bounding box center [641, 196] width 240 height 31
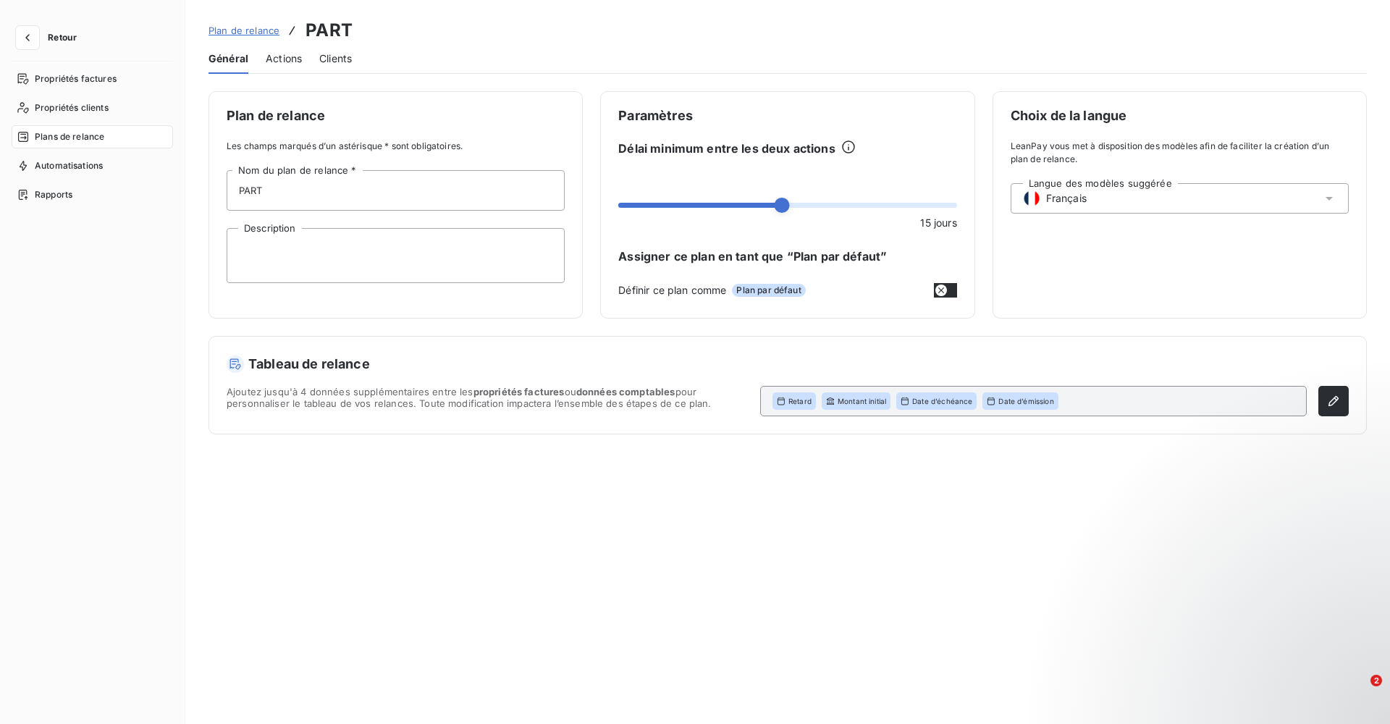
click at [275, 58] on span "Actions" at bounding box center [284, 58] width 36 height 14
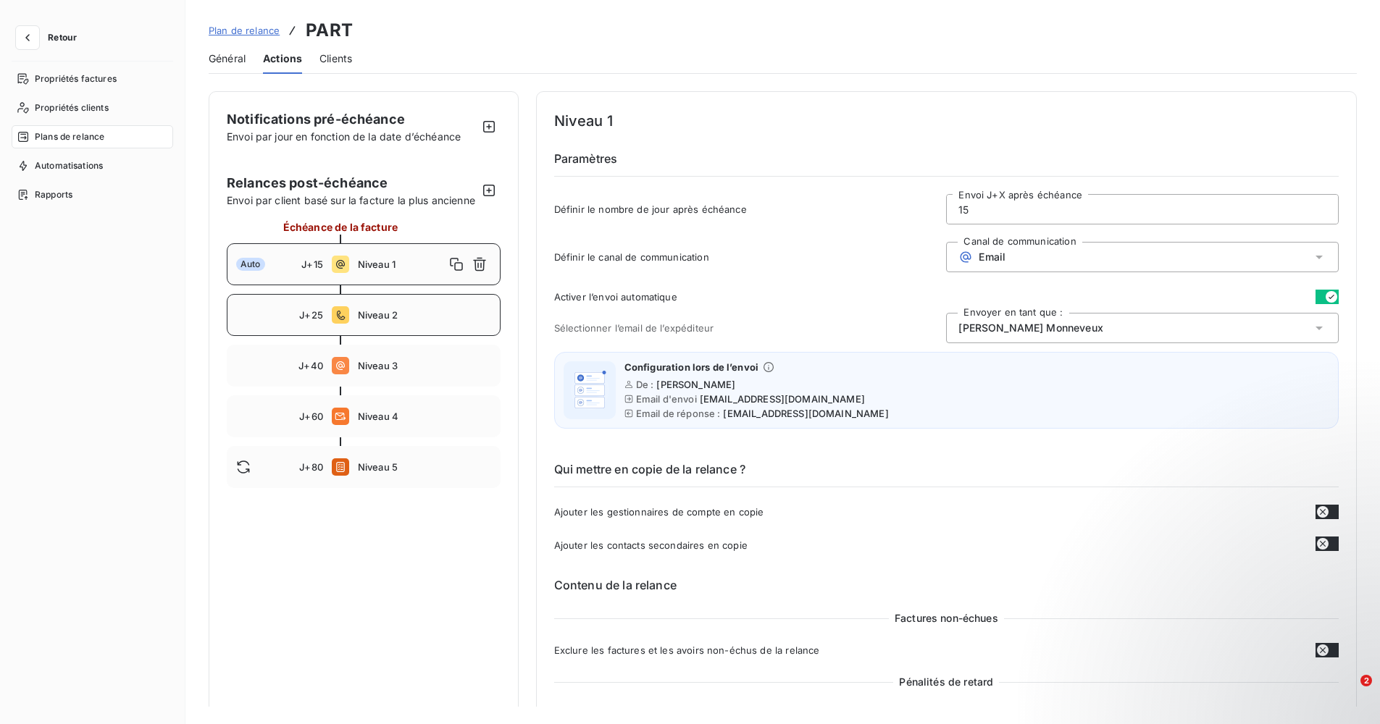
click at [394, 321] on span "Niveau 2" at bounding box center [424, 315] width 133 height 12
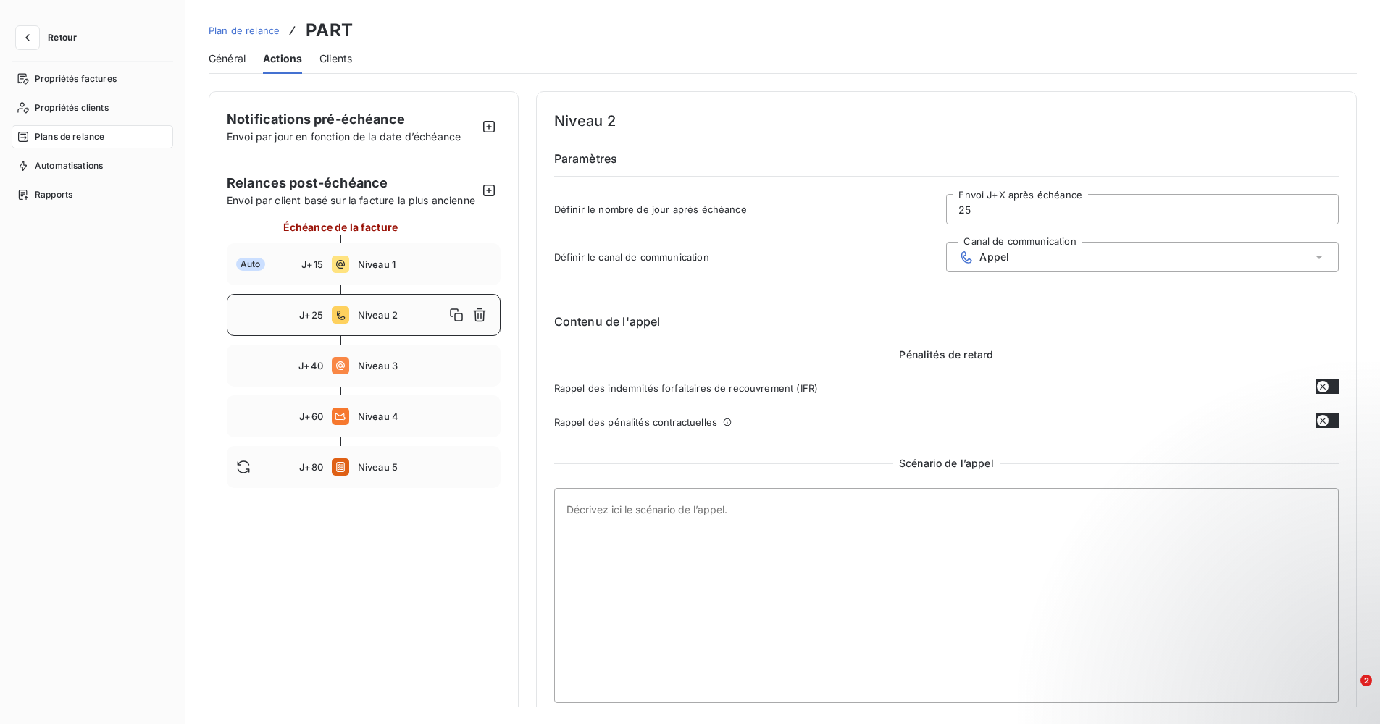
type input "25"
drag, startPoint x: 984, startPoint y: 213, endPoint x: 913, endPoint y: 209, distance: 71.1
click at [913, 209] on div "Définir le nombre de jour après échéance 25 Envoi J+X après échéance" at bounding box center [953, 213] width 793 height 39
click at [244, 23] on link "Plan de relance" at bounding box center [244, 30] width 71 height 14
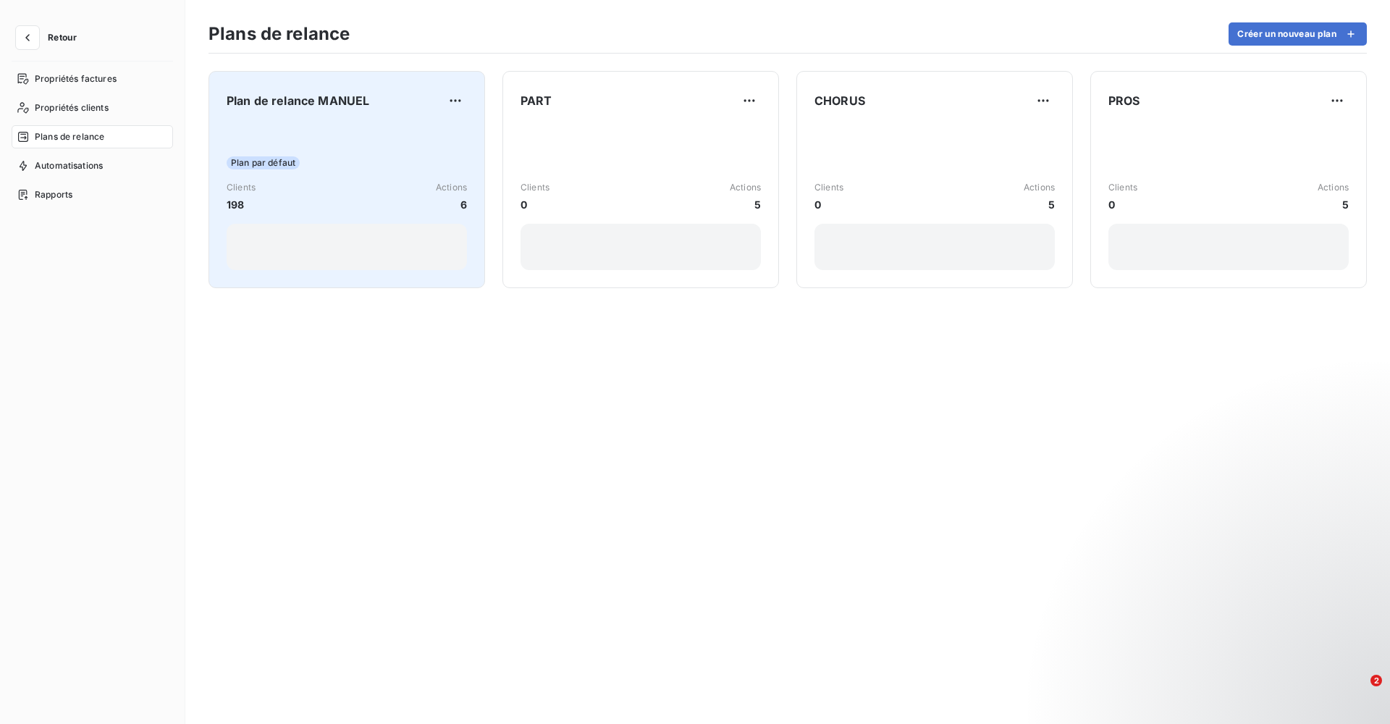
click at [360, 185] on div "Clients 198 Actions 6" at bounding box center [347, 196] width 240 height 31
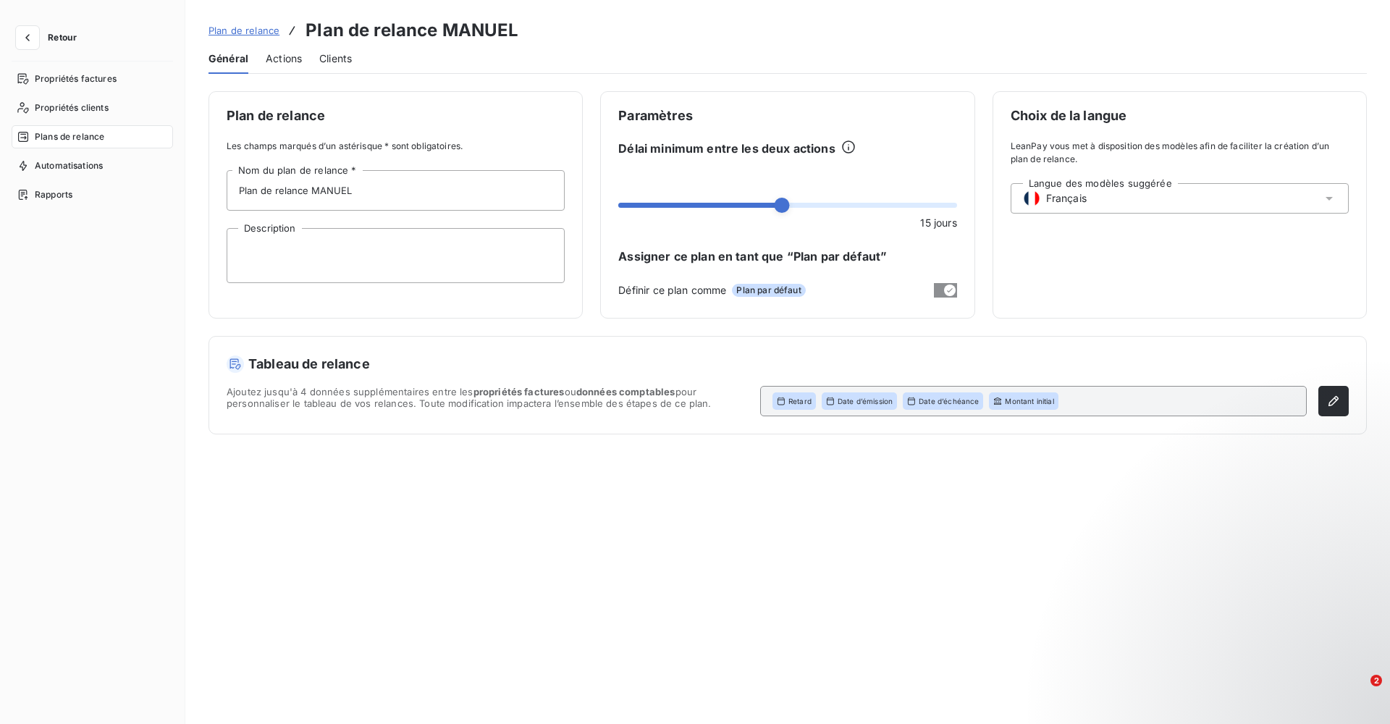
click at [280, 54] on span "Actions" at bounding box center [284, 58] width 36 height 14
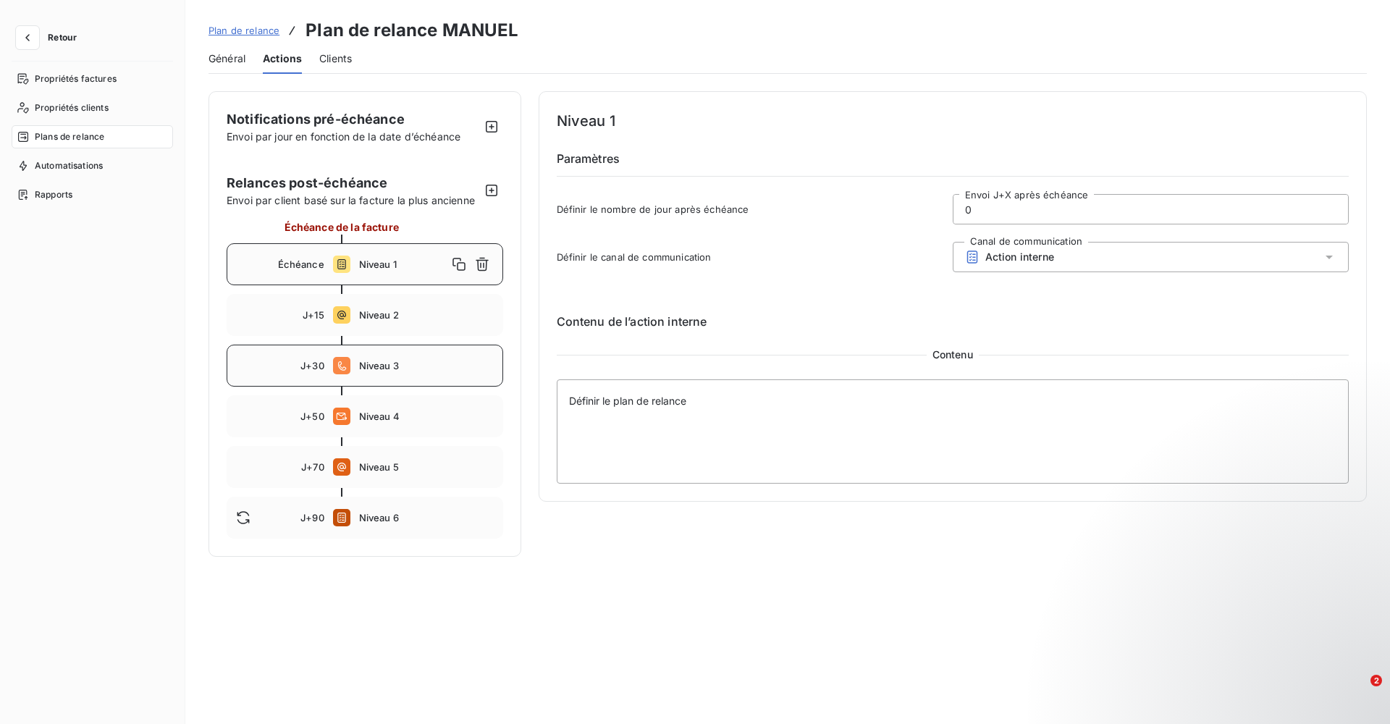
click at [403, 358] on div "J+30 Niveau 3" at bounding box center [365, 366] width 277 height 42
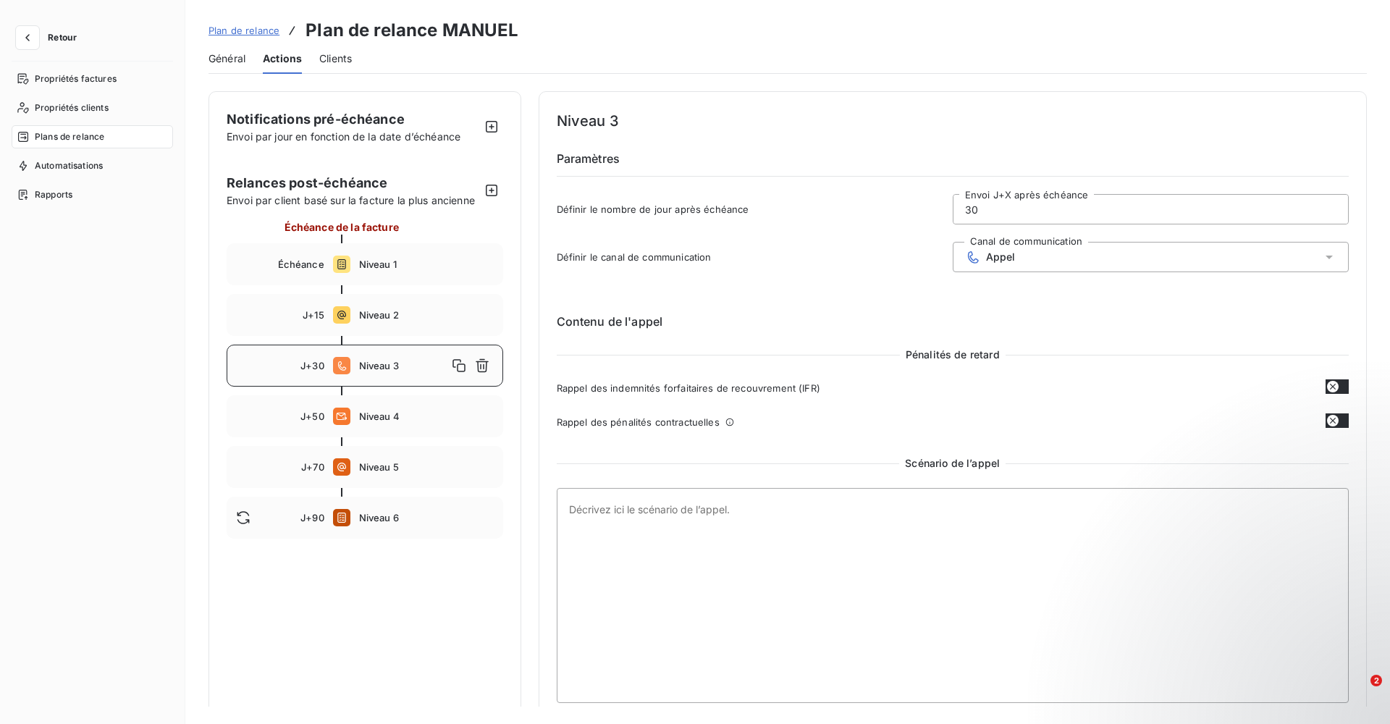
drag, startPoint x: 981, startPoint y: 214, endPoint x: 920, endPoint y: 211, distance: 60.9
click at [923, 211] on div "Définir le nombre de jour après échéance 30 Envoi J+X après échéance" at bounding box center [953, 213] width 793 height 39
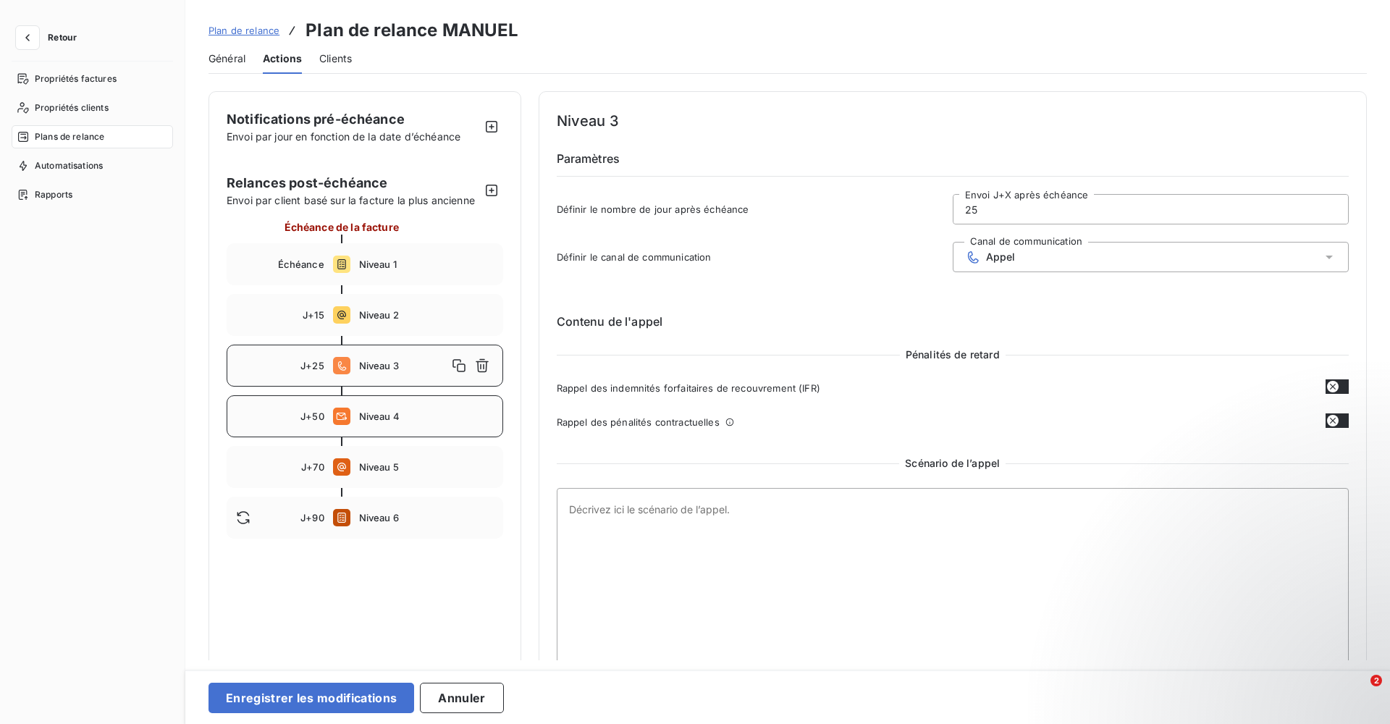
click at [401, 406] on div "J+50 Niveau 4" at bounding box center [365, 416] width 277 height 42
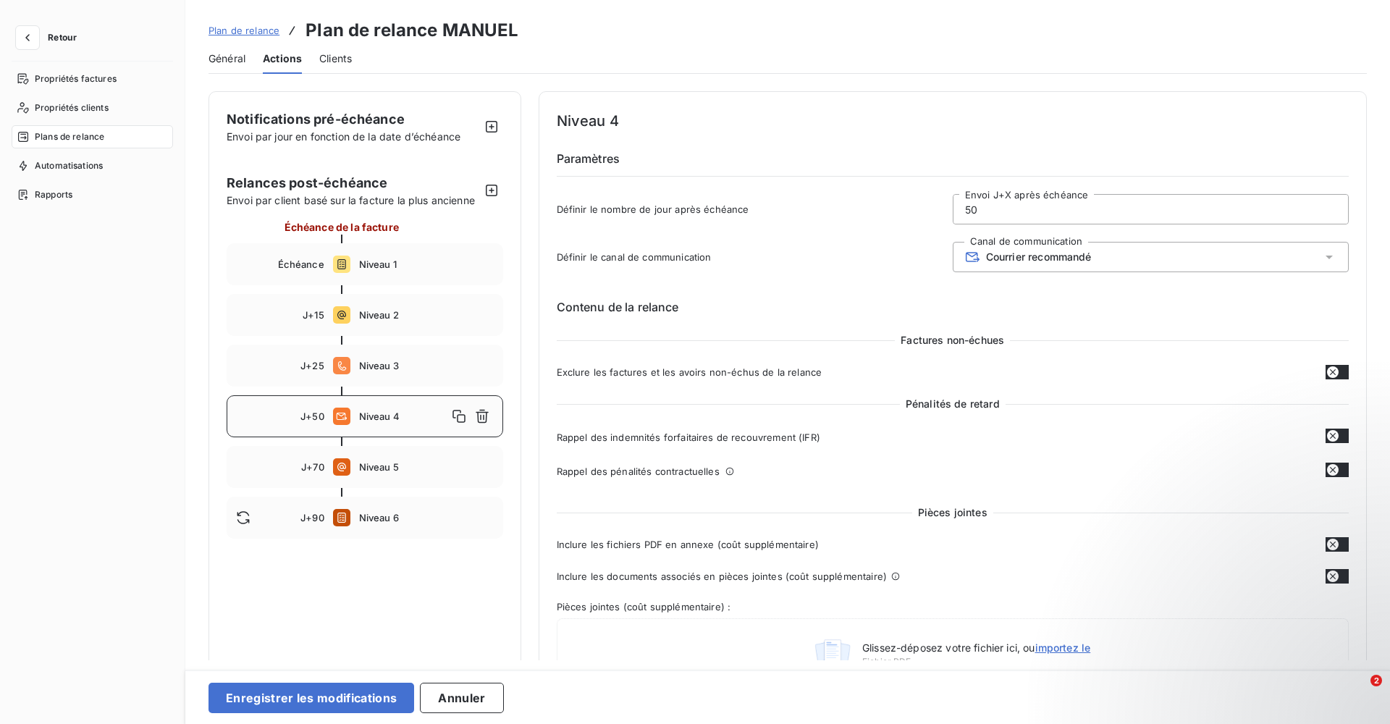
drag, startPoint x: 999, startPoint y: 201, endPoint x: 848, endPoint y: 221, distance: 152.7
click at [849, 221] on div "Définir le nombre de jour après échéance 50 Envoi J+X après échéance" at bounding box center [953, 213] width 793 height 39
drag, startPoint x: 1007, startPoint y: 206, endPoint x: 790, endPoint y: 233, distance: 218.3
click at [396, 461] on div "J+70 Niveau 5" at bounding box center [365, 467] width 277 height 42
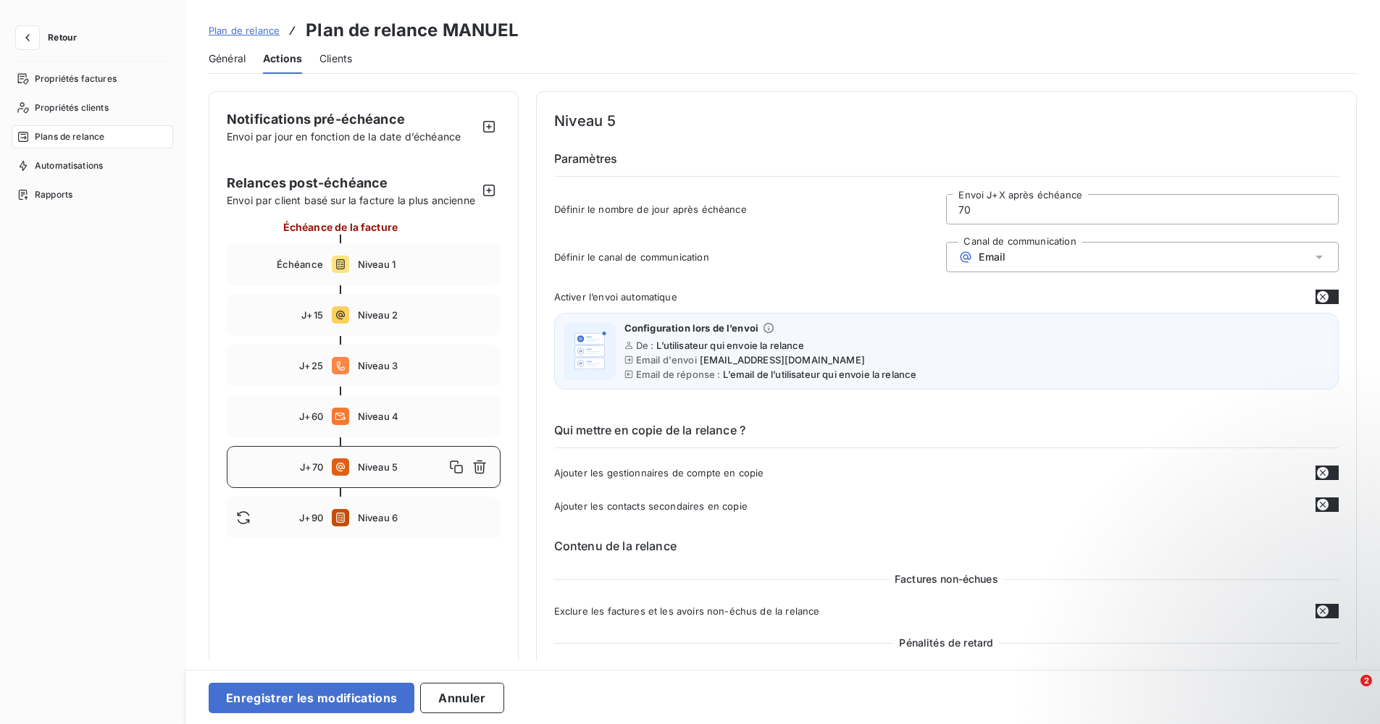
drag, startPoint x: 987, startPoint y: 209, endPoint x: 776, endPoint y: 179, distance: 212.8
click at [801, 186] on div "Niveau 5 Paramètres Définir le nombre de jour après échéance 70 Envoi J+X après…" at bounding box center [946, 171] width 784 height 124
click at [370, 524] on span "Niveau 6" at bounding box center [424, 518] width 133 height 12
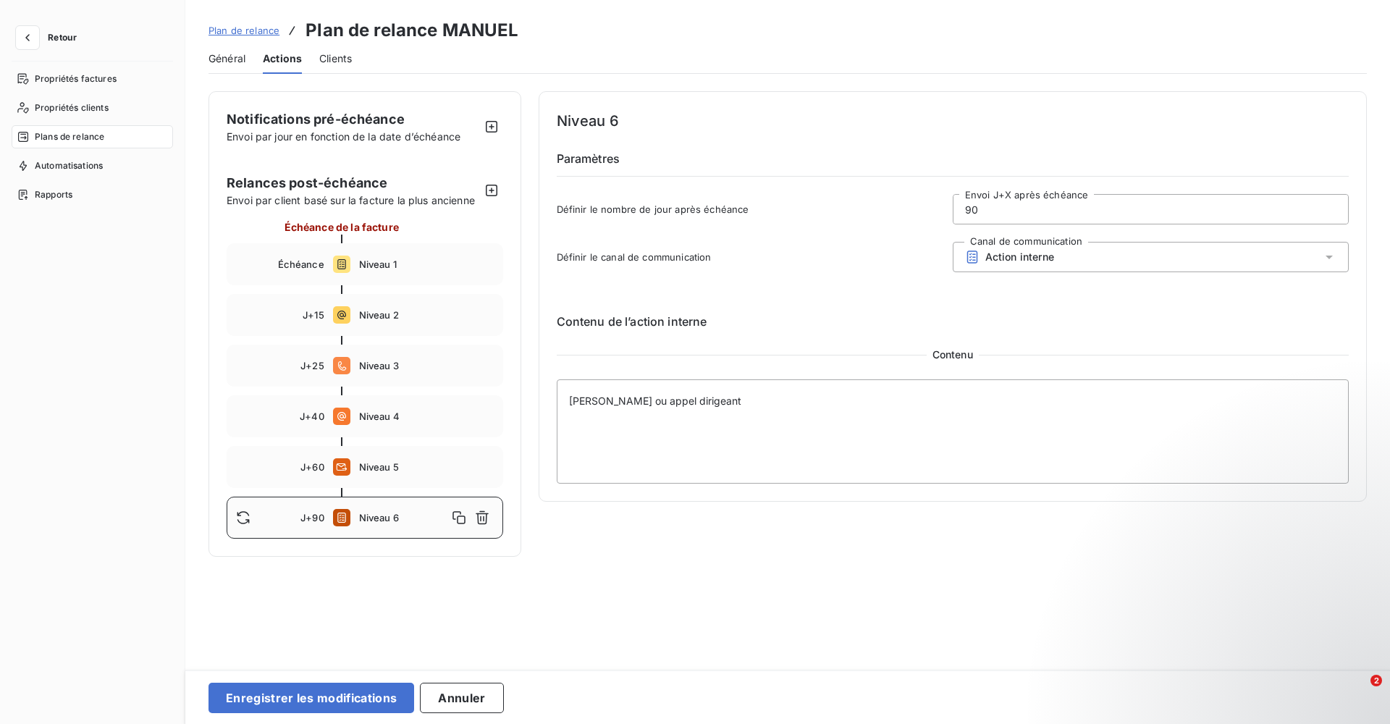
drag, startPoint x: 988, startPoint y: 208, endPoint x: 919, endPoint y: 211, distance: 69.6
click at [923, 211] on div "Définir le nombre de jour après échéance 90 Envoi J+X après échéance" at bounding box center [953, 213] width 793 height 39
type input "0"
type input "80"
click at [319, 694] on button "Enregistrer les modifications" at bounding box center [312, 698] width 206 height 30
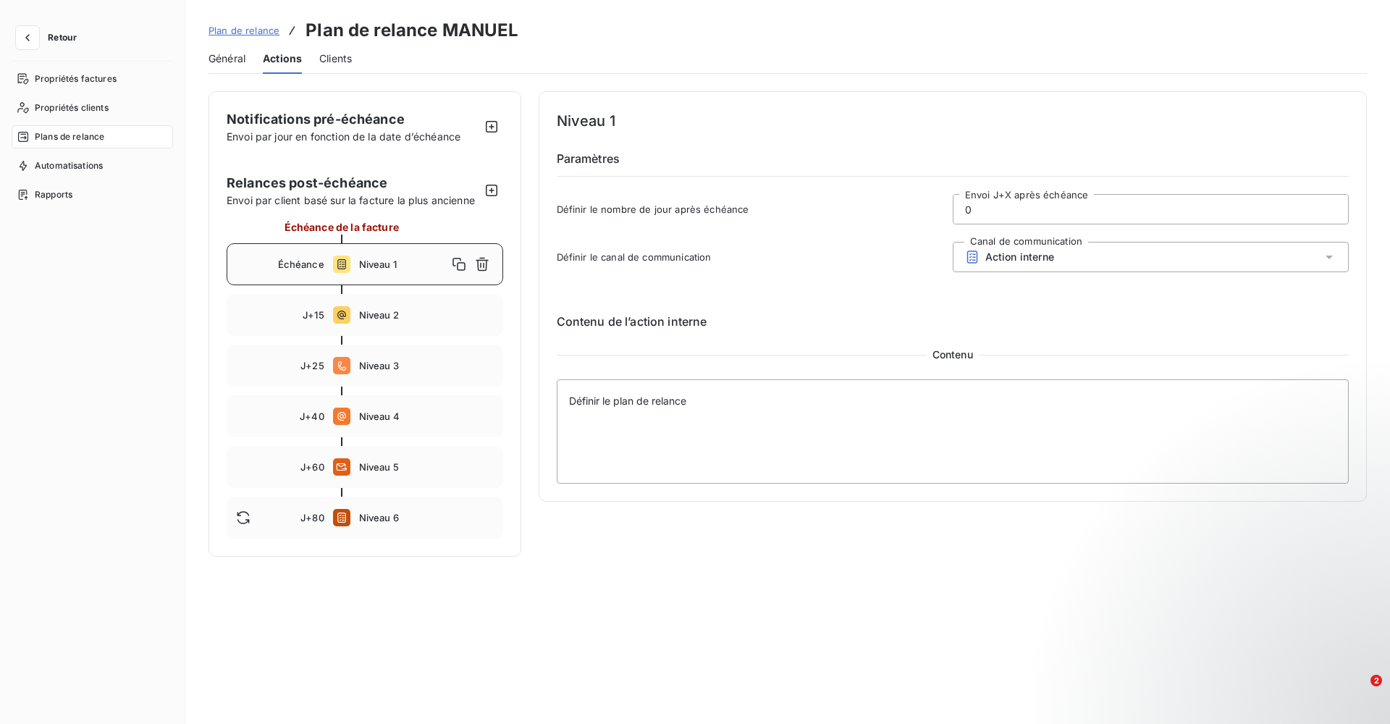
click at [243, 32] on span "Plan de relance" at bounding box center [244, 31] width 71 height 12
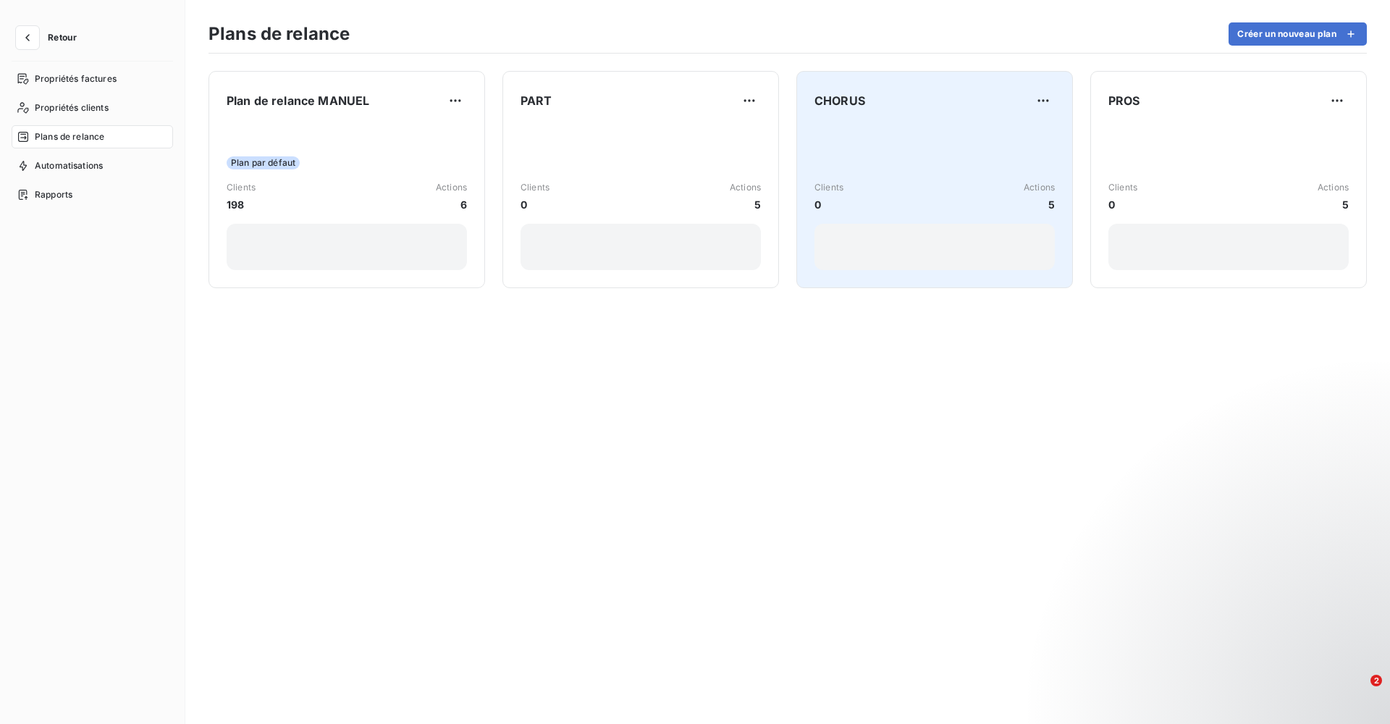
click at [897, 143] on div "Clients 0 Actions 5" at bounding box center [935, 197] width 240 height 146
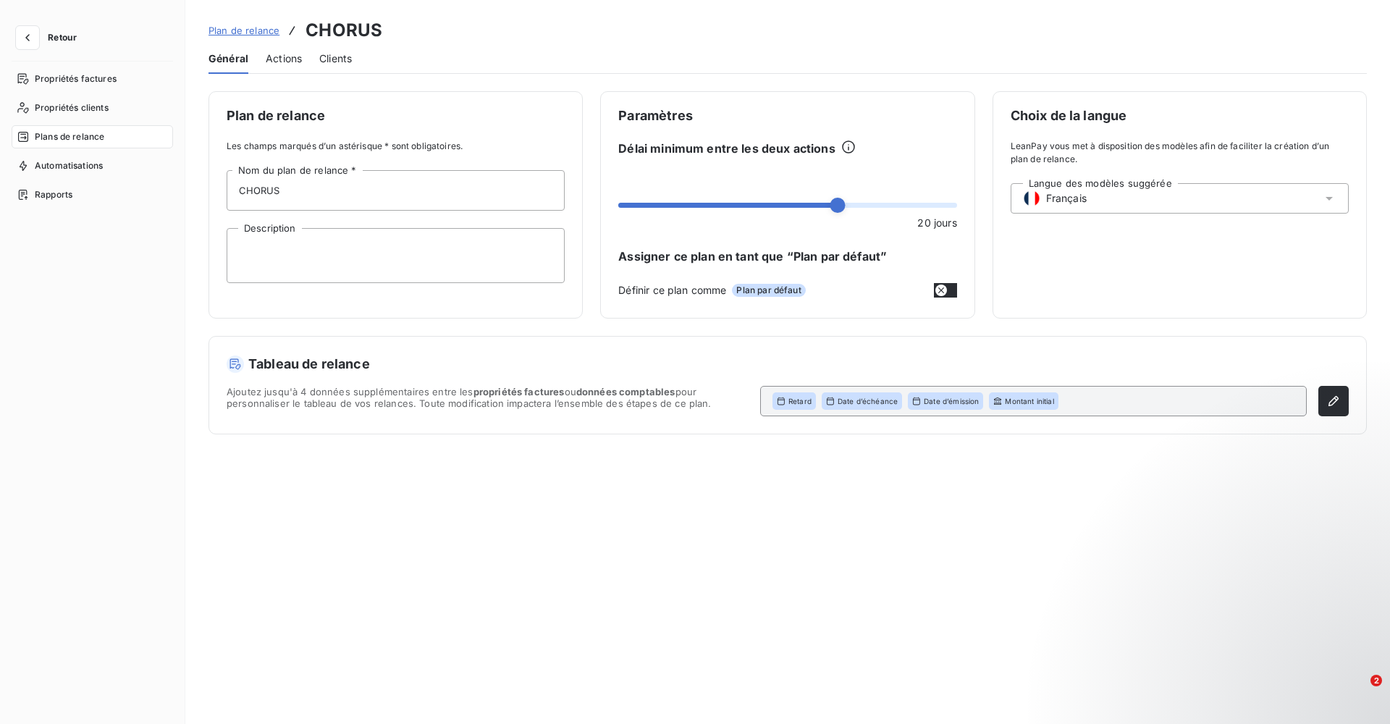
click at [288, 55] on span "Actions" at bounding box center [284, 58] width 36 height 14
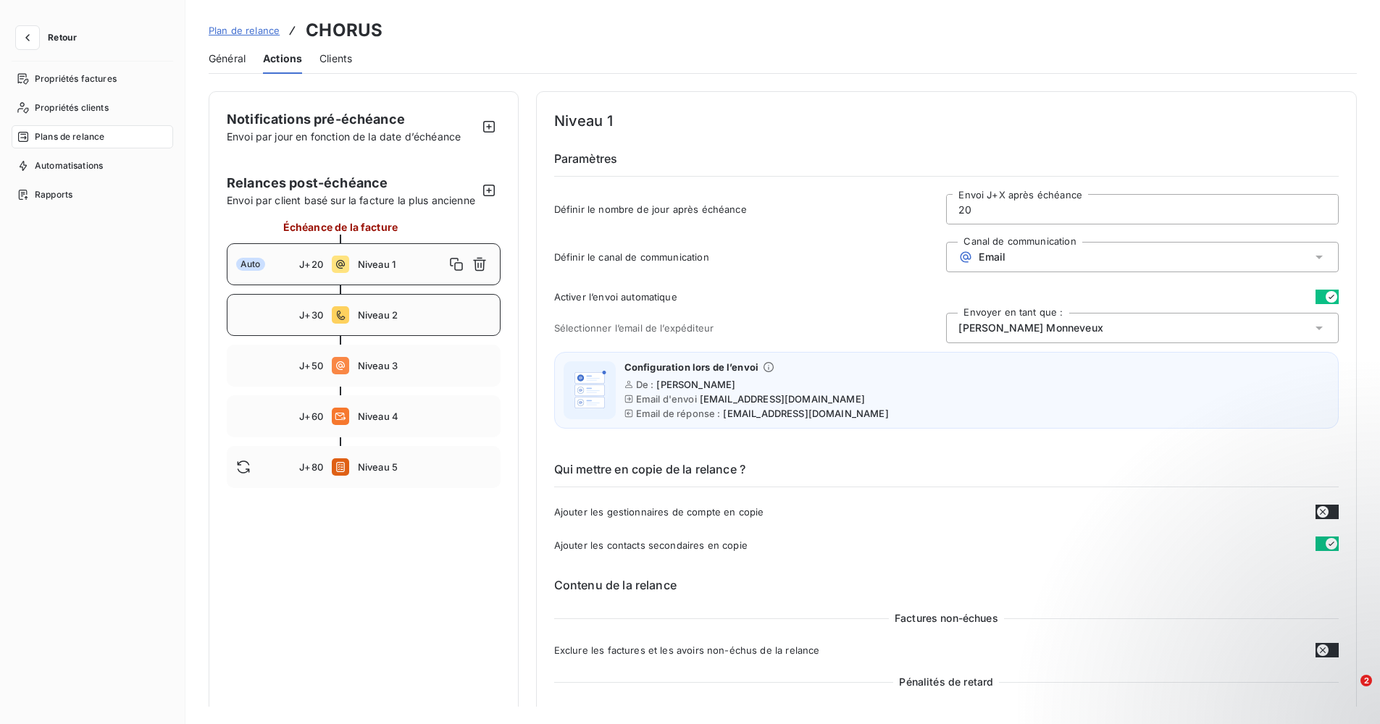
click at [411, 318] on div "J+30 Niveau 2" at bounding box center [364, 315] width 274 height 42
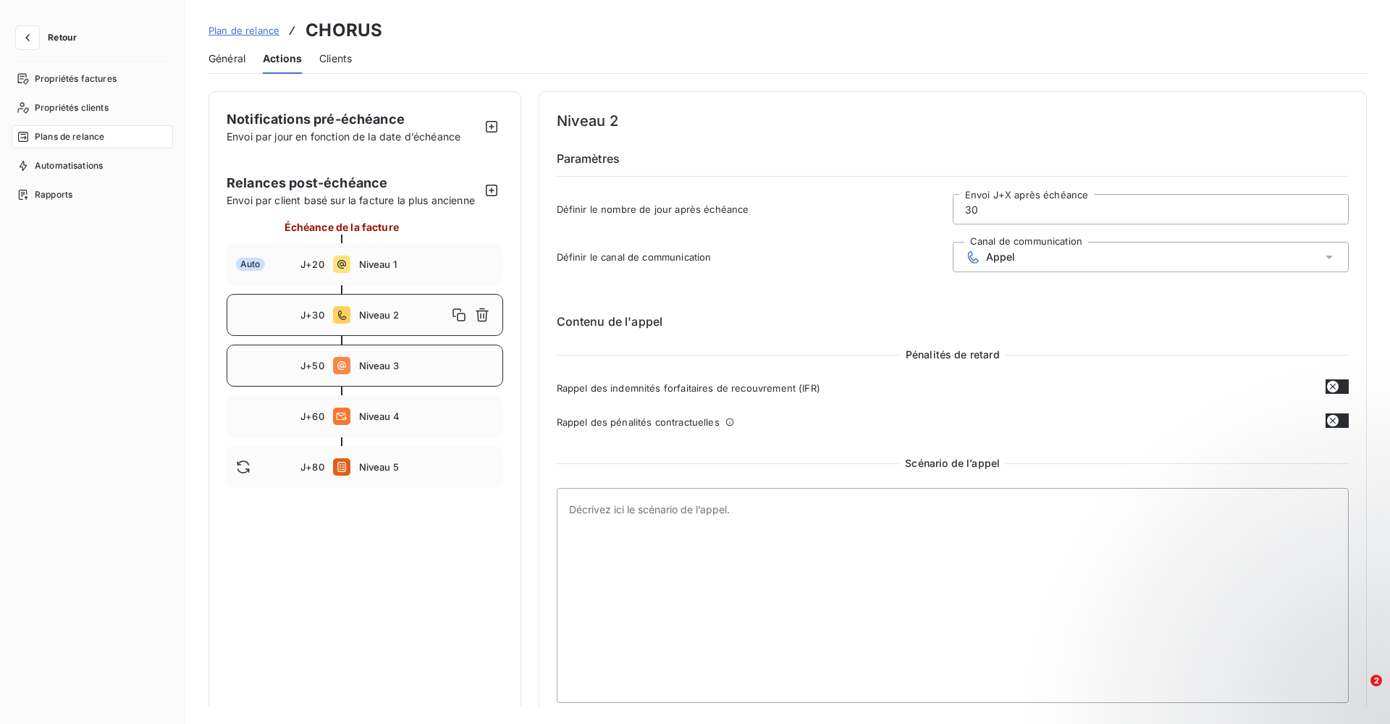
click at [383, 377] on div "J+50 Niveau 3" at bounding box center [365, 366] width 277 height 42
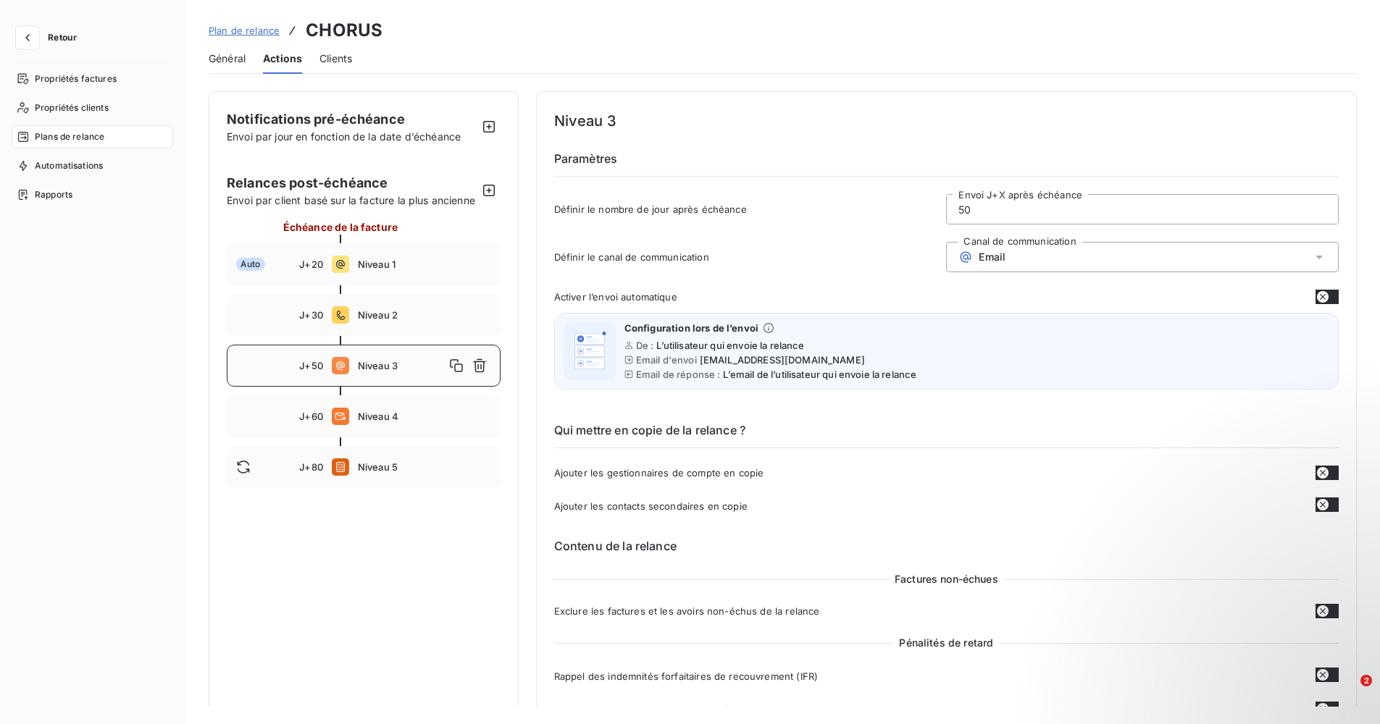
drag, startPoint x: 974, startPoint y: 214, endPoint x: 789, endPoint y: 225, distance: 185.0
click at [803, 229] on div "Définir le nombre de jour après échéance 50 Envoi J+X après échéance" at bounding box center [946, 213] width 784 height 39
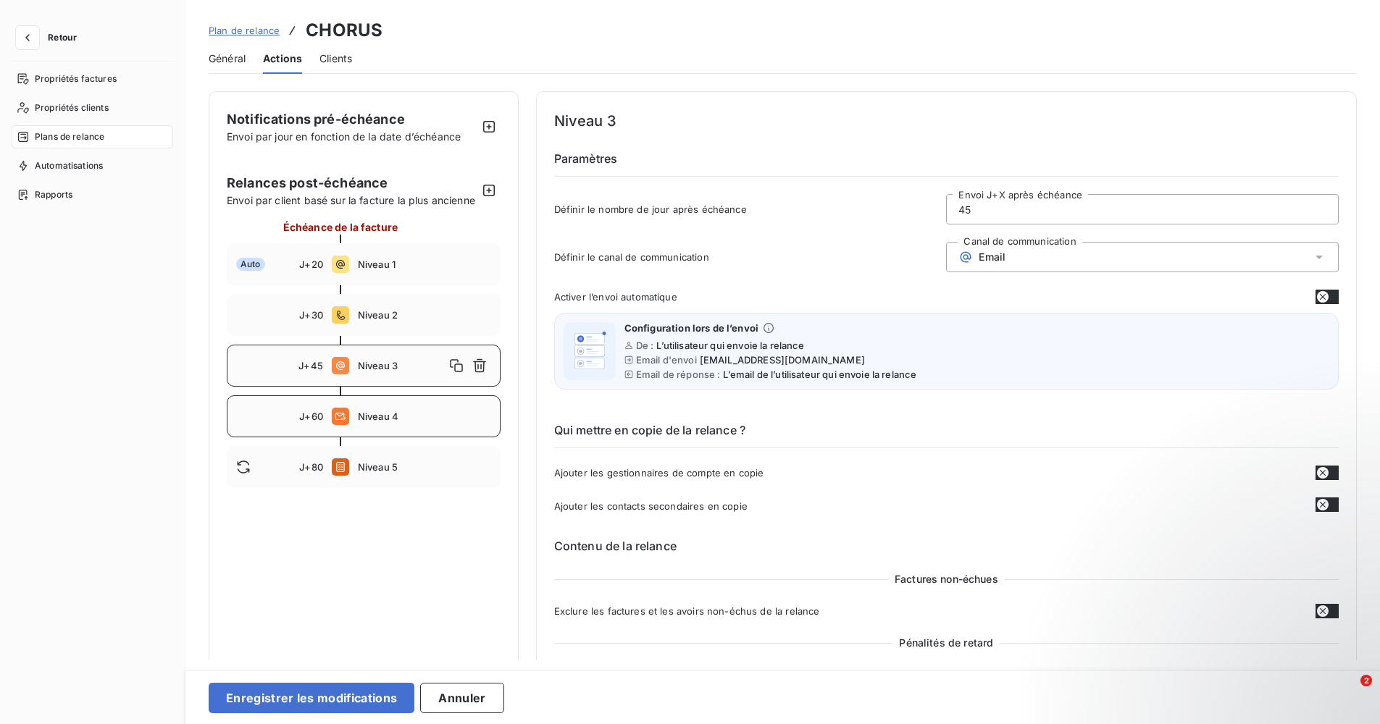
click at [383, 422] on span "Niveau 4" at bounding box center [424, 417] width 133 height 12
type input "60"
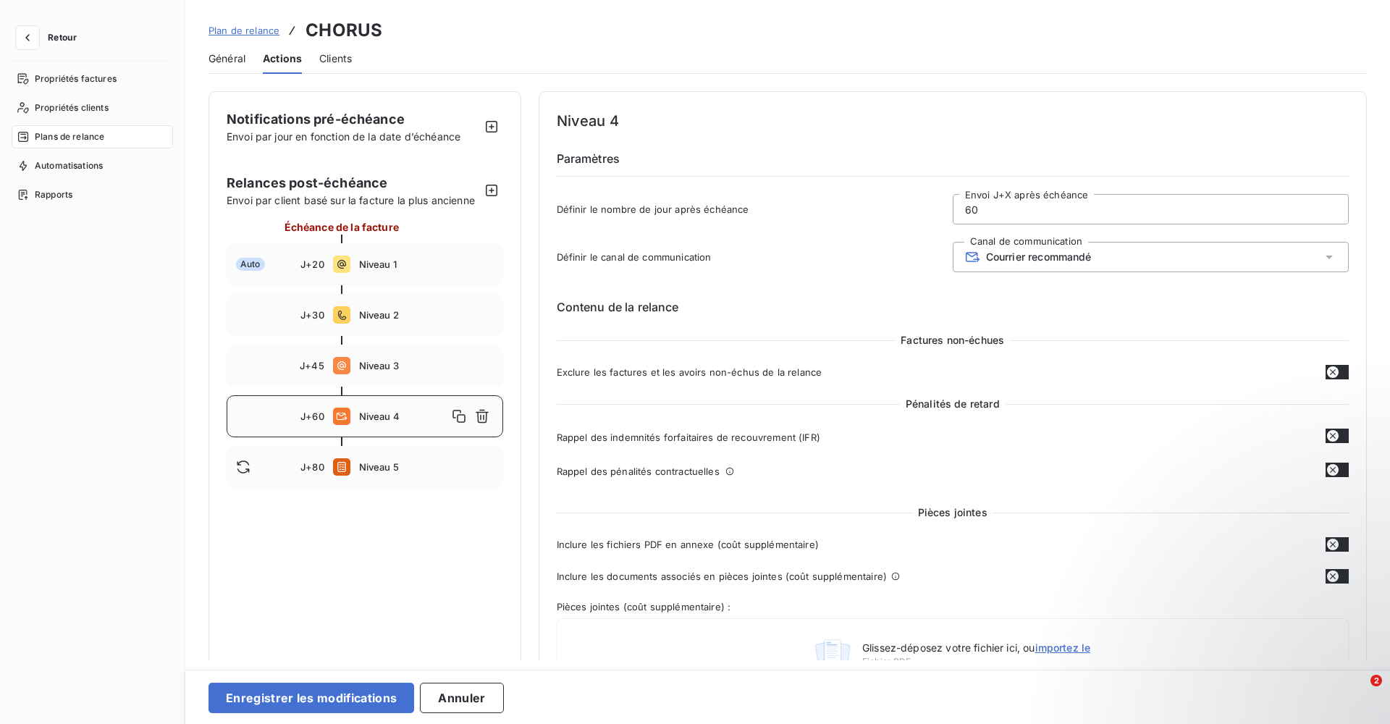
drag, startPoint x: 1001, startPoint y: 207, endPoint x: 918, endPoint y: 217, distance: 83.1
click at [918, 217] on div "Définir le nombre de jour après échéance 60 Envoi J+X après échéance" at bounding box center [953, 213] width 793 height 39
click at [316, 690] on button "Enregistrer les modifications" at bounding box center [312, 698] width 206 height 30
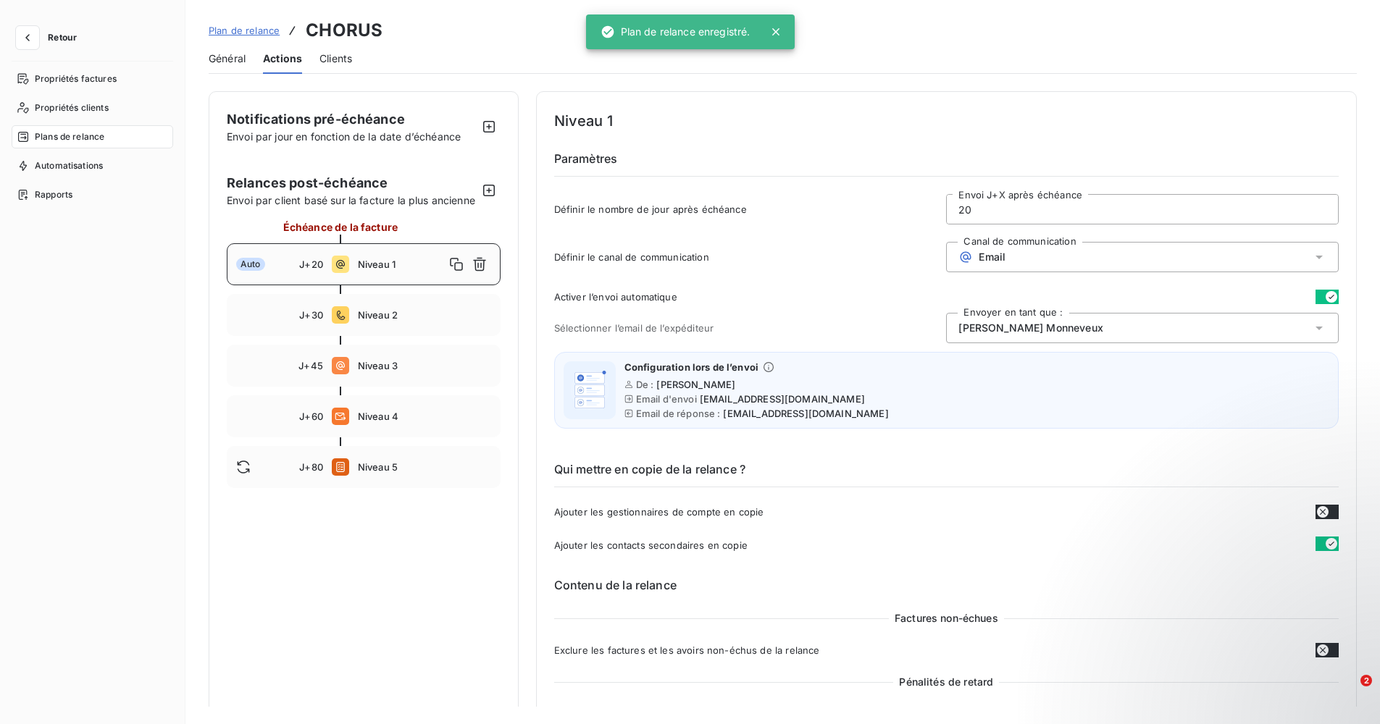
click at [247, 26] on span "Plan de relance" at bounding box center [244, 31] width 71 height 12
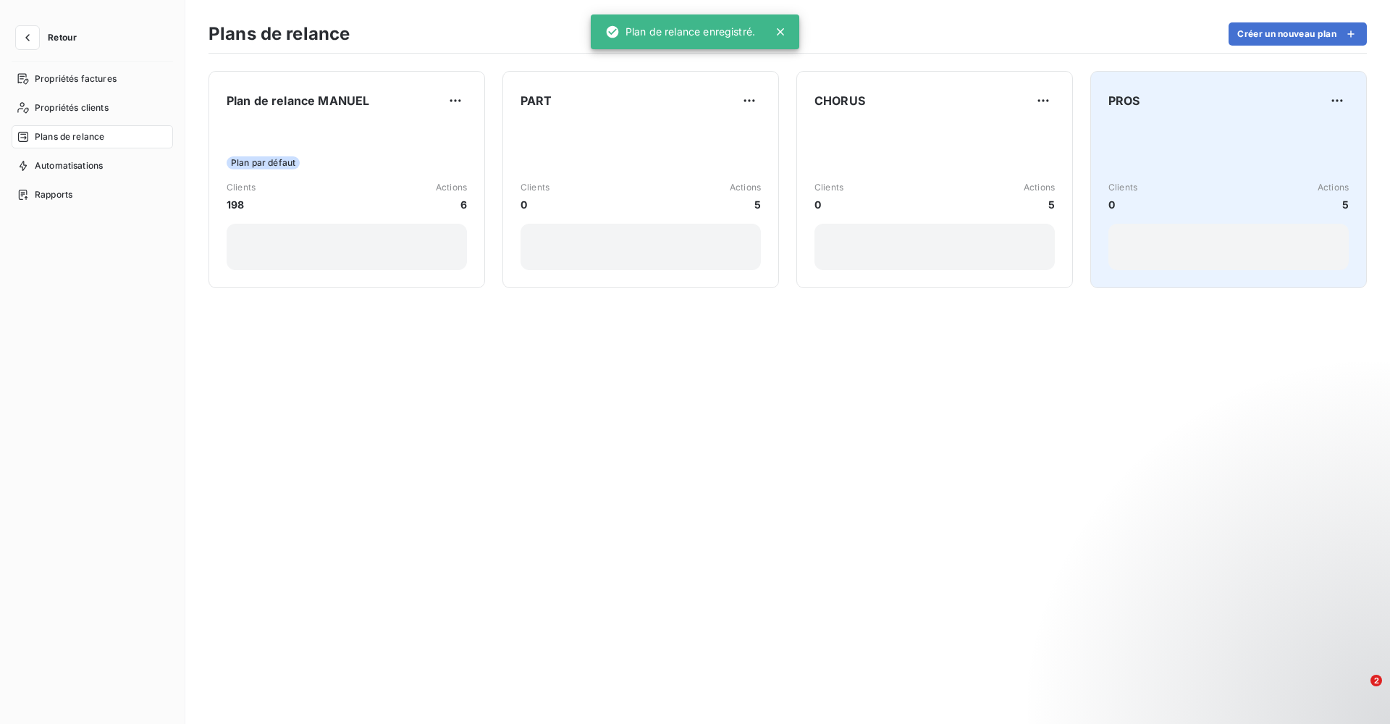
click at [1202, 150] on div "Clients 0 Actions 5" at bounding box center [1229, 197] width 240 height 146
